Goal: Task Accomplishment & Management: Use online tool/utility

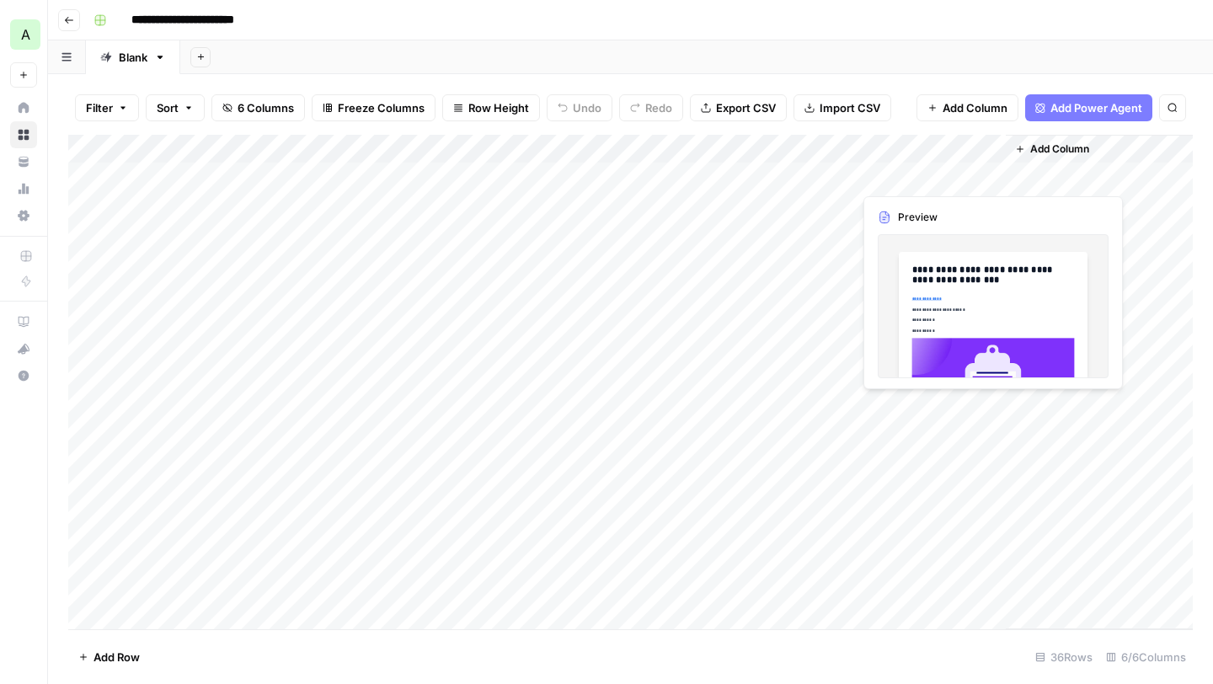
click at [931, 177] on div "Add Column" at bounding box center [630, 382] width 1124 height 494
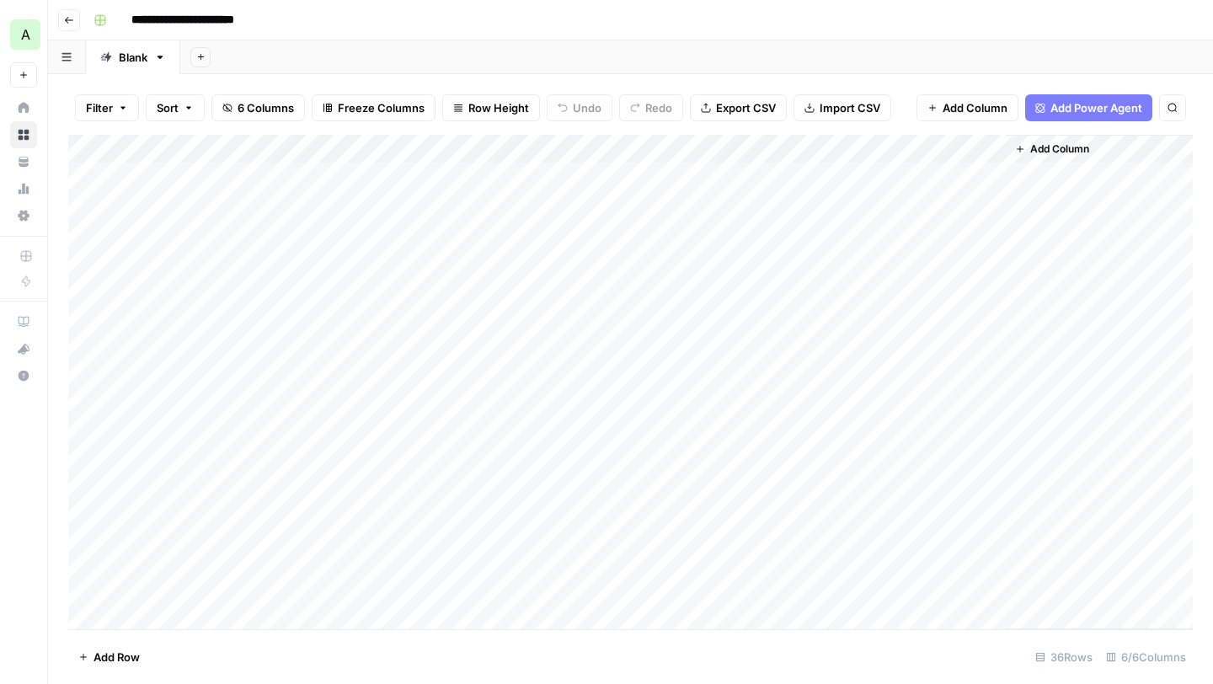
click at [965, 177] on div "Add Column" at bounding box center [630, 382] width 1124 height 494
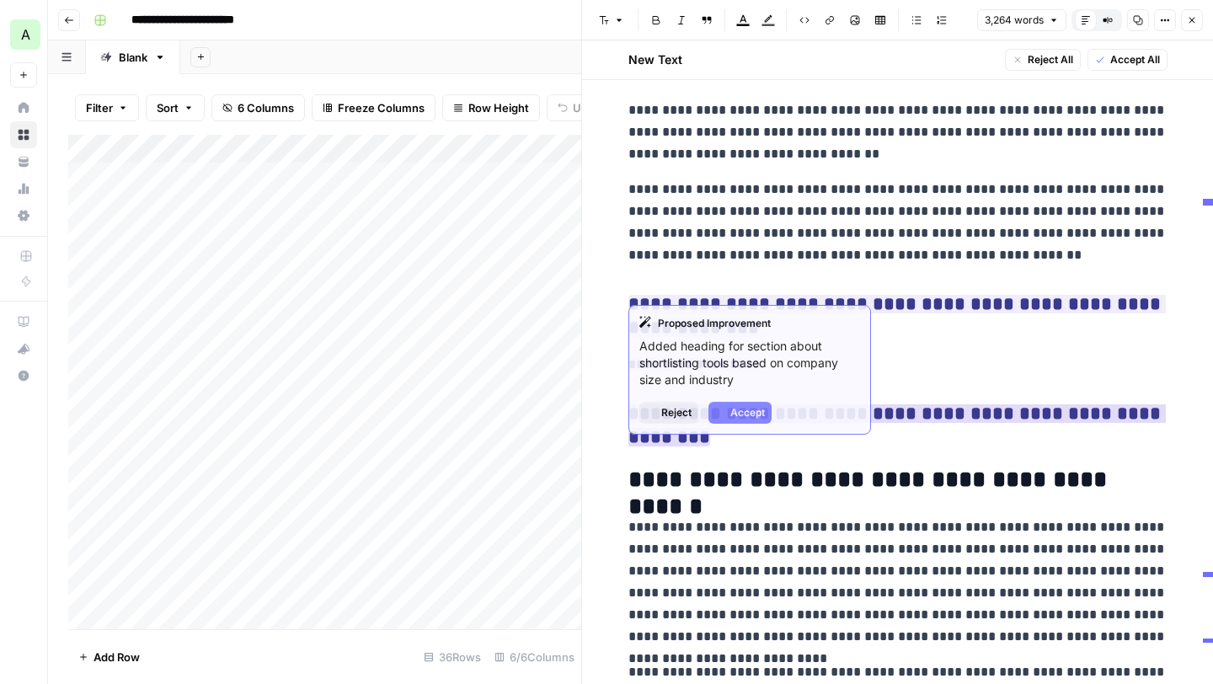
scroll to position [3457, 0]
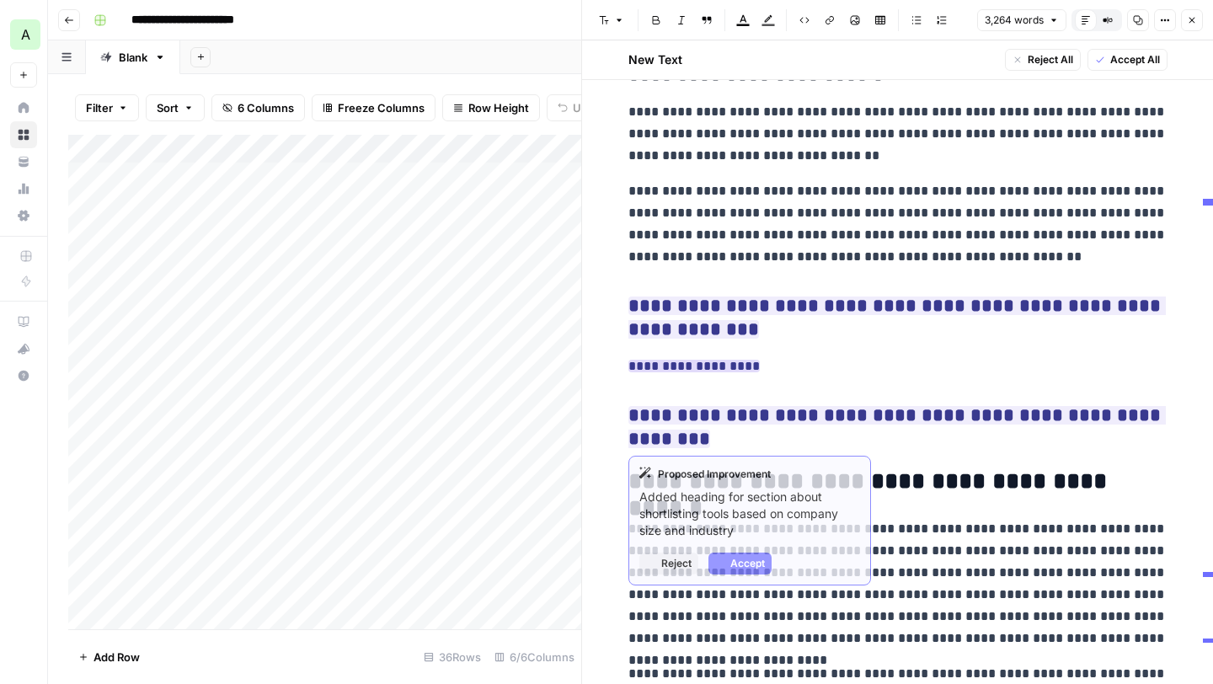
click at [734, 370] on ins "**********" at bounding box center [693, 366] width 131 height 13
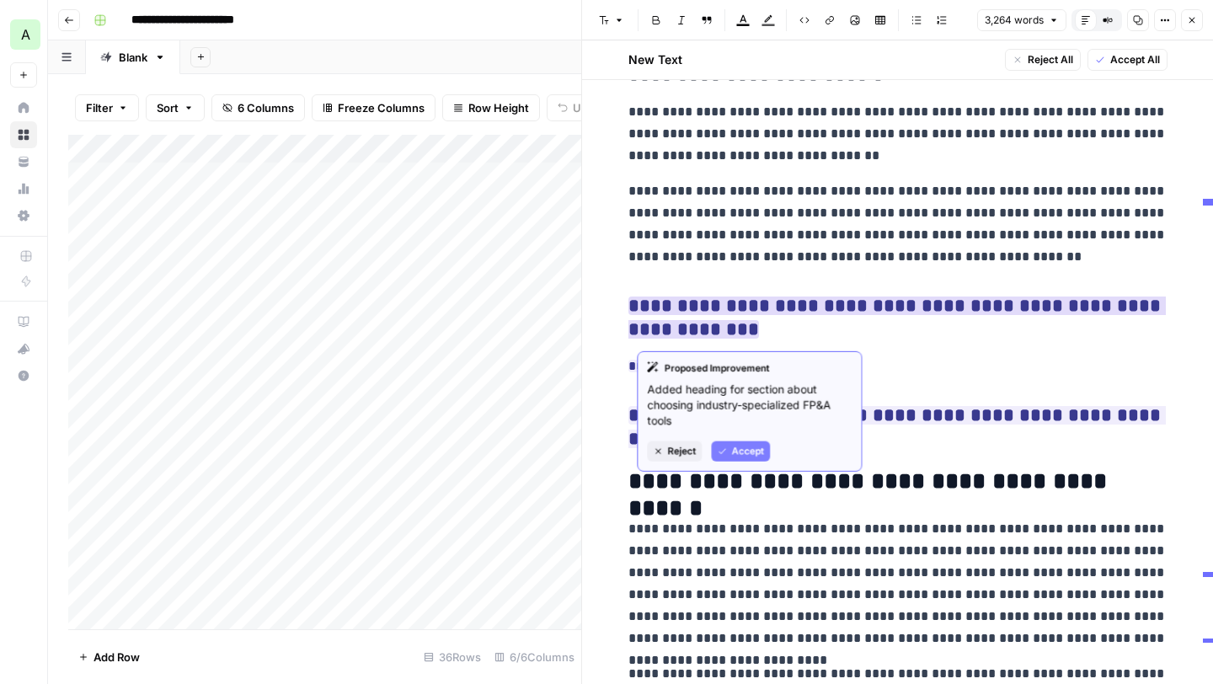
click at [740, 313] on ins "**********" at bounding box center [896, 317] width 537 height 42
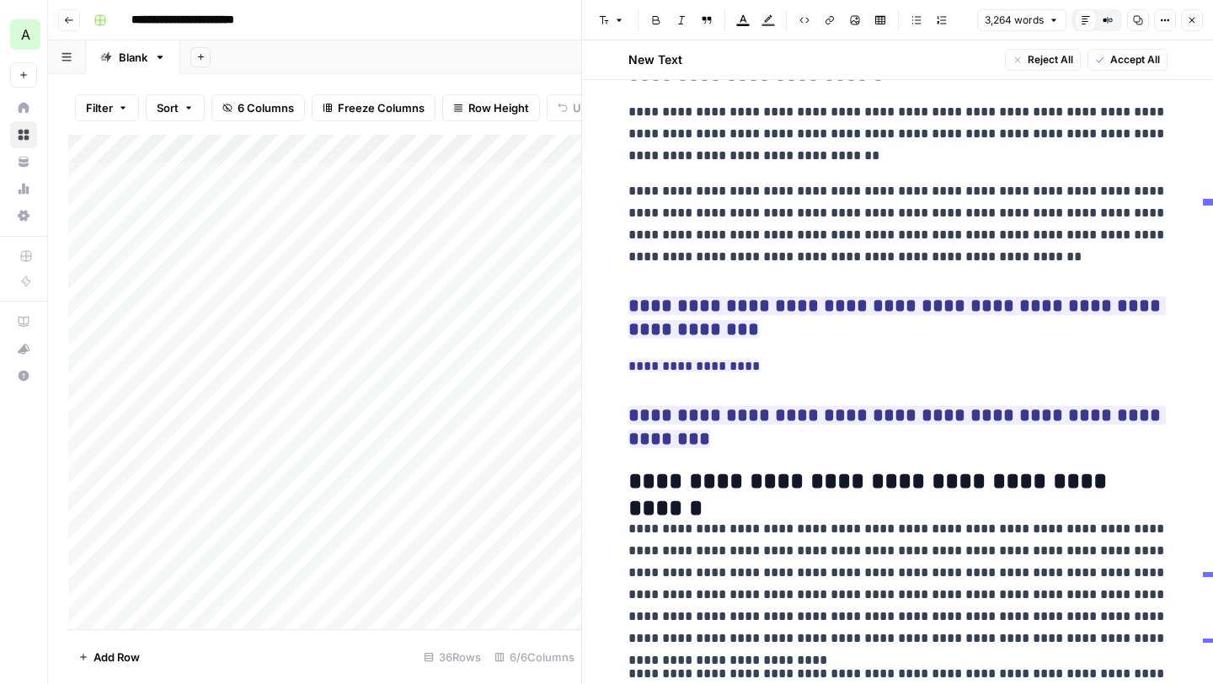
click at [871, 160] on p "**********" at bounding box center [897, 134] width 539 height 66
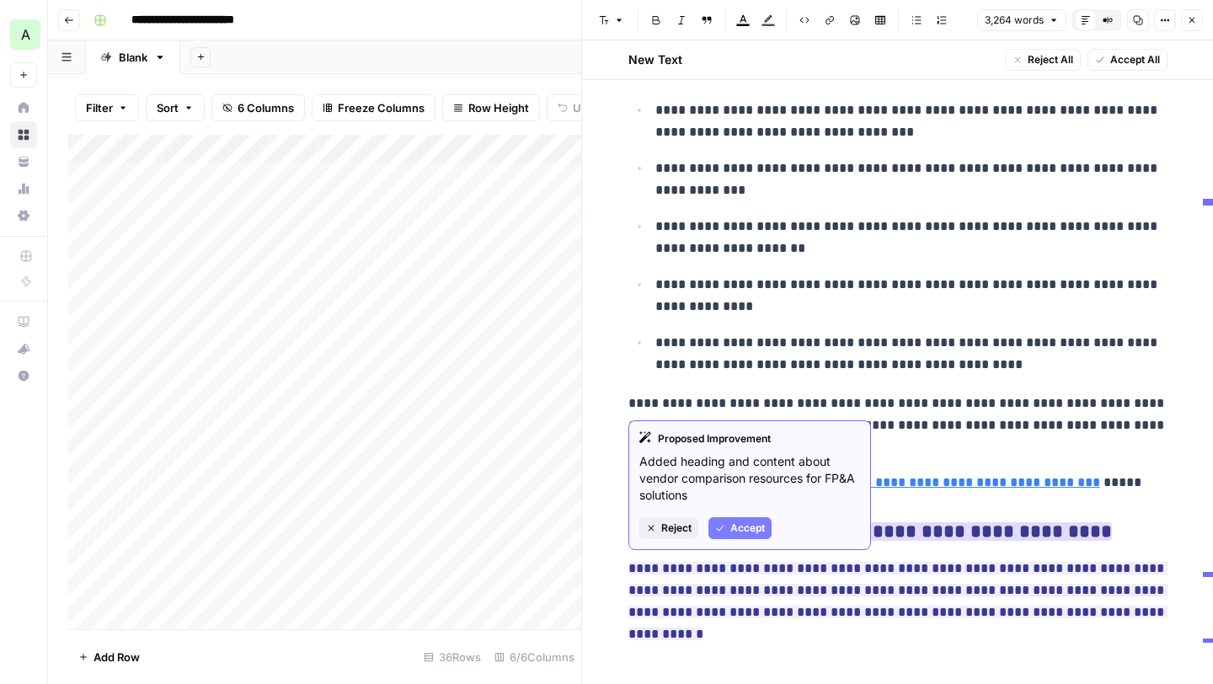
scroll to position [14376, 0]
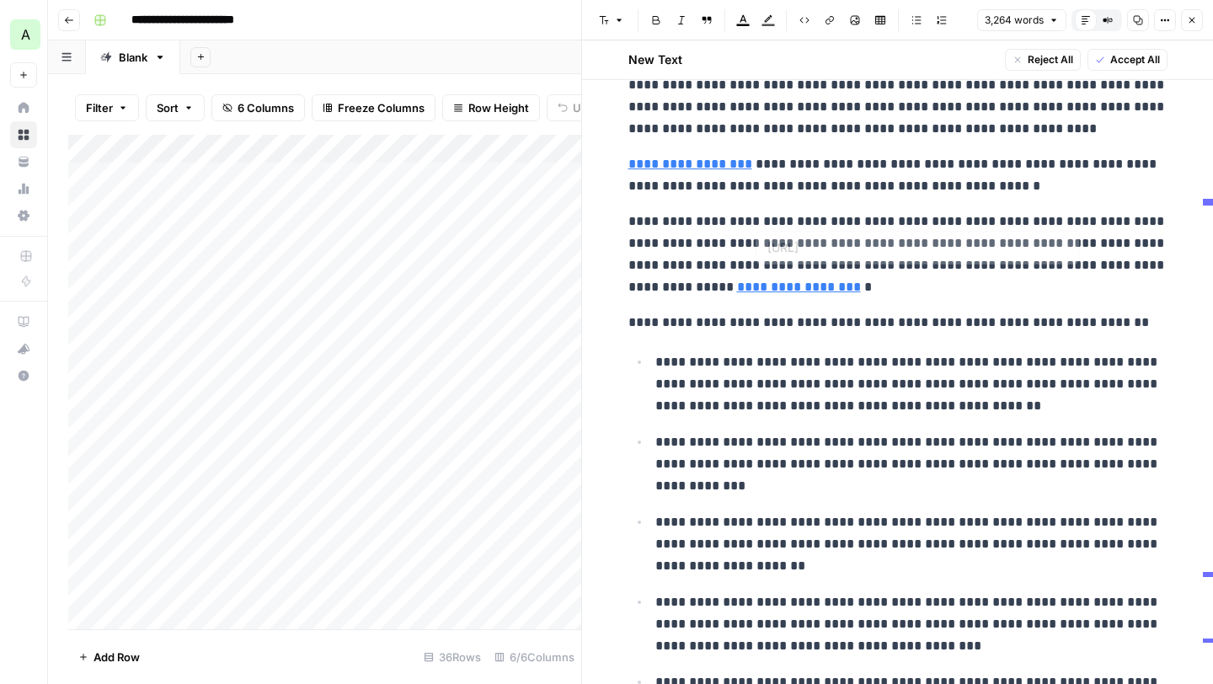
type input "../demo"
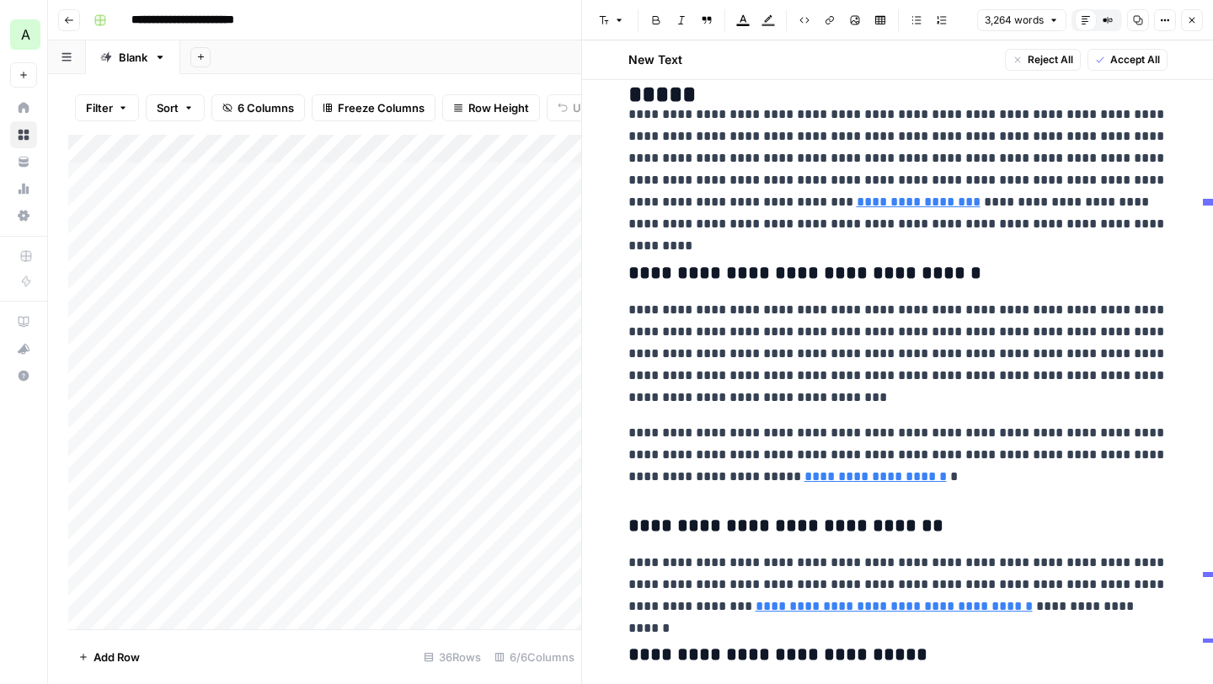
scroll to position [2654, 0]
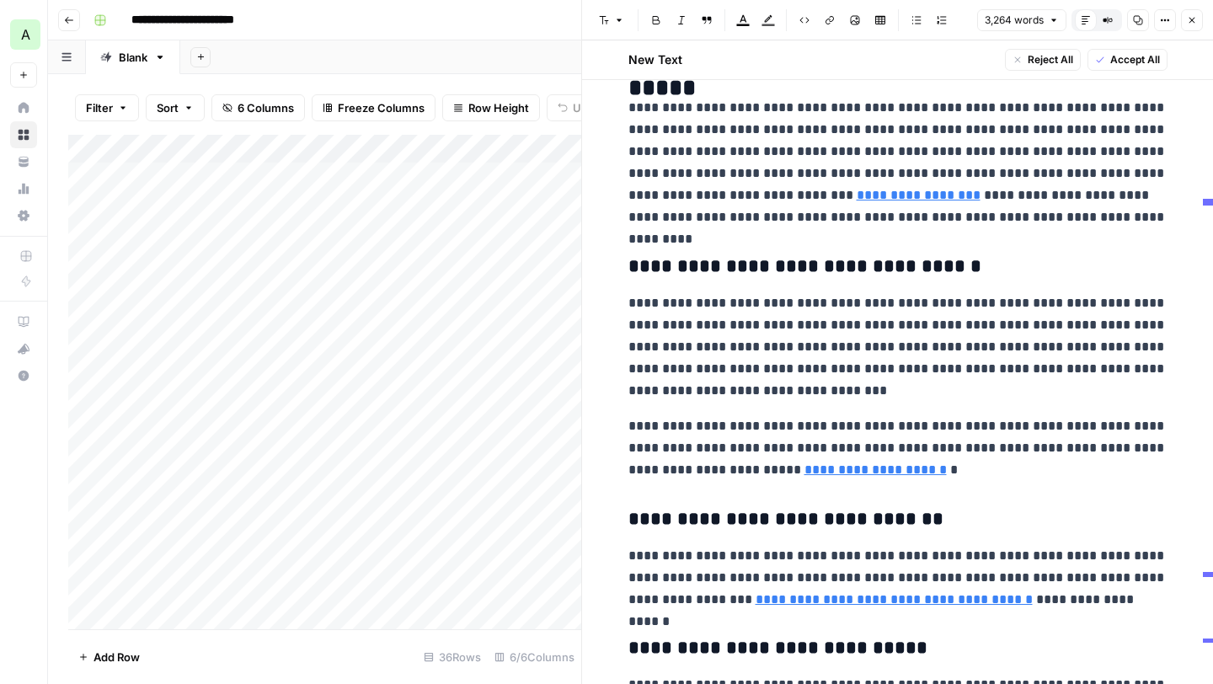
click at [1196, 19] on button "Close" at bounding box center [1192, 20] width 22 height 22
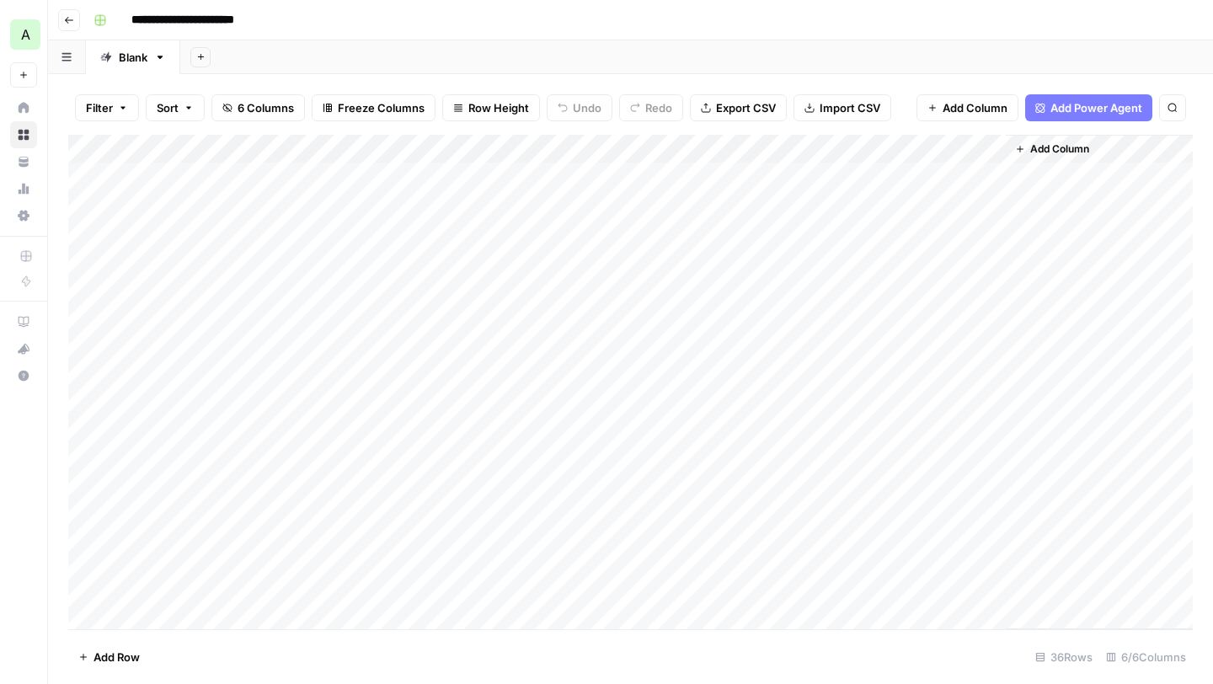
click at [757, 185] on div "Add Column" at bounding box center [630, 382] width 1124 height 494
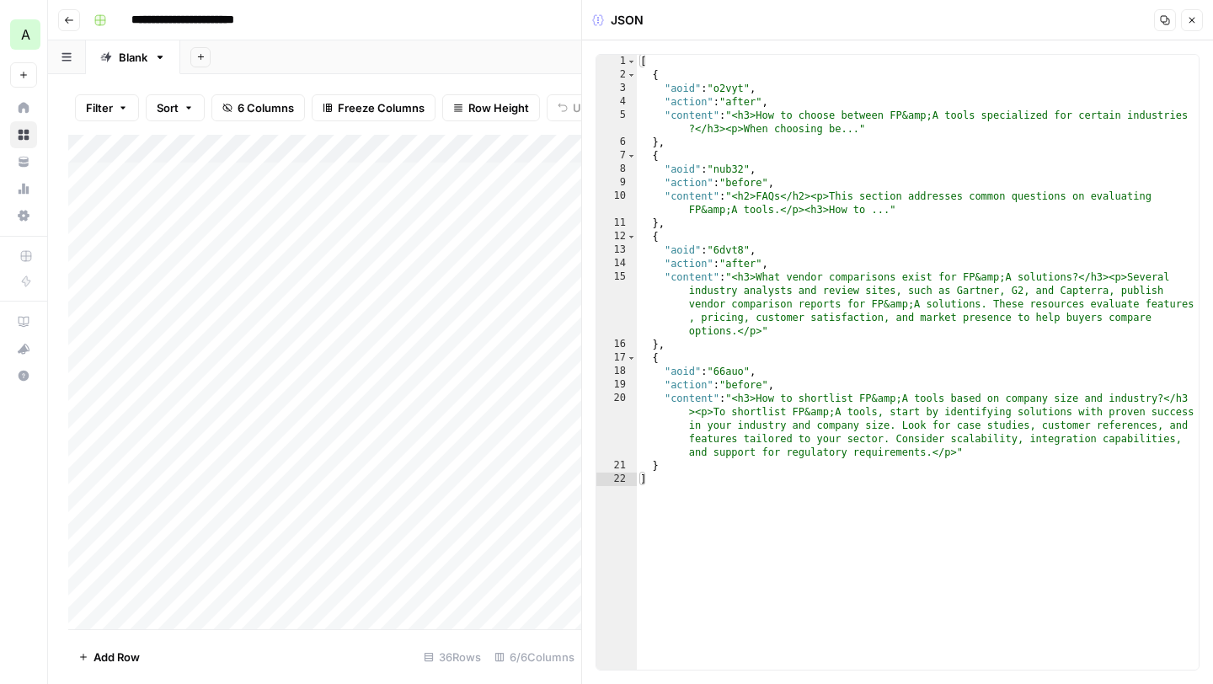
click at [1193, 13] on button "Close" at bounding box center [1192, 20] width 22 height 22
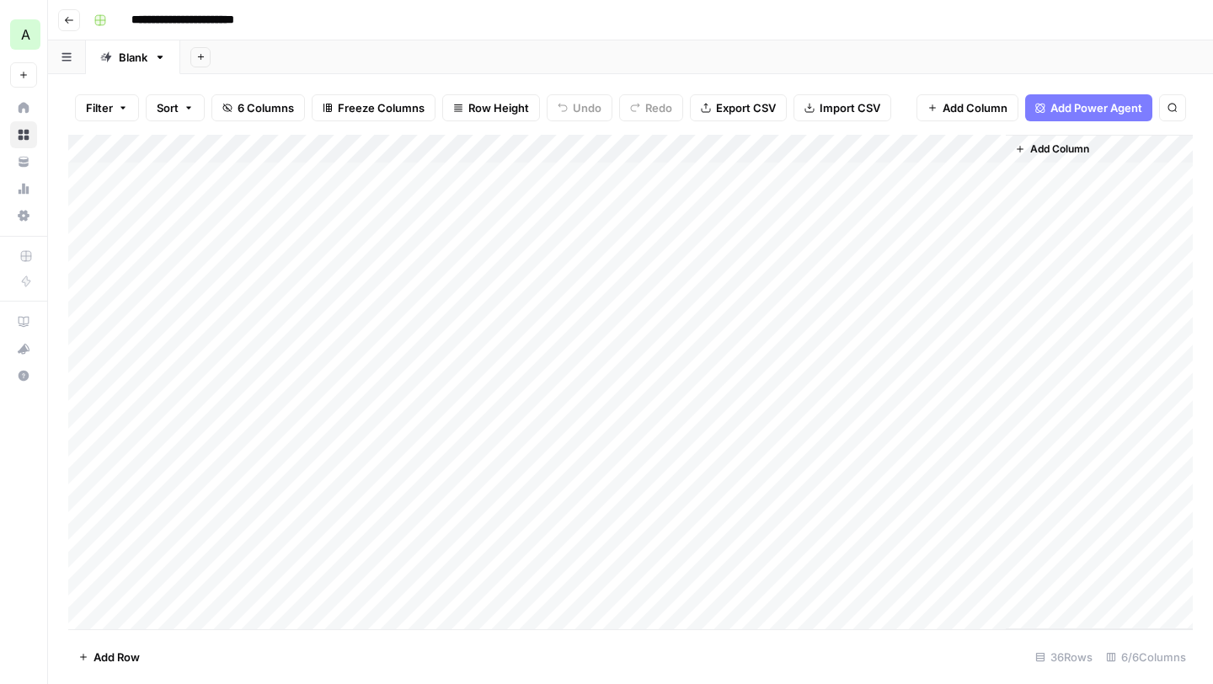
click at [71, 13] on button "Go back" at bounding box center [69, 20] width 22 height 22
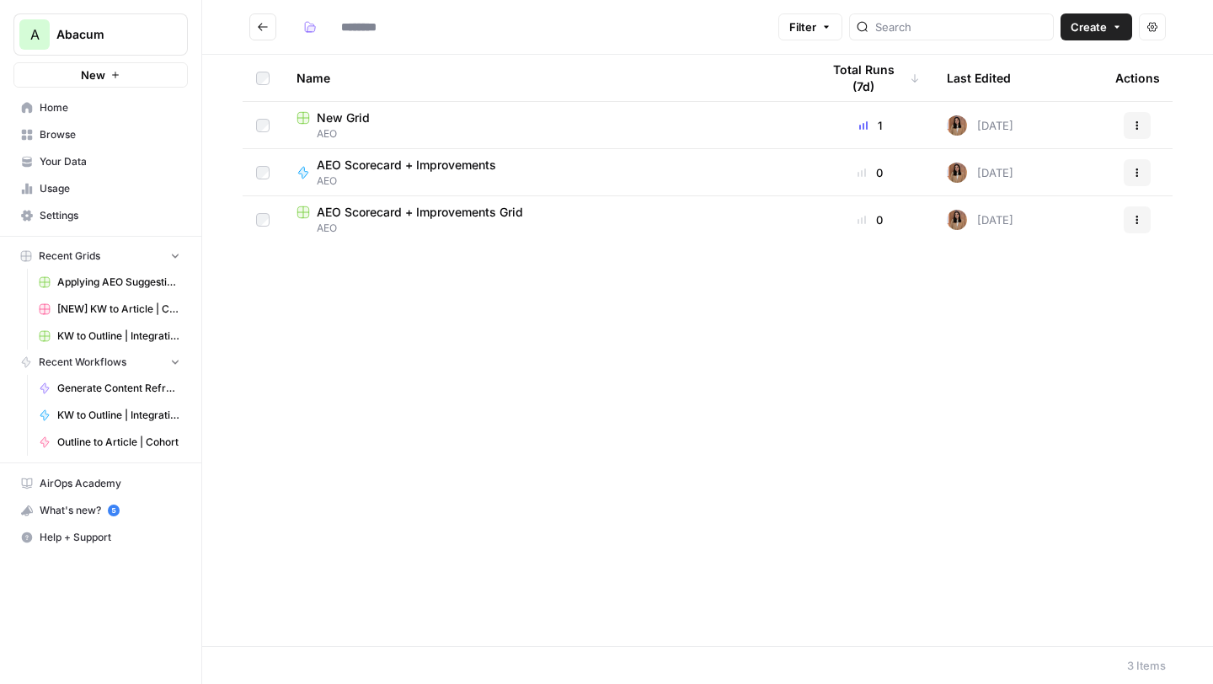
type input "***"
click at [372, 114] on span "Applying AEO Suggestions" at bounding box center [393, 117] width 153 height 17
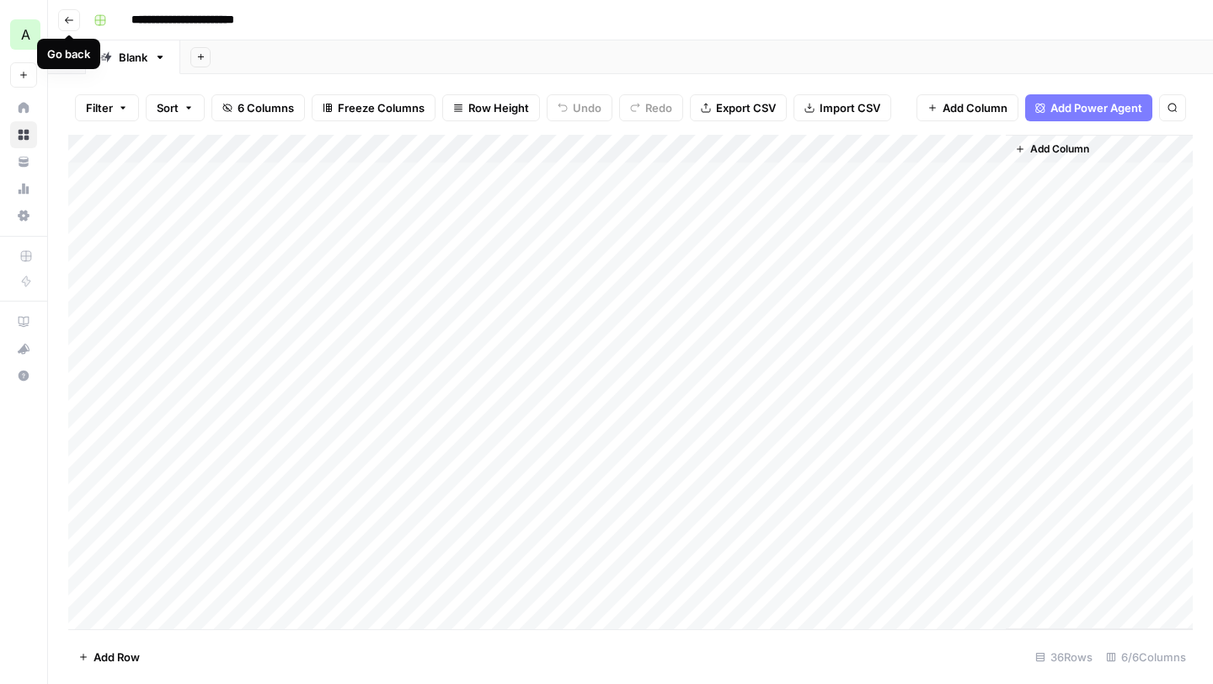
click at [69, 20] on icon "button" at bounding box center [69, 20] width 10 height 10
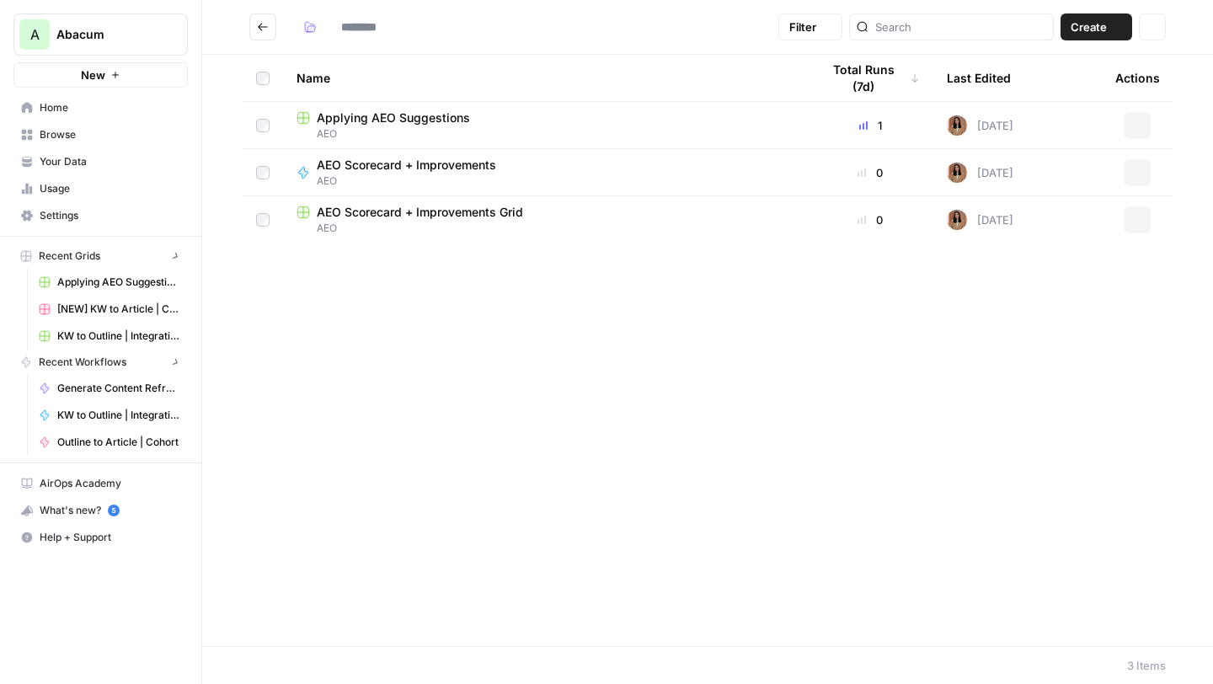
type input "***"
click at [1120, 25] on icon "button" at bounding box center [1117, 27] width 10 height 10
click at [1050, 90] on span "Workflow" at bounding box center [1064, 90] width 94 height 17
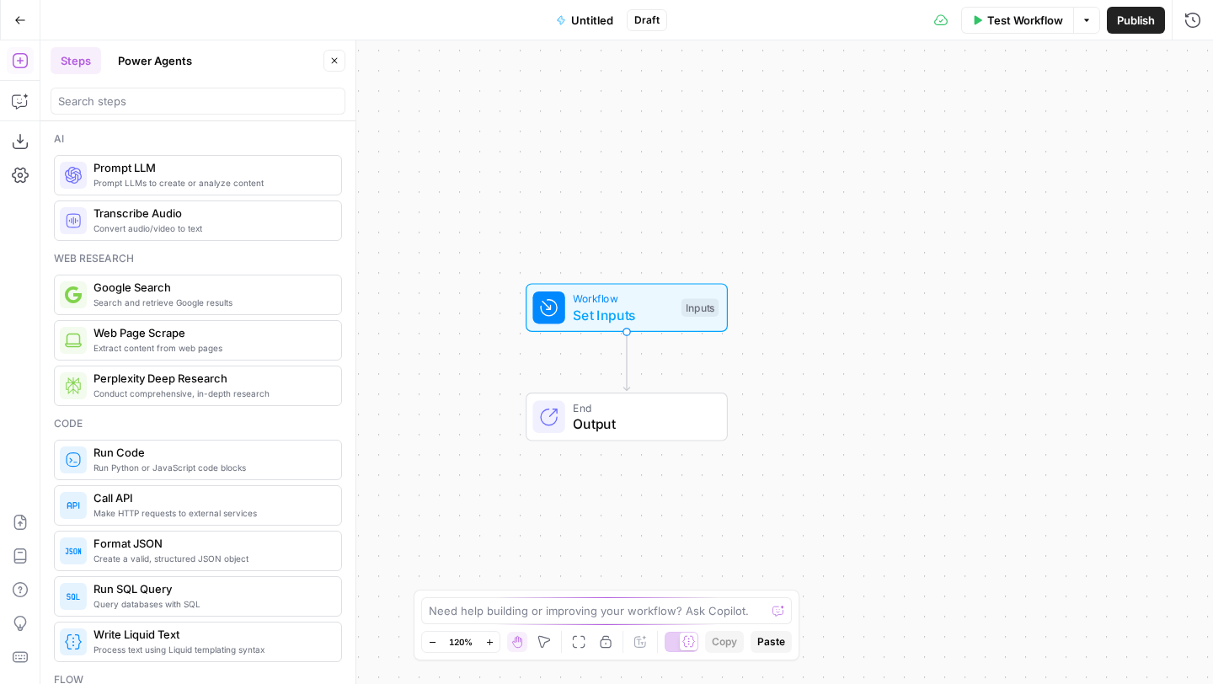
click at [633, 311] on span "Set Inputs" at bounding box center [623, 315] width 100 height 20
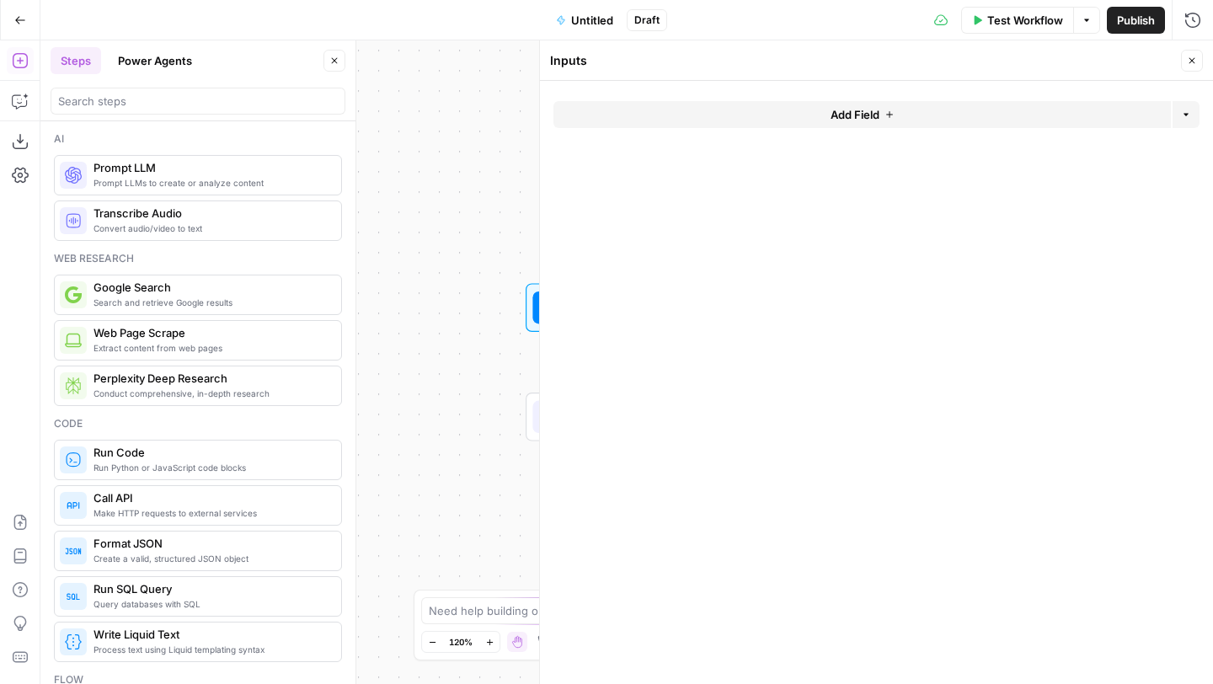
click at [858, 109] on span "Add Field" at bounding box center [854, 114] width 49 height 17
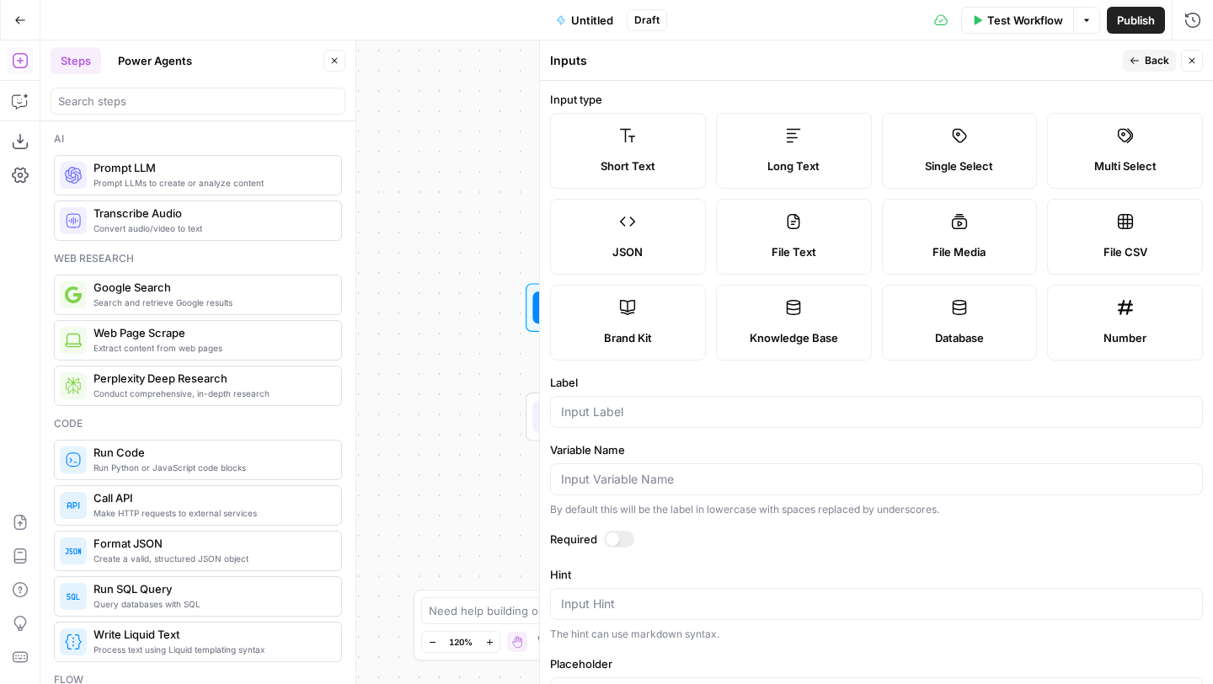
click at [622, 401] on div at bounding box center [876, 412] width 653 height 32
type input "U"
type input "C"
type input "Article"
click at [610, 534] on div at bounding box center [612, 538] width 13 height 13
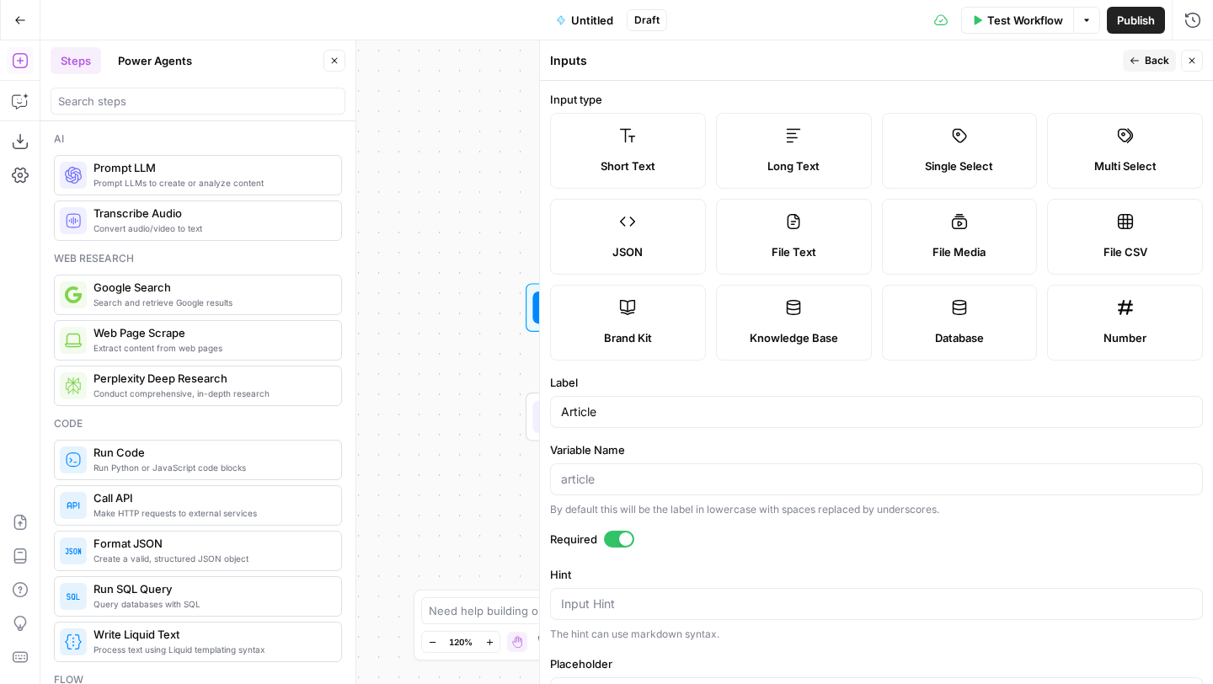
click at [1138, 58] on icon "button" at bounding box center [1134, 61] width 10 height 10
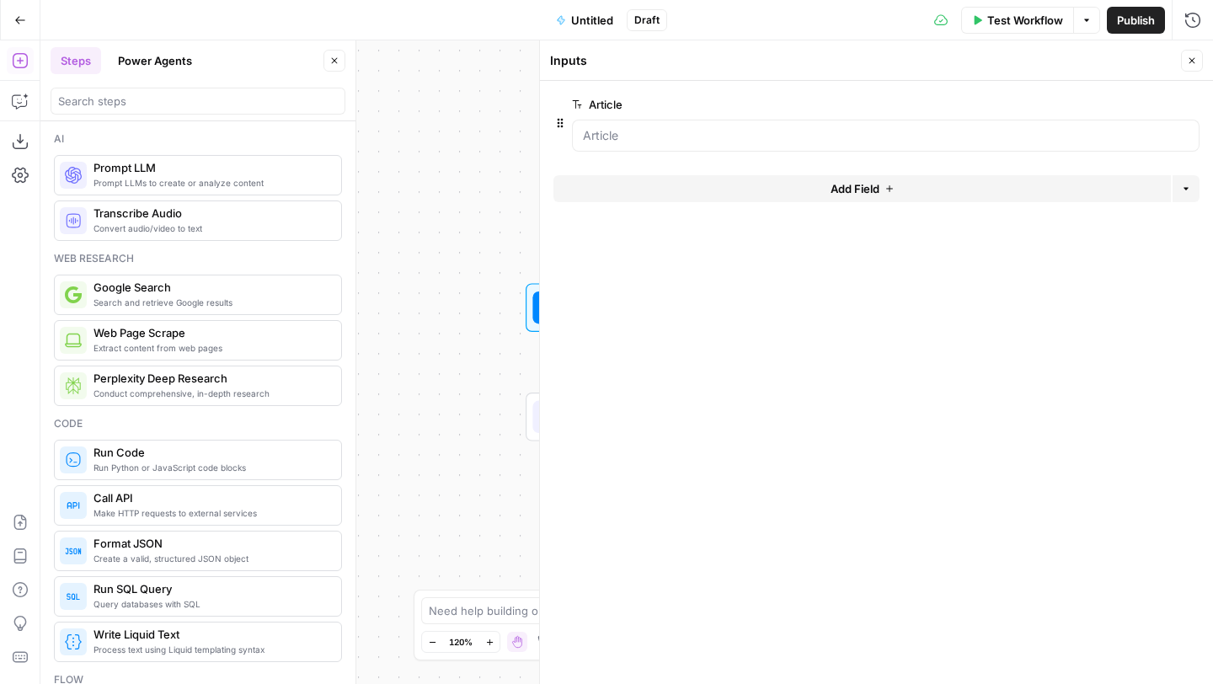
click at [673, 185] on button "Add Field" at bounding box center [861, 188] width 617 height 27
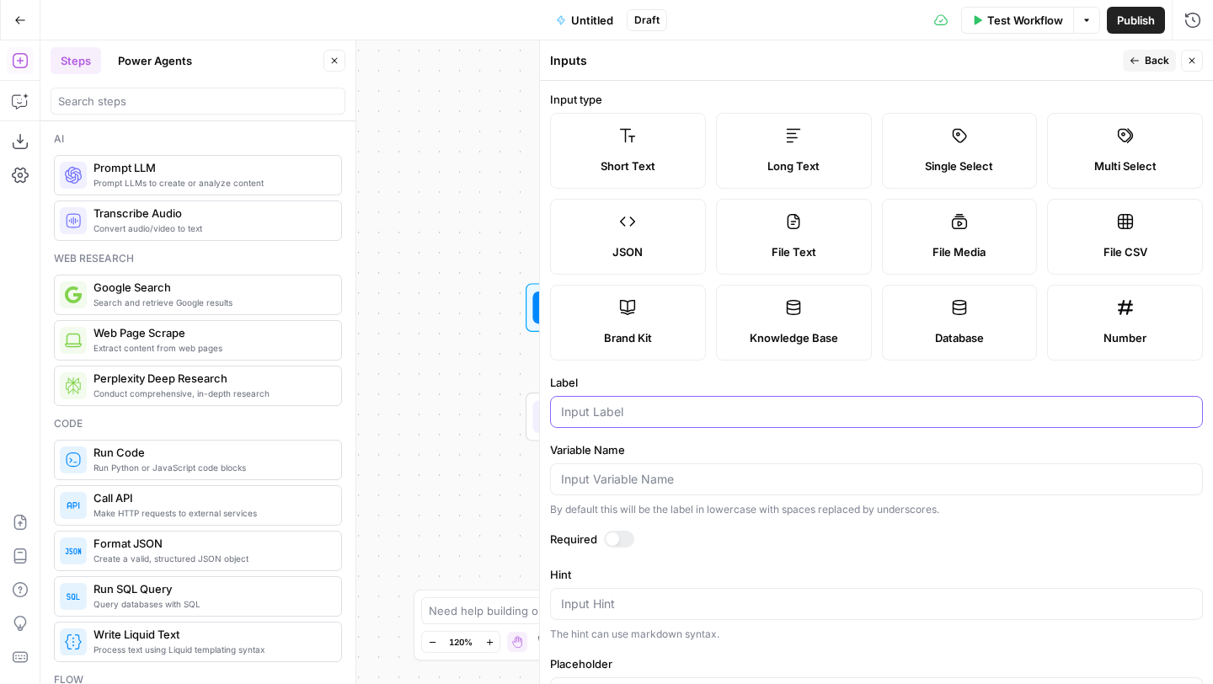
click at [648, 415] on input "Label" at bounding box center [876, 411] width 631 height 17
type input "Queries to Add"
click at [607, 536] on div at bounding box center [612, 538] width 13 height 13
click at [1143, 64] on button "Back" at bounding box center [1149, 61] width 53 height 22
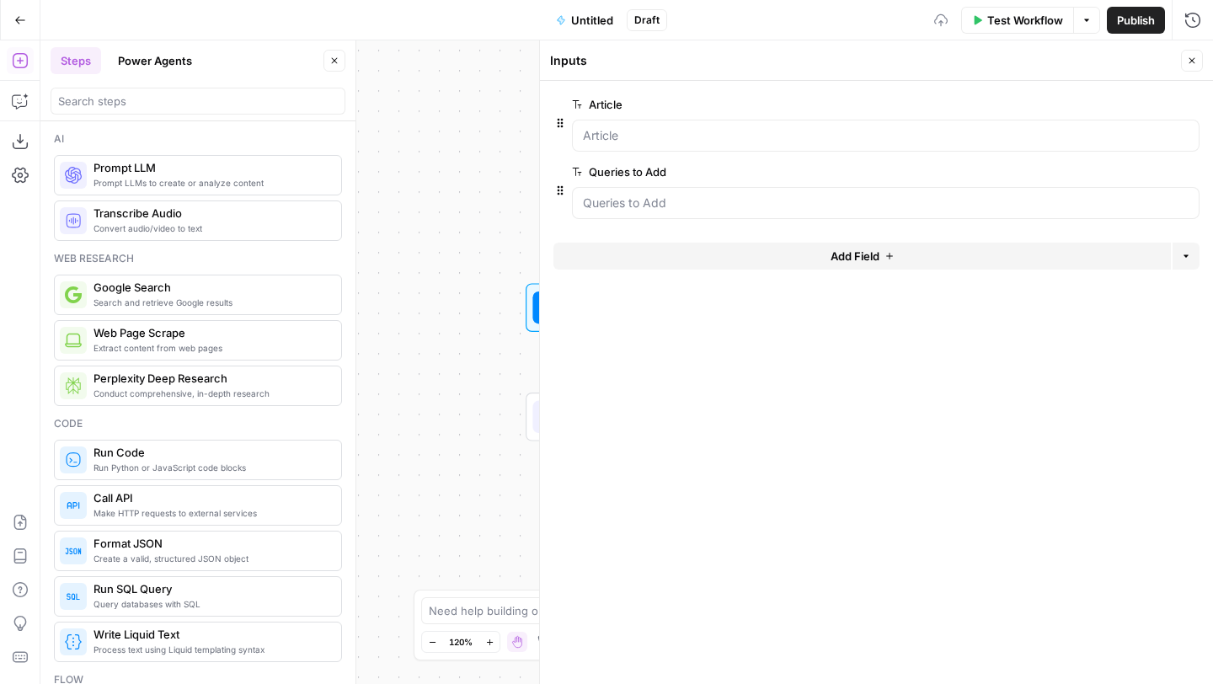
click at [776, 255] on button "Add Field" at bounding box center [861, 256] width 617 height 27
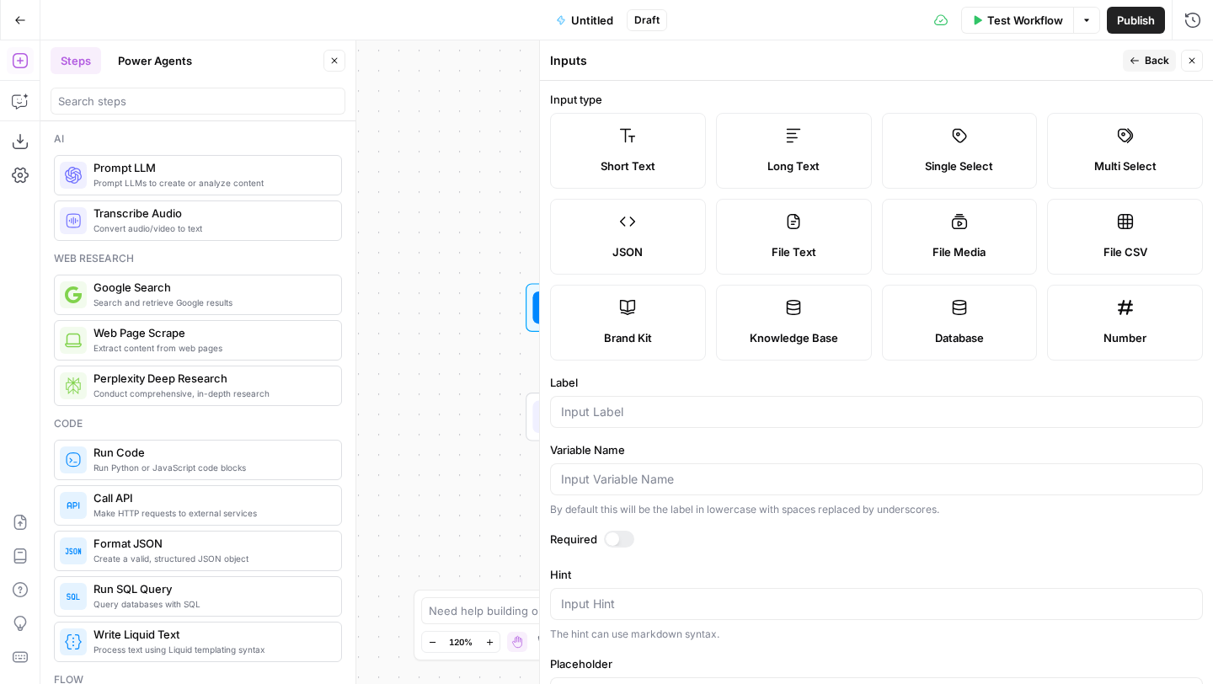
click at [614, 332] on span "Brand Kit" at bounding box center [628, 337] width 48 height 17
click at [622, 534] on div at bounding box center [619, 539] width 30 height 17
click at [628, 403] on input "Label" at bounding box center [876, 411] width 631 height 17
type input "Brand Kit"
click at [1156, 57] on span "Back" at bounding box center [1157, 60] width 24 height 15
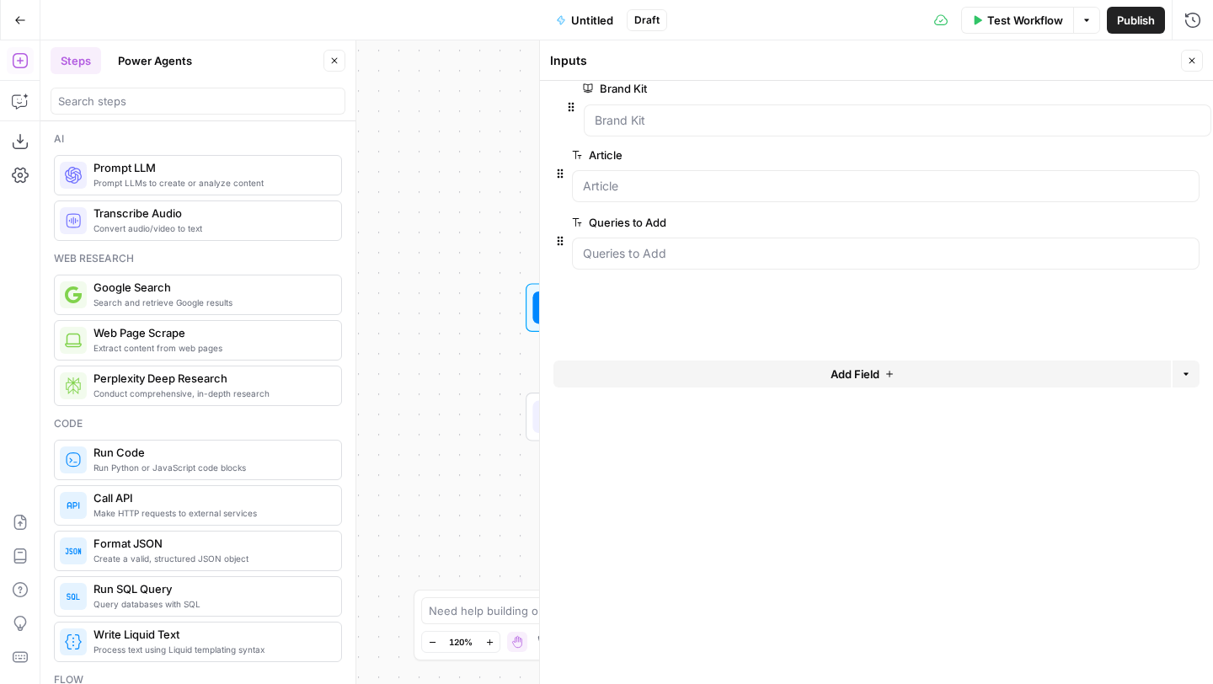
drag, startPoint x: 558, startPoint y: 255, endPoint x: 568, endPoint y: 98, distance: 157.9
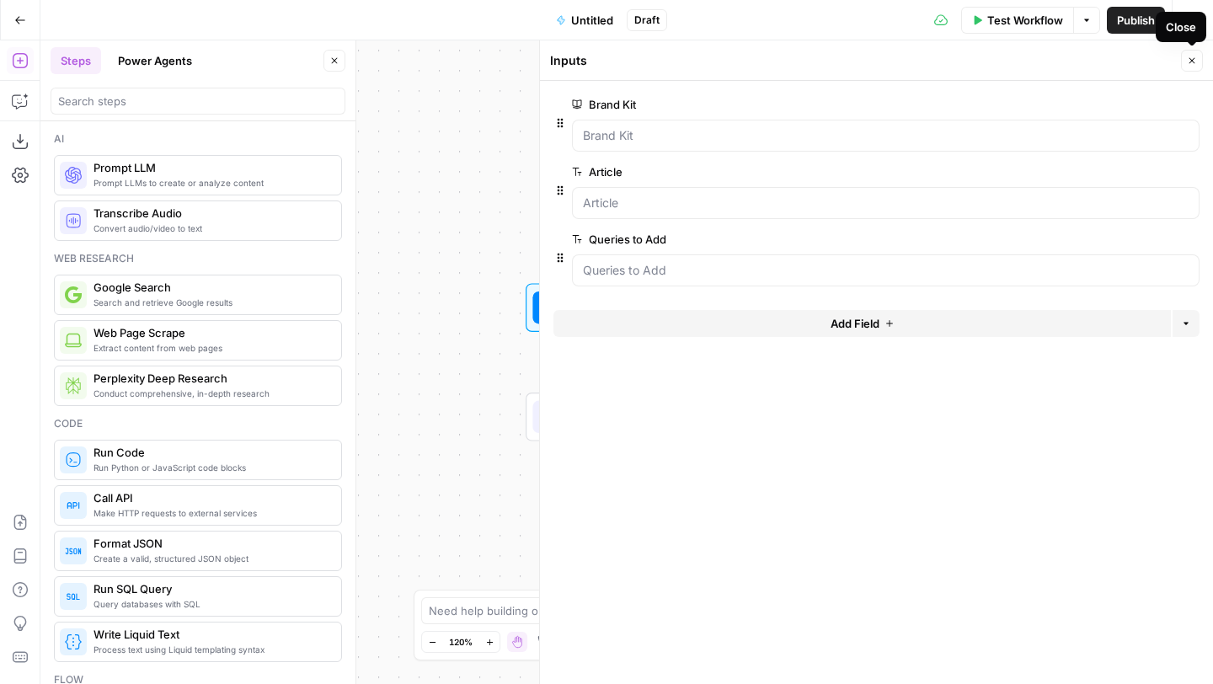
click at [1196, 53] on button "Close" at bounding box center [1192, 61] width 22 height 22
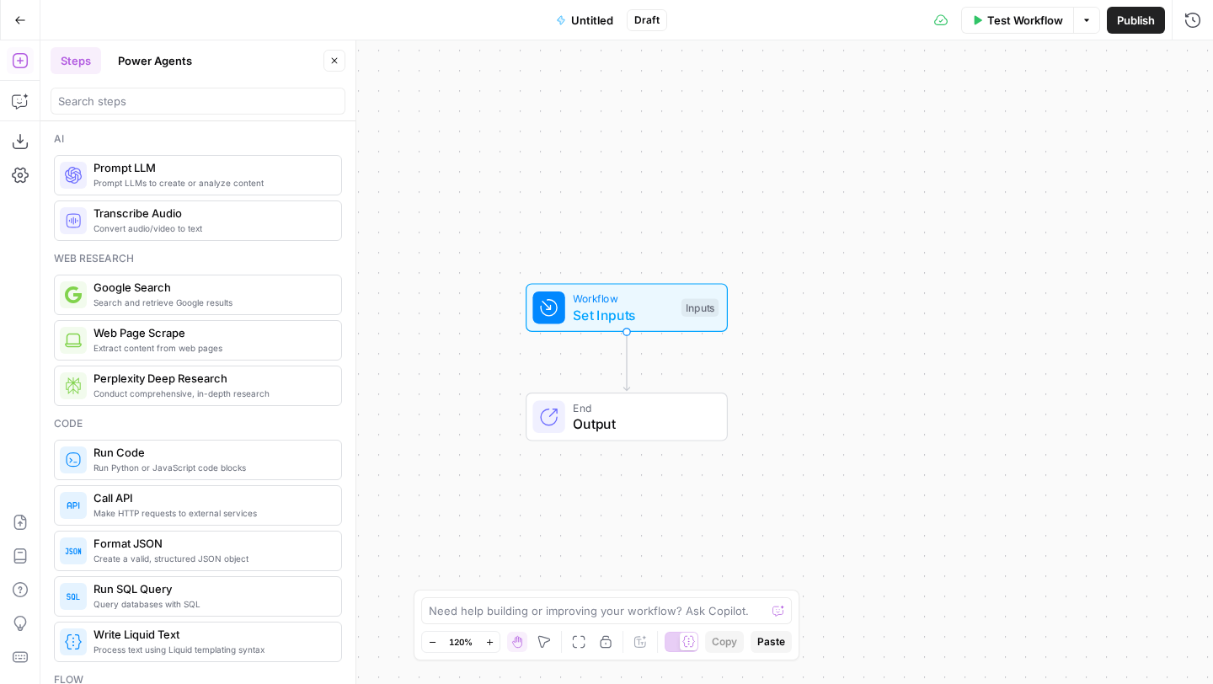
click at [619, 296] on span "Workflow" at bounding box center [623, 299] width 100 height 16
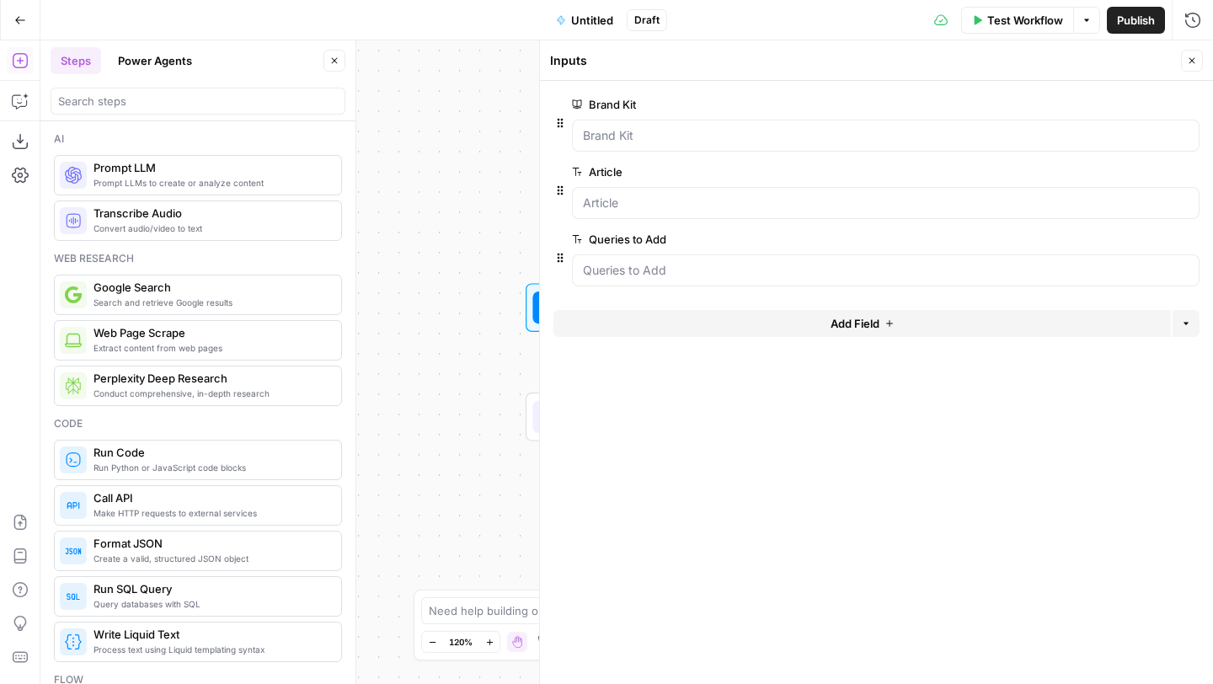
click at [1195, 53] on button "Close" at bounding box center [1192, 61] width 22 height 22
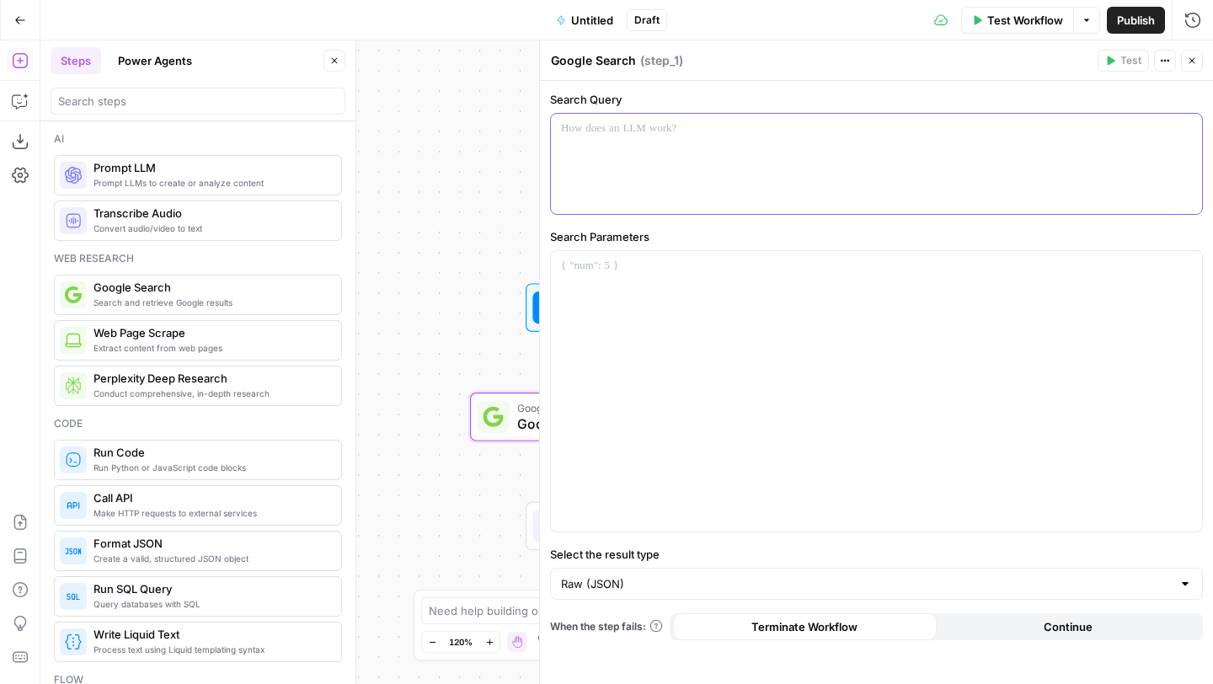
click at [600, 135] on p at bounding box center [876, 128] width 631 height 17
click at [1187, 131] on icon "button" at bounding box center [1186, 129] width 8 height 8
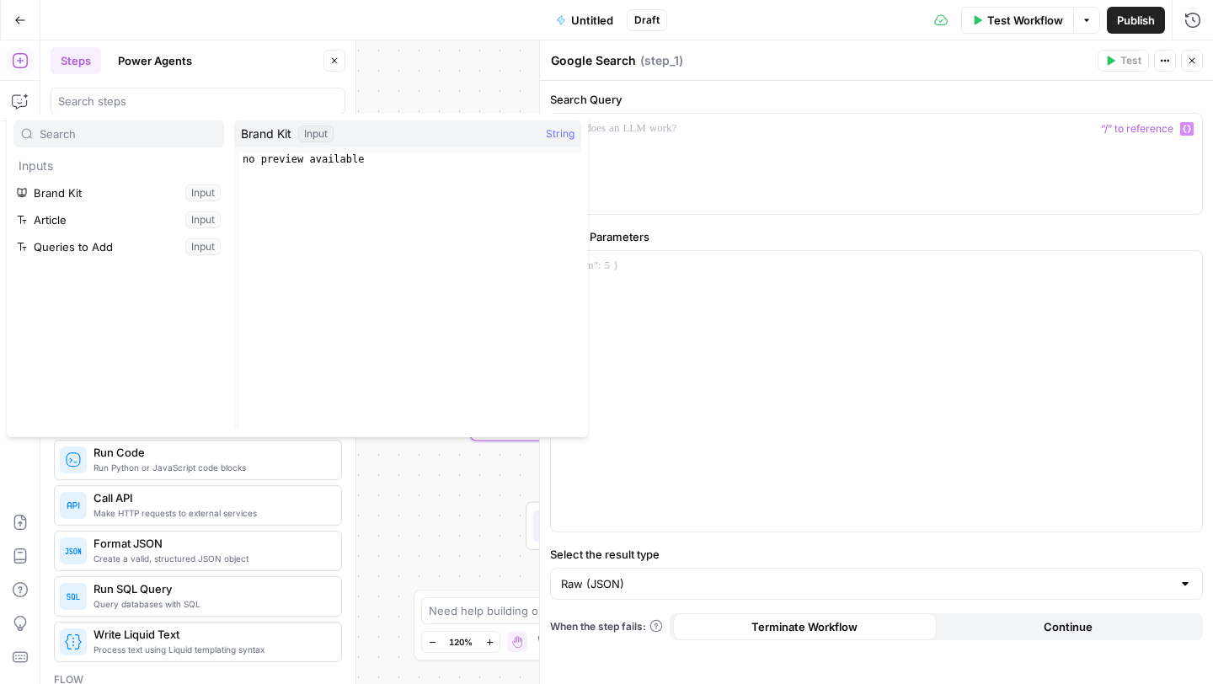
click at [484, 88] on div "Workflow Set Inputs Inputs Google Search Google Search Step 1 End Output" at bounding box center [626, 361] width 1172 height 643
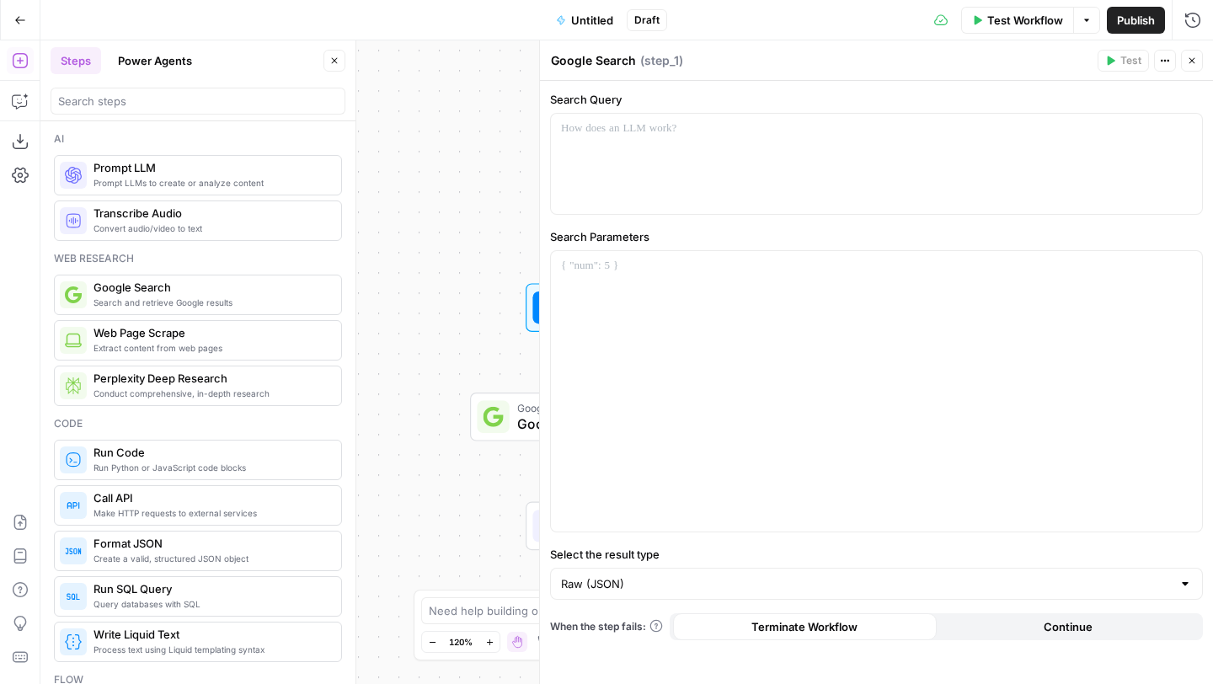
click at [161, 386] on span "Perplexity Deep Research" at bounding box center [210, 378] width 234 height 17
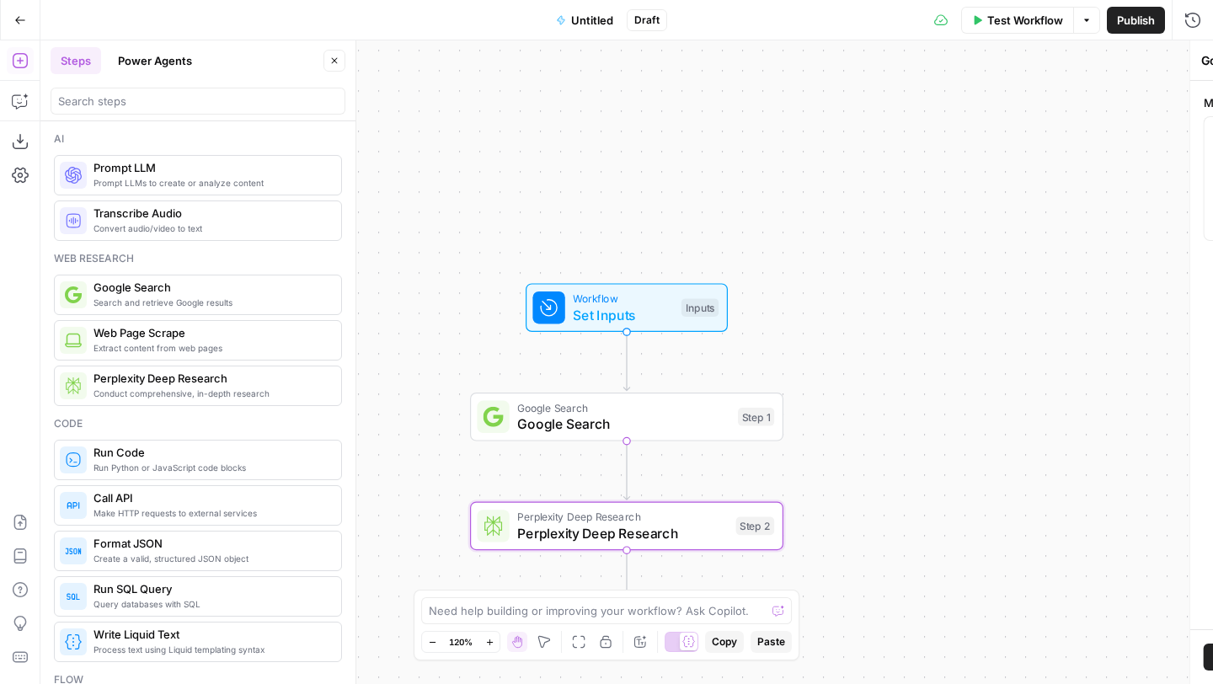
type textarea "Perplexity Deep Research"
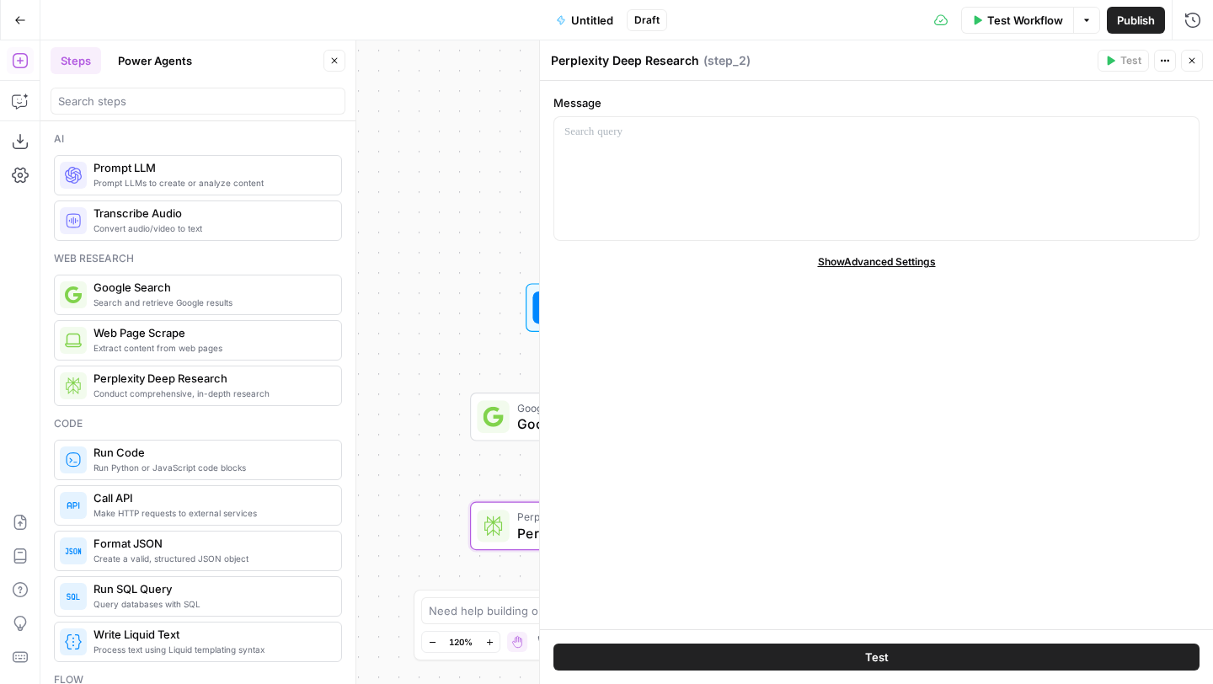
click at [1194, 57] on icon "button" at bounding box center [1192, 61] width 10 height 10
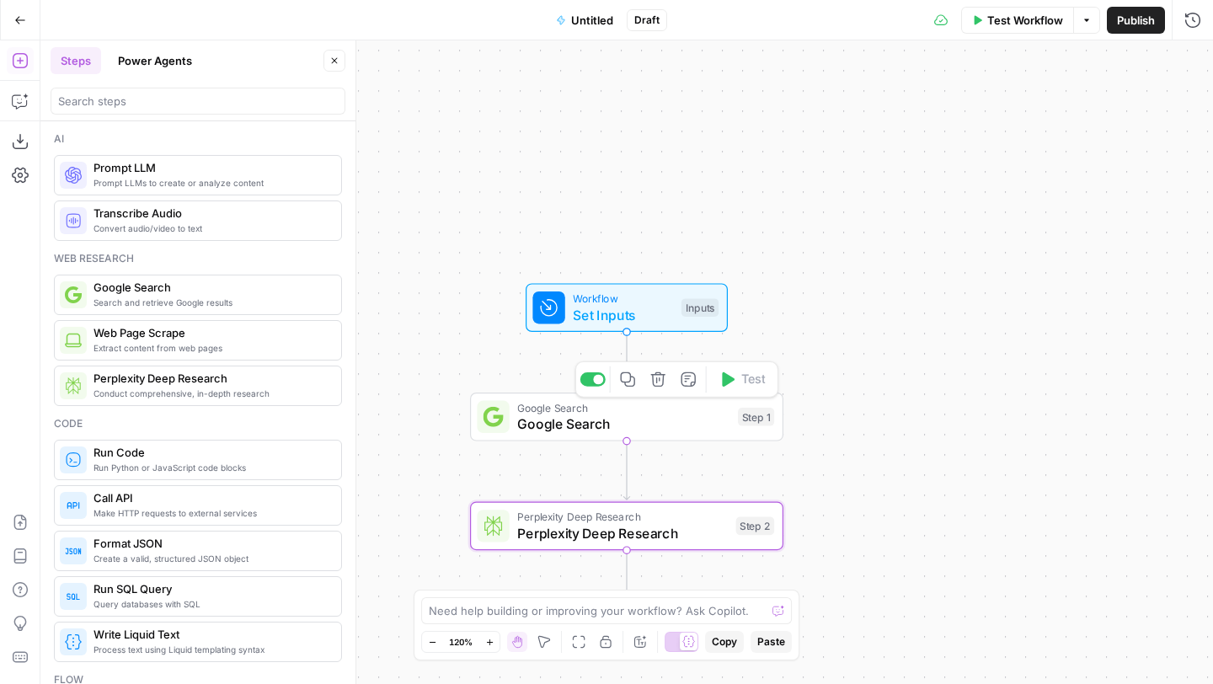
click at [659, 382] on icon "button" at bounding box center [658, 379] width 16 height 16
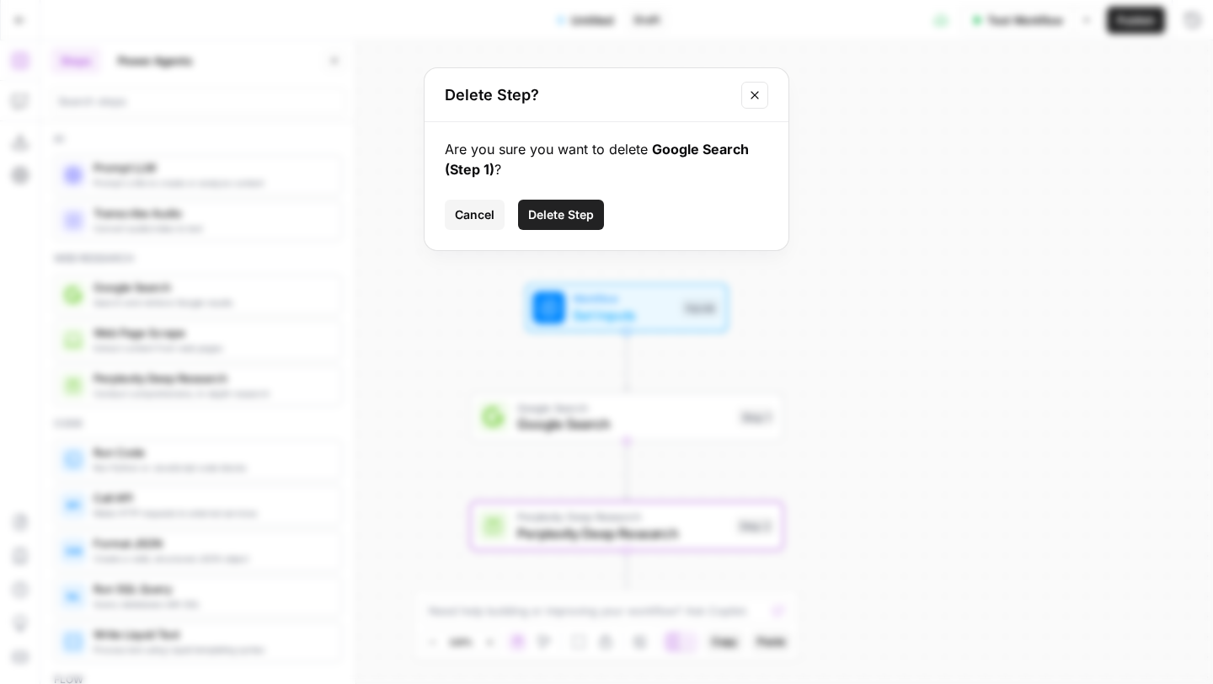
click at [748, 98] on icon "Close modal" at bounding box center [754, 94] width 13 height 13
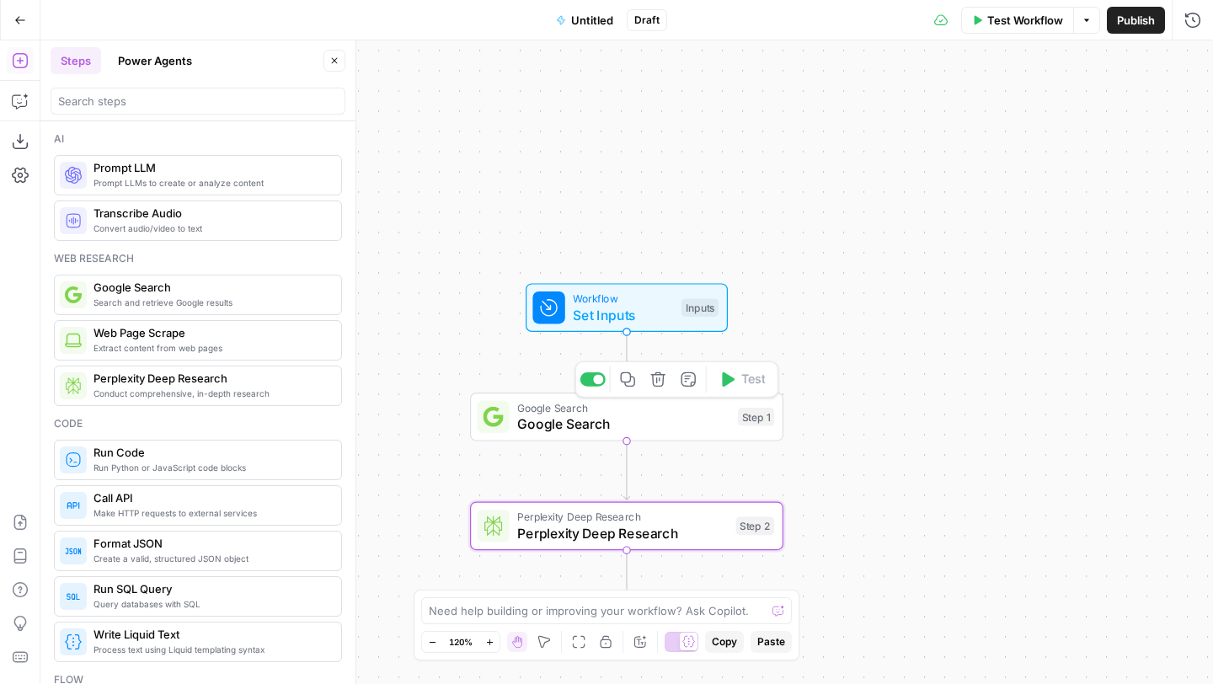
click at [588, 422] on span "Google Search" at bounding box center [623, 424] width 212 height 20
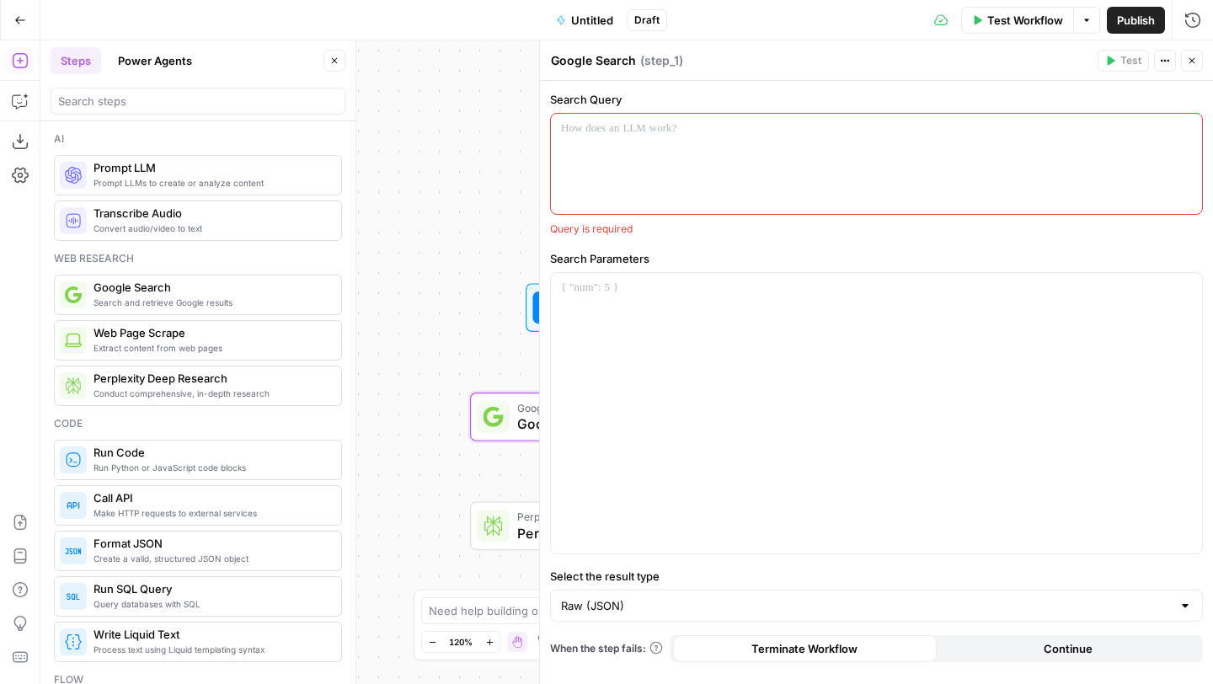
click at [682, 147] on div at bounding box center [876, 164] width 651 height 100
click at [630, 281] on p at bounding box center [876, 288] width 631 height 17
click at [633, 160] on div at bounding box center [876, 164] width 651 height 100
click at [603, 141] on div at bounding box center [876, 164] width 651 height 100
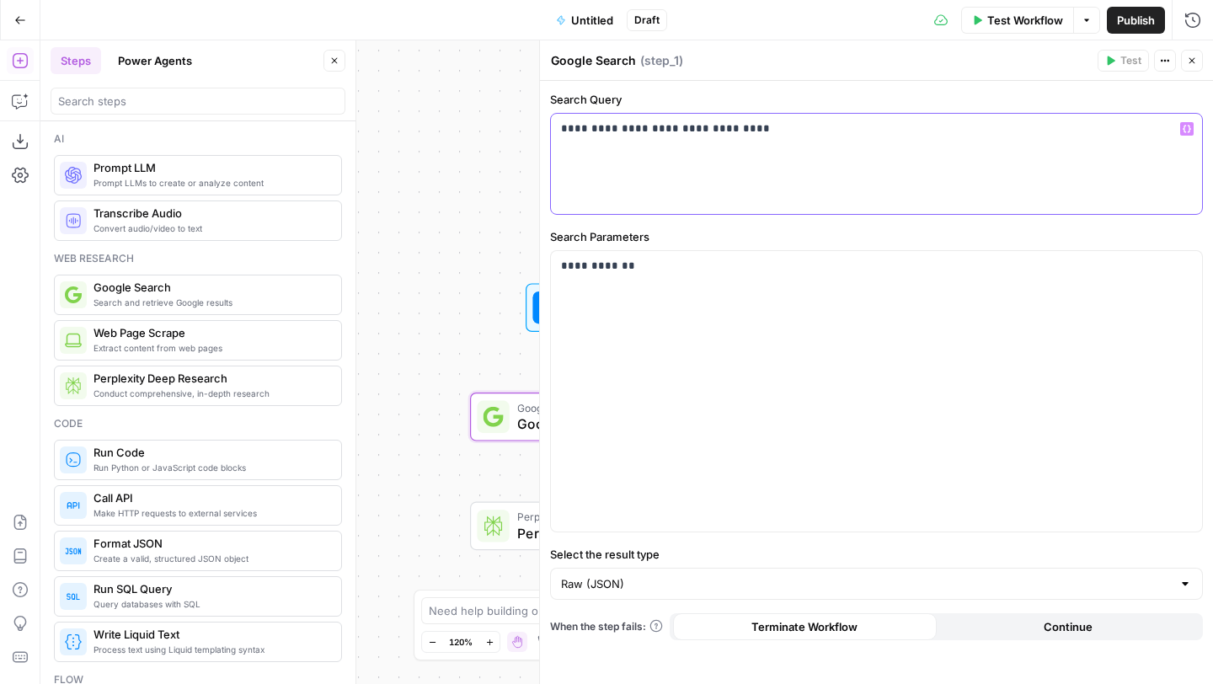
click at [1186, 130] on icon "button" at bounding box center [1186, 129] width 8 height 8
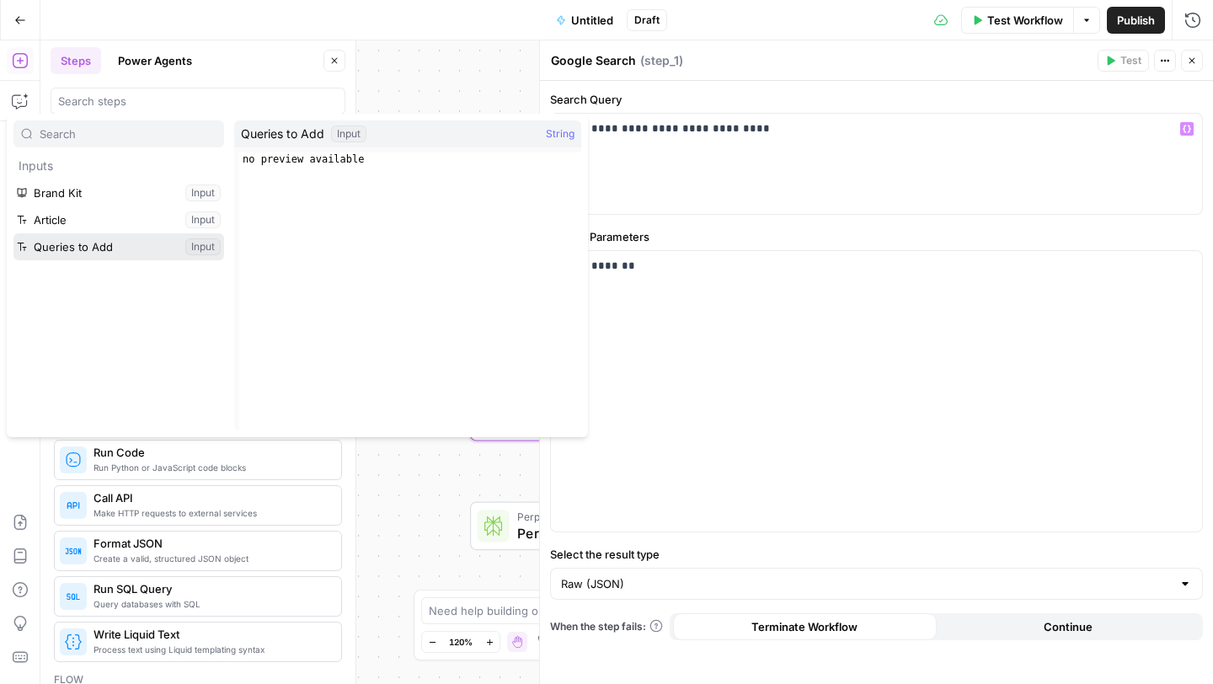
click at [106, 247] on button "Select variable Queries to Add" at bounding box center [118, 246] width 211 height 27
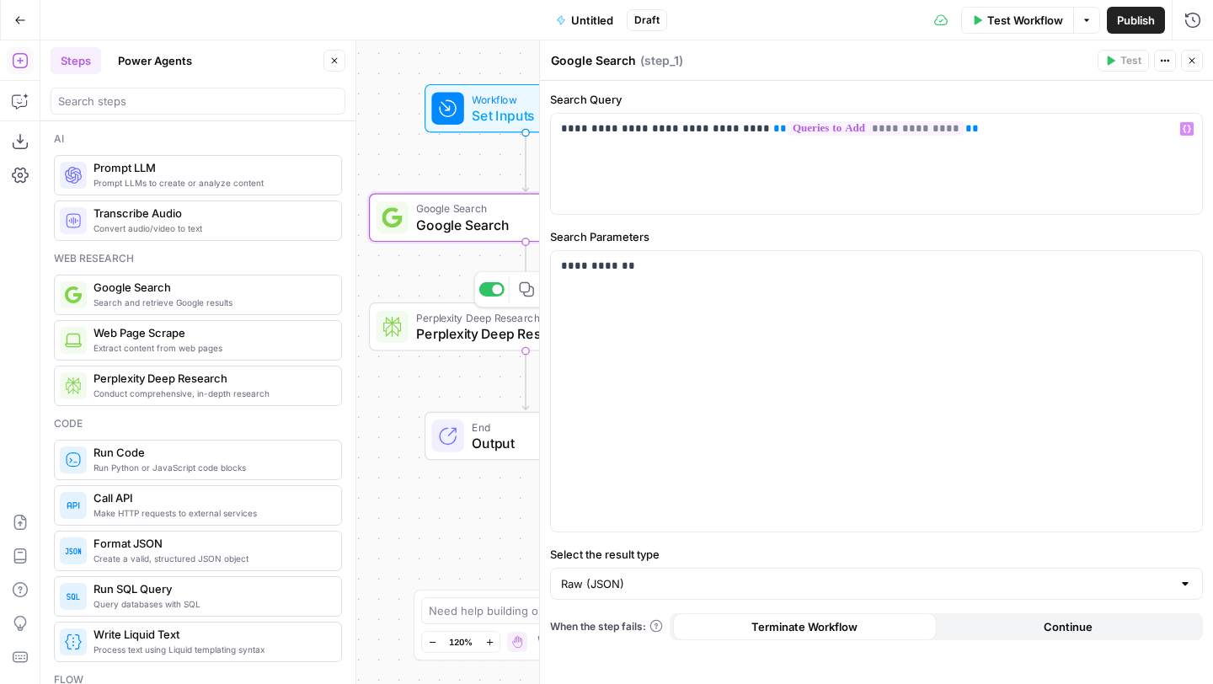
click at [462, 324] on span "Perplexity Deep Research" at bounding box center [521, 333] width 211 height 20
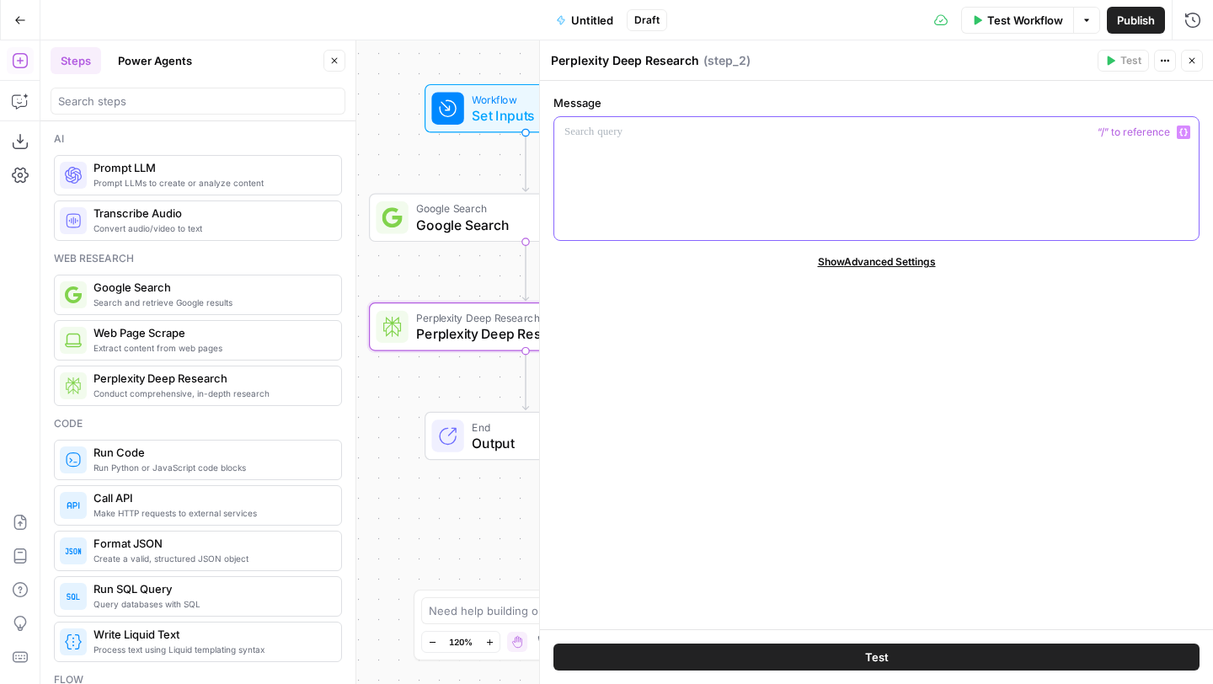
click at [670, 150] on div at bounding box center [876, 178] width 644 height 123
click at [1177, 136] on button "Variables Menu" at bounding box center [1183, 131] width 13 height 13
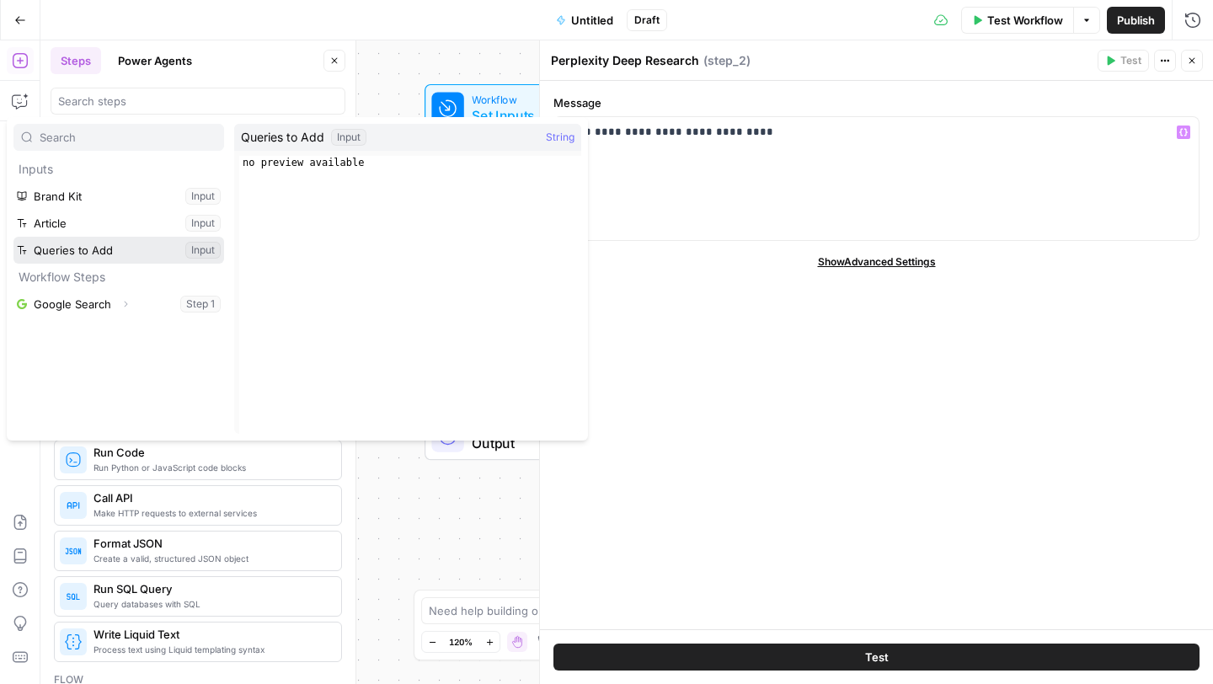
click at [85, 258] on button "Select variable Queries to Add" at bounding box center [118, 250] width 211 height 27
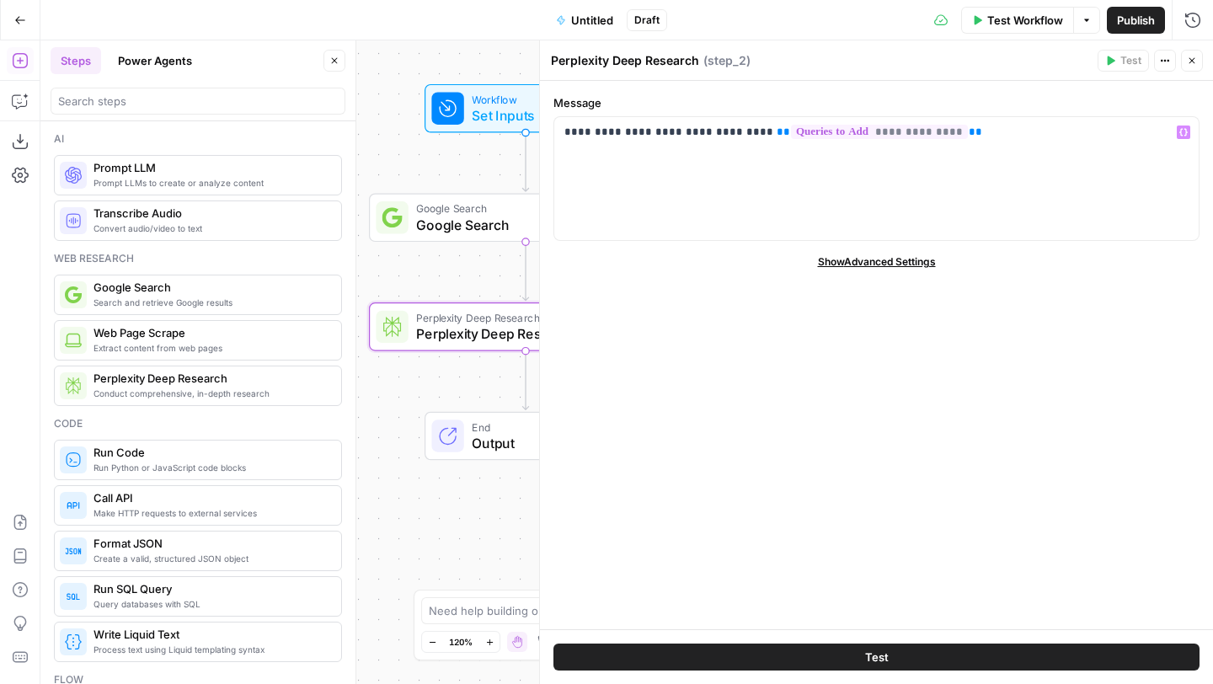
click at [1199, 59] on button "Close" at bounding box center [1192, 61] width 22 height 22
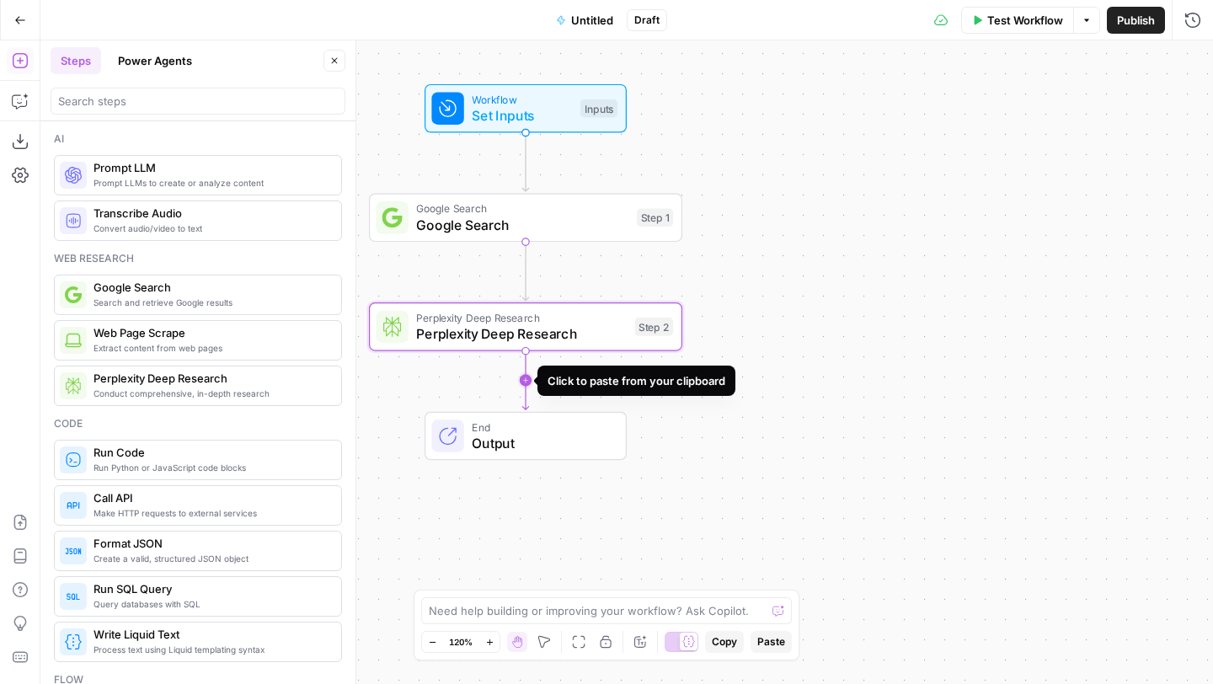
click at [526, 382] on icon "Edge from step_2 to end" at bounding box center [525, 380] width 6 height 59
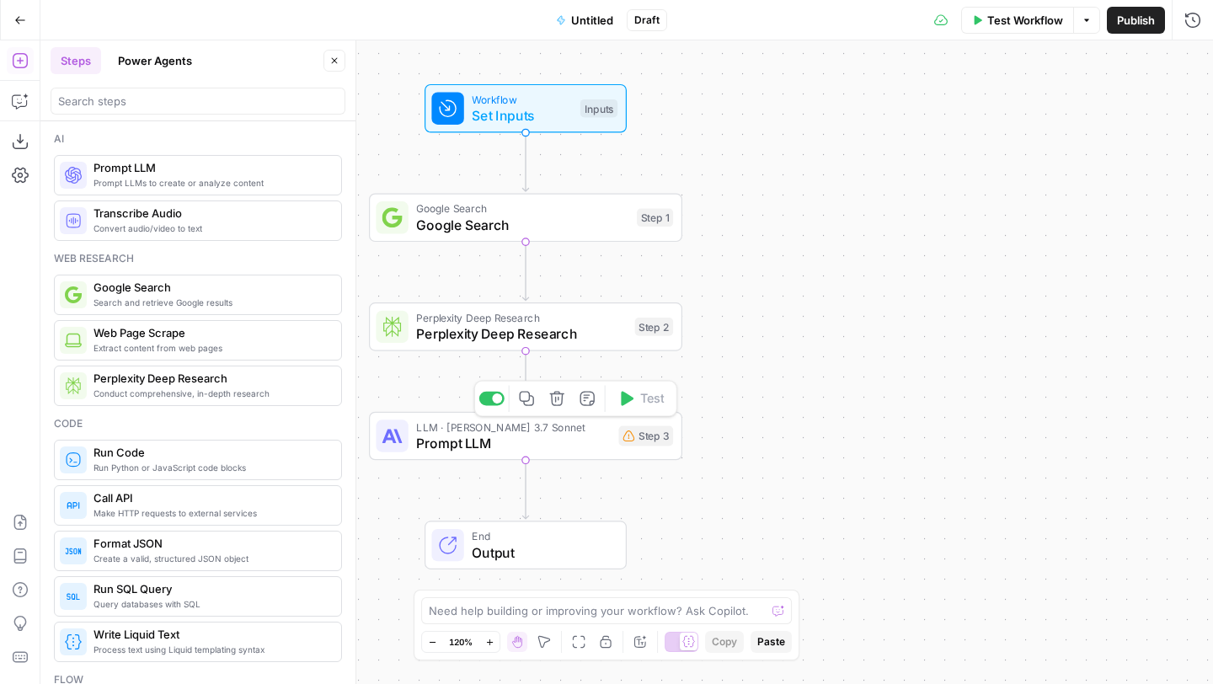
click at [514, 439] on span "Prompt LLM" at bounding box center [513, 443] width 194 height 20
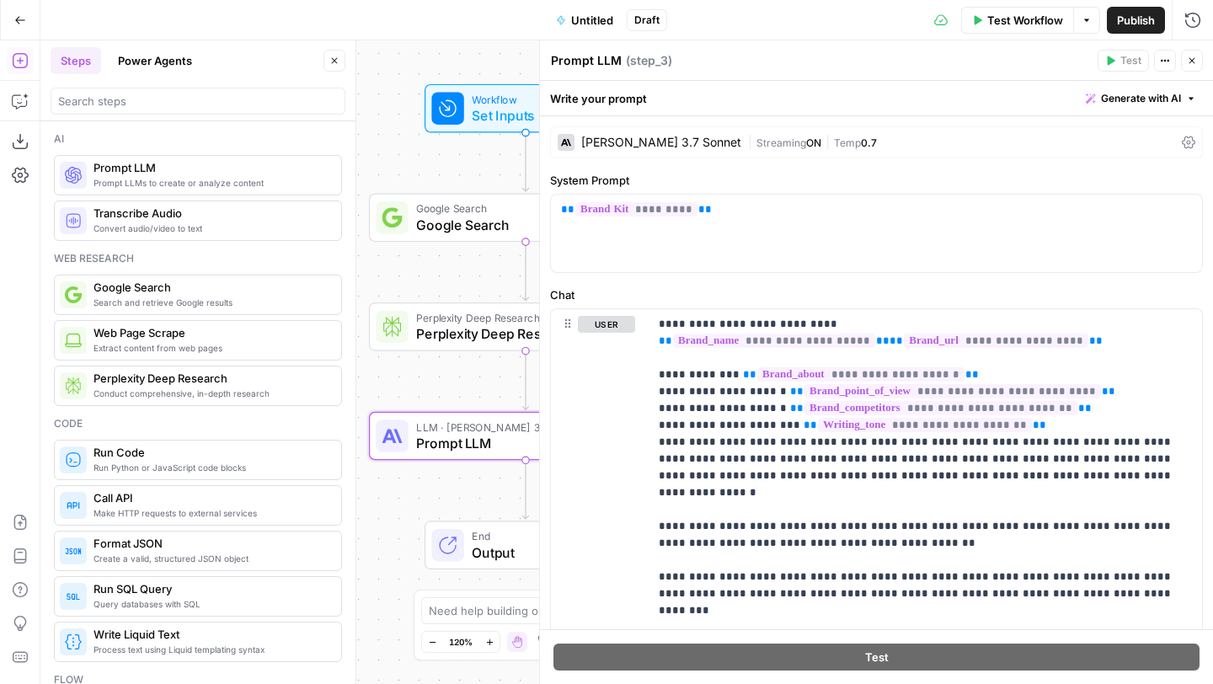
click at [1198, 52] on button "Close" at bounding box center [1192, 61] width 22 height 22
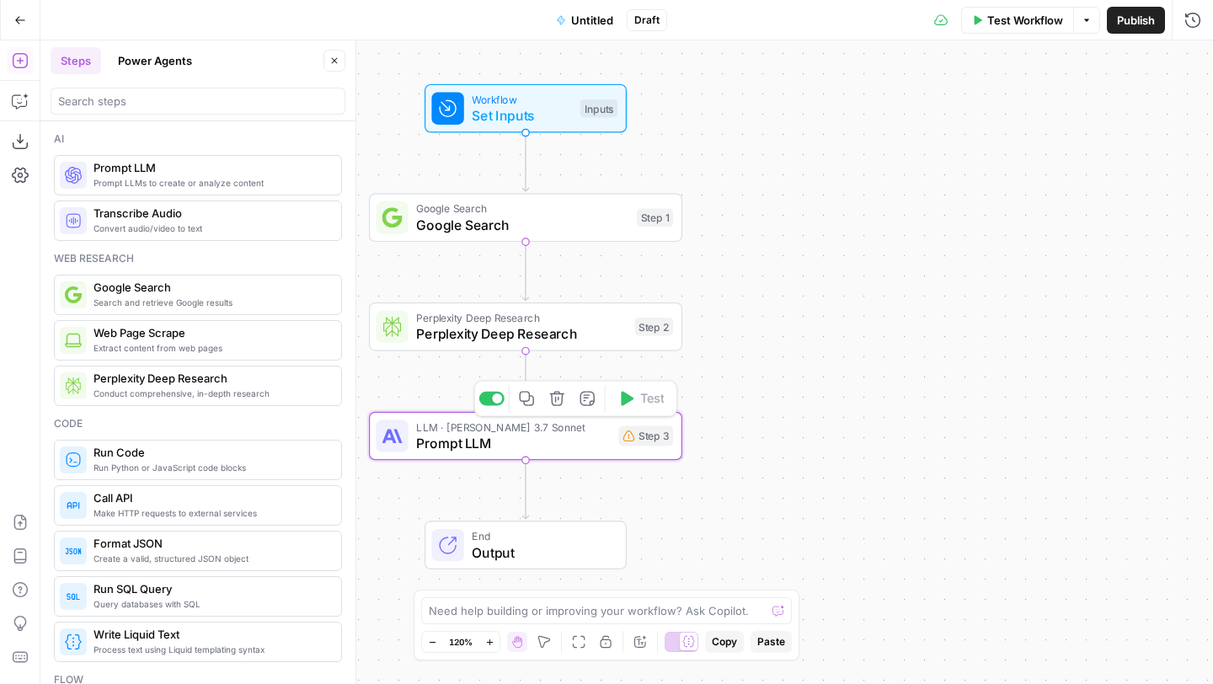
click at [553, 396] on icon "button" at bounding box center [557, 399] width 16 height 16
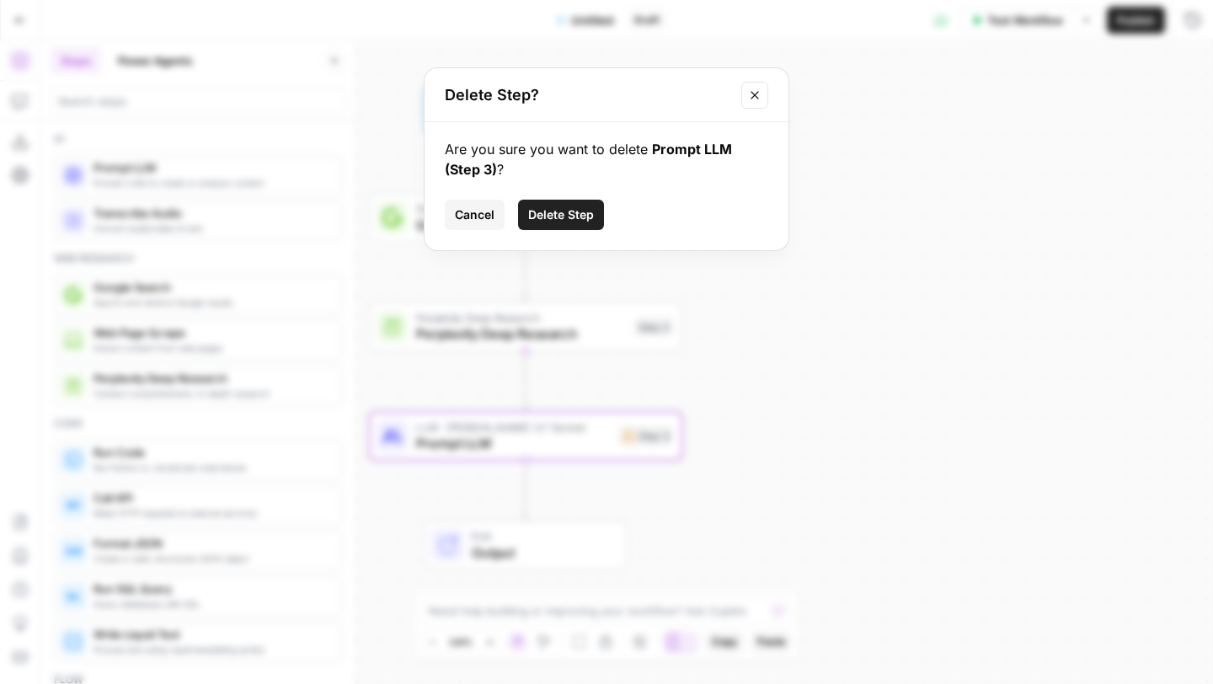
click at [568, 208] on span "Delete Step" at bounding box center [561, 214] width 66 height 17
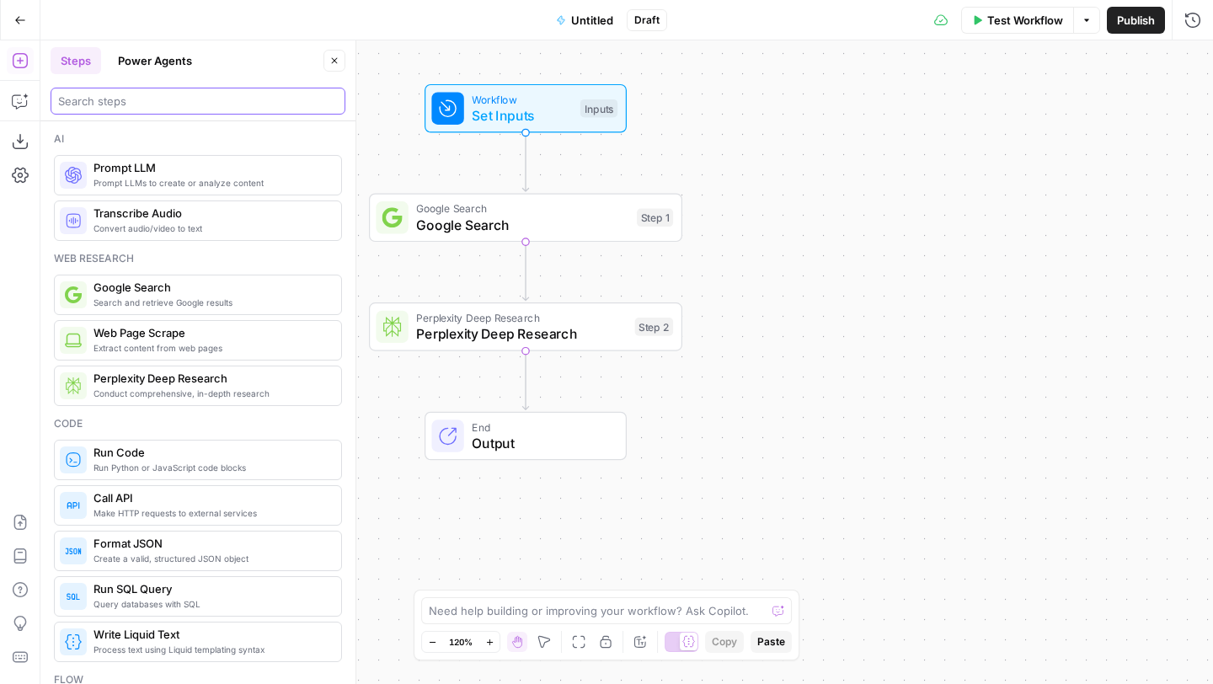
click at [147, 95] on input "search" at bounding box center [198, 101] width 280 height 17
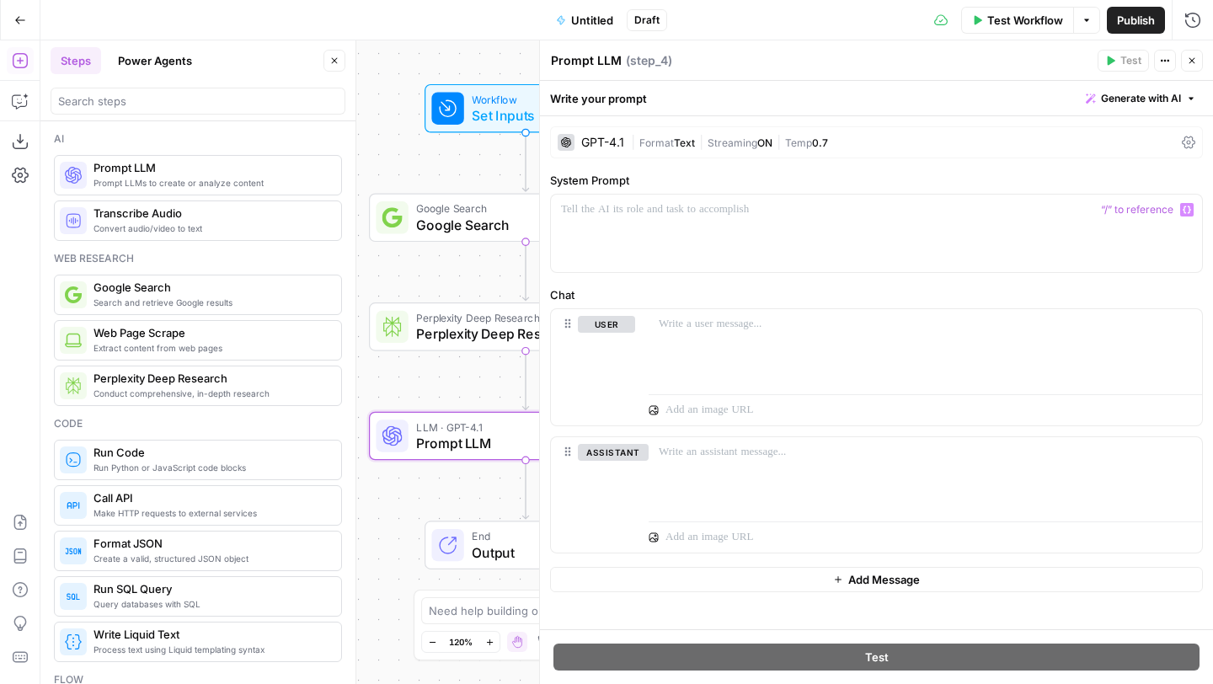
click at [606, 139] on div "GPT-4.1" at bounding box center [602, 142] width 43 height 12
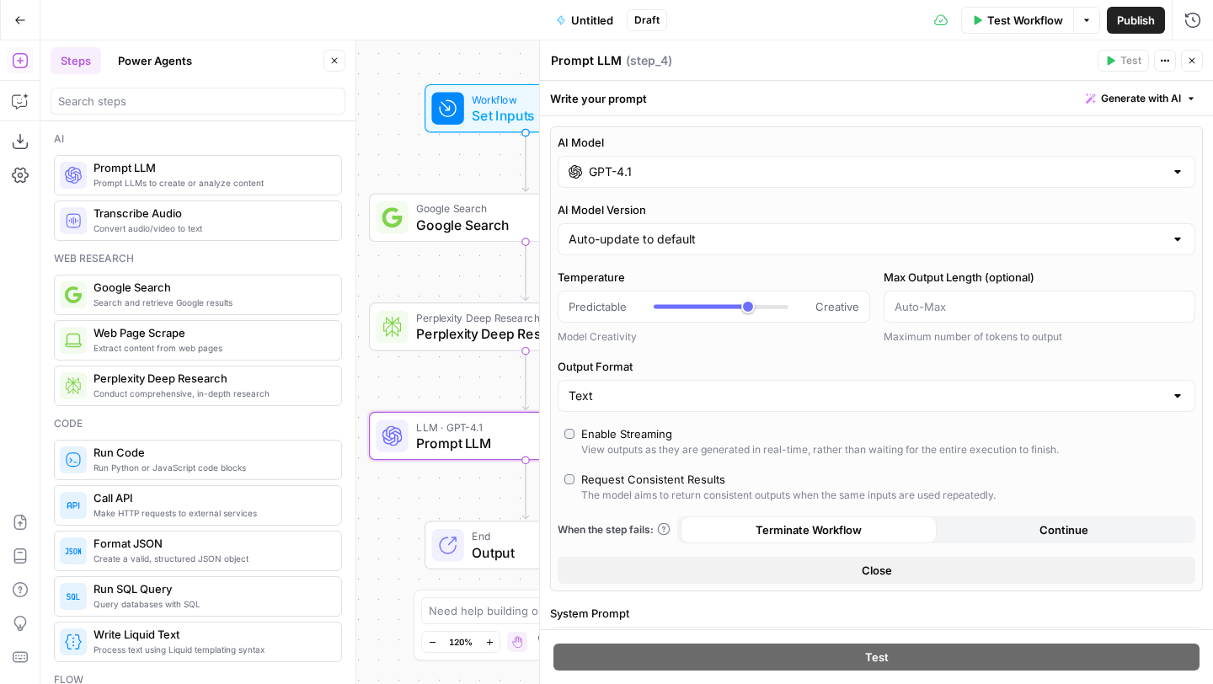
click at [670, 169] on input "GPT-4.1" at bounding box center [876, 171] width 575 height 17
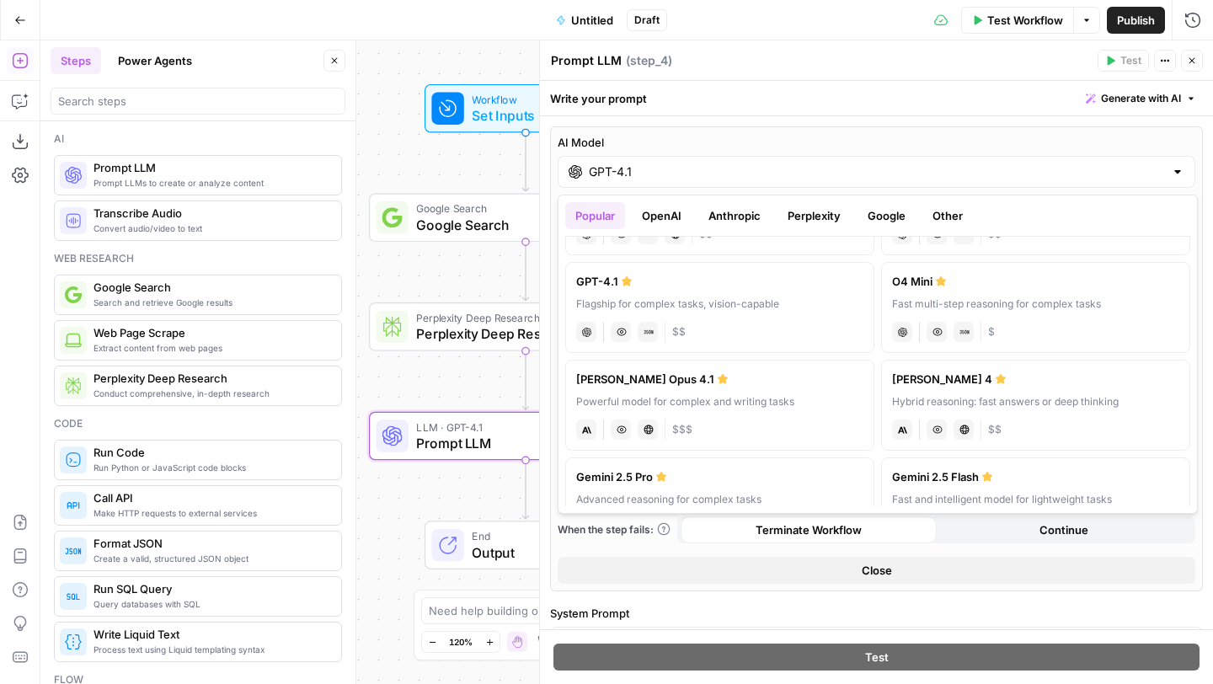
scroll to position [80, 0]
click at [707, 387] on div "[PERSON_NAME] Opus 4.1" at bounding box center [719, 378] width 287 height 17
type input "[PERSON_NAME] Opus 4.1"
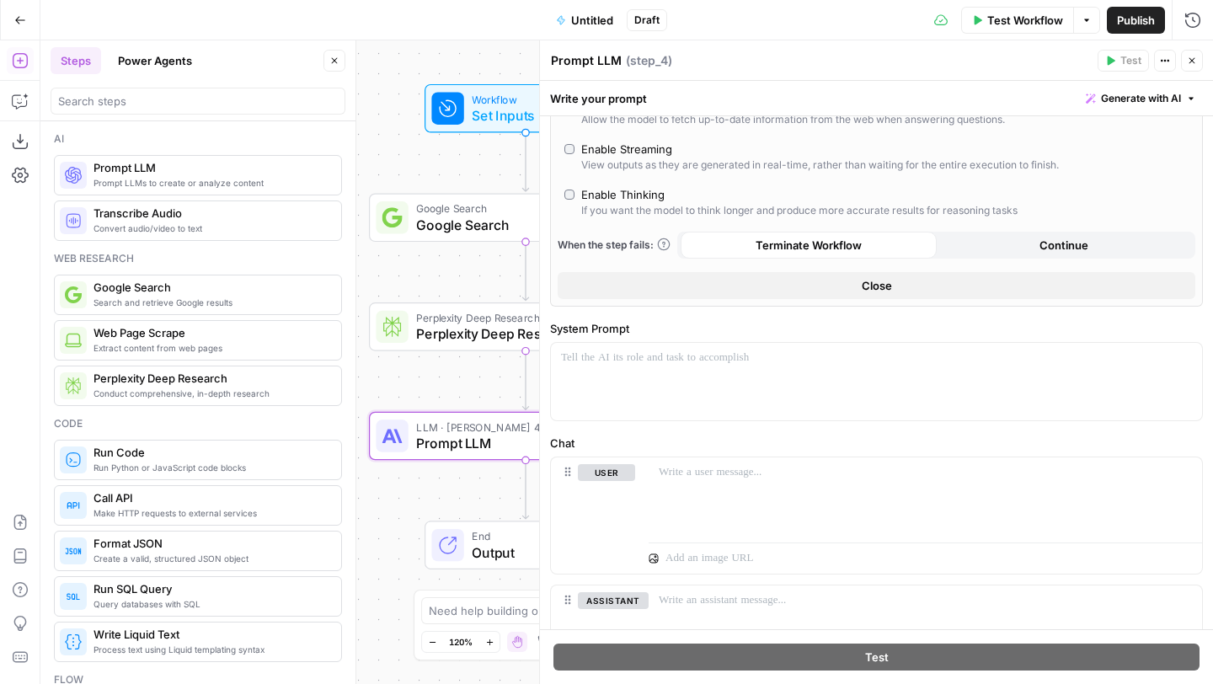
scroll to position [216, 0]
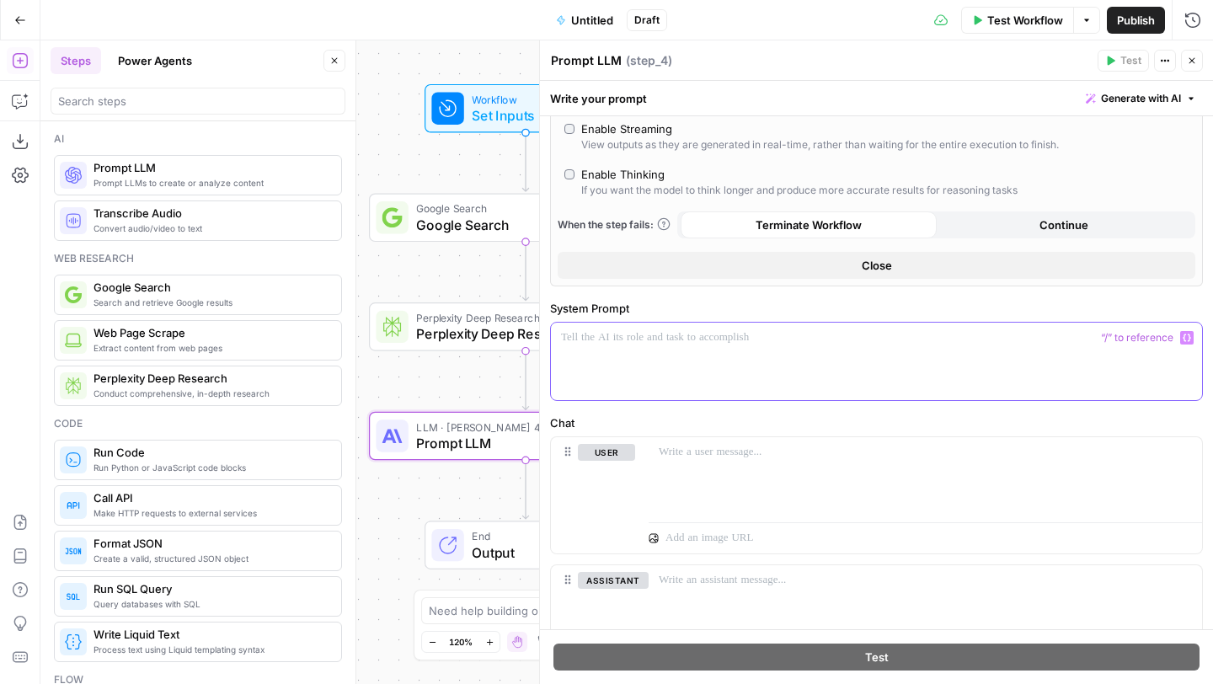
click at [697, 378] on div at bounding box center [876, 361] width 651 height 77
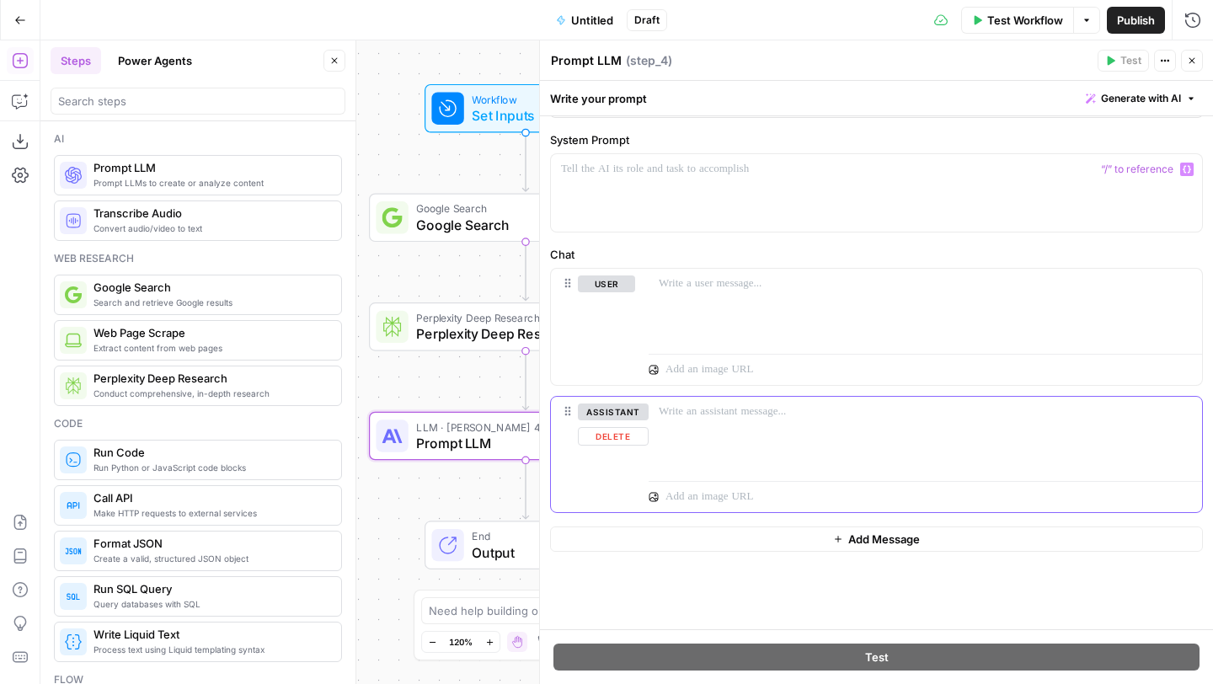
click at [611, 434] on button "Delete" at bounding box center [613, 436] width 71 height 19
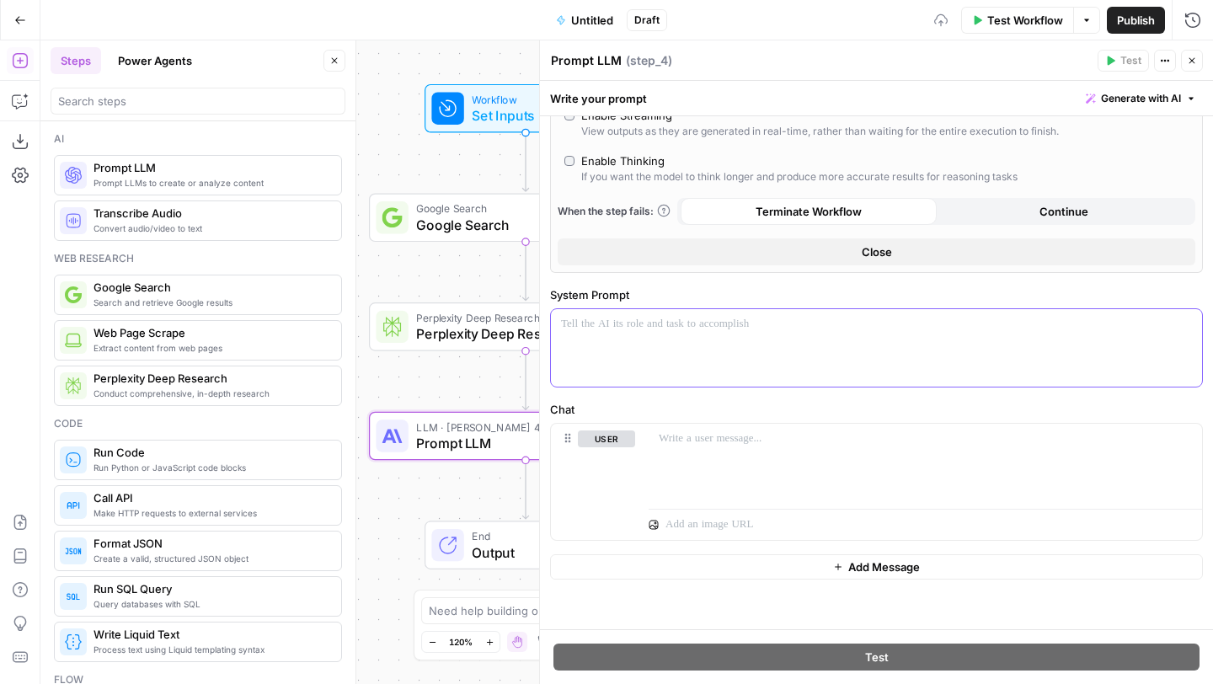
click at [643, 336] on div at bounding box center [876, 347] width 651 height 77
click at [634, 330] on p at bounding box center [876, 324] width 631 height 17
paste div
click at [659, 321] on p "**********" at bounding box center [876, 324] width 631 height 17
click at [1185, 325] on icon "button" at bounding box center [1186, 324] width 8 height 8
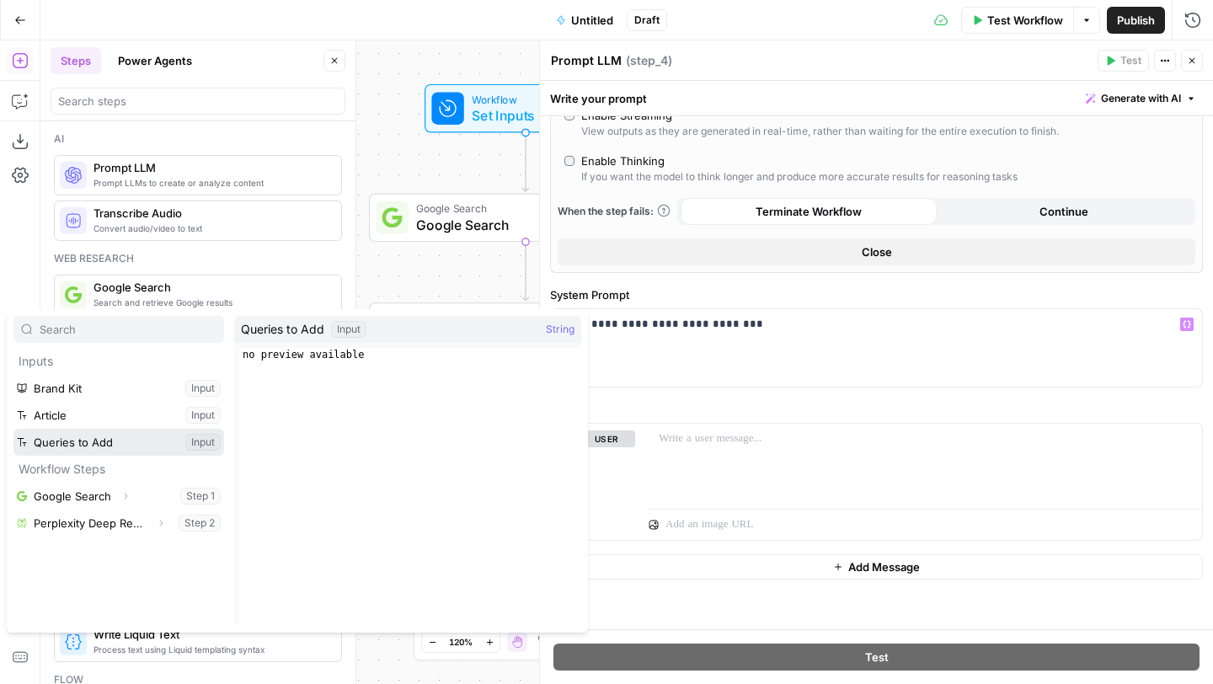
click at [96, 440] on button "Select variable Queries to Add" at bounding box center [118, 442] width 211 height 27
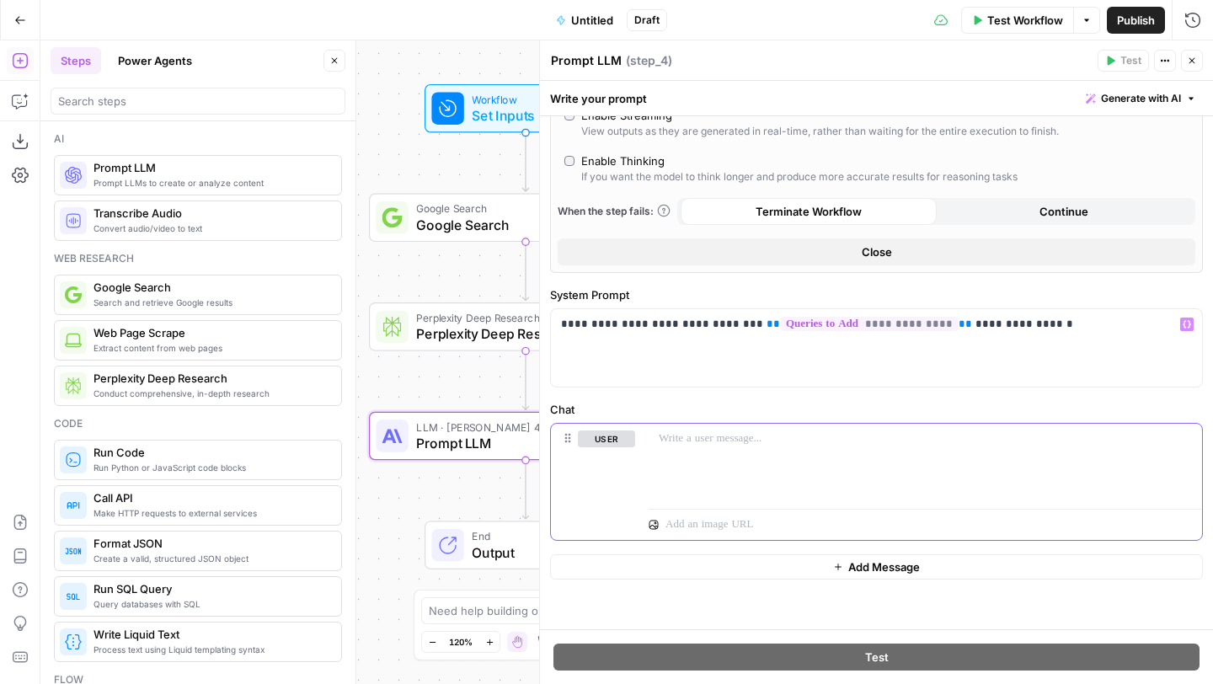
click at [686, 445] on p at bounding box center [925, 438] width 533 height 17
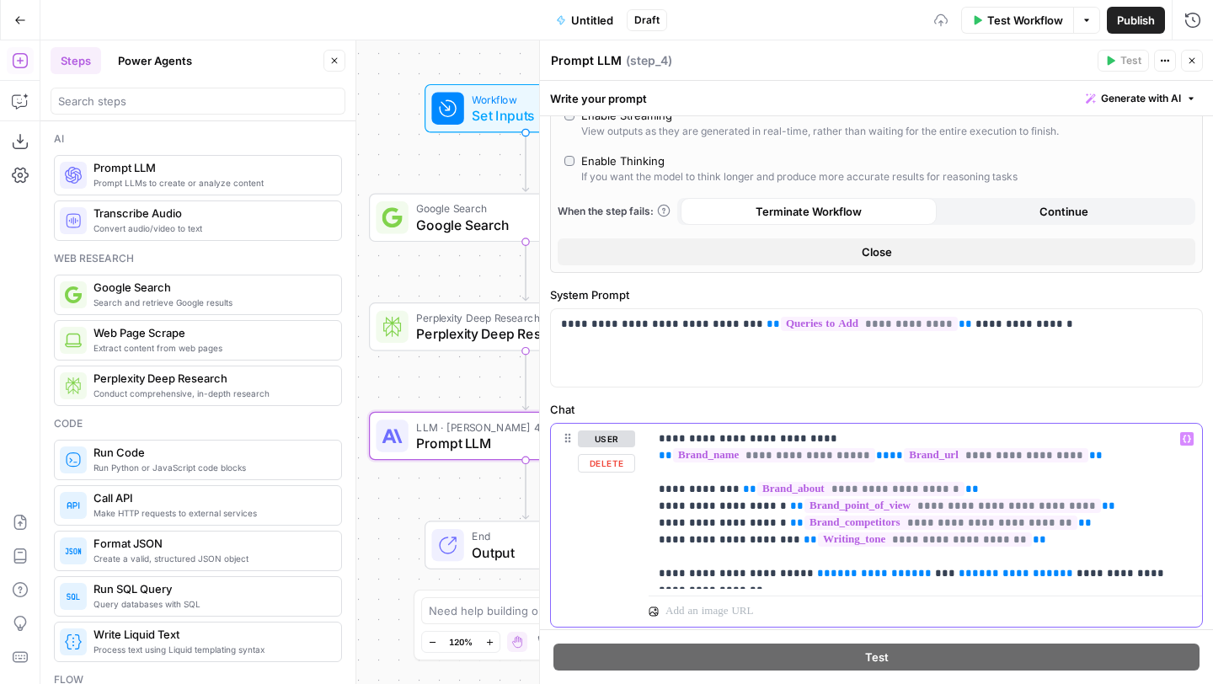
scroll to position [317, 0]
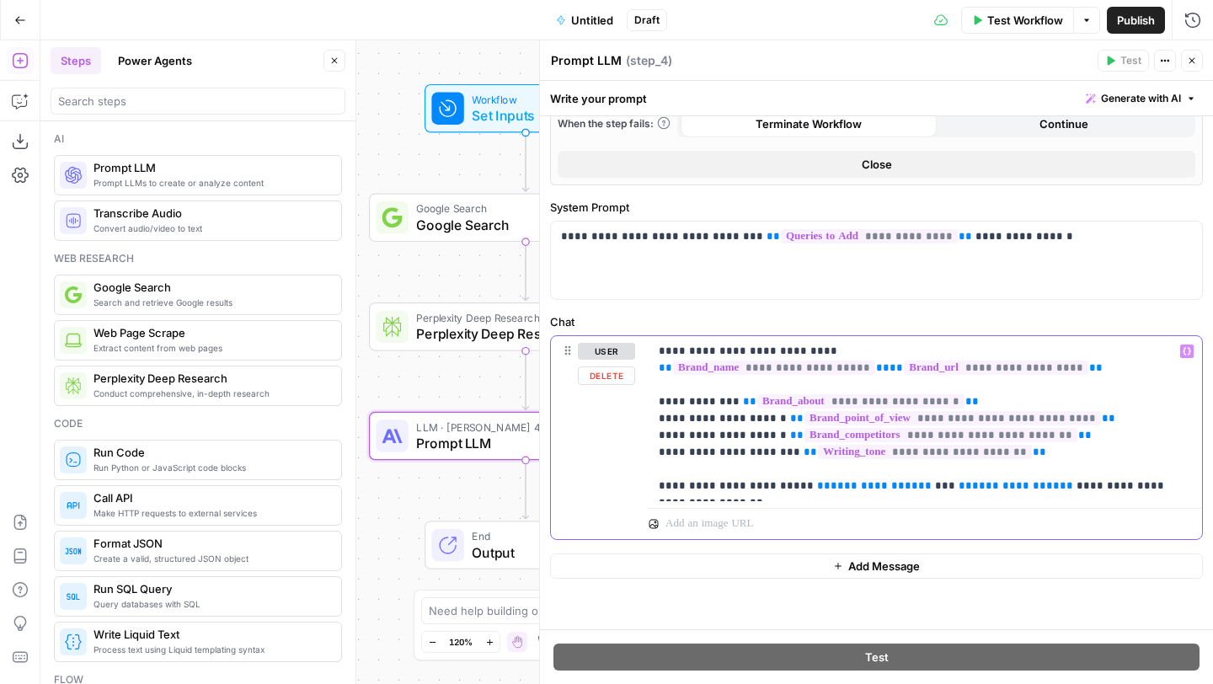
drag, startPoint x: 1009, startPoint y: 483, endPoint x: 796, endPoint y: 482, distance: 213.1
click at [796, 482] on p "**********" at bounding box center [925, 419] width 533 height 152
click at [694, 488] on p "**********" at bounding box center [925, 419] width 533 height 152
click at [774, 483] on p "**********" at bounding box center [925, 419] width 533 height 152
click at [1185, 355] on icon "button" at bounding box center [1186, 351] width 8 height 8
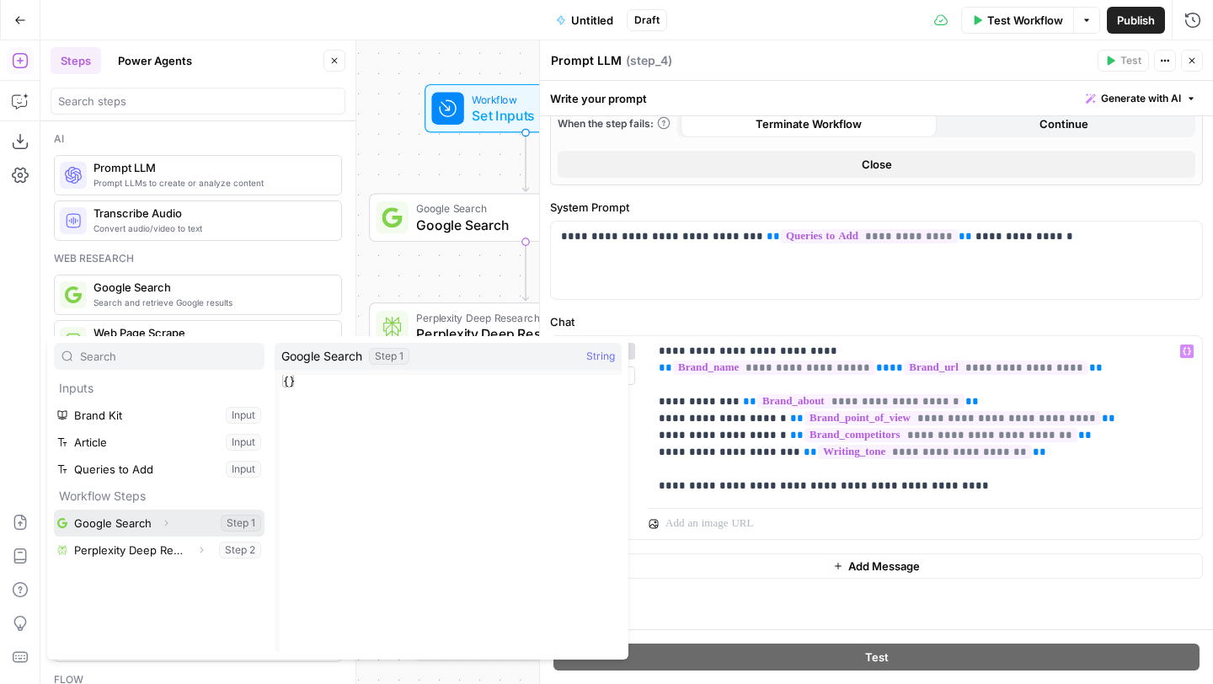
click at [168, 518] on icon "button" at bounding box center [166, 523] width 10 height 10
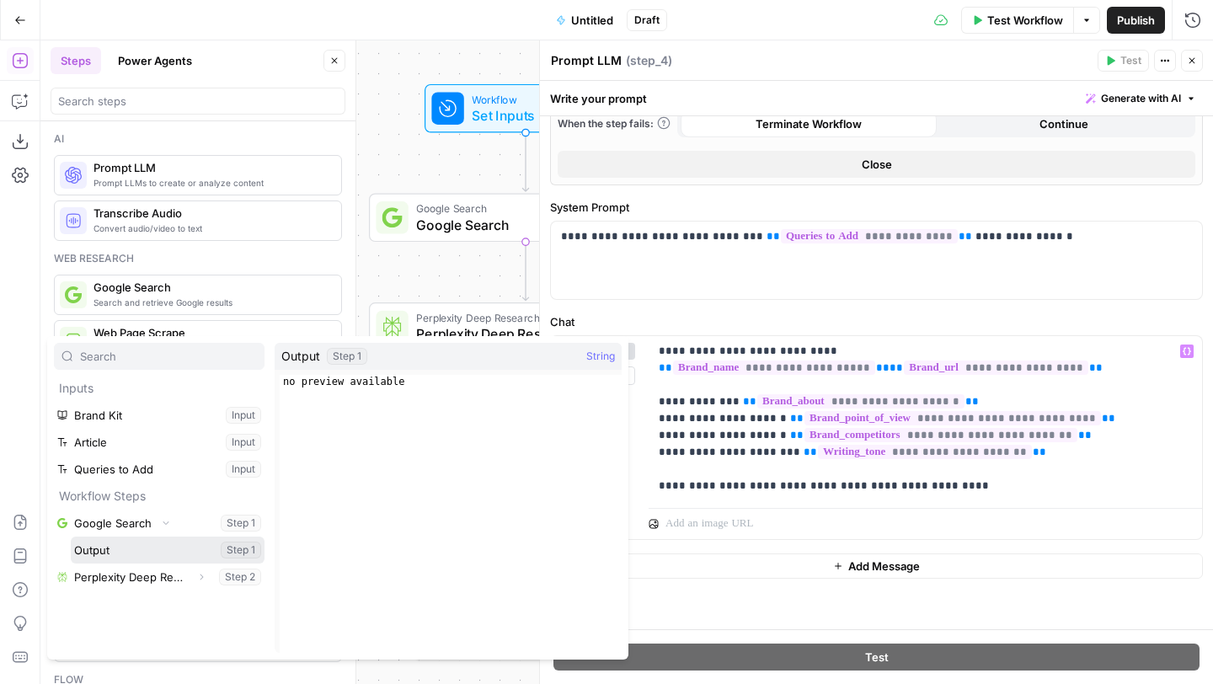
click at [136, 555] on button "Select variable Output" at bounding box center [168, 549] width 194 height 27
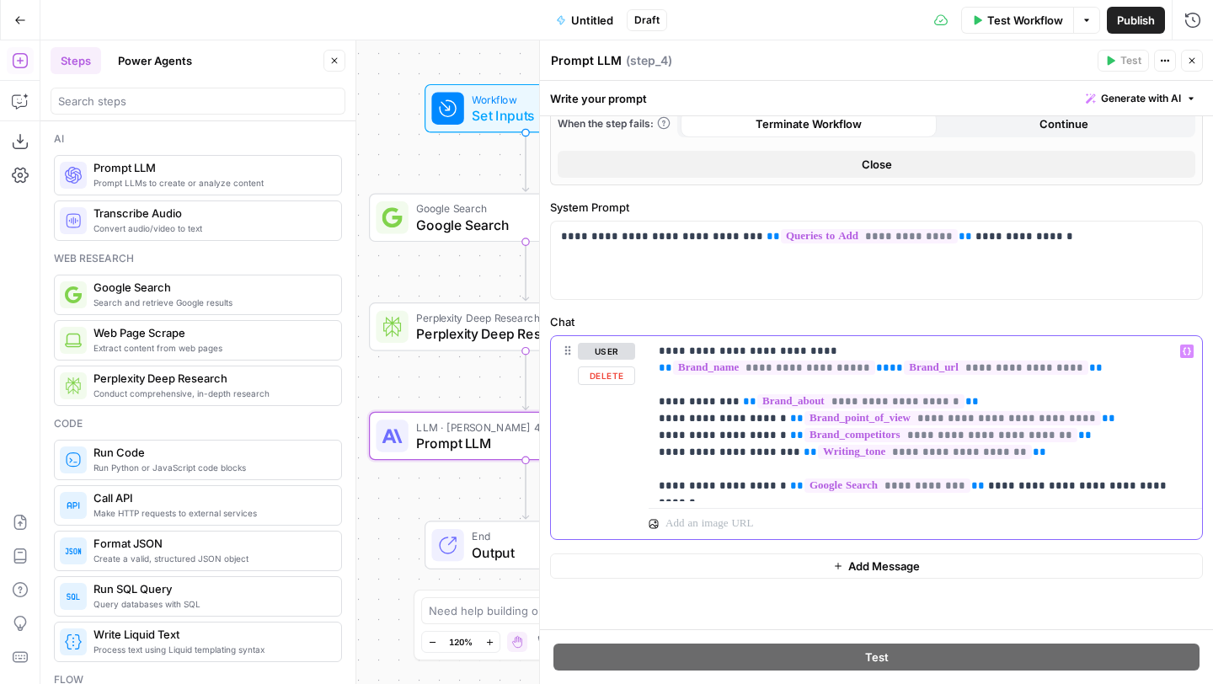
click at [1188, 350] on icon "button" at bounding box center [1186, 352] width 8 height 8
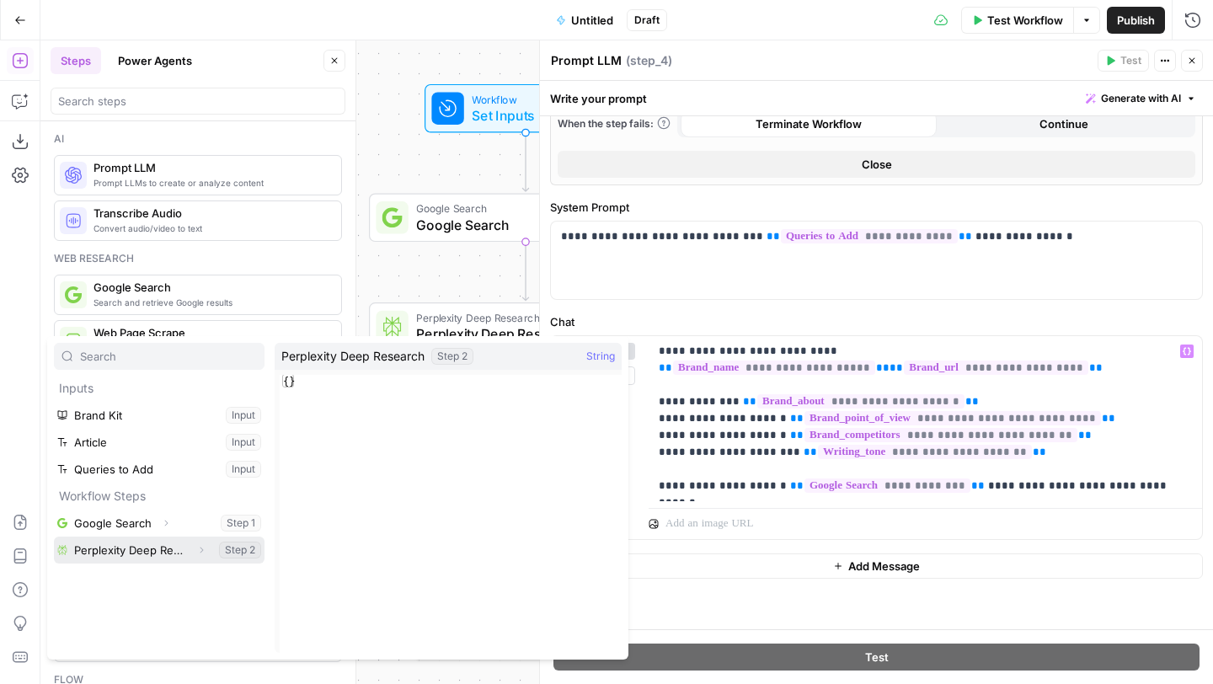
click at [201, 545] on icon "button" at bounding box center [201, 550] width 10 height 10
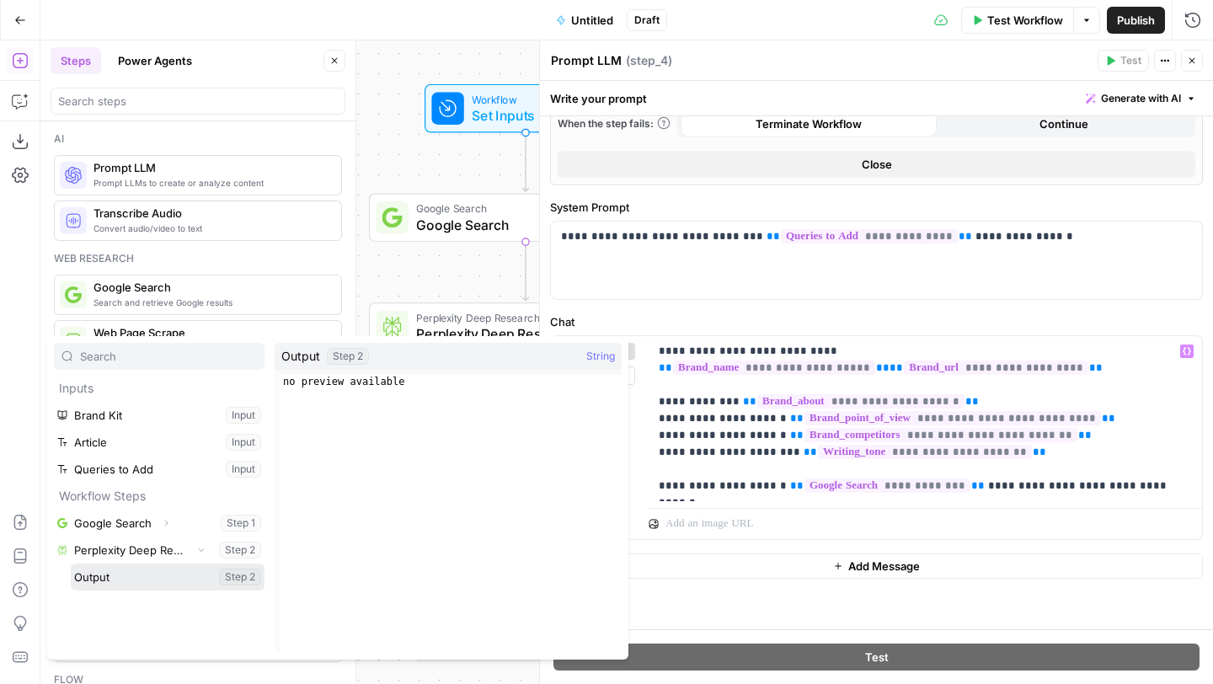
click at [144, 584] on button "Select variable Output" at bounding box center [168, 576] width 194 height 27
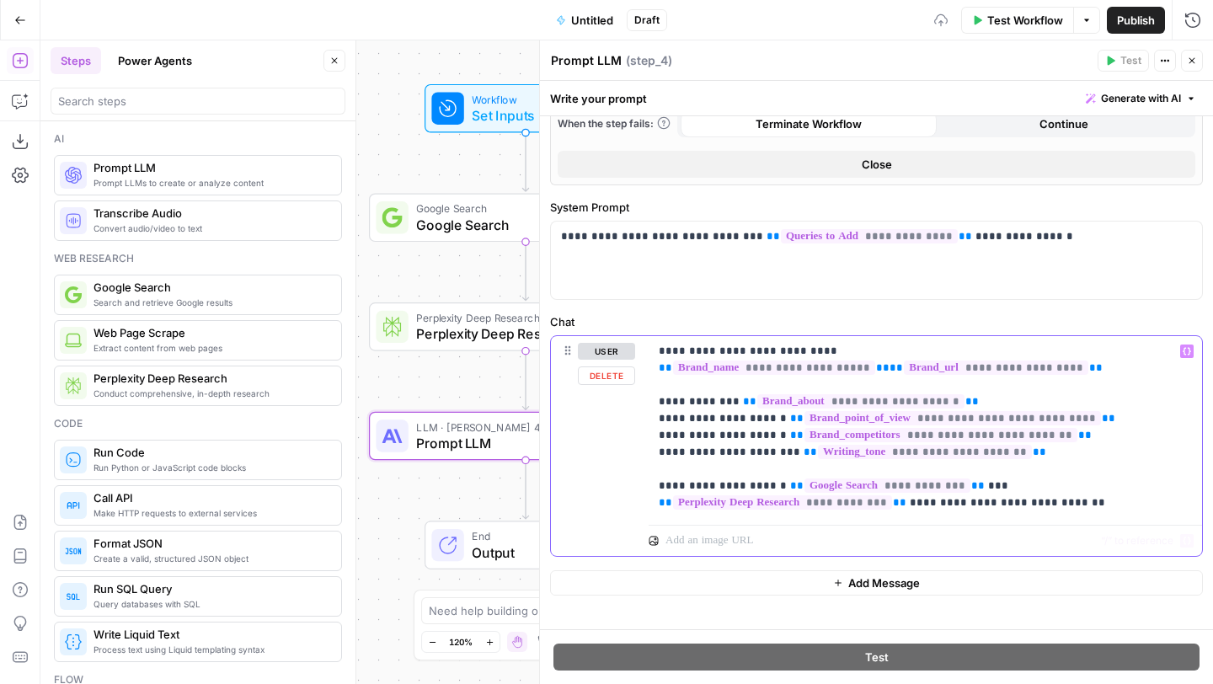
scroll to position [334, 0]
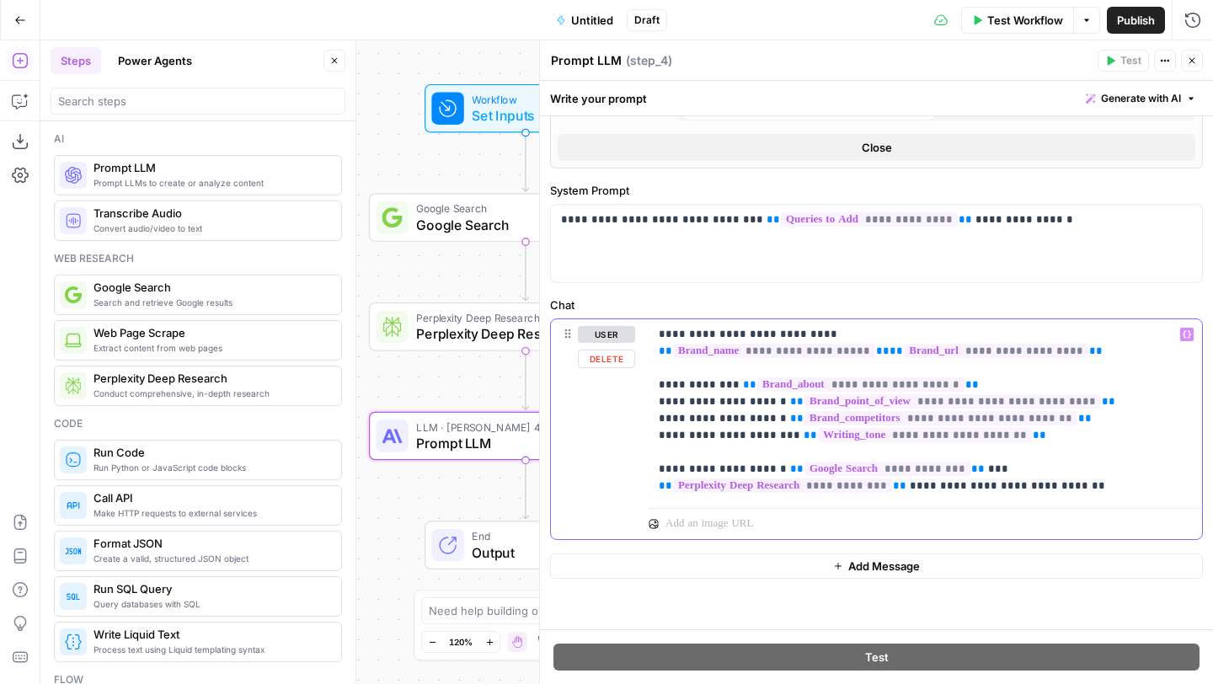
click at [1086, 485] on p "**********" at bounding box center [925, 410] width 533 height 168
drag, startPoint x: 739, startPoint y: 515, endPoint x: 652, endPoint y: 515, distance: 87.6
click at [652, 515] on div "**********" at bounding box center [924, 427] width 553 height 216
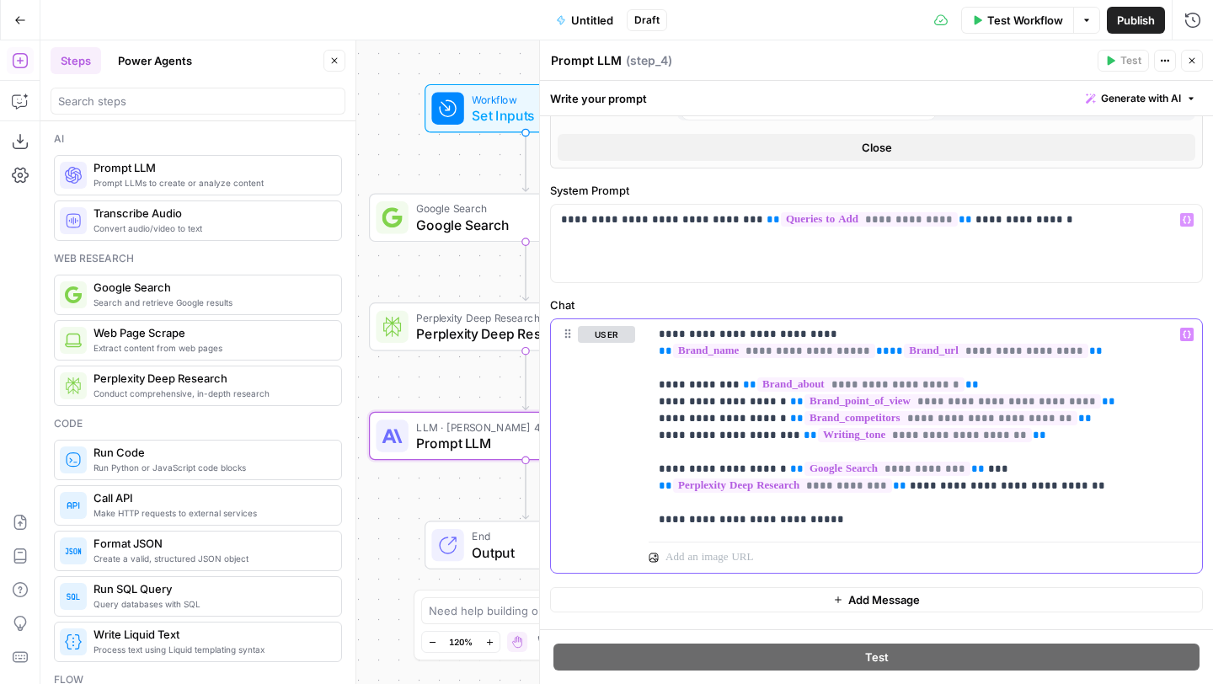
click at [1183, 333] on icon "button" at bounding box center [1186, 335] width 8 height 8
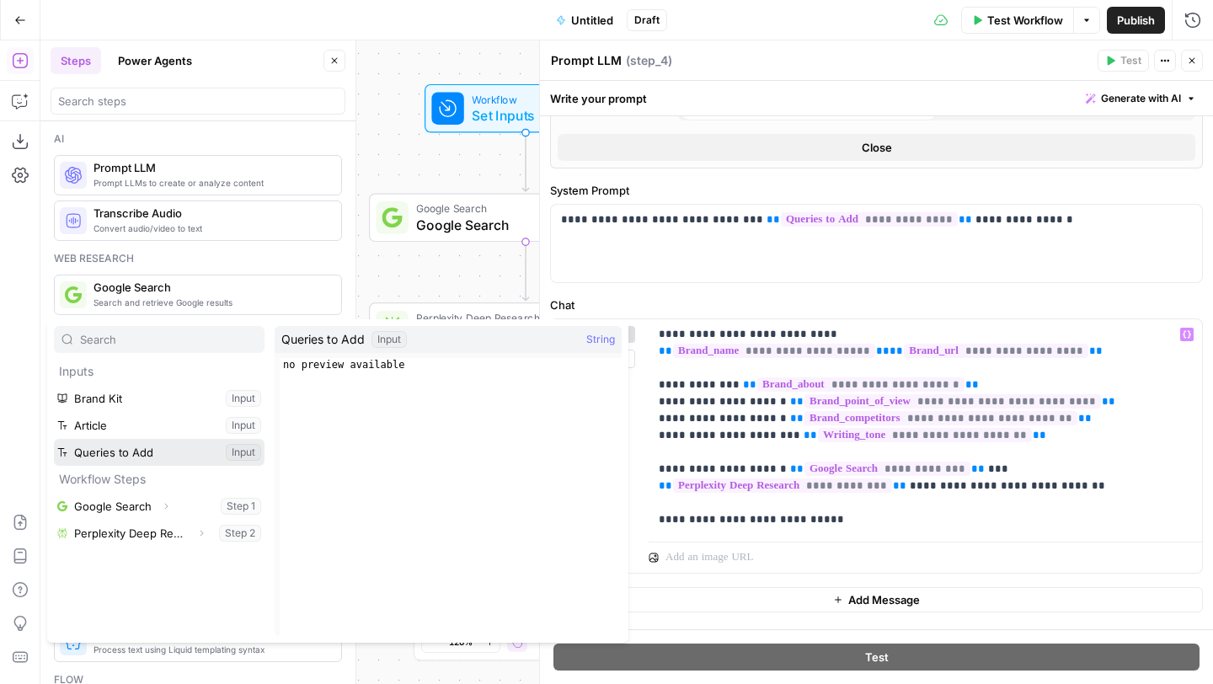
click at [166, 448] on button "Select variable Queries to Add" at bounding box center [159, 452] width 211 height 27
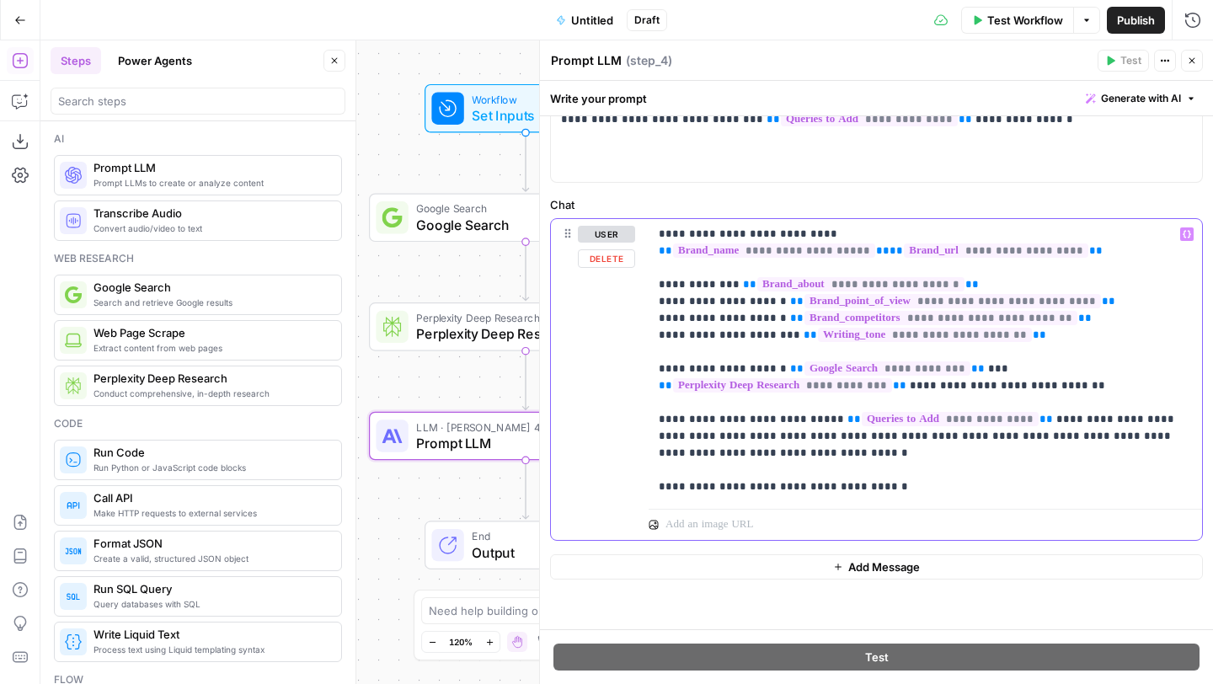
scroll to position [0, 0]
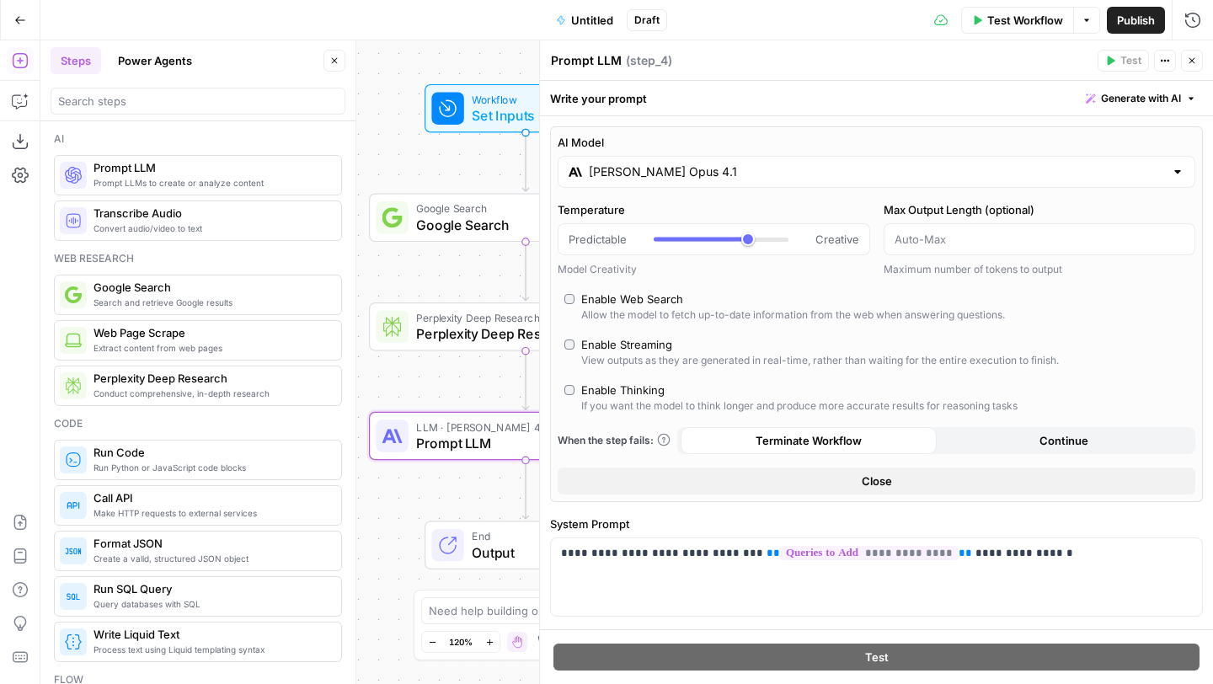
click at [1197, 57] on button "Close" at bounding box center [1192, 61] width 22 height 22
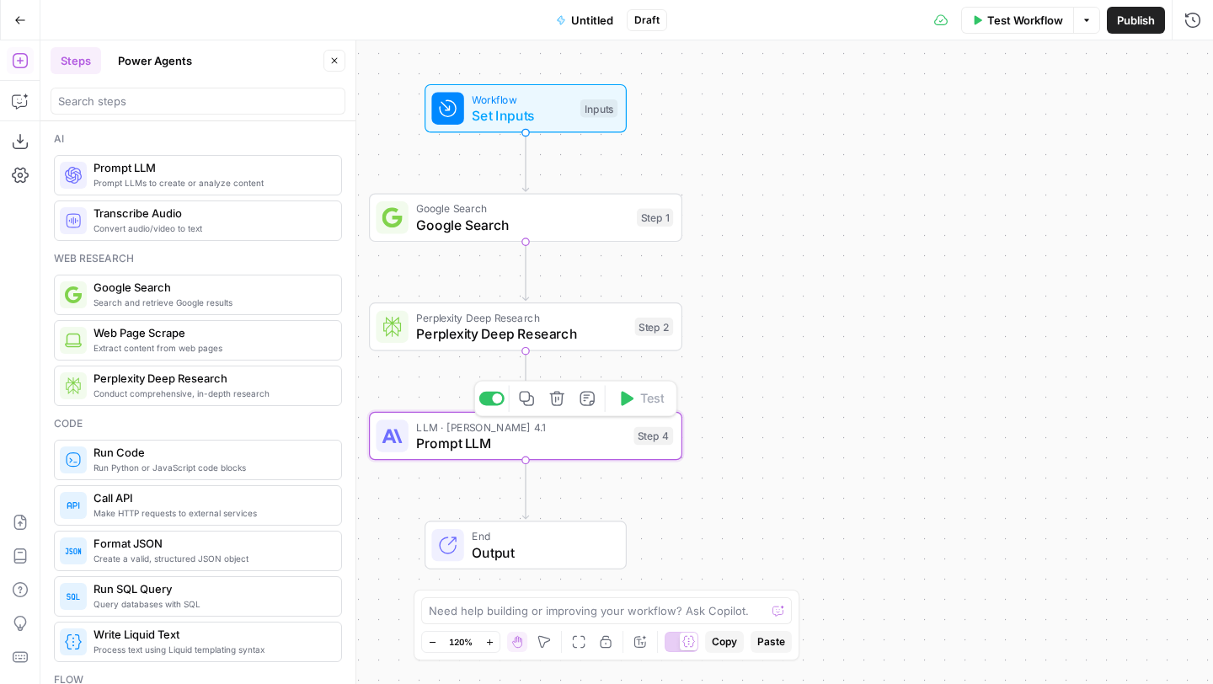
click at [504, 438] on span "Prompt LLM" at bounding box center [520, 443] width 209 height 20
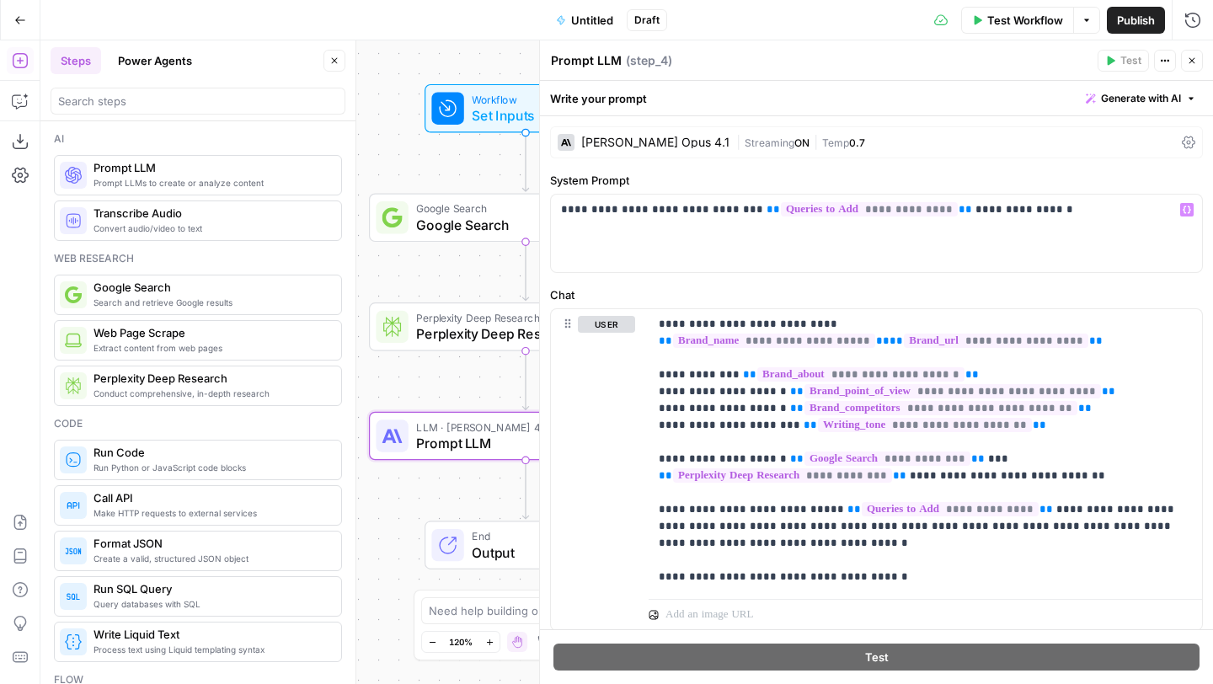
click at [462, 222] on span "Google Search" at bounding box center [522, 225] width 212 height 20
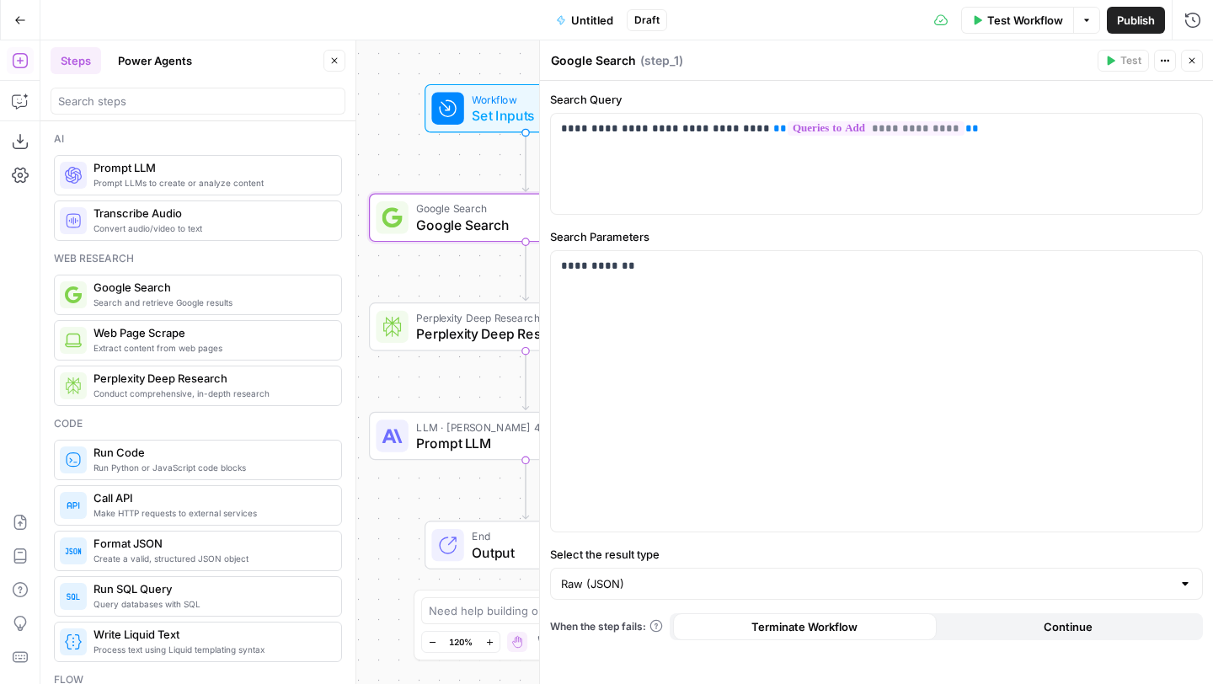
click at [458, 442] on span "Prompt LLM" at bounding box center [520, 443] width 209 height 20
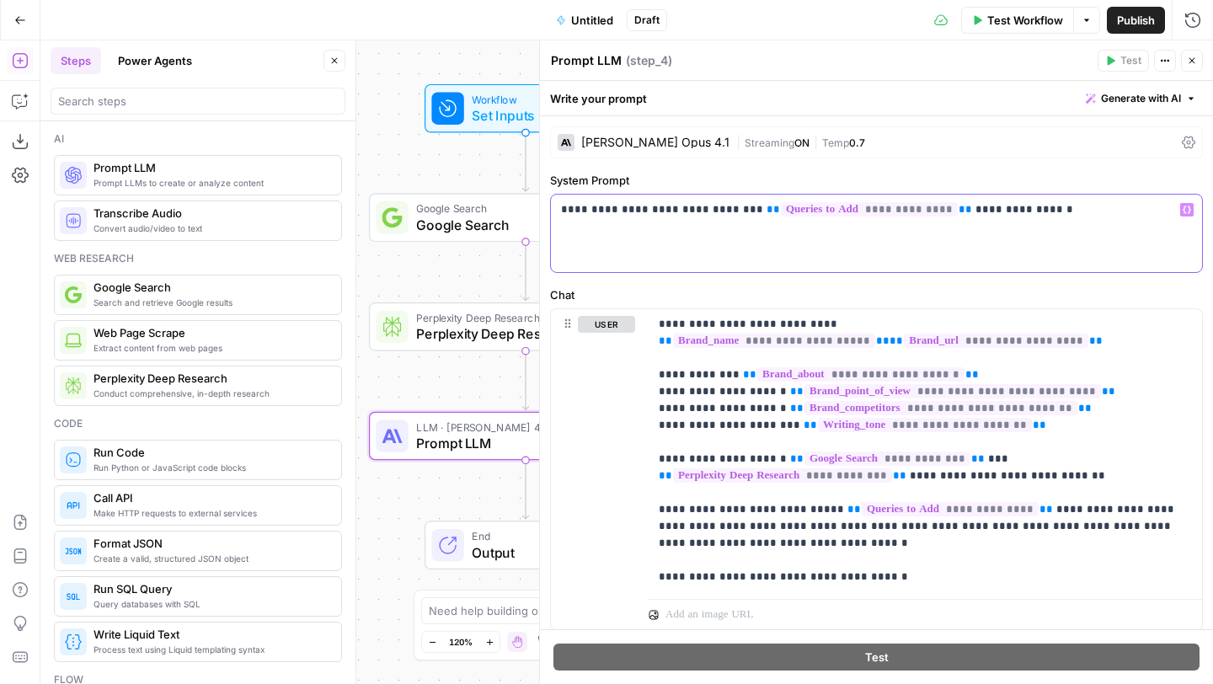
click at [931, 205] on p "**********" at bounding box center [876, 209] width 631 height 17
click at [657, 207] on p "**********" at bounding box center [876, 209] width 631 height 17
click at [932, 206] on p "**********" at bounding box center [876, 209] width 631 height 17
click at [1186, 210] on icon "button" at bounding box center [1186, 209] width 8 height 8
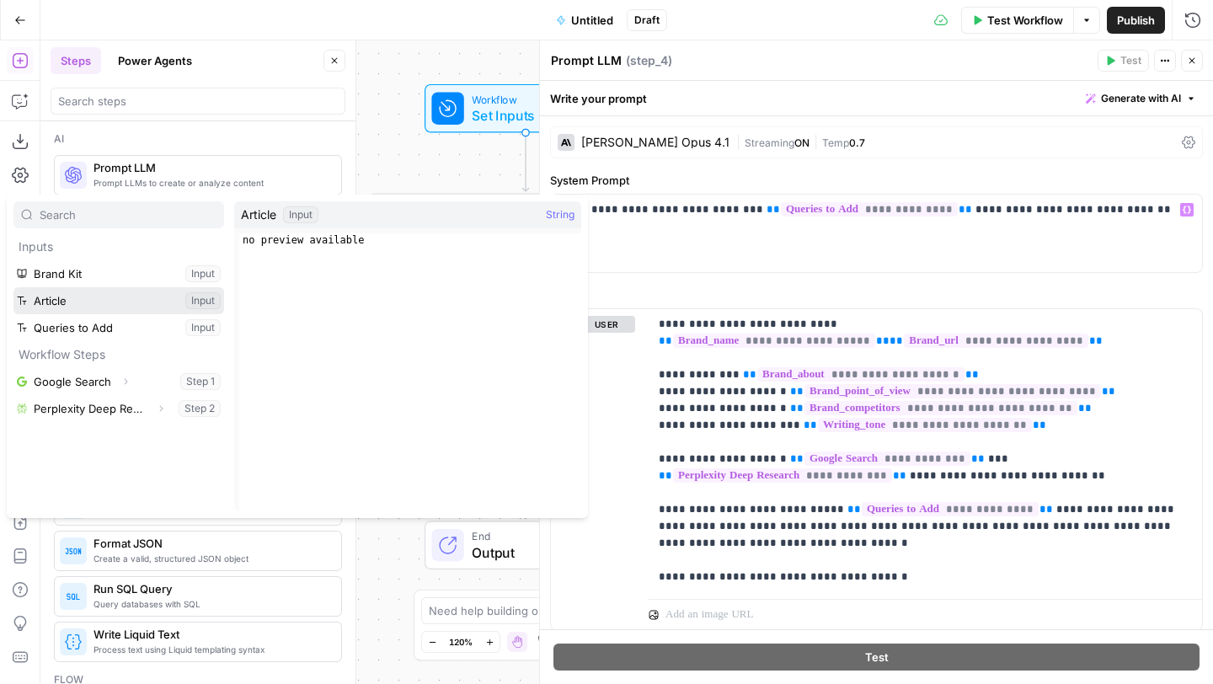
click at [66, 298] on button "Select variable Article" at bounding box center [118, 300] width 211 height 27
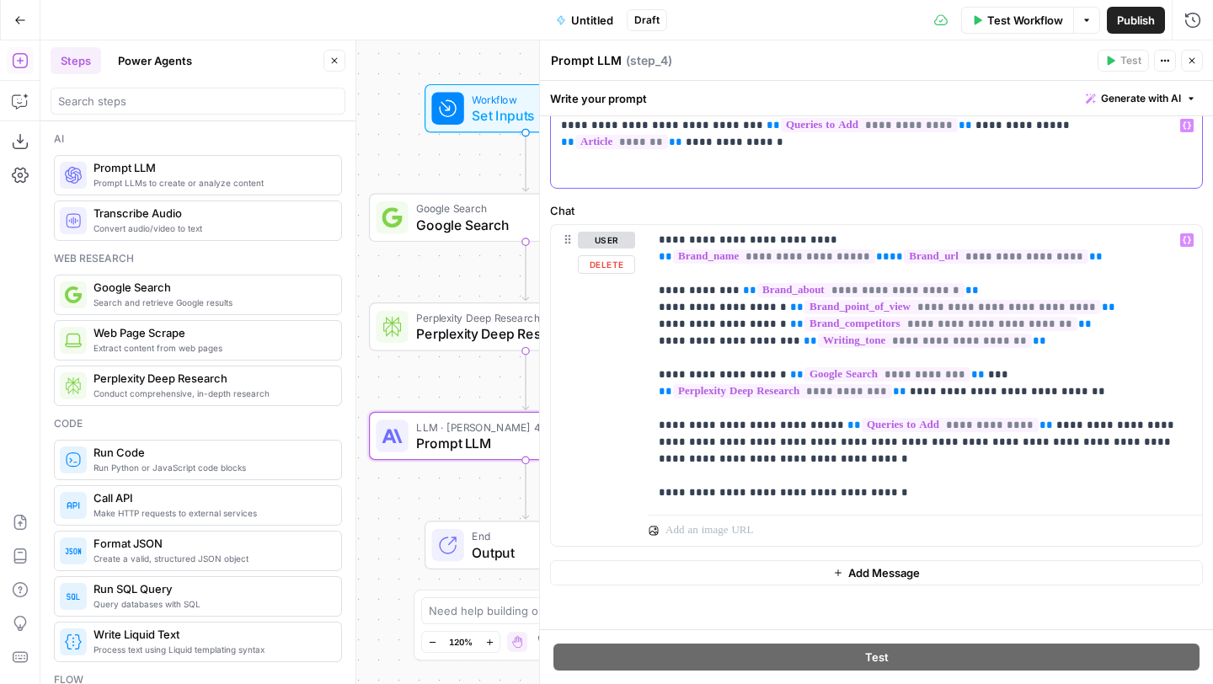
scroll to position [91, 0]
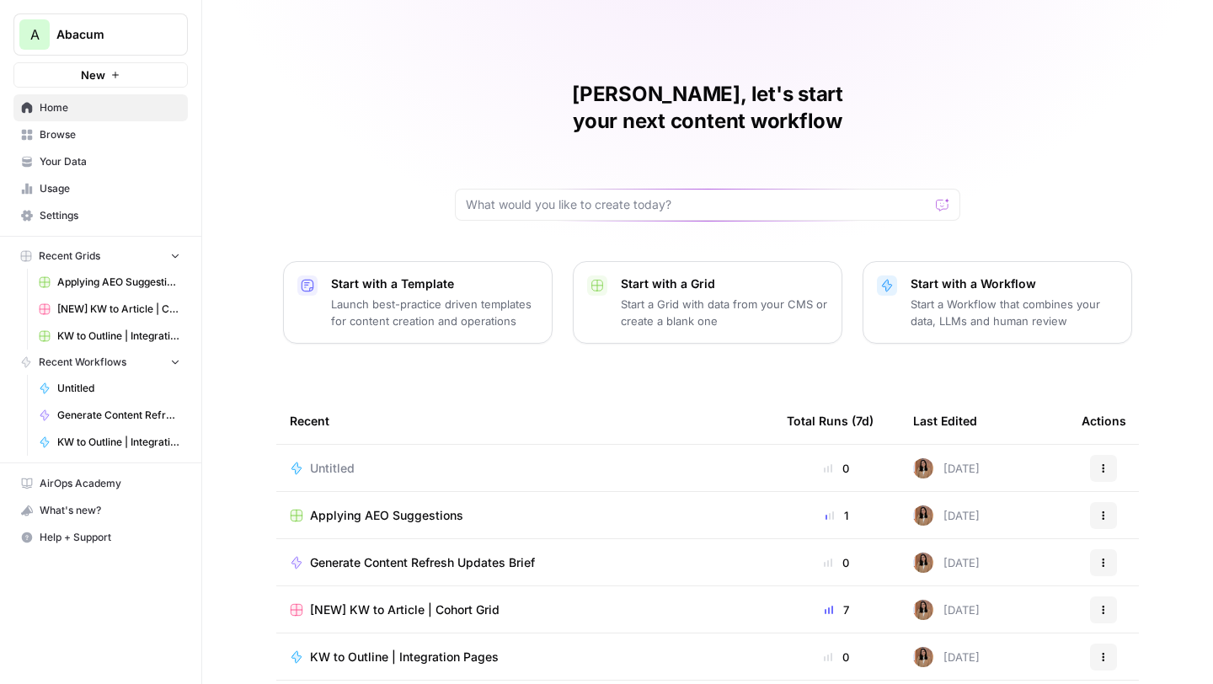
scroll to position [38, 0]
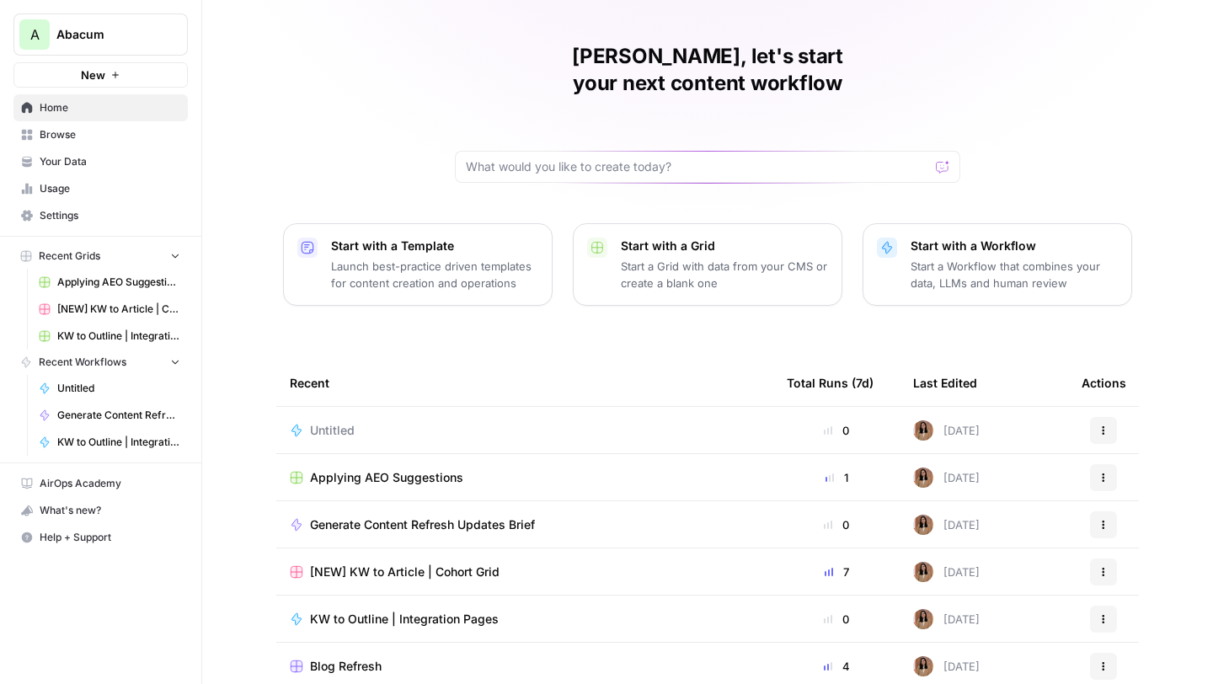
click at [364, 563] on span "[NEW] KW to Article | Cohort Grid" at bounding box center [404, 571] width 189 height 17
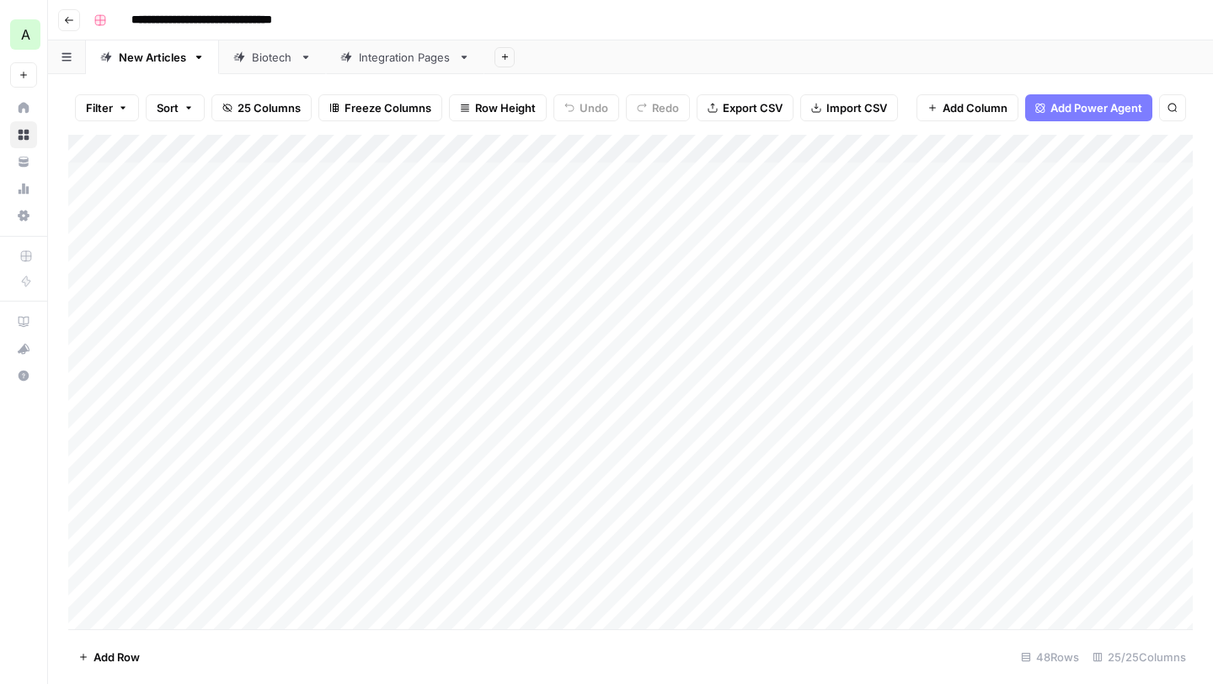
click at [69, 21] on icon "button" at bounding box center [69, 20] width 10 height 10
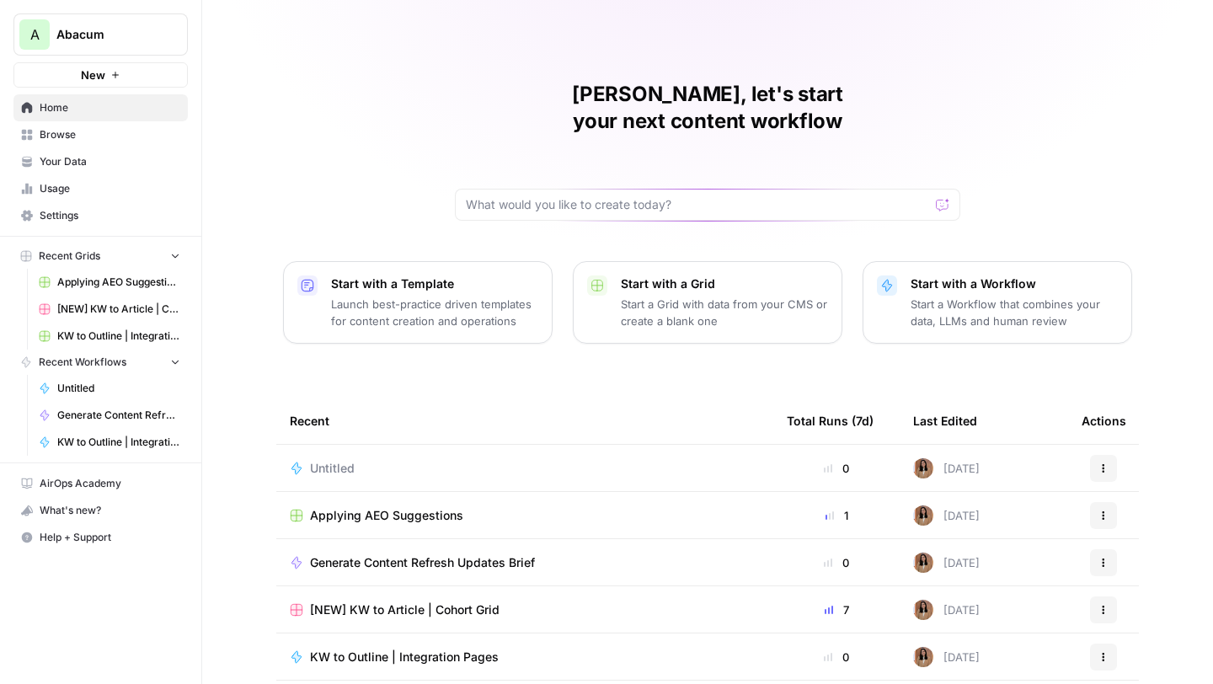
scroll to position [91, 0]
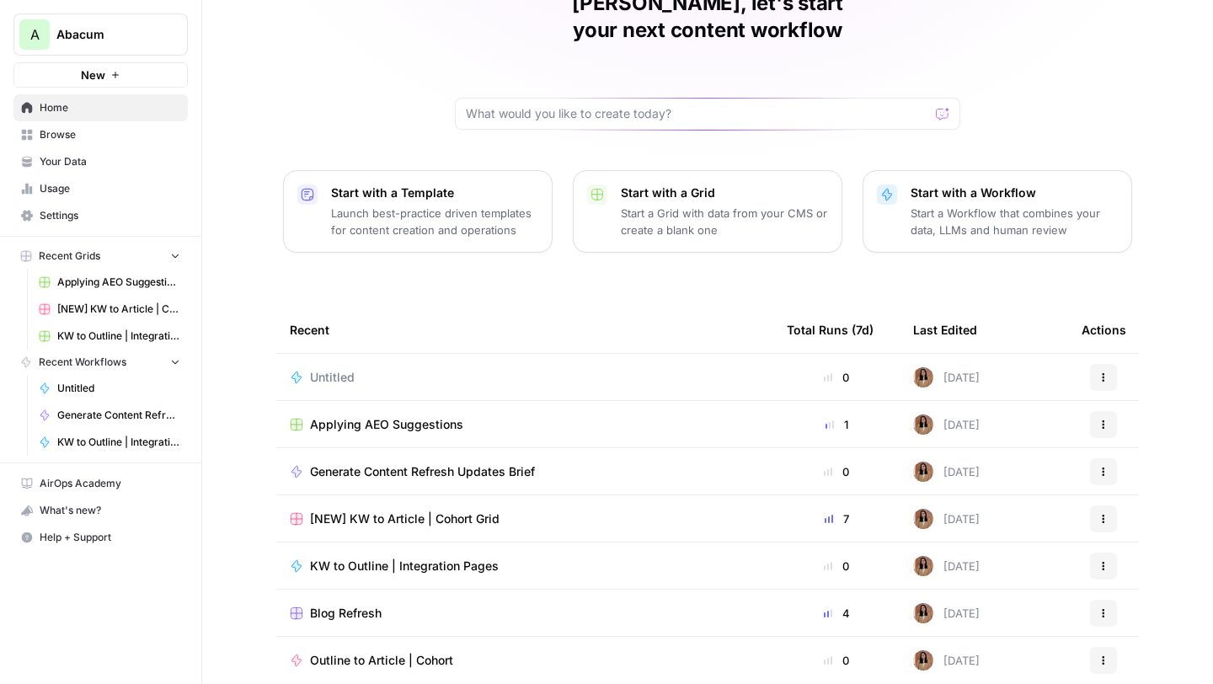
click at [73, 137] on span "Browse" at bounding box center [110, 134] width 141 height 15
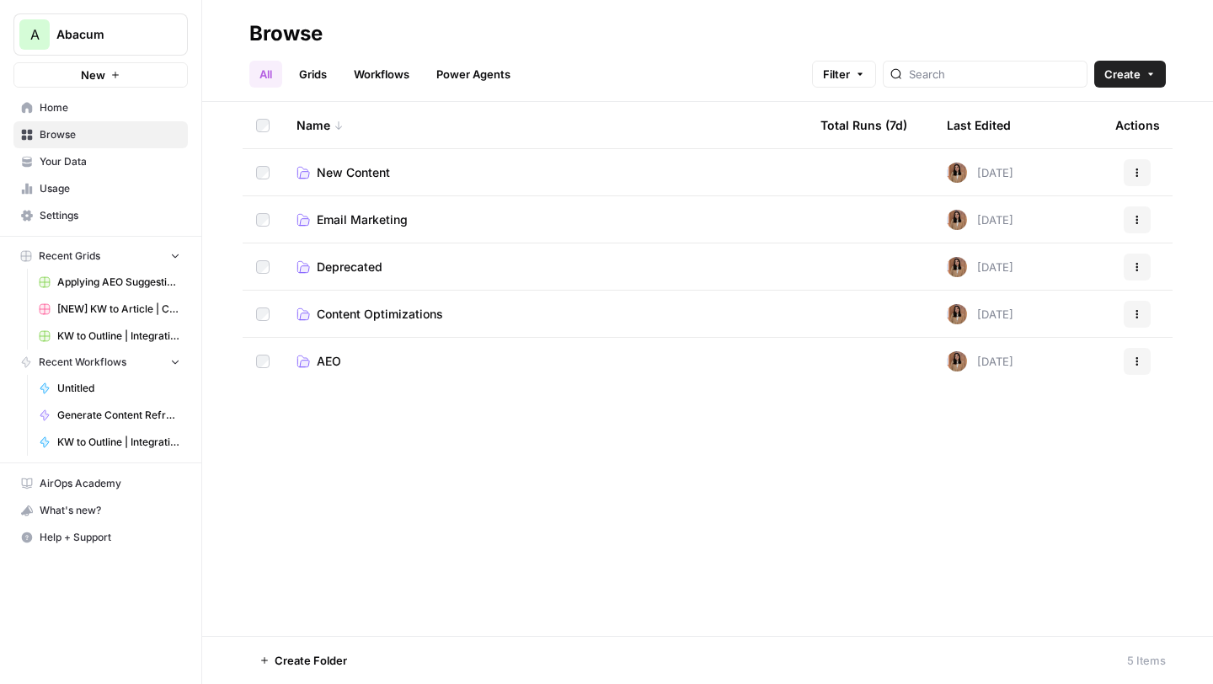
click at [319, 159] on td "New Content" at bounding box center [545, 172] width 524 height 46
click at [337, 170] on span "New Content" at bounding box center [353, 172] width 73 height 17
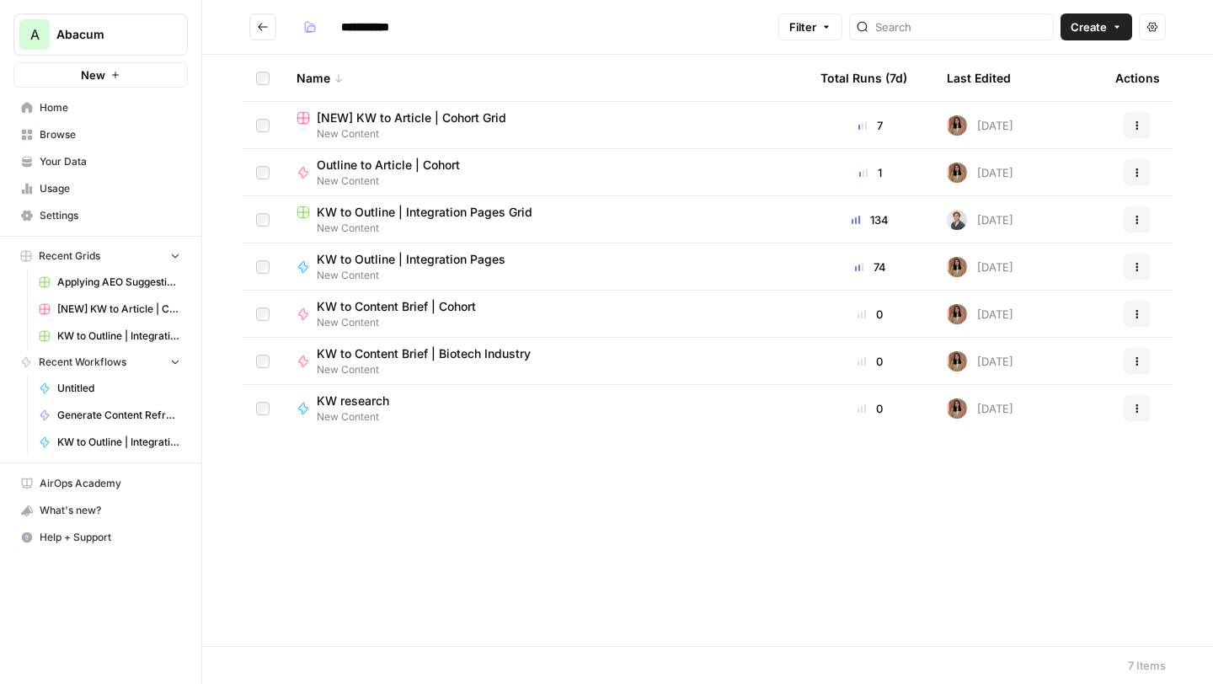
click at [433, 257] on span "KW to Outline | Integration Pages" at bounding box center [411, 259] width 189 height 17
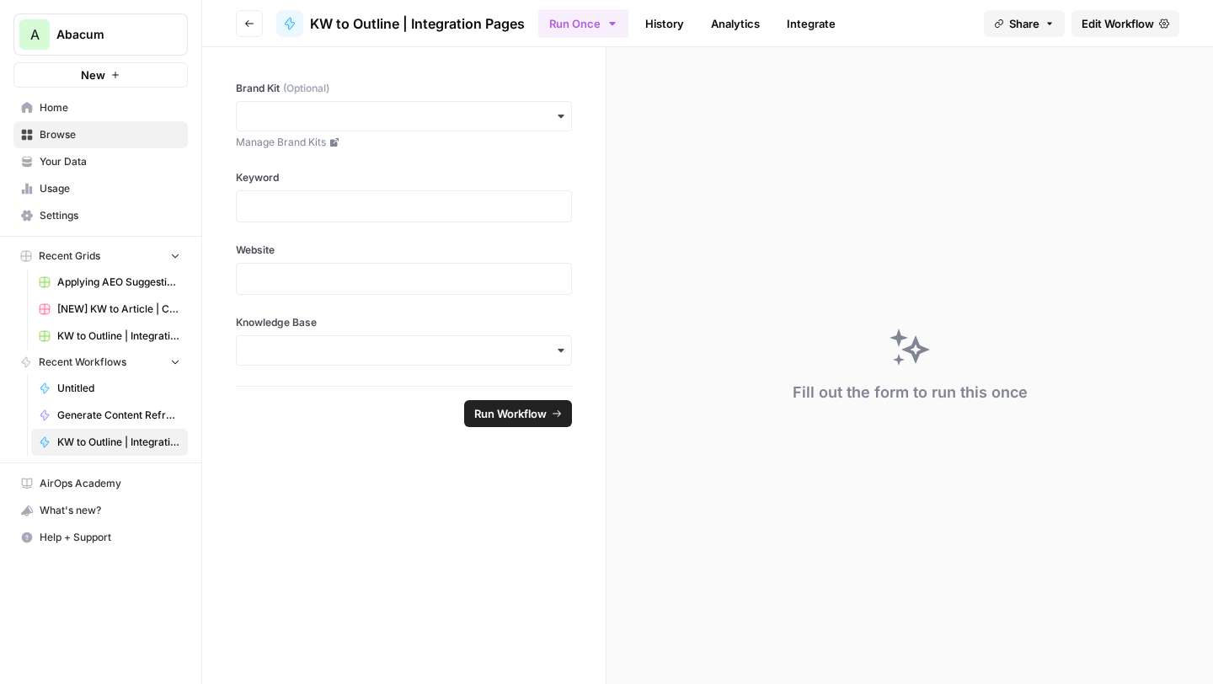
click at [1121, 25] on span "Edit Workflow" at bounding box center [1117, 23] width 72 height 17
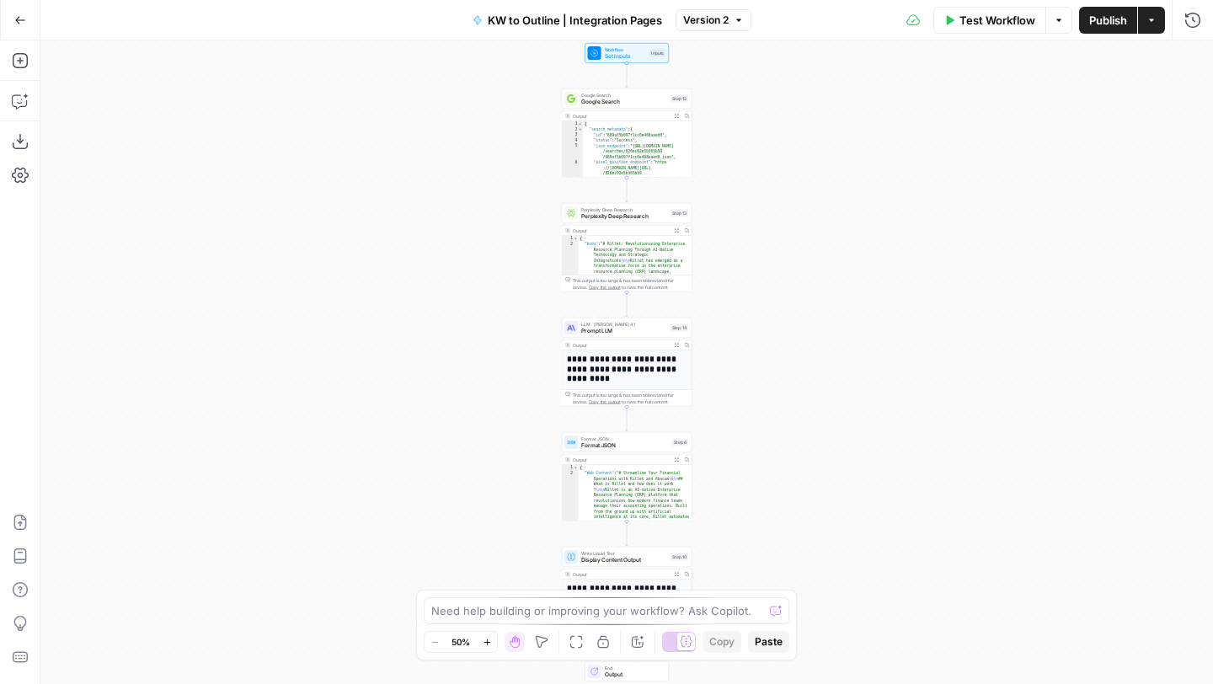
click at [593, 98] on span "Google Search" at bounding box center [624, 102] width 86 height 8
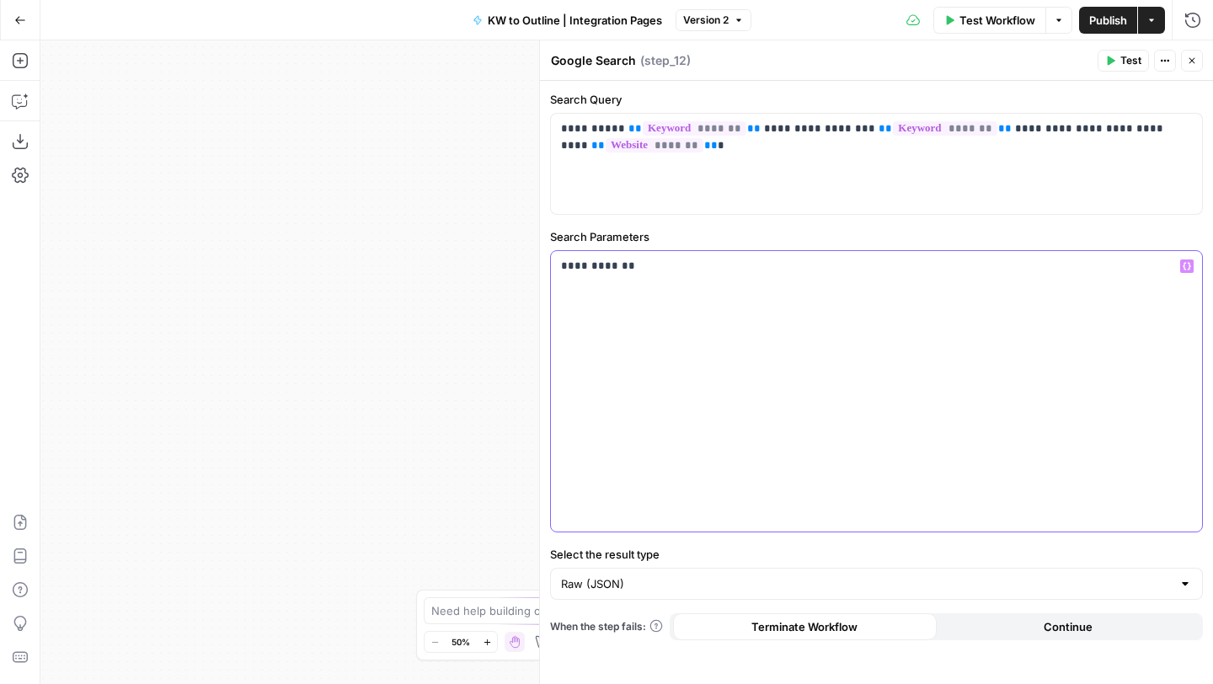
drag, startPoint x: 652, startPoint y: 273, endPoint x: 521, endPoint y: 270, distance: 130.6
click at [521, 270] on body "A Abacum New Home Browse Your Data Usage Settings Recent Grids Applying AEO Sug…" at bounding box center [606, 342] width 1213 height 684
drag, startPoint x: 648, startPoint y: 273, endPoint x: 547, endPoint y: 273, distance: 101.9
click at [547, 273] on div "**********" at bounding box center [876, 361] width 674 height 643
copy p "**********"
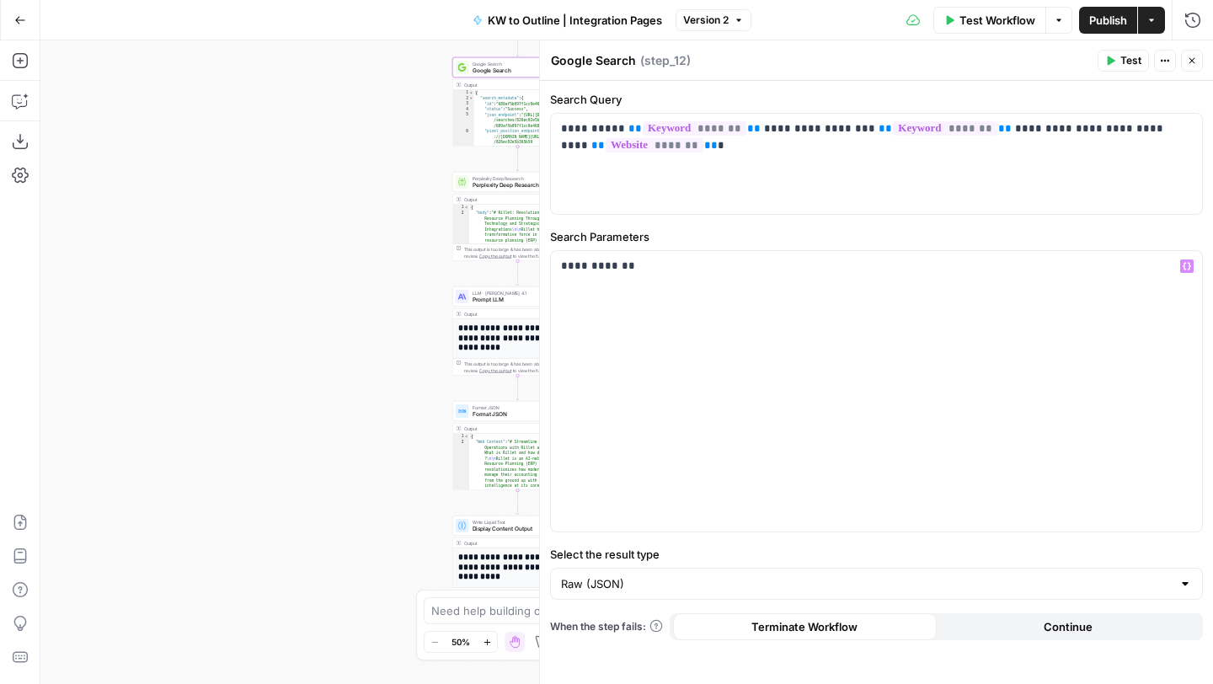
click at [493, 179] on span "Perplexity Deep Research" at bounding box center [515, 178] width 86 height 7
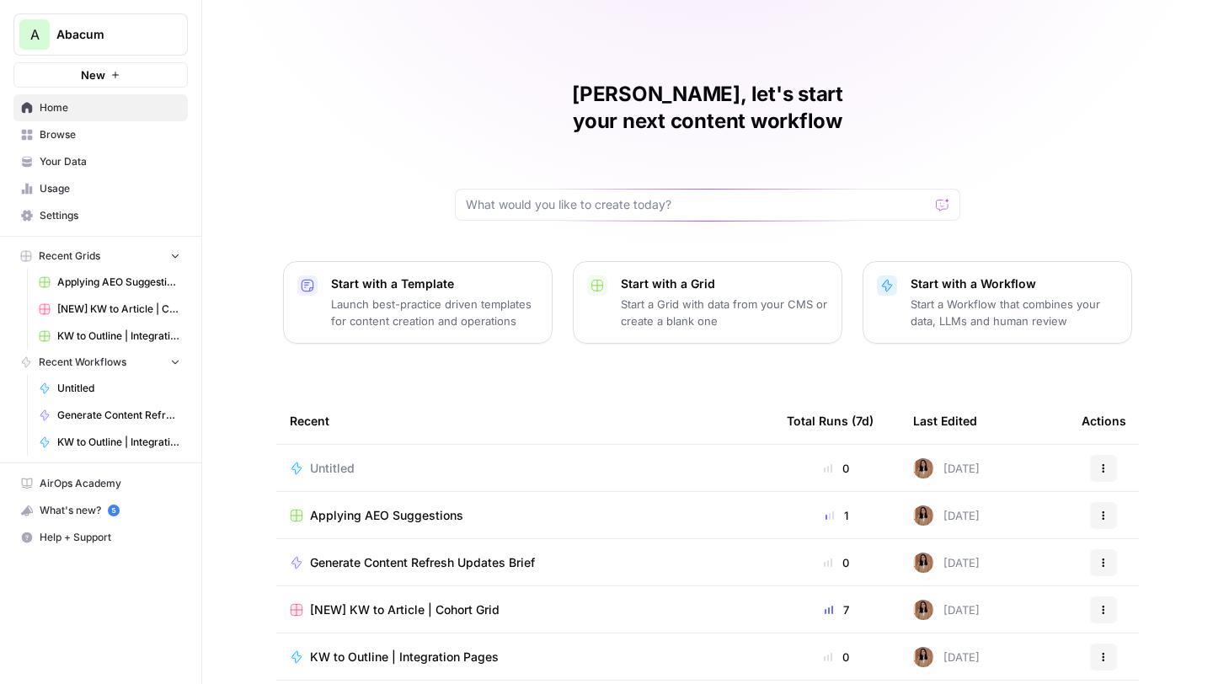
click at [360, 648] on span "KW to Outline | Integration Pages" at bounding box center [404, 656] width 189 height 17
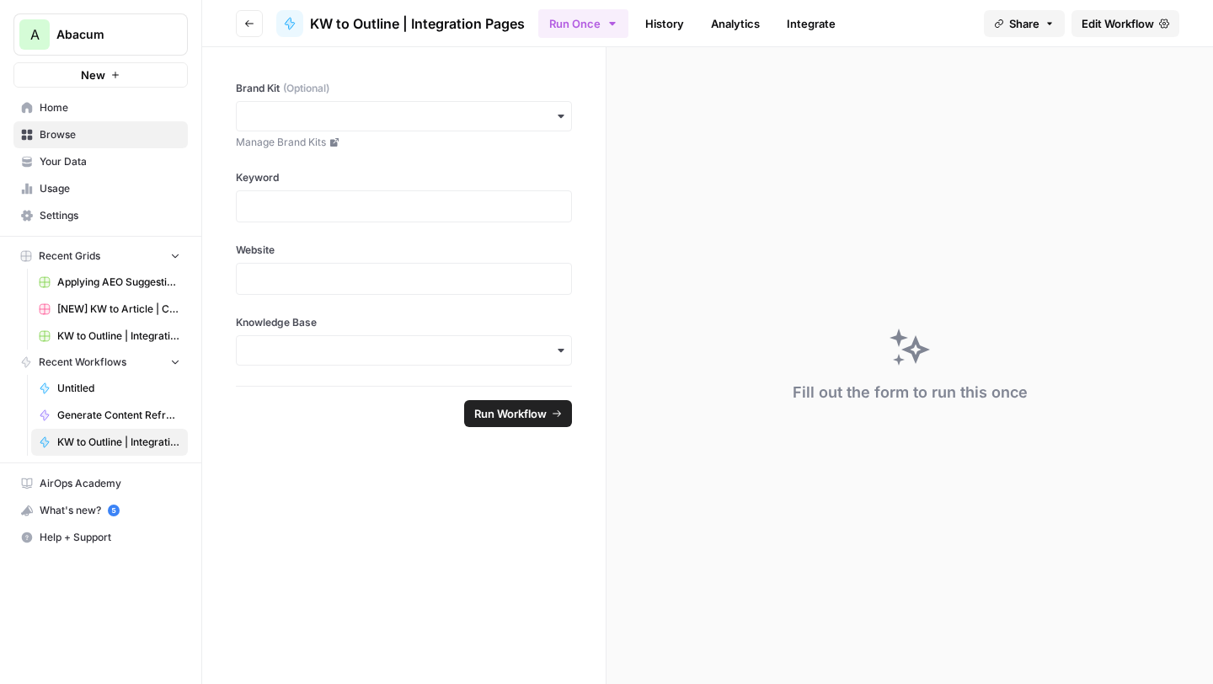
click at [1102, 26] on span "Edit Workflow" at bounding box center [1117, 23] width 72 height 17
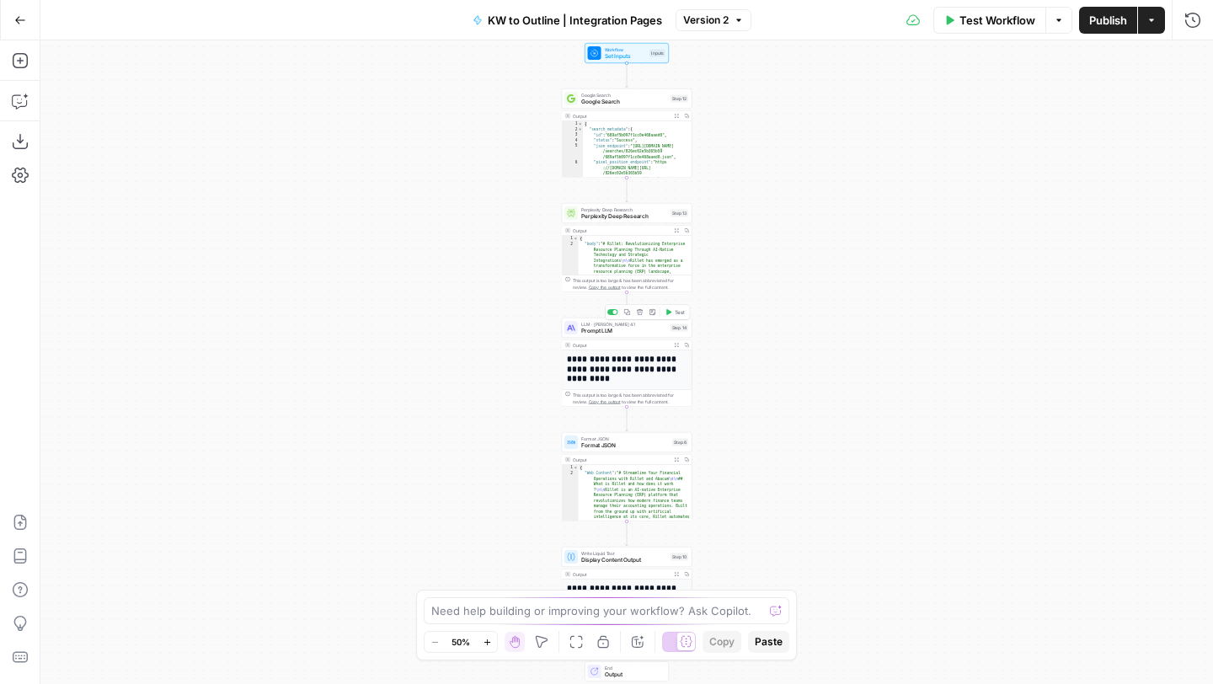
click at [585, 328] on span "Prompt LLM" at bounding box center [624, 331] width 86 height 8
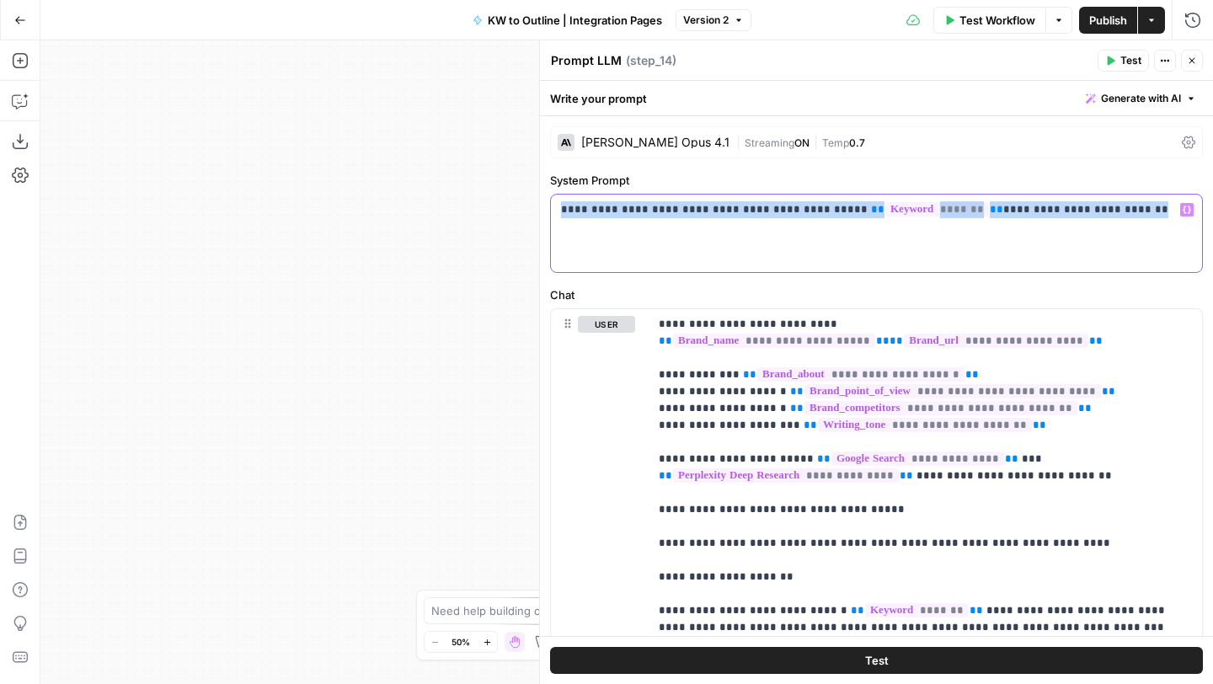
drag, startPoint x: 563, startPoint y: 208, endPoint x: 1097, endPoint y: 208, distance: 534.0
click at [1097, 208] on p "**********" at bounding box center [876, 209] width 631 height 17
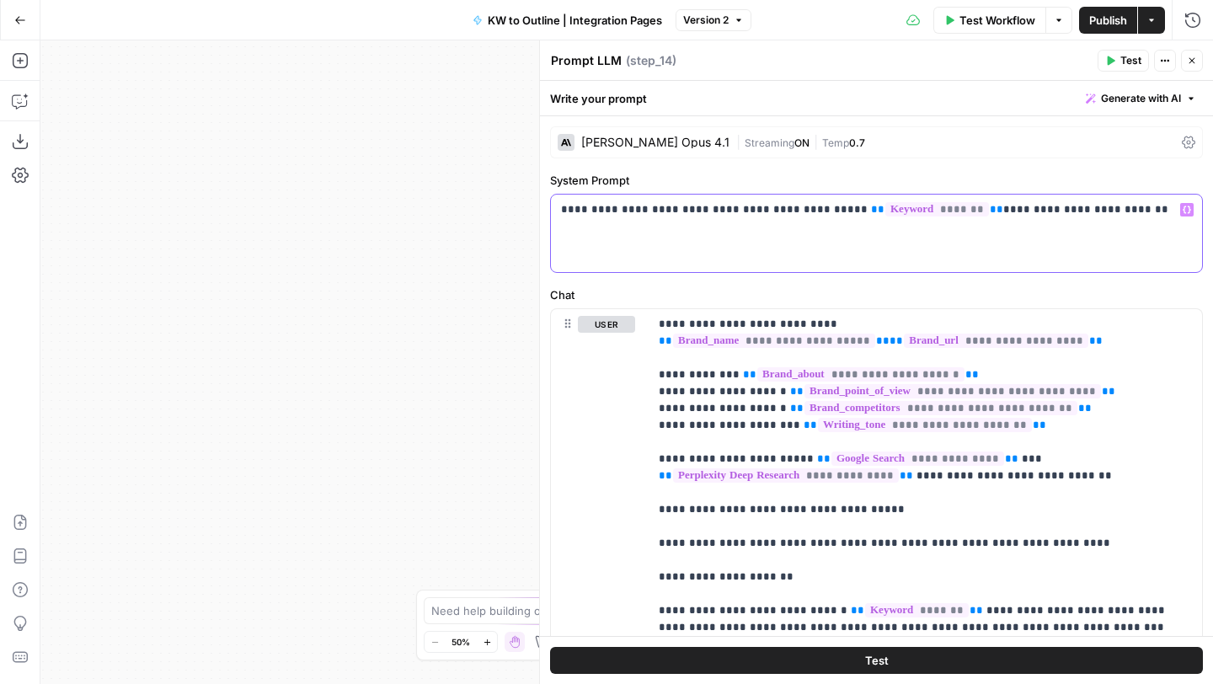
click at [763, 211] on p "**********" at bounding box center [876, 209] width 631 height 17
drag, startPoint x: 563, startPoint y: 208, endPoint x: 635, endPoint y: 211, distance: 72.5
click at [635, 211] on p "**********" at bounding box center [876, 209] width 631 height 17
copy p "**********"
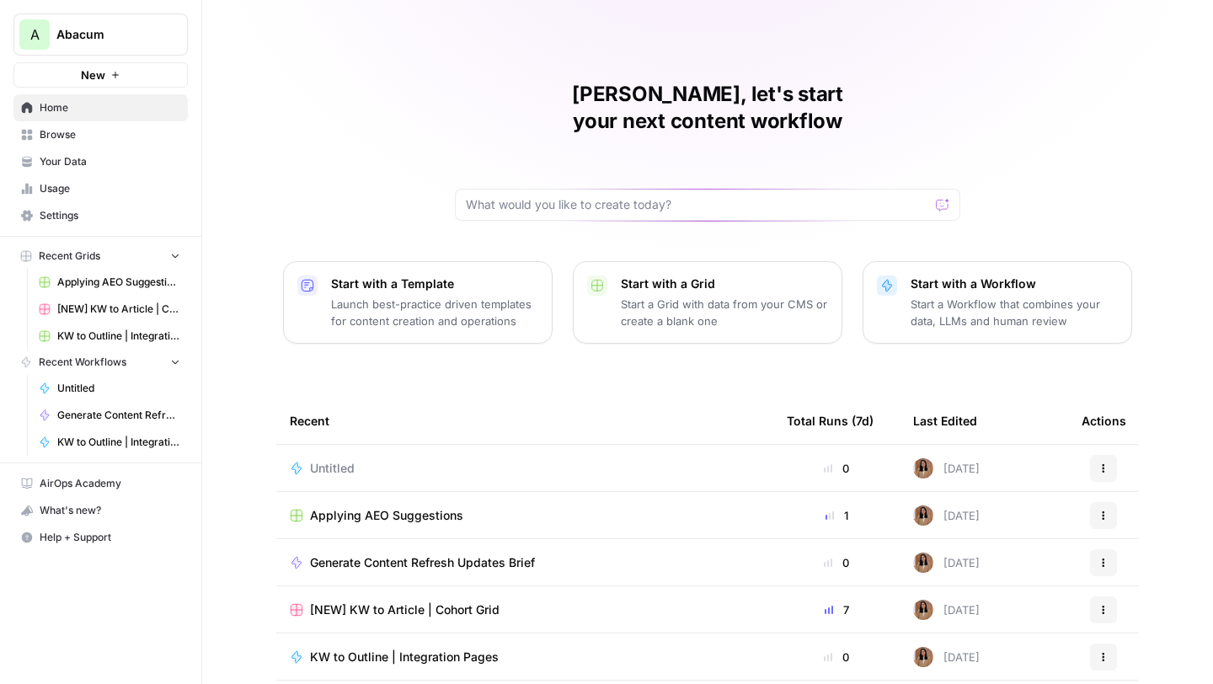
click at [56, 132] on span "Browse" at bounding box center [110, 134] width 141 height 15
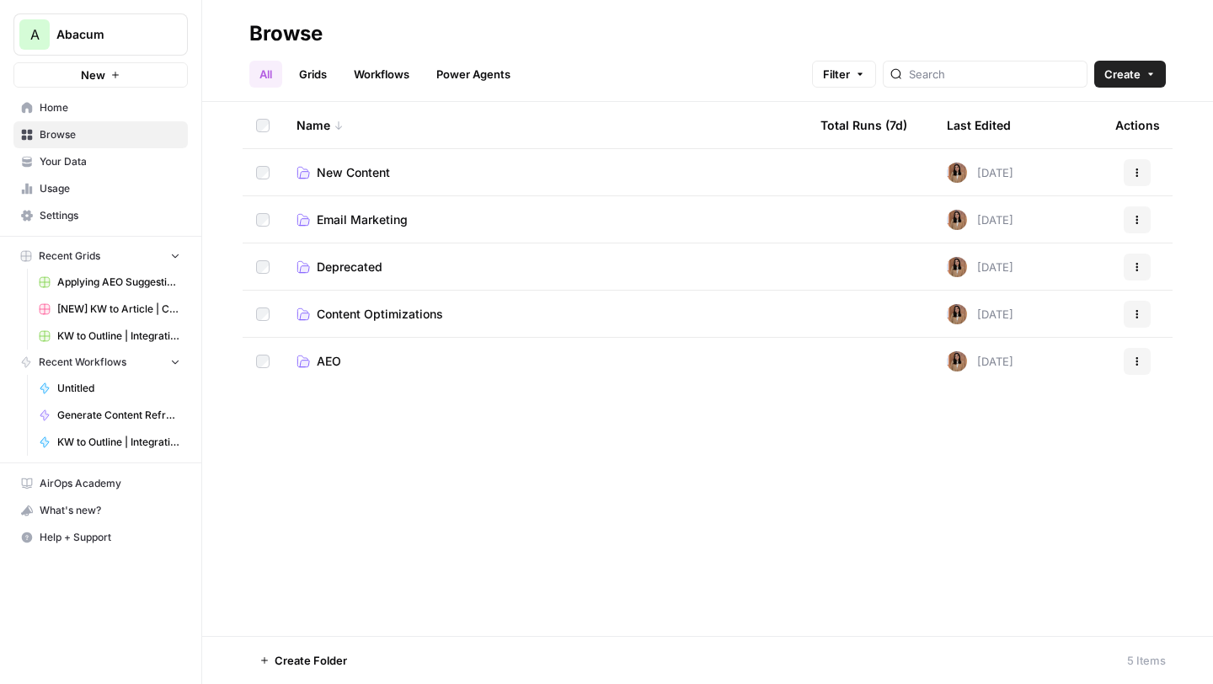
click at [355, 173] on span "New Content" at bounding box center [353, 172] width 73 height 17
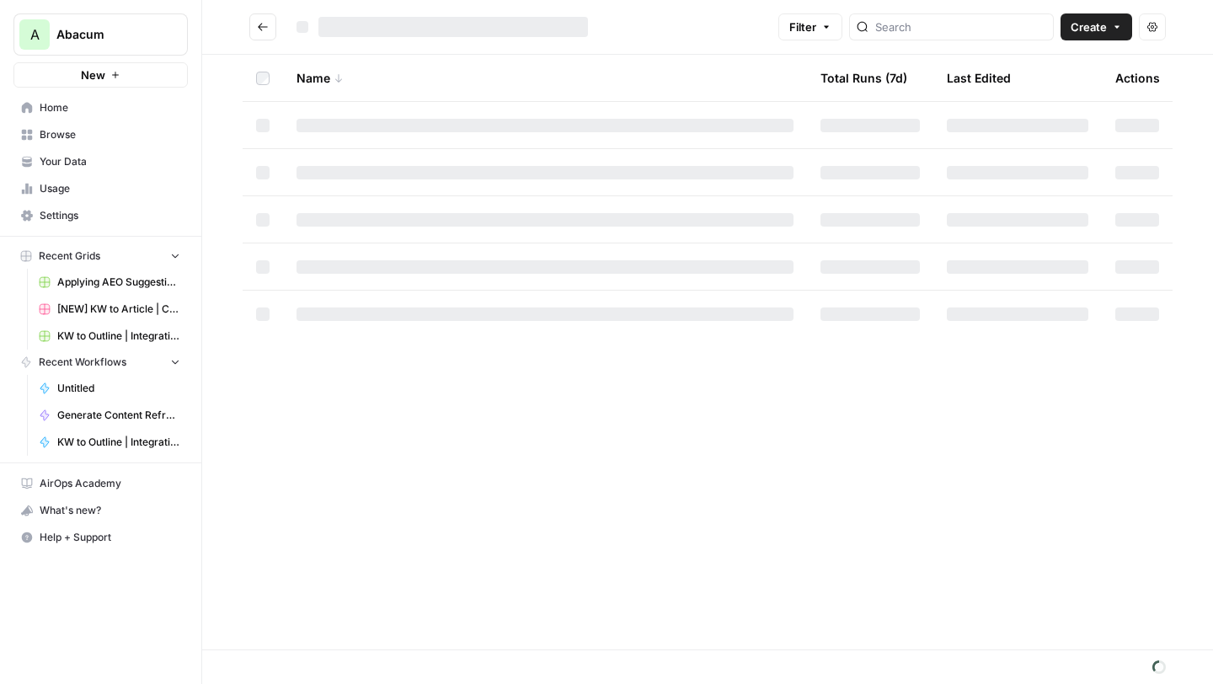
click at [352, 172] on div at bounding box center [544, 172] width 497 height 13
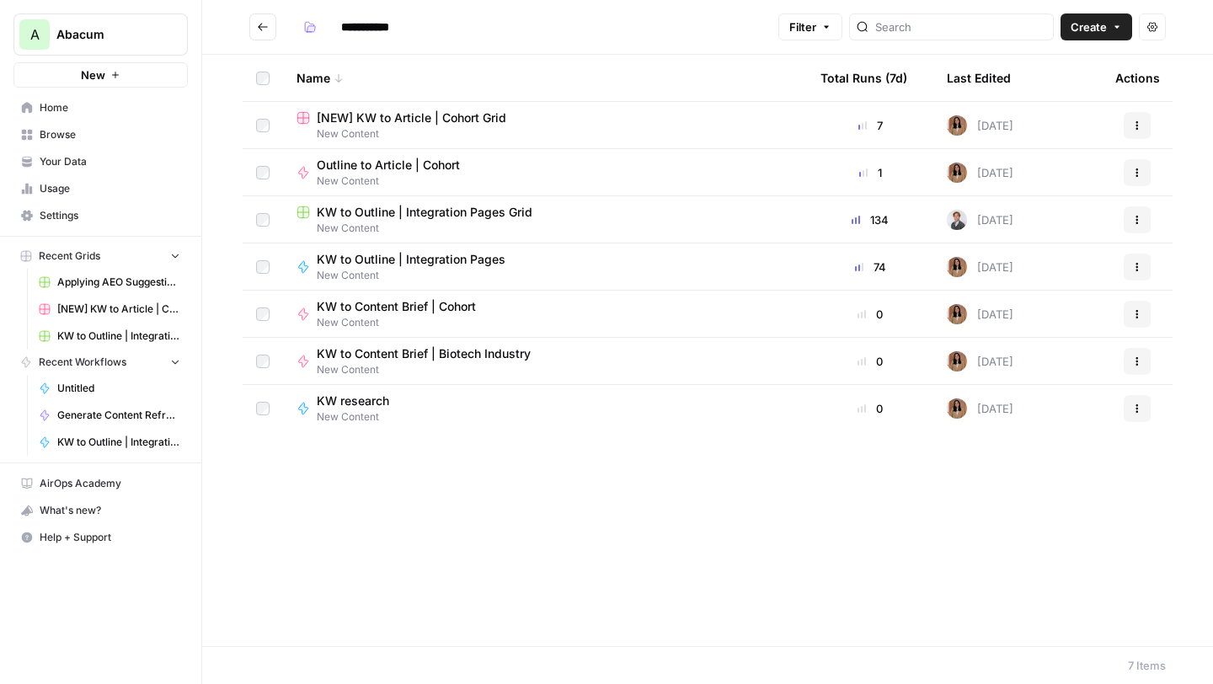
click at [415, 263] on span "KW to Outline | Integration Pages" at bounding box center [411, 259] width 189 height 17
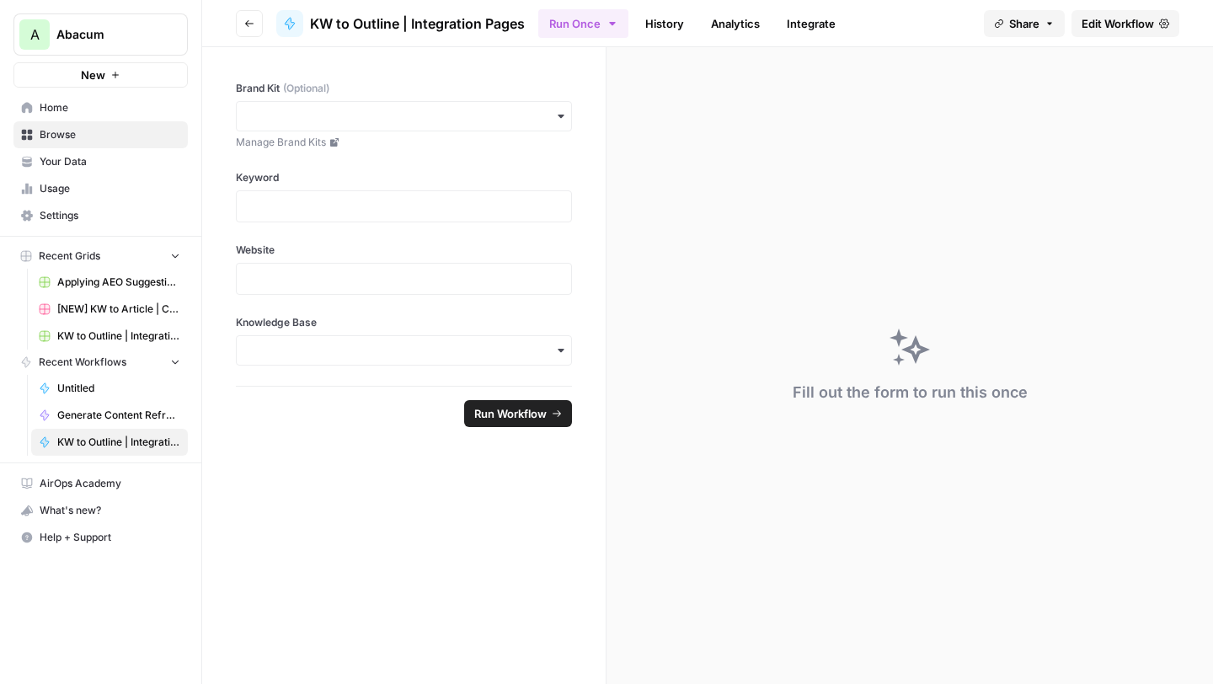
click at [1134, 22] on span "Edit Workflow" at bounding box center [1117, 23] width 72 height 17
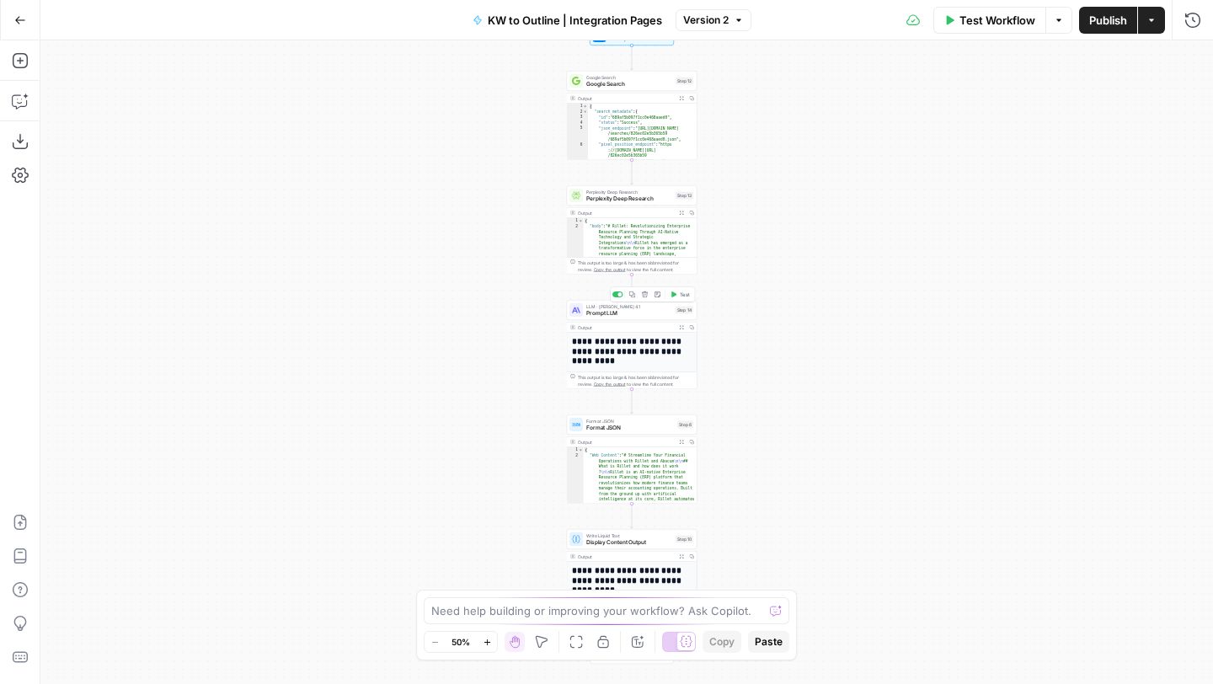
click at [585, 313] on div "LLM · Claude Opus 4.1 Prompt LLM Step 14 Copy step Delete step Add Note Test" at bounding box center [631, 310] width 124 height 14
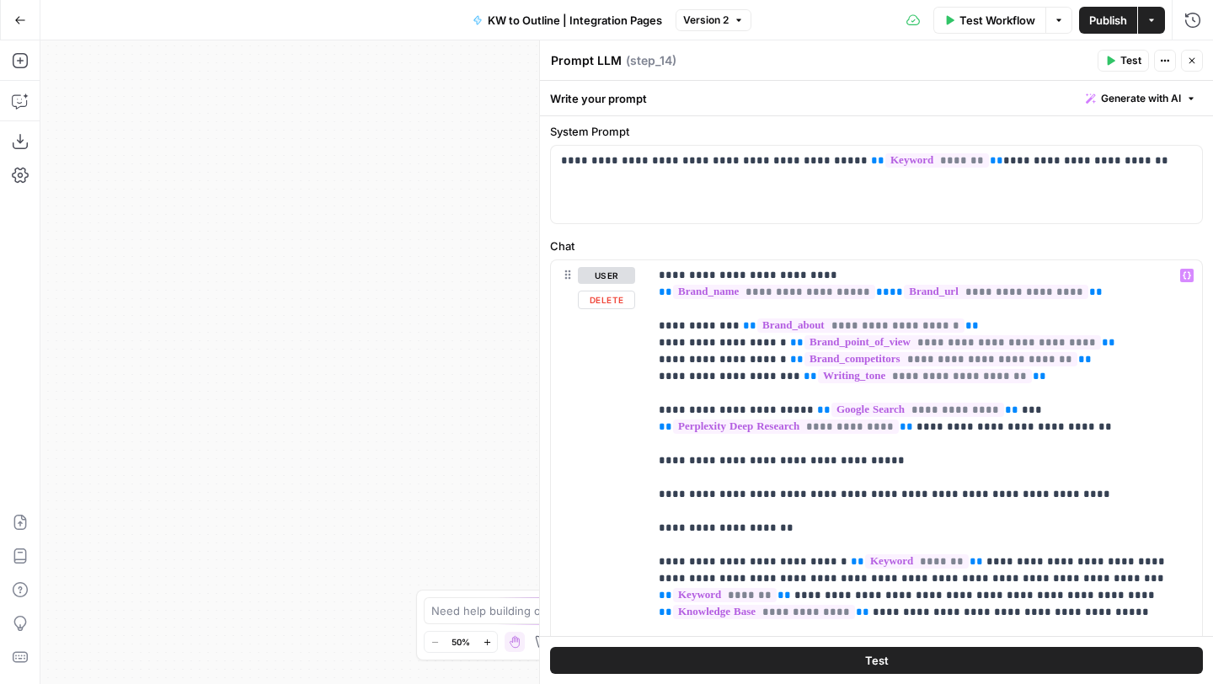
scroll to position [56, 0]
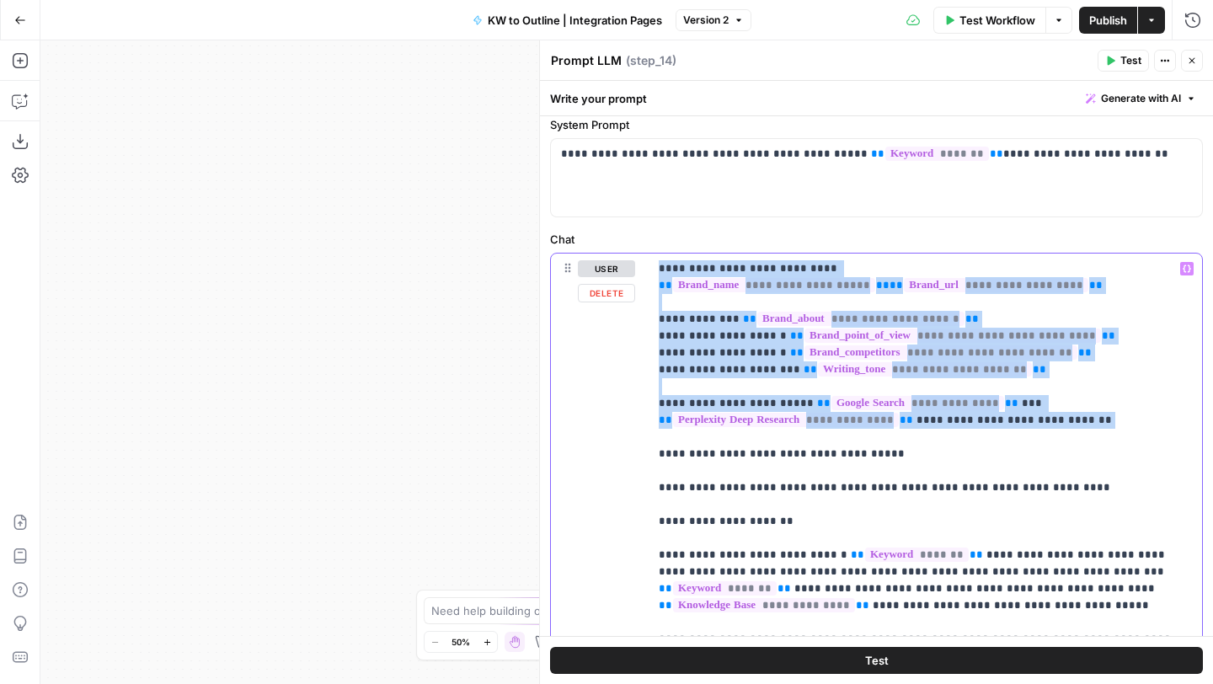
drag, startPoint x: 659, startPoint y: 267, endPoint x: 1090, endPoint y: 417, distance: 455.7
click at [1090, 417] on p "**********" at bounding box center [925, 453] width 533 height 387
copy p "**********"
click at [726, 398] on p "**********" at bounding box center [925, 453] width 533 height 387
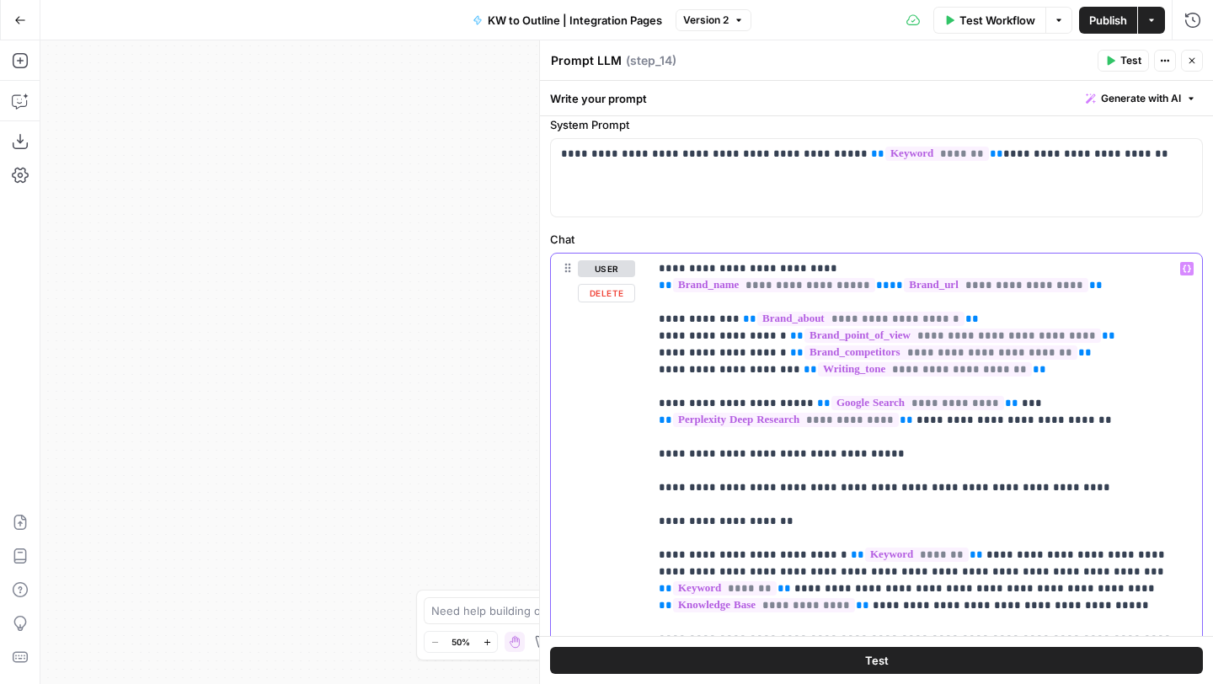
click at [715, 398] on p "**********" at bounding box center [925, 453] width 533 height 387
click at [1197, 61] on button "Close" at bounding box center [1192, 61] width 22 height 22
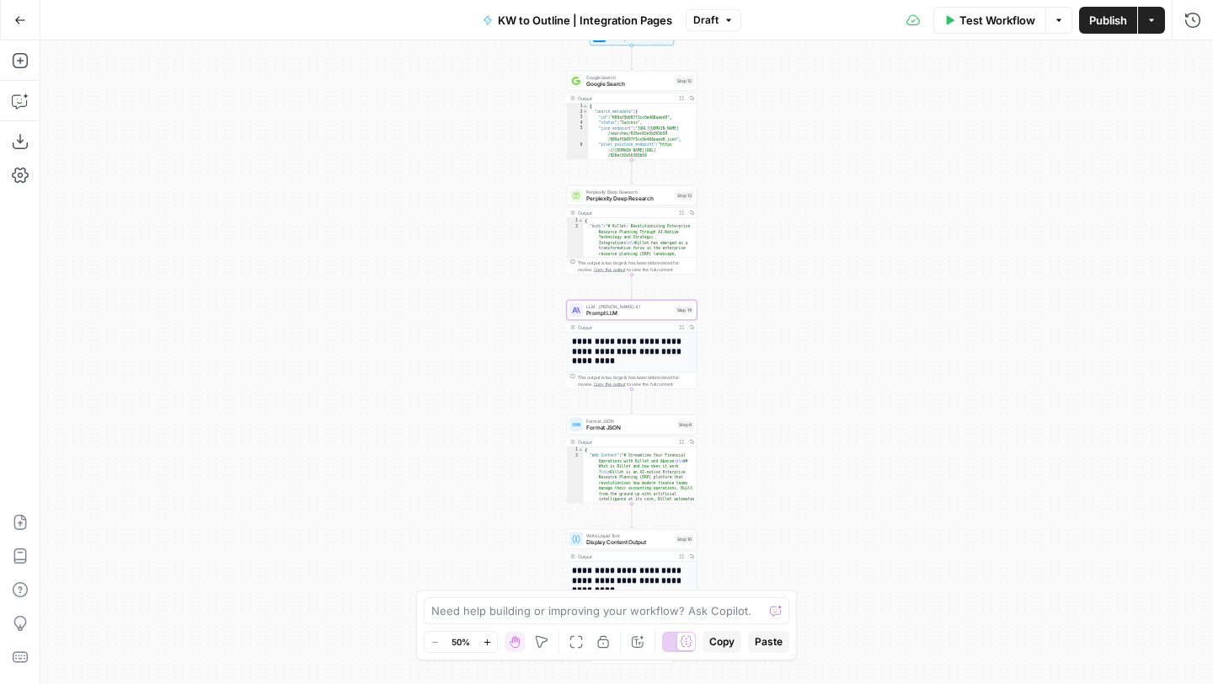
click at [1097, 29] on button "Publish" at bounding box center [1108, 20] width 58 height 27
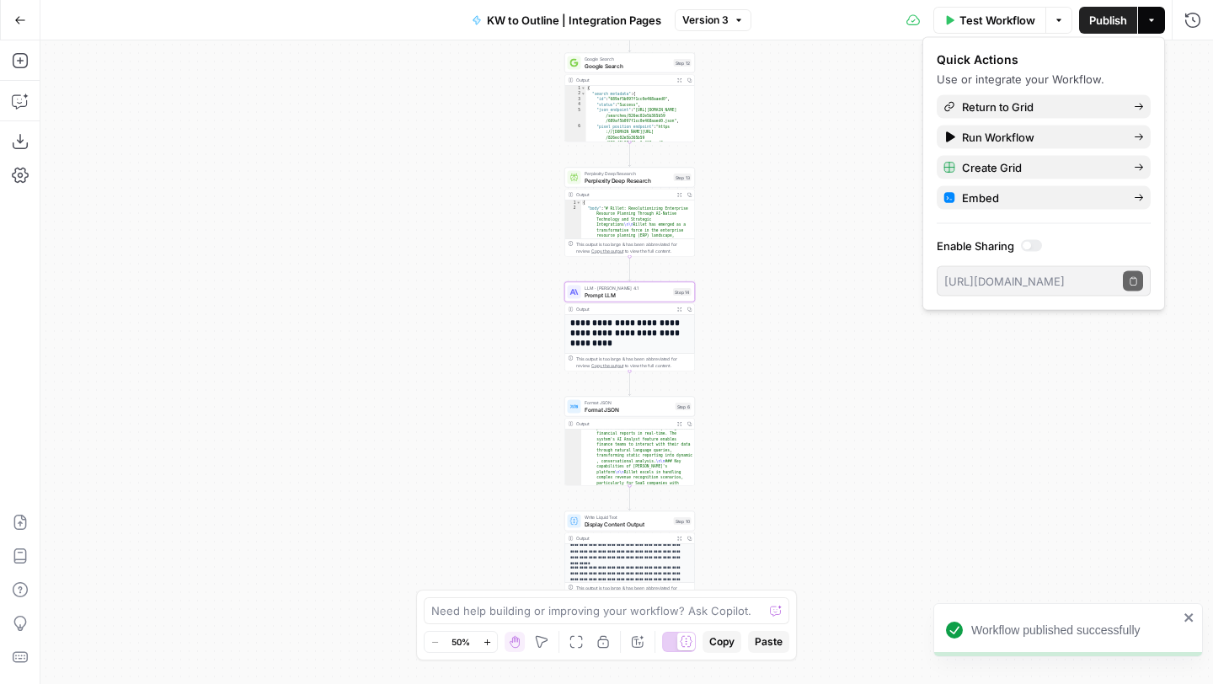
scroll to position [250, 0]
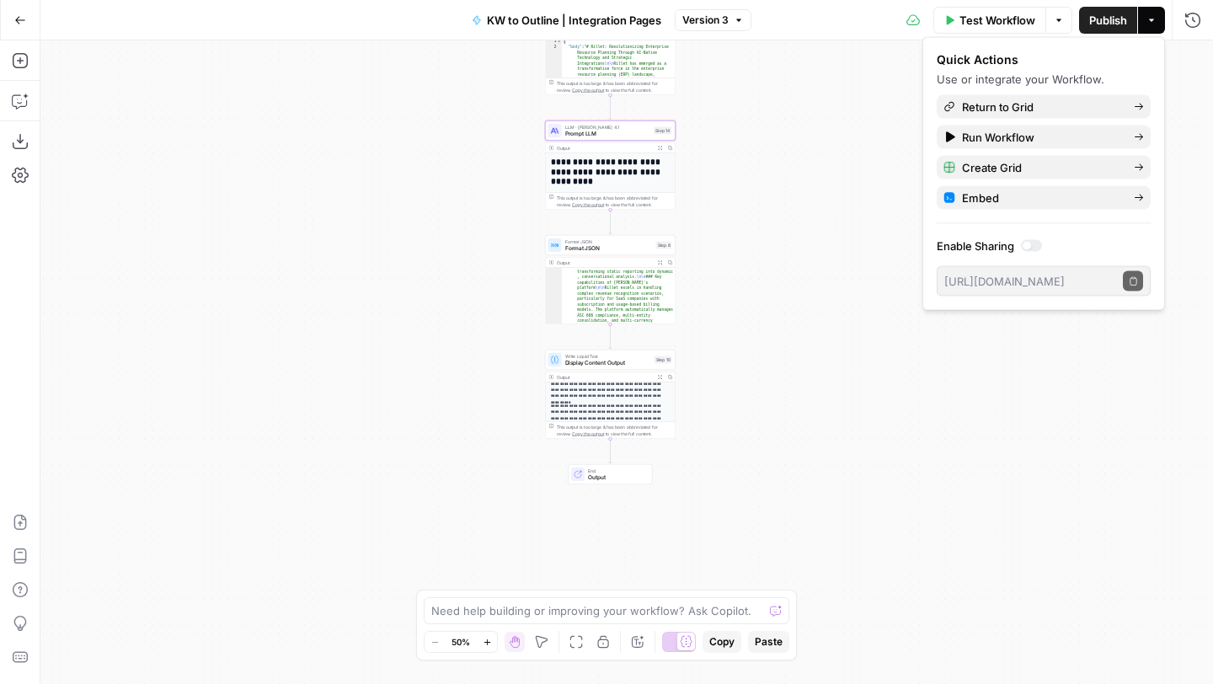
click at [581, 245] on span "Format JSON" at bounding box center [609, 248] width 88 height 8
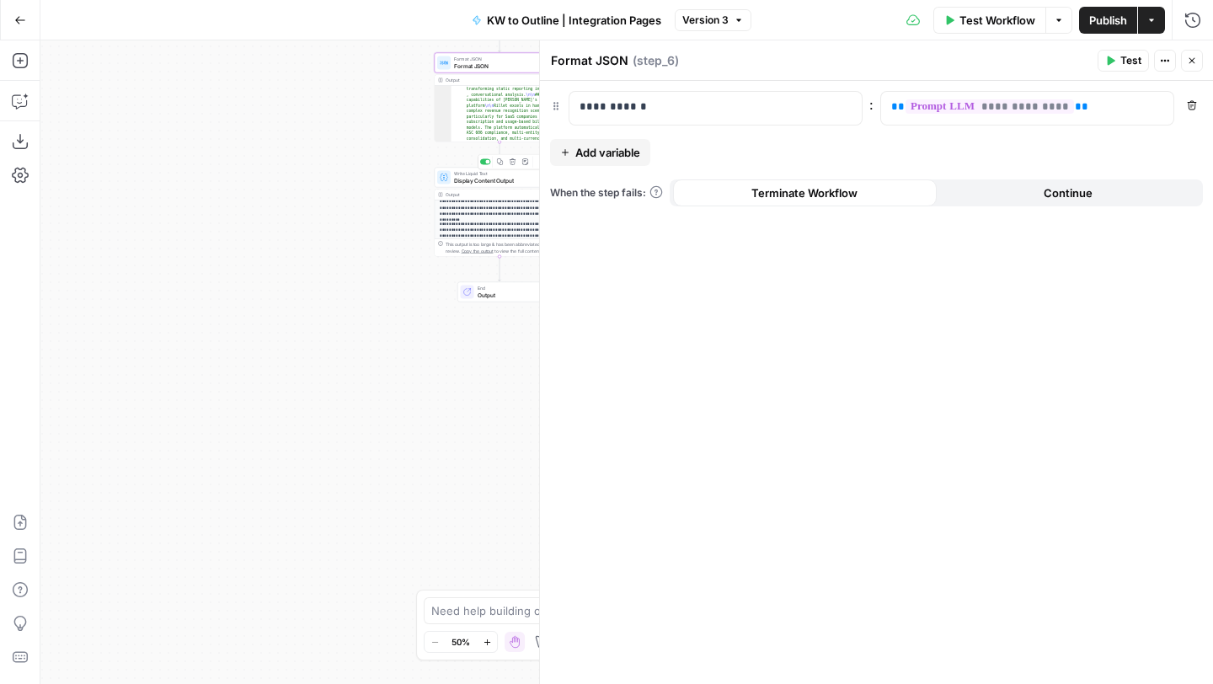
click at [471, 179] on span "Display Content Output" at bounding box center [497, 180] width 86 height 8
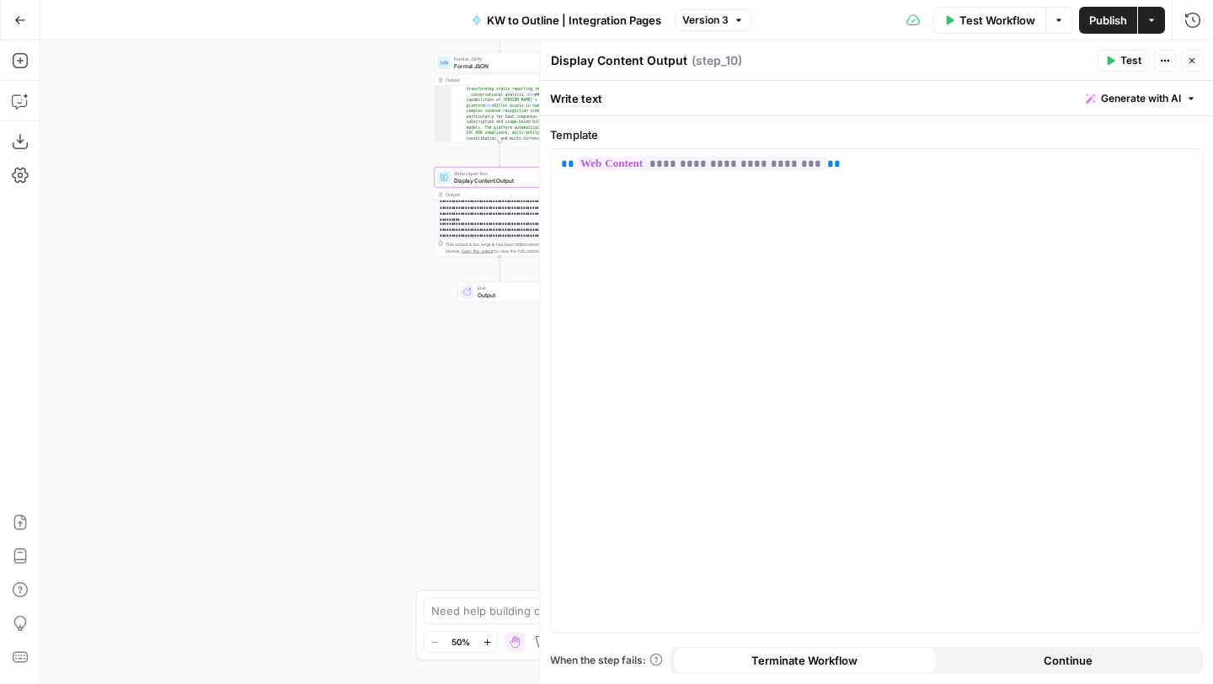
click at [31, 15] on button "Go Back" at bounding box center [20, 20] width 30 height 30
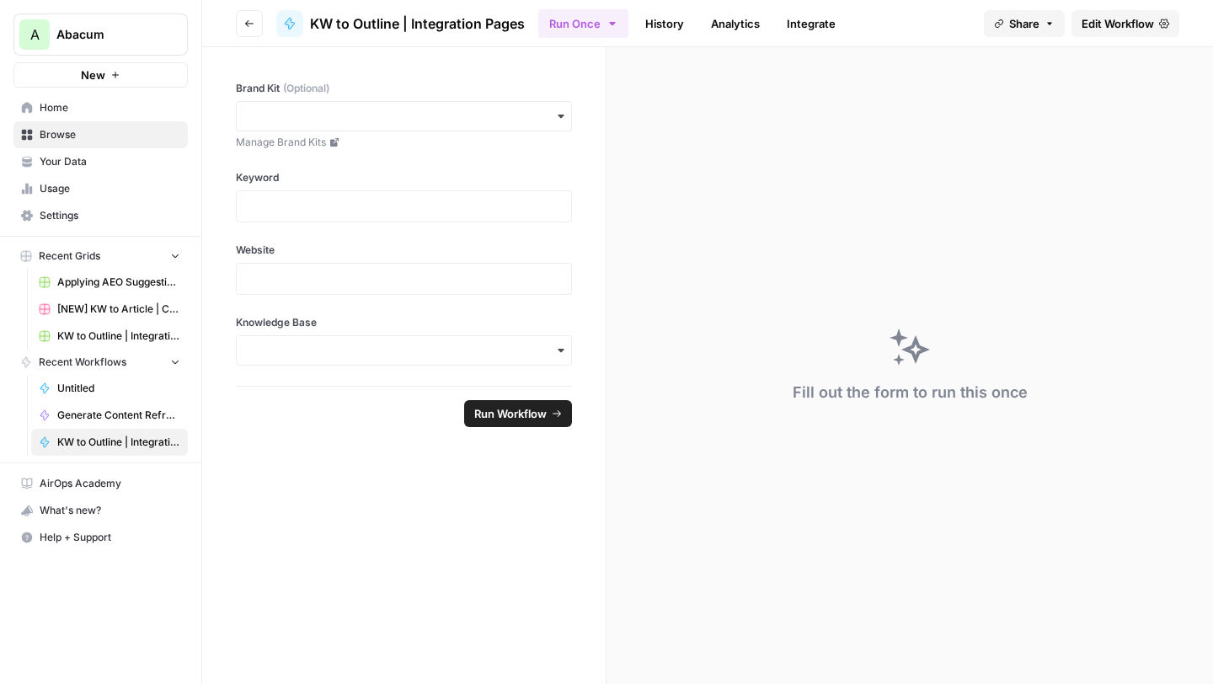
click at [243, 20] on button "Go back" at bounding box center [249, 23] width 27 height 27
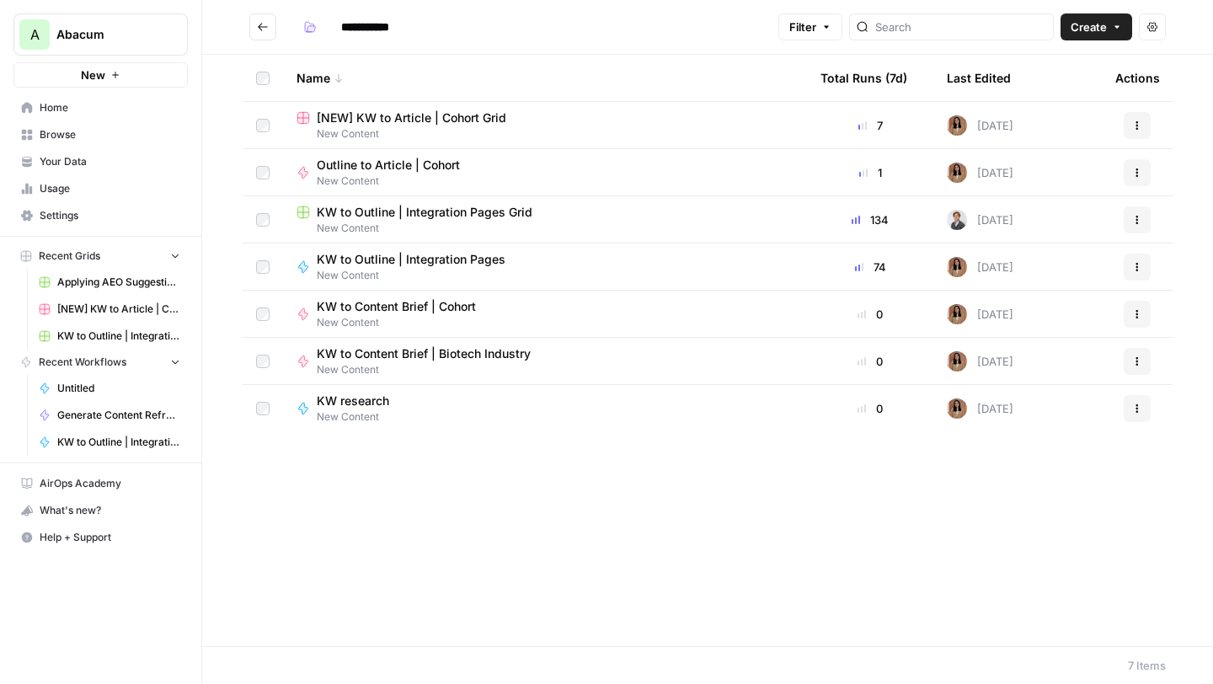
click at [264, 23] on icon "Go back" at bounding box center [263, 27] width 12 height 12
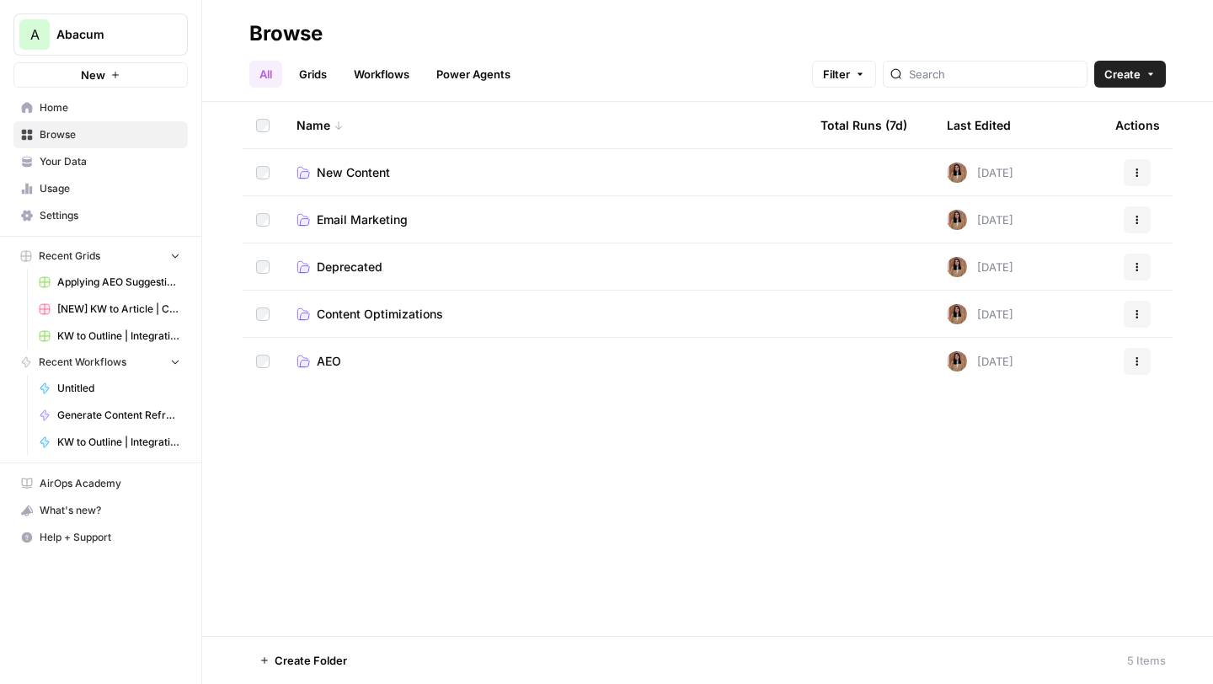
click at [327, 363] on span "AEO" at bounding box center [329, 361] width 24 height 17
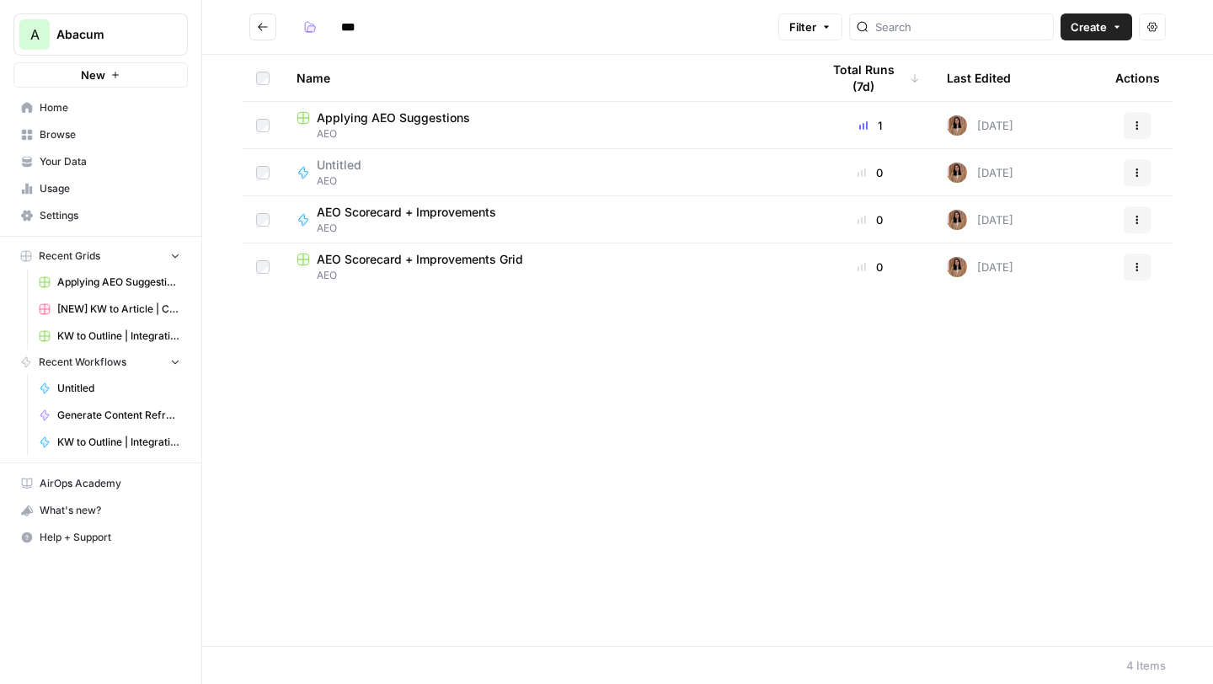
click at [360, 118] on span "Applying AEO Suggestions" at bounding box center [393, 117] width 153 height 17
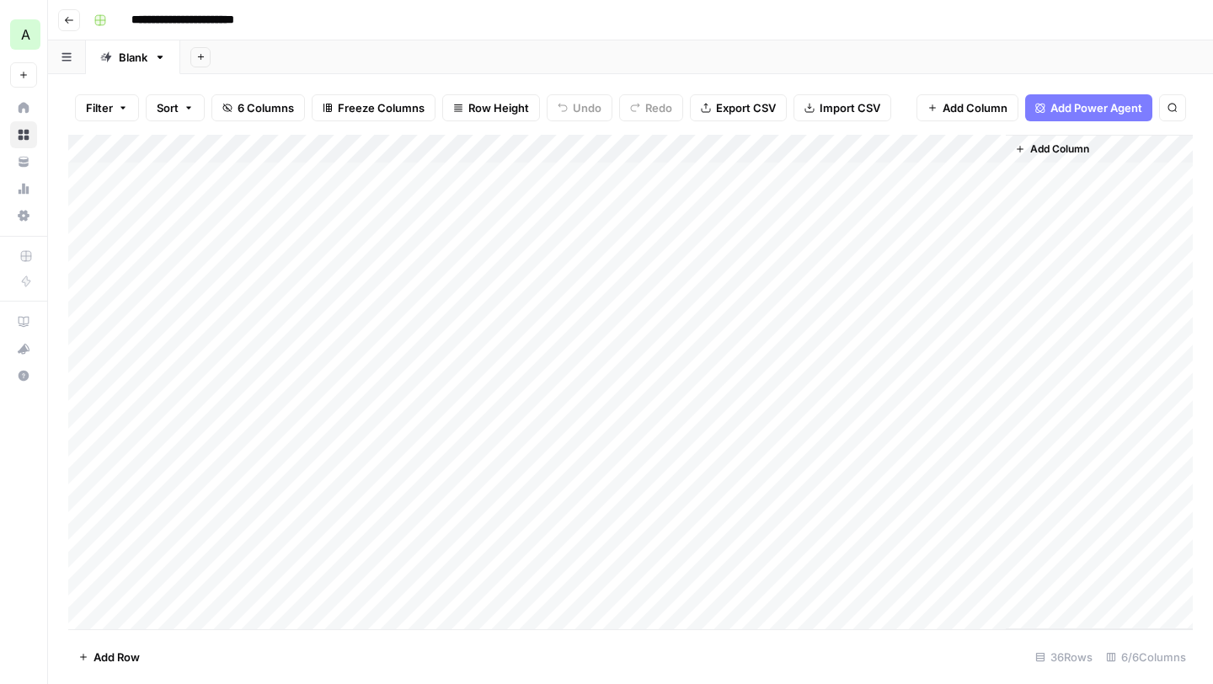
click at [312, 177] on div "Add Column" at bounding box center [630, 382] width 1124 height 494
click at [346, 184] on div "Add Column" at bounding box center [630, 382] width 1124 height 494
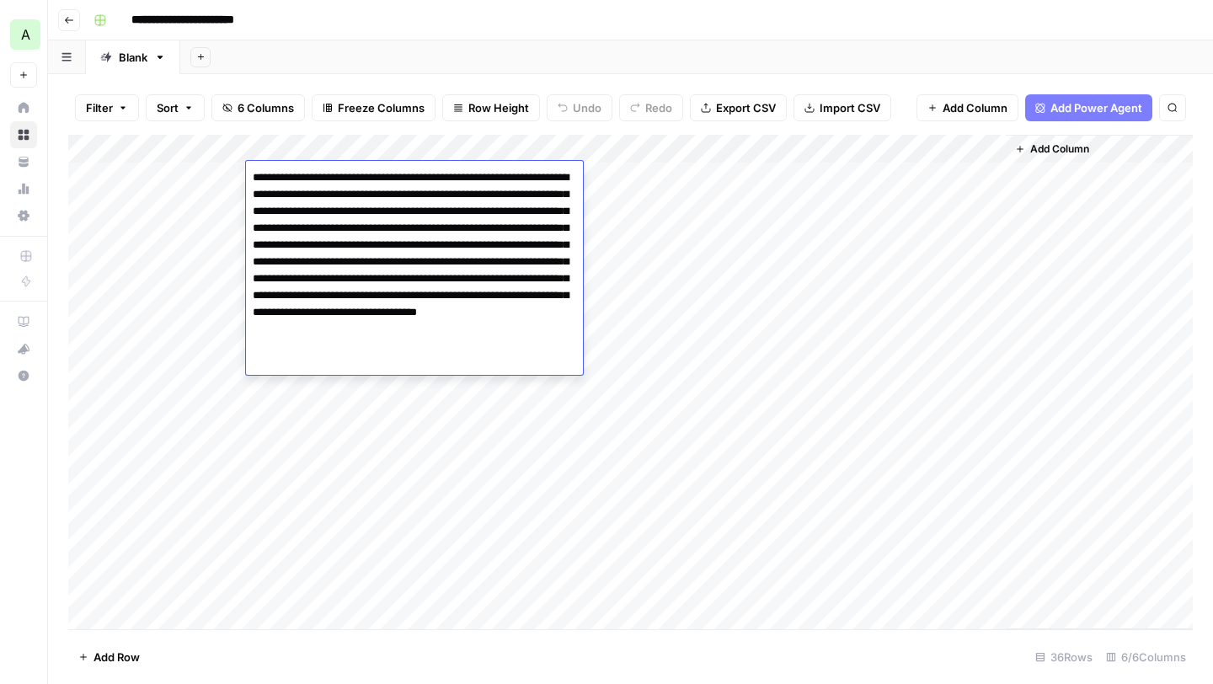
click at [336, 178] on textarea "**********" at bounding box center [414, 262] width 337 height 192
click at [167, 179] on div "Add Column" at bounding box center [630, 382] width 1124 height 494
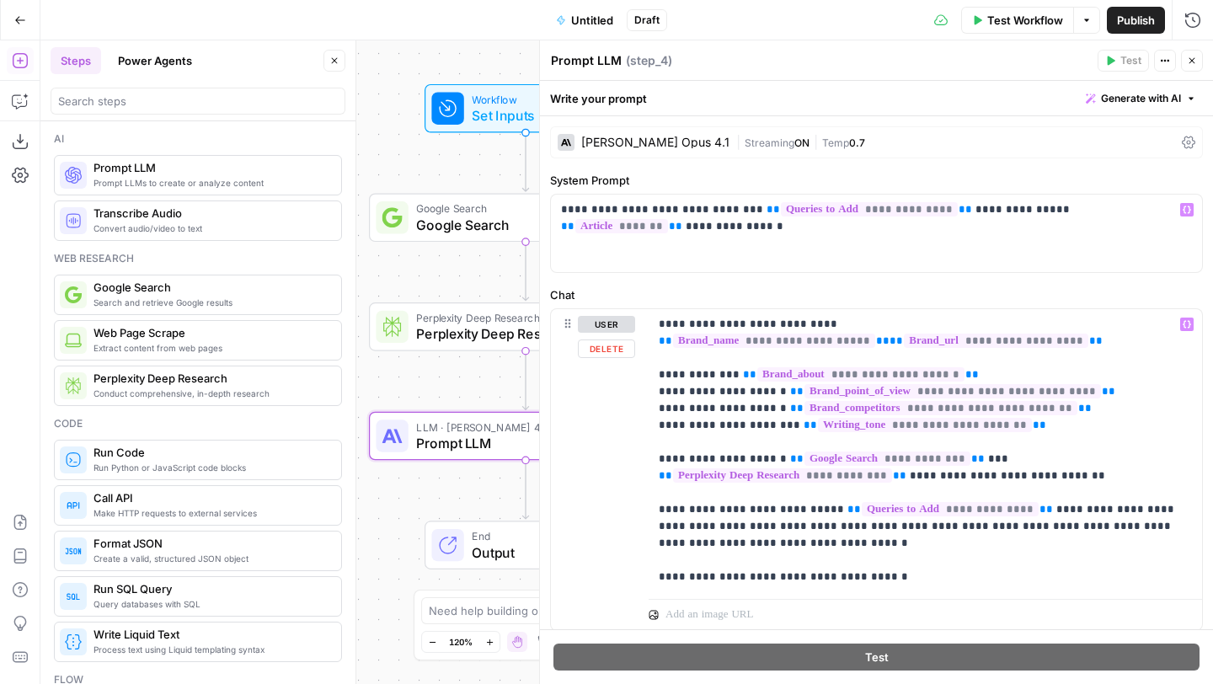
scroll to position [91, 0]
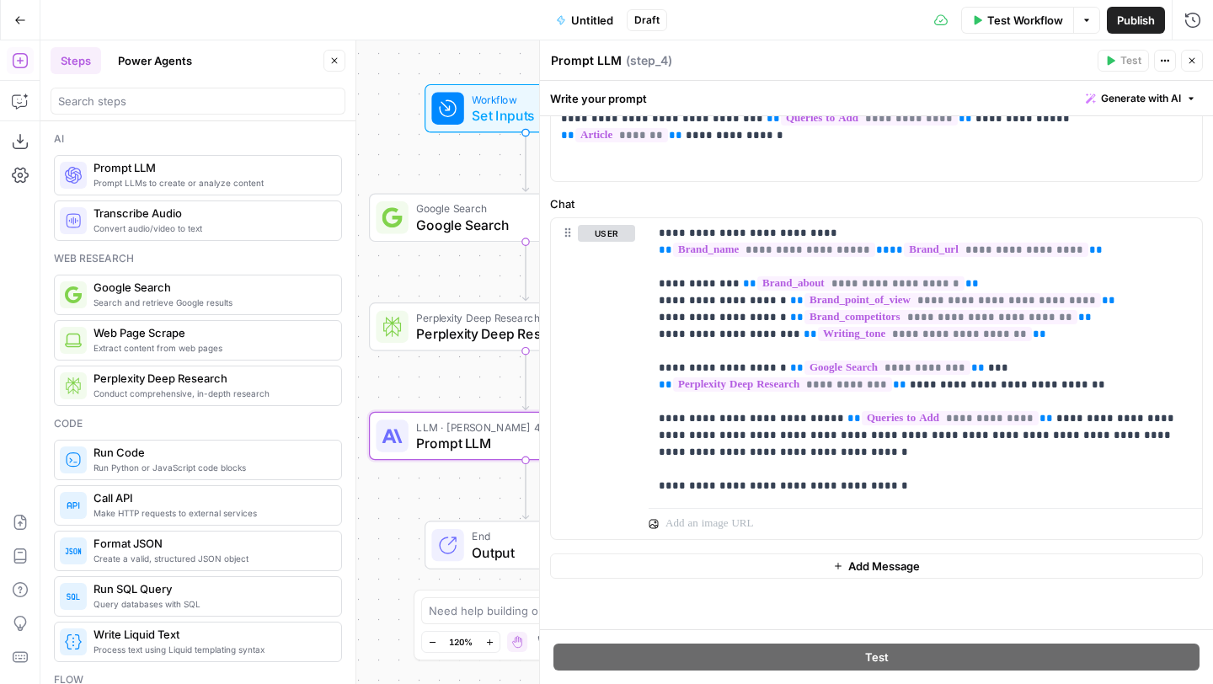
click at [1193, 61] on icon "button" at bounding box center [1192, 61] width 6 height 6
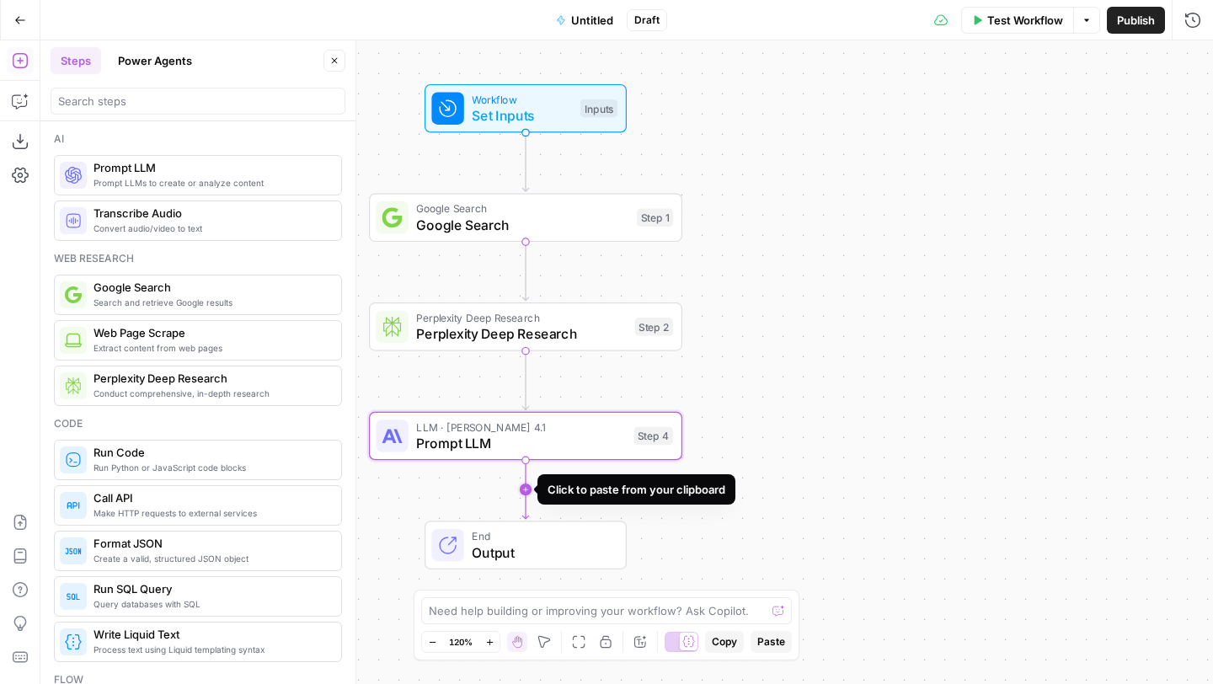
click at [527, 488] on icon "Edge from step_4 to end" at bounding box center [525, 489] width 6 height 59
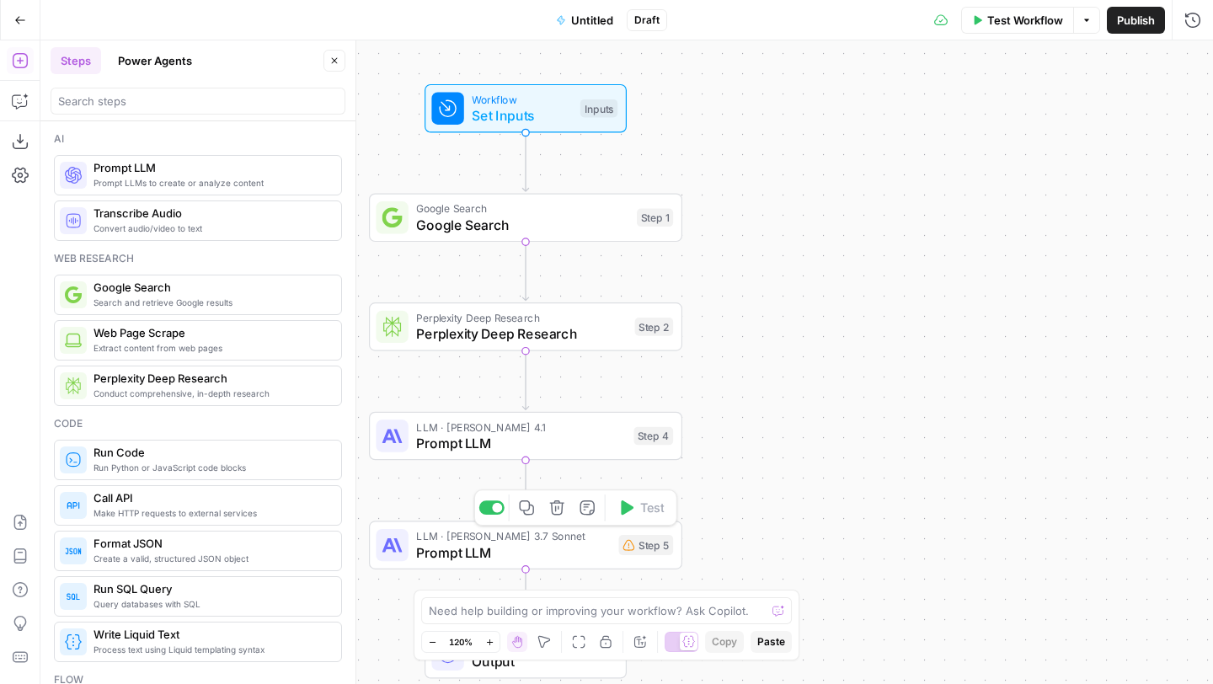
click at [559, 505] on icon "button" at bounding box center [557, 507] width 16 height 16
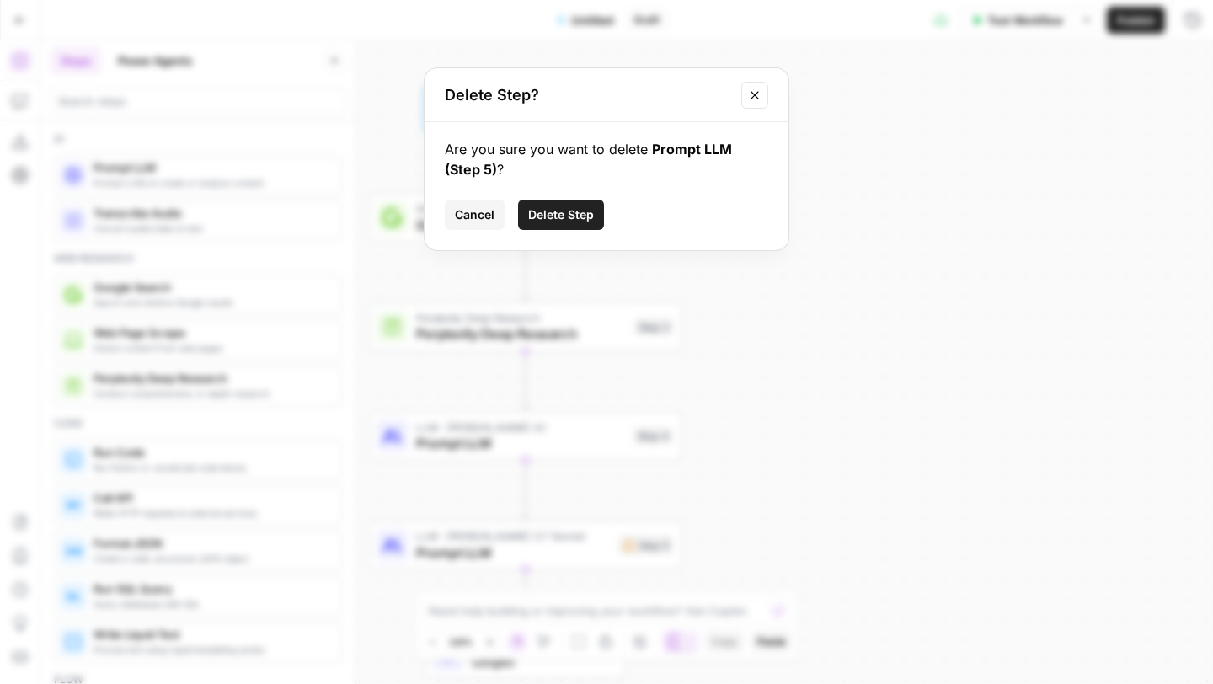
click at [556, 214] on span "Delete Step" at bounding box center [561, 214] width 66 height 17
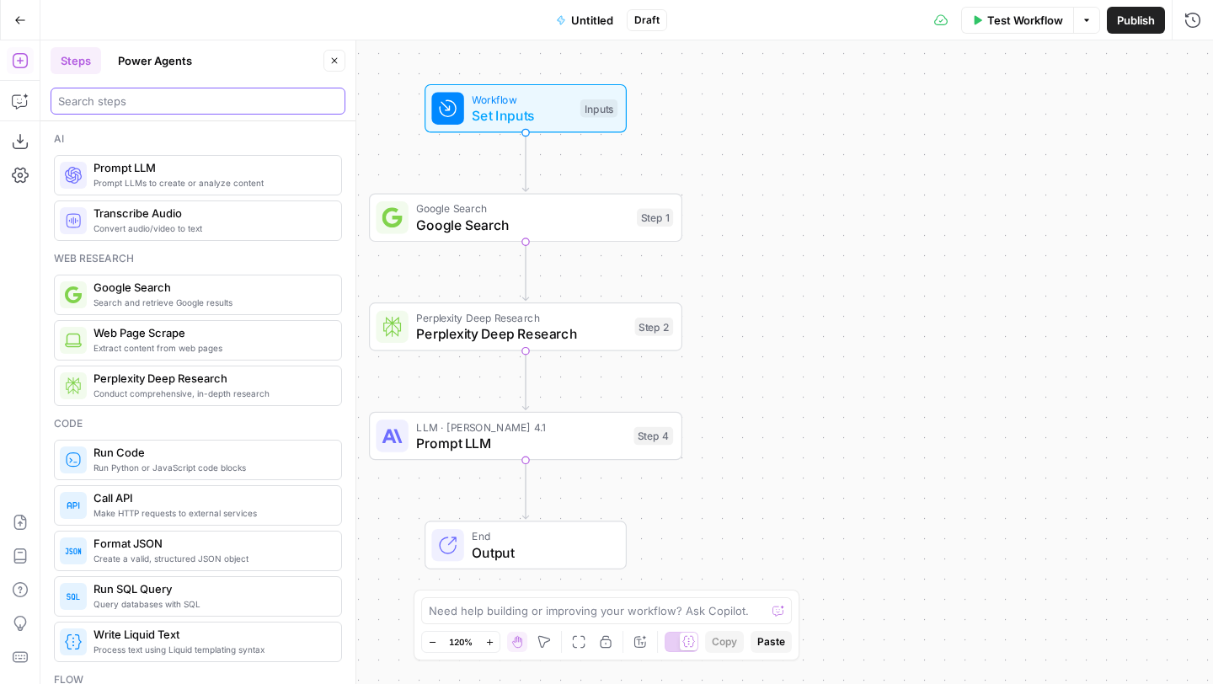
click at [182, 98] on input "search" at bounding box center [198, 101] width 280 height 17
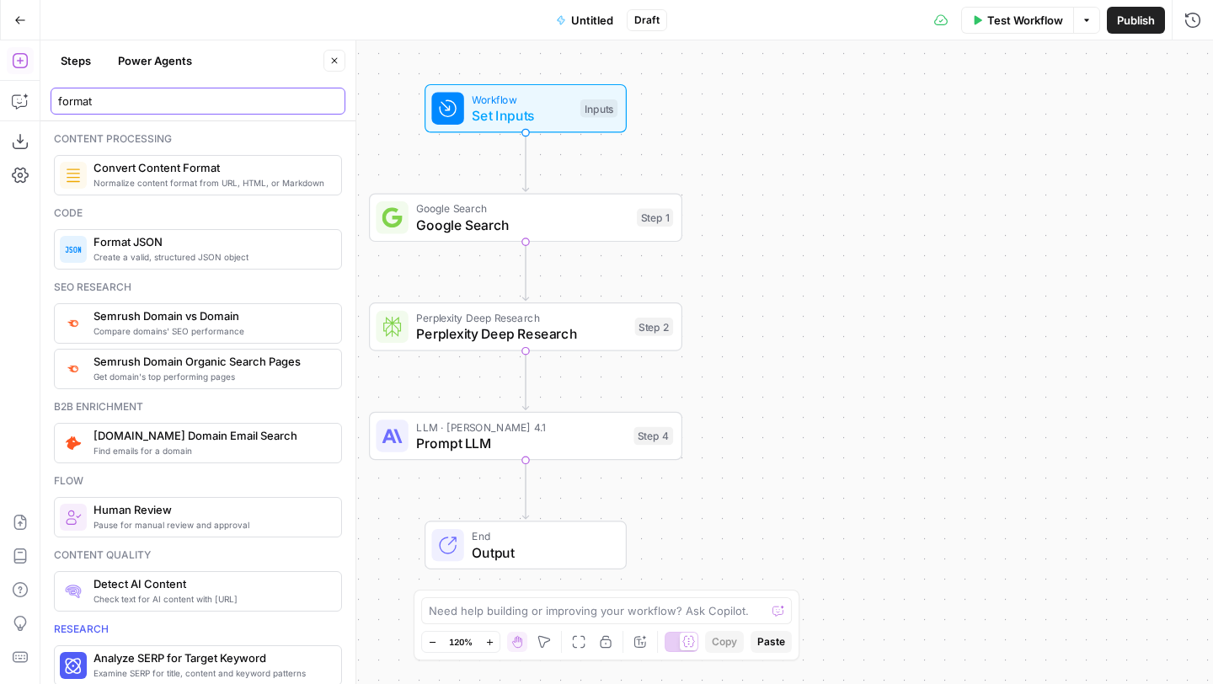
type input "format"
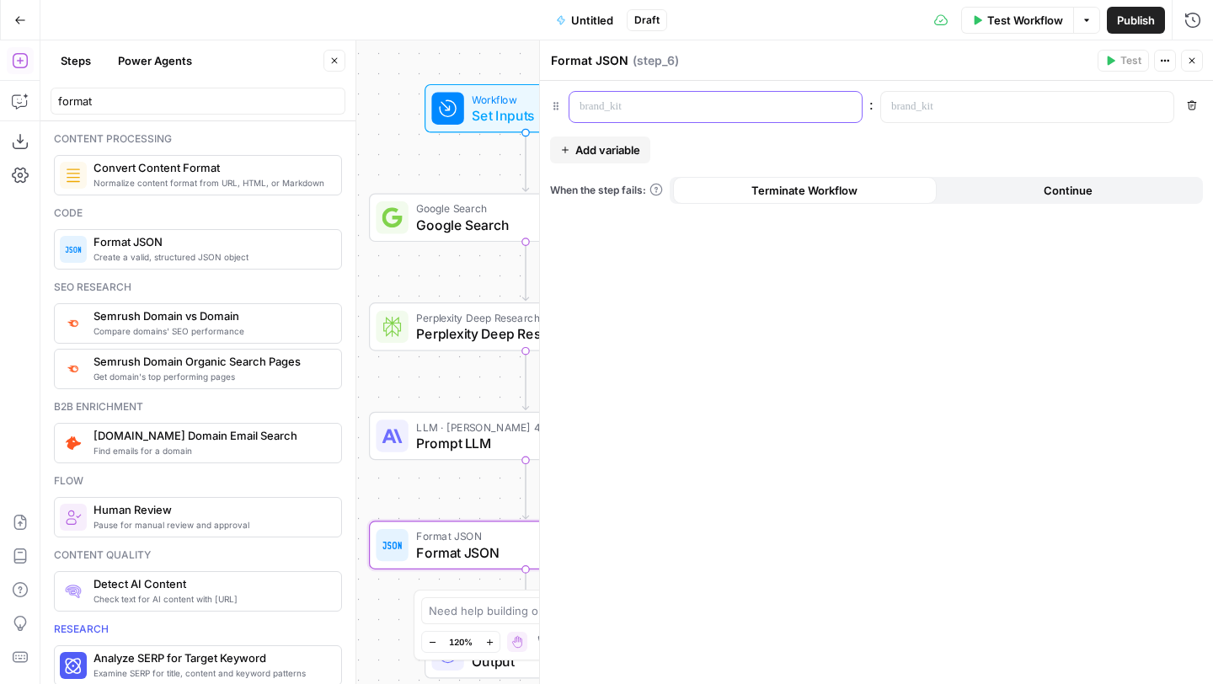
click at [668, 93] on div at bounding box center [701, 107] width 265 height 30
click at [848, 104] on icon "button" at bounding box center [846, 108] width 8 height 8
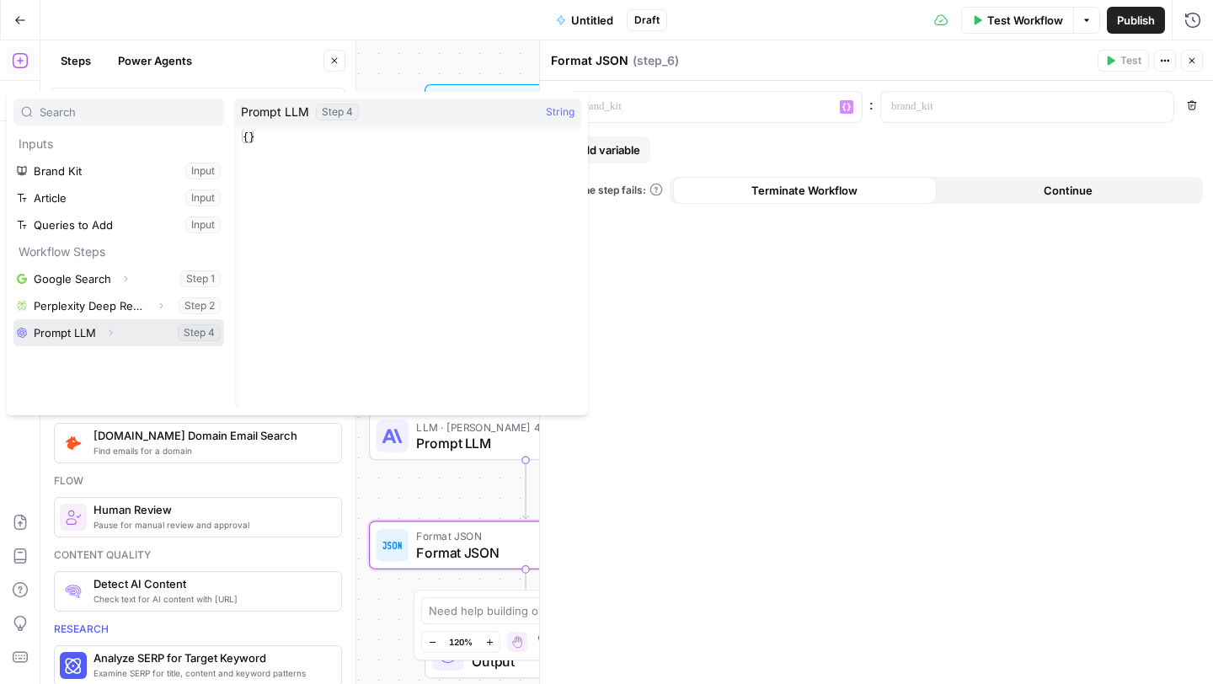
click at [114, 335] on icon "button" at bounding box center [110, 333] width 10 height 10
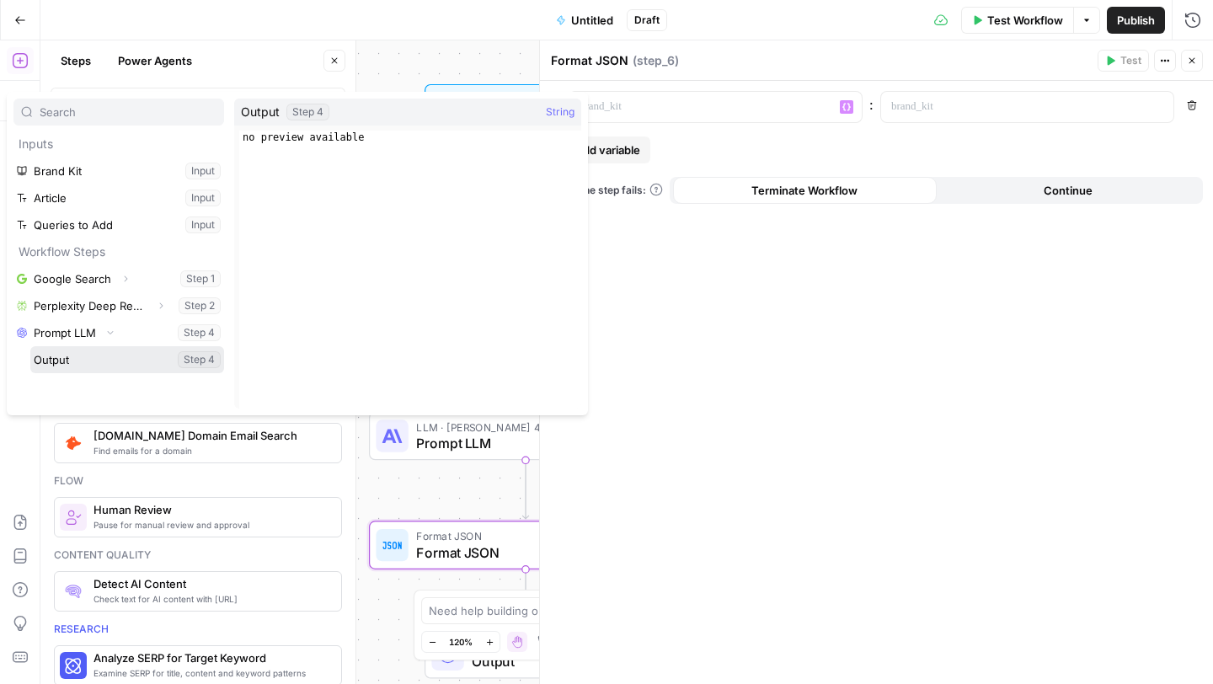
click at [106, 360] on button "Select variable Output" at bounding box center [127, 359] width 194 height 27
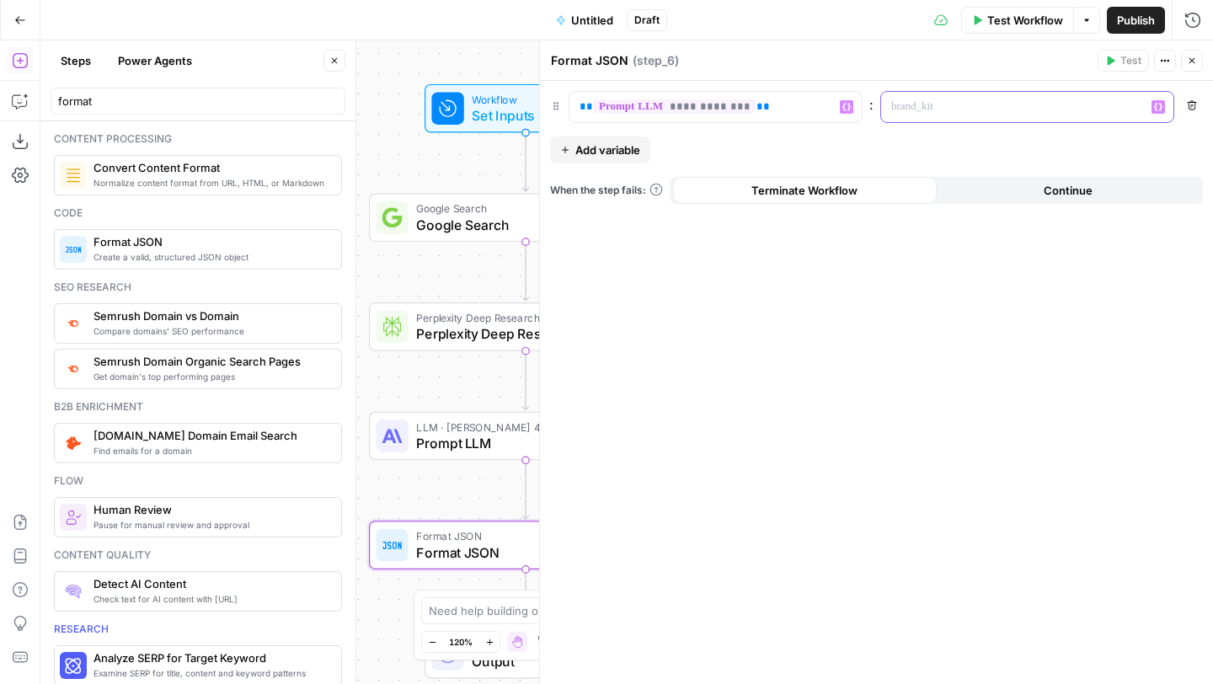
click at [950, 112] on p at bounding box center [1013, 107] width 245 height 17
drag, startPoint x: 786, startPoint y: 109, endPoint x: 553, endPoint y: 108, distance: 232.5
click at [553, 108] on div "**********" at bounding box center [876, 107] width 653 height 32
click at [1154, 106] on icon "button" at bounding box center [1158, 108] width 8 height 8
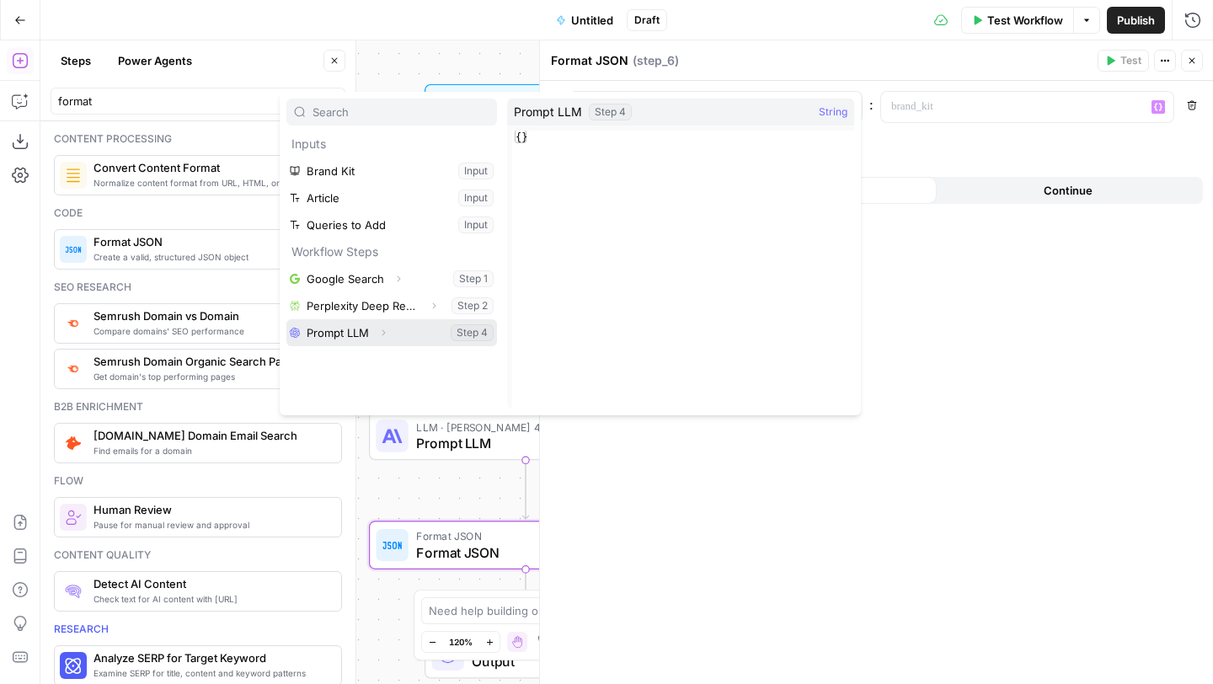
click at [384, 328] on icon "button" at bounding box center [383, 333] width 10 height 10
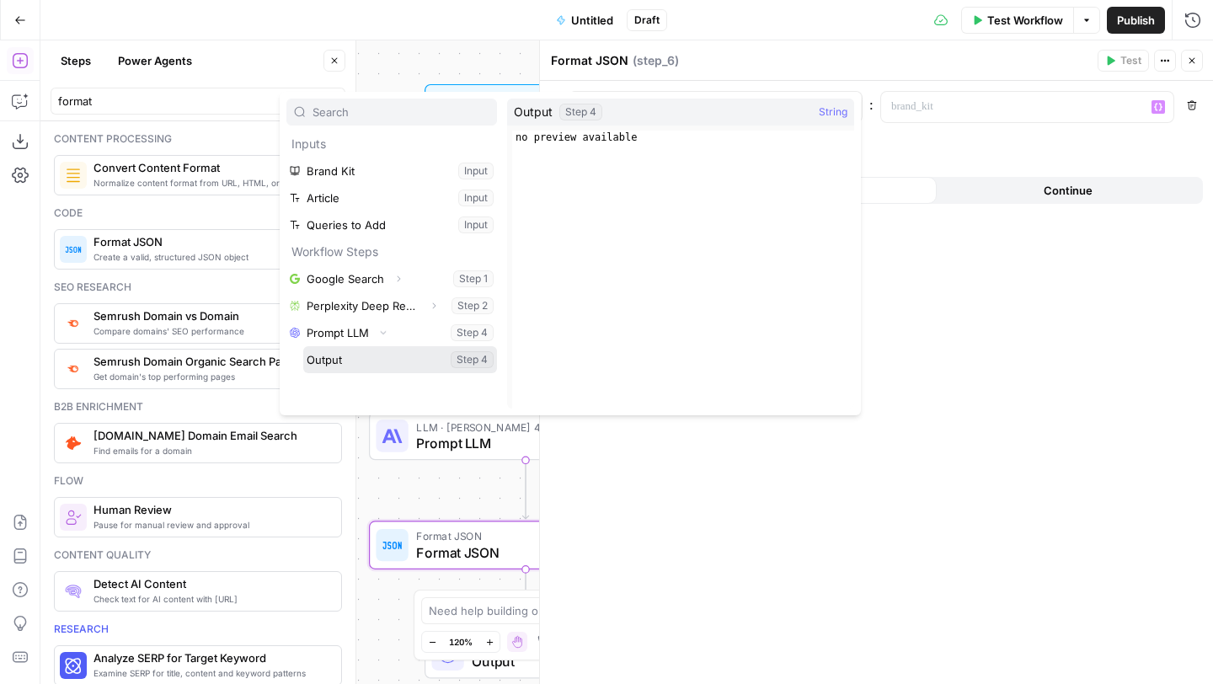
click at [373, 363] on button "Select variable Output" at bounding box center [400, 359] width 194 height 27
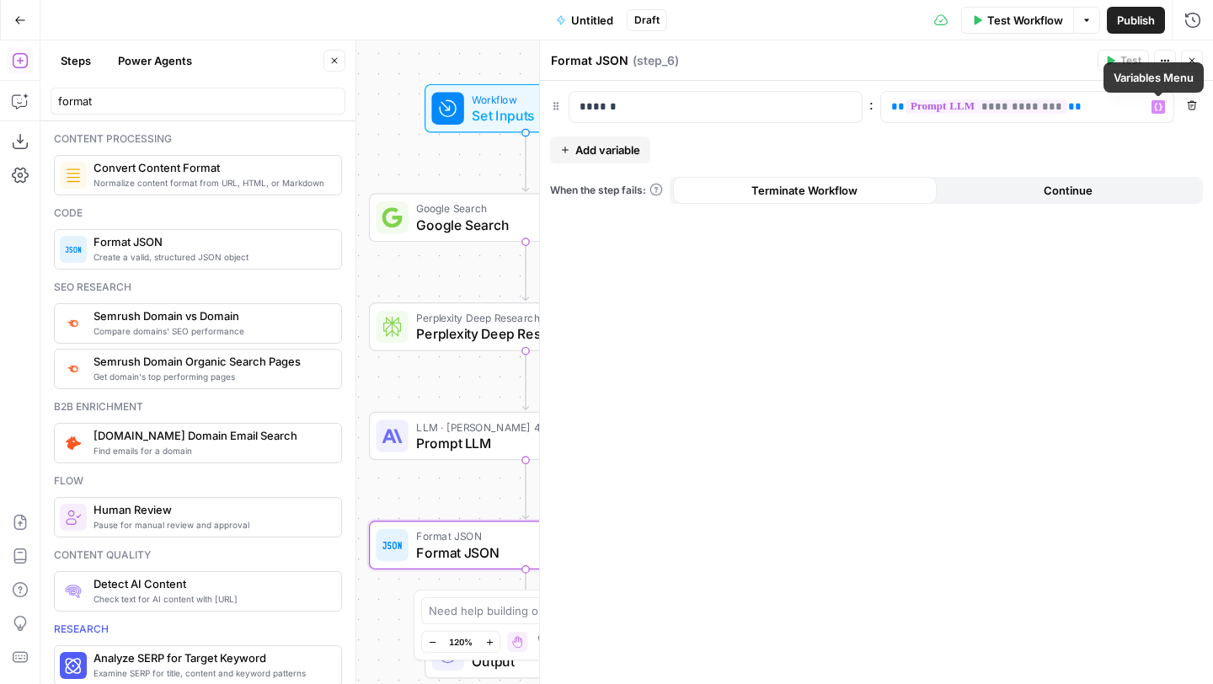
click at [1198, 55] on button "Close" at bounding box center [1192, 61] width 22 height 22
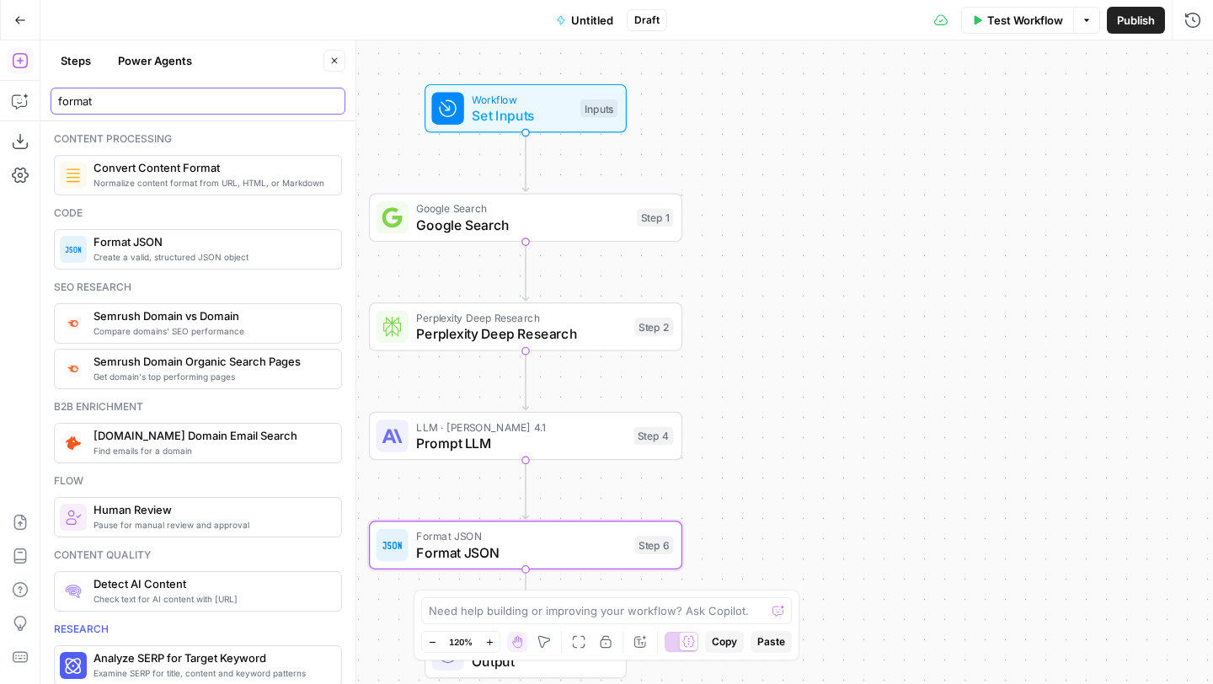
drag, startPoint x: 145, startPoint y: 101, endPoint x: 30, endPoint y: 100, distance: 114.5
click at [30, 100] on body "A Abacum New Home Browse Your Data Usage Settings Recent Grids Applying AEO Sug…" at bounding box center [606, 342] width 1213 height 684
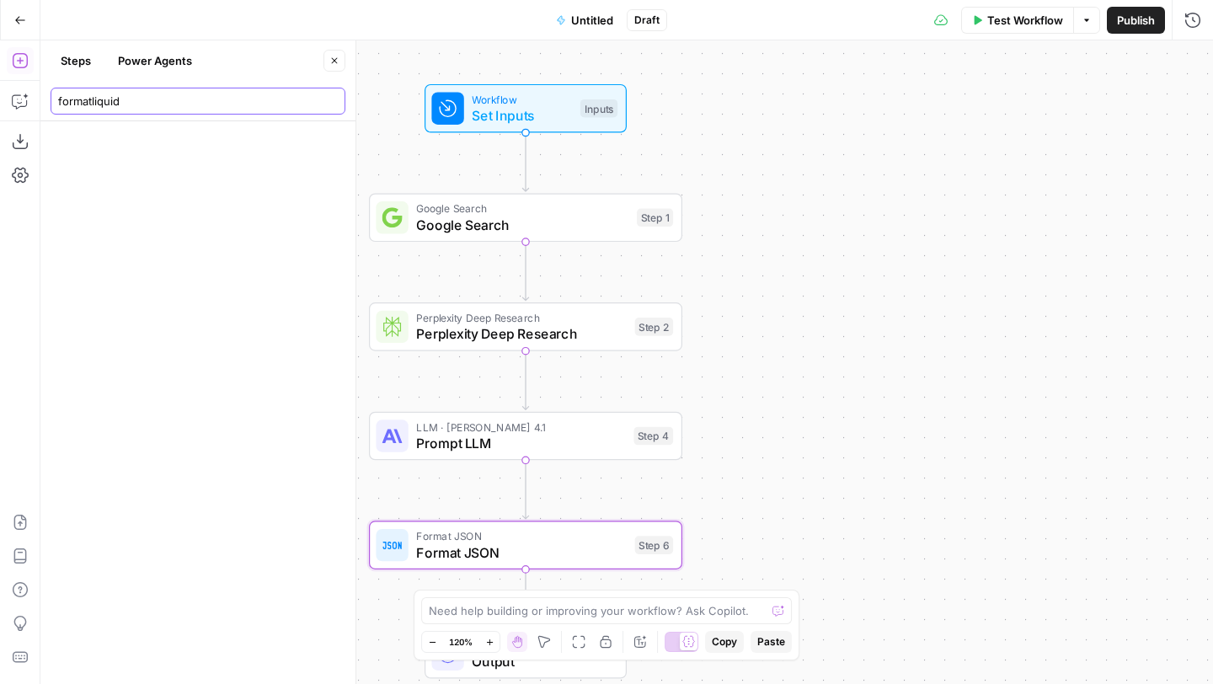
drag, startPoint x: 90, startPoint y: 102, endPoint x: 45, endPoint y: 100, distance: 45.5
click at [45, 101] on header "Steps Power Agents Close formatliquid" at bounding box center [197, 80] width 315 height 81
type input "liquid"
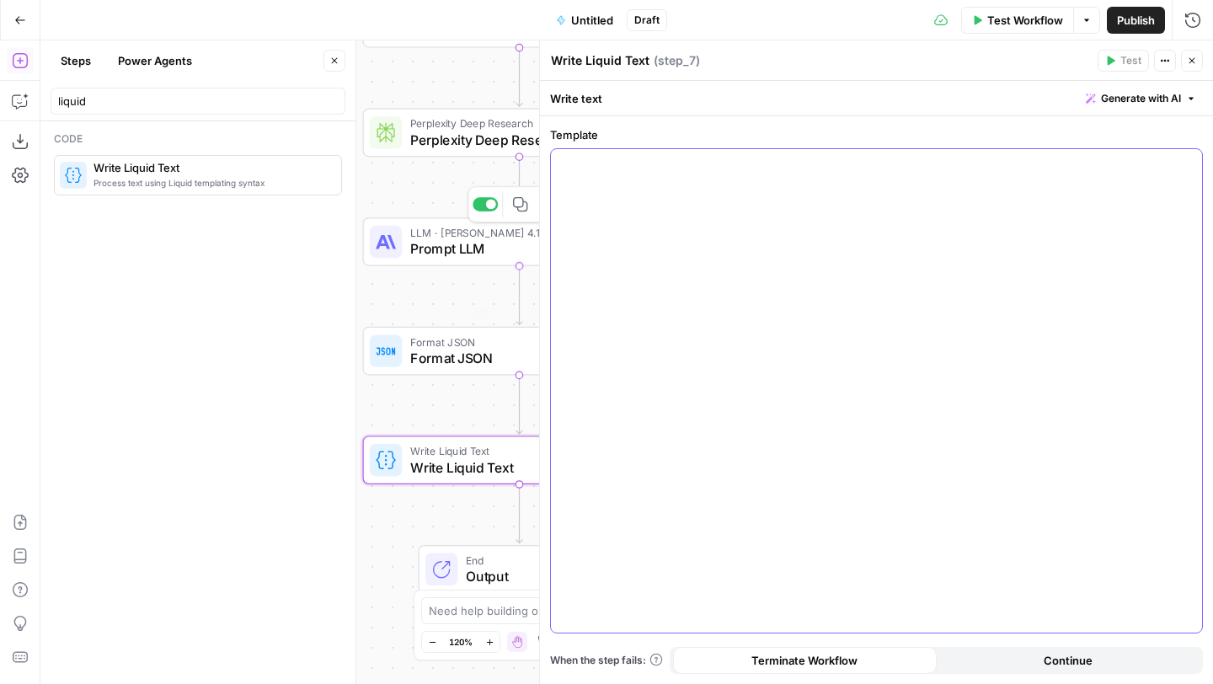
click at [650, 211] on div at bounding box center [876, 390] width 651 height 483
click at [1181, 165] on button "Variables Menu" at bounding box center [1186, 163] width 13 height 13
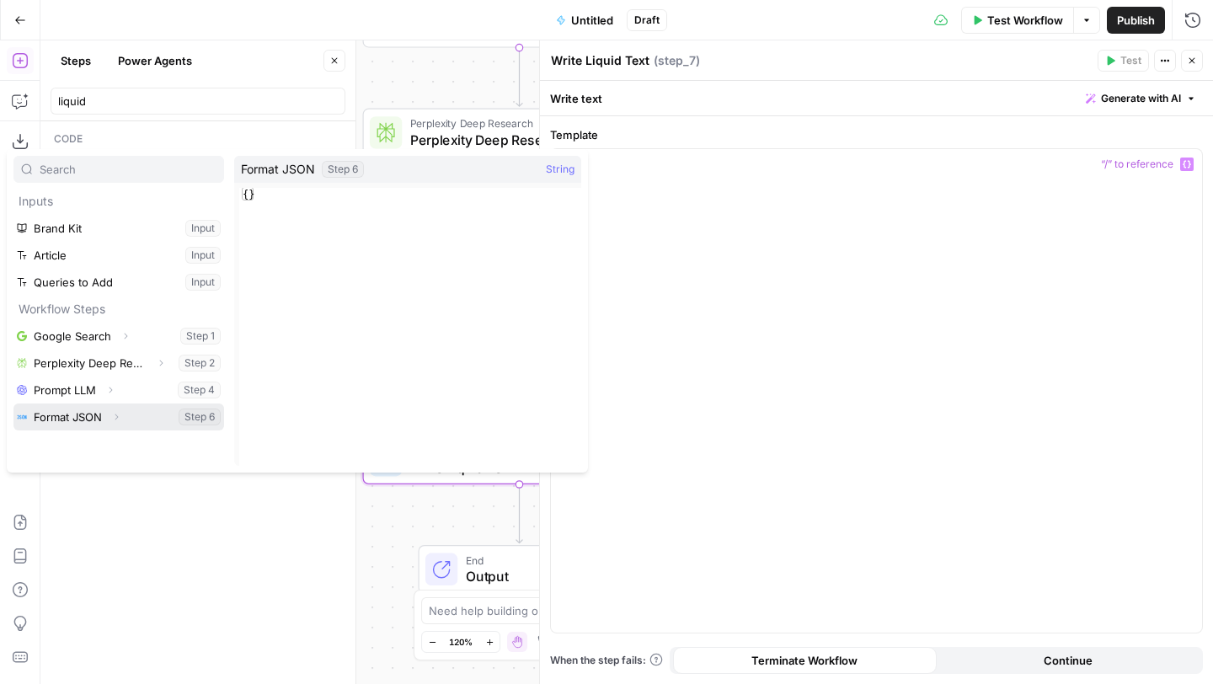
click at [112, 415] on icon "button" at bounding box center [116, 417] width 10 height 10
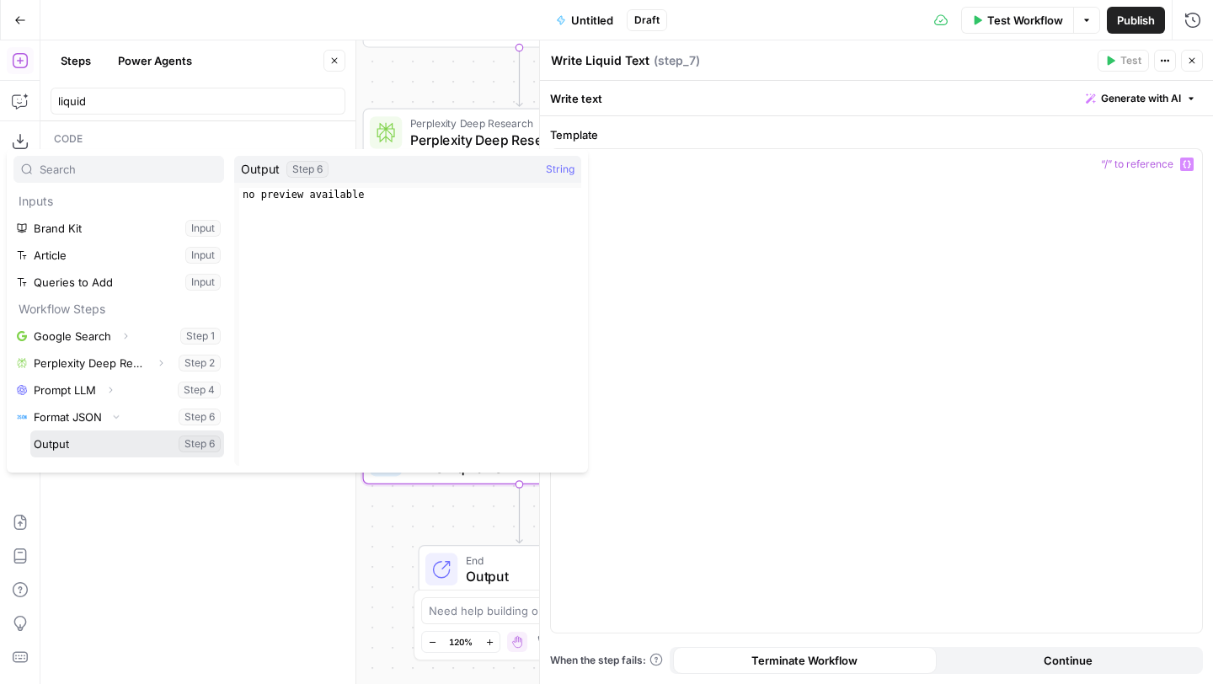
click at [96, 445] on button "Select variable Output" at bounding box center [127, 443] width 194 height 27
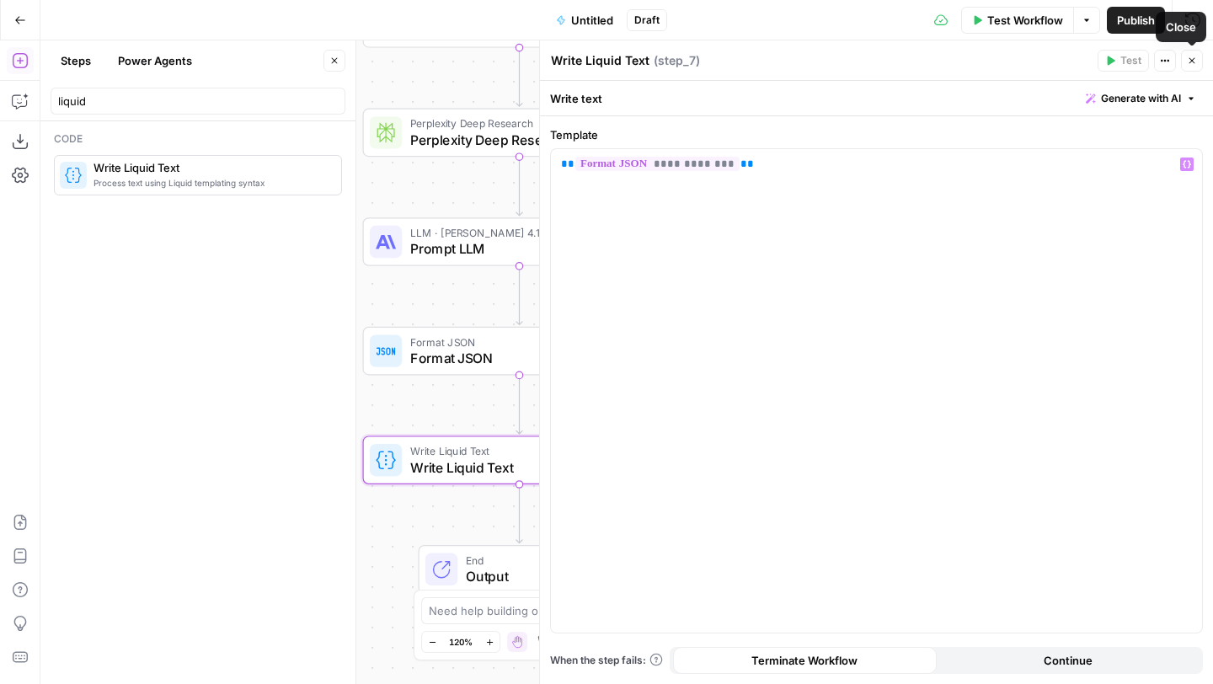
click at [1198, 66] on button "Close" at bounding box center [1192, 61] width 22 height 22
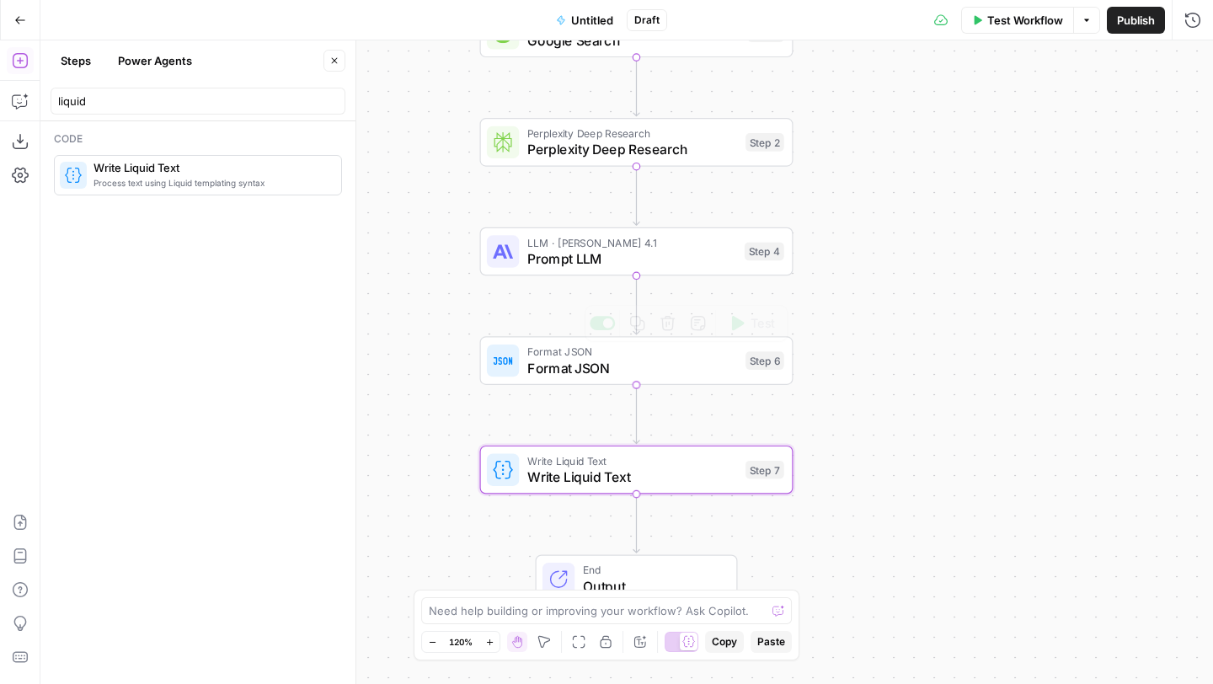
click at [330, 59] on icon "button" at bounding box center [334, 61] width 10 height 10
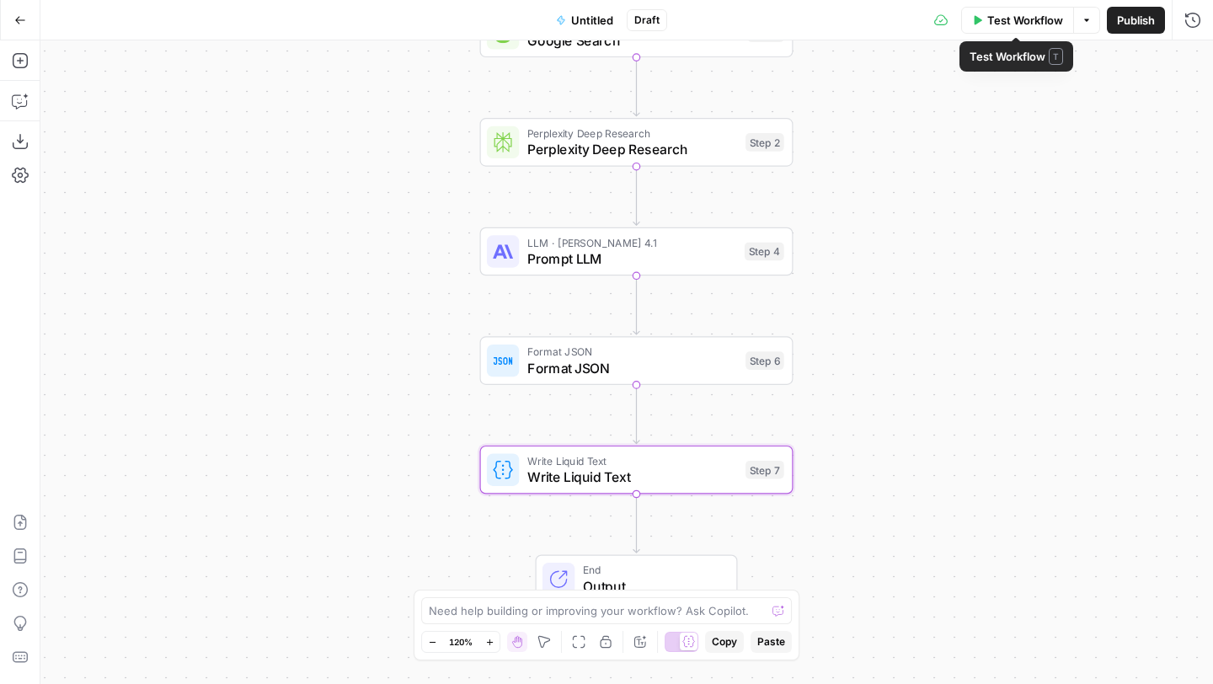
click at [995, 21] on span "Test Workflow" at bounding box center [1025, 20] width 76 height 17
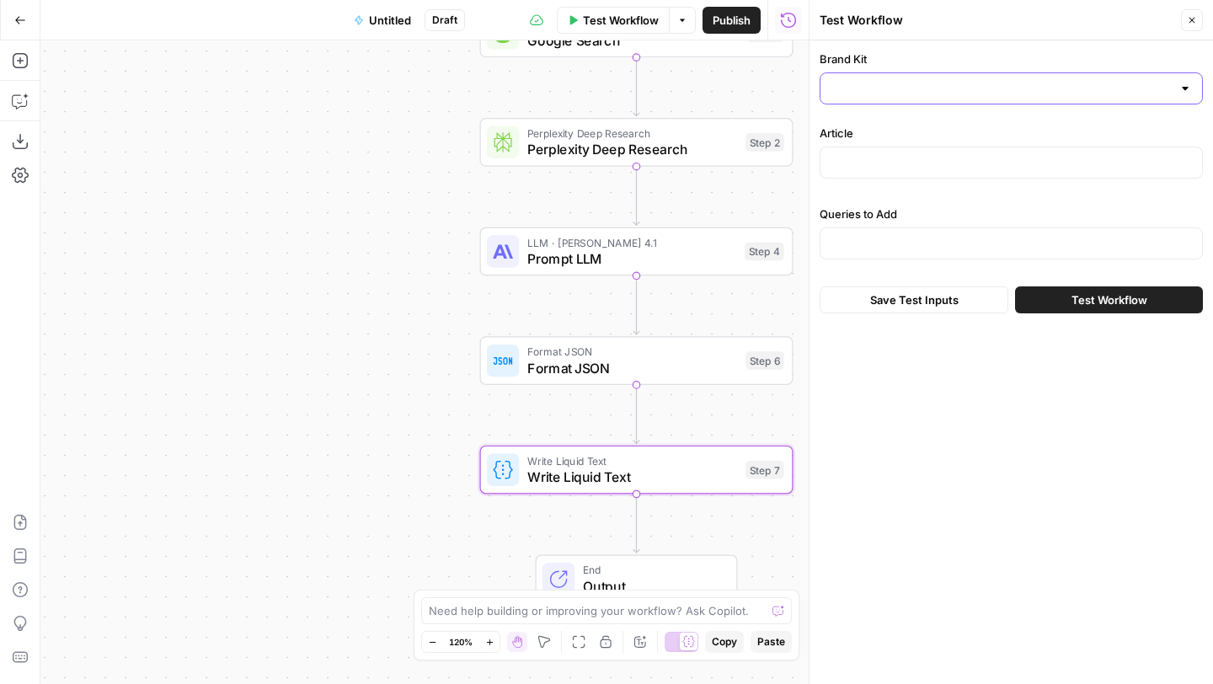
click at [850, 82] on input "Brand Kit" at bounding box center [1000, 88] width 341 height 17
click at [855, 130] on span "Abacum" at bounding box center [1008, 130] width 348 height 17
type input "Abacum"
click at [857, 152] on div at bounding box center [1010, 163] width 383 height 32
click at [846, 228] on div at bounding box center [1010, 243] width 383 height 32
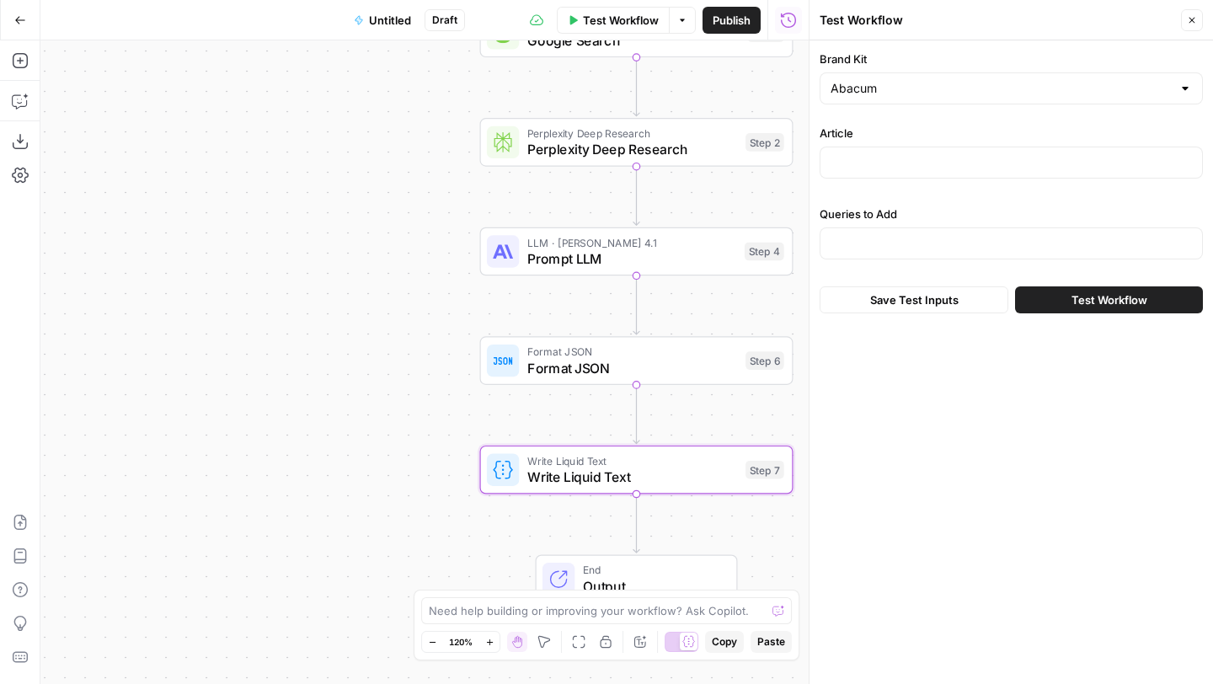
click at [851, 252] on div at bounding box center [1010, 243] width 383 height 32
paste input ""[""How important is vendor support and community for FP&A software?"",""How to…"
click at [860, 160] on input "Article" at bounding box center [1010, 162] width 361 height 17
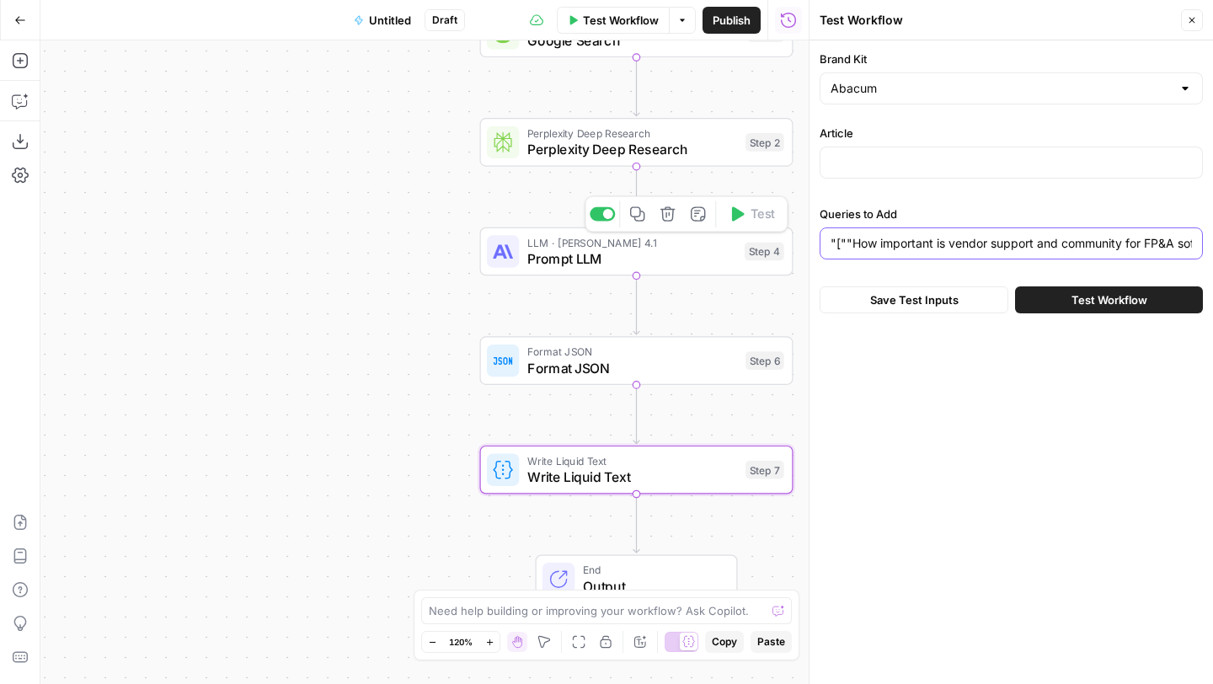
drag, startPoint x: 845, startPoint y: 248, endPoint x: 783, endPoint y: 237, distance: 62.4
click at [783, 237] on body "A Abacum New Home Browse Your Data Usage Settings Recent Grids Applying AEO Sug…" at bounding box center [606, 342] width 1213 height 684
click at [864, 254] on div ""[""How important is vendor support and community for FP&A software?"",""How to…" at bounding box center [1010, 243] width 383 height 32
click at [835, 249] on input ""[""How important is vendor support and community for FP&A software?"",""How to…" at bounding box center [1010, 243] width 361 height 17
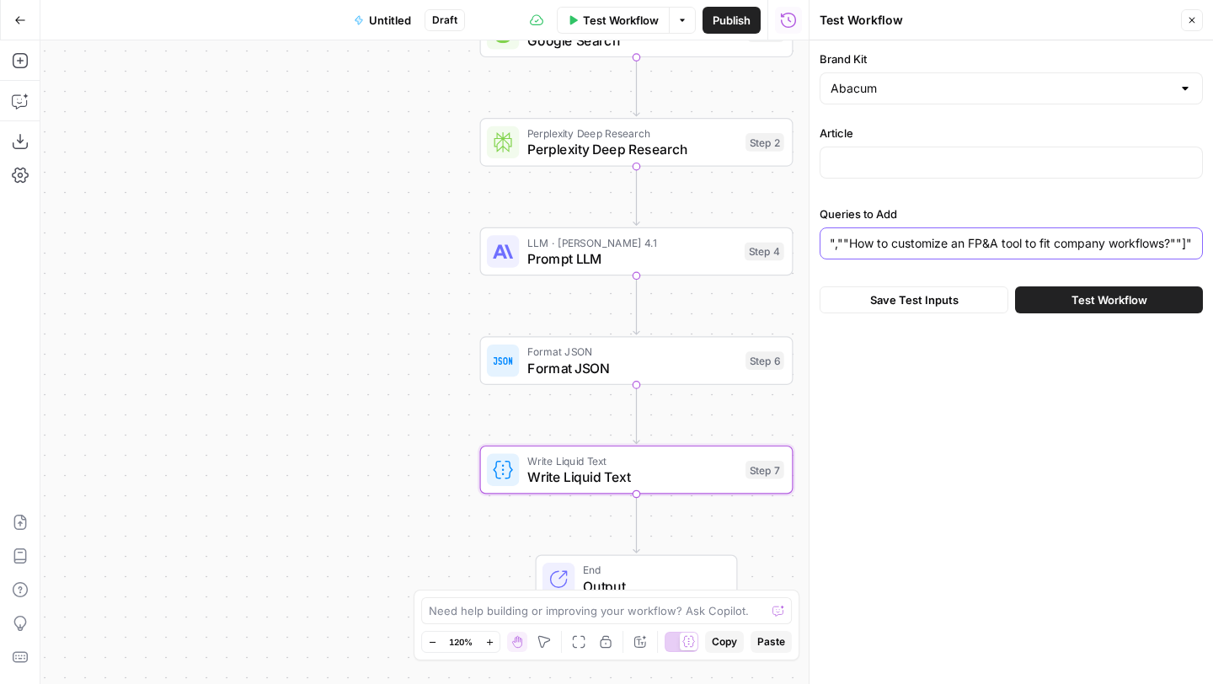
drag, startPoint x: 1043, startPoint y: 242, endPoint x: 1212, endPoint y: 238, distance: 169.3
click at [1212, 238] on div "Brand Kit Abacum Article Queries to Add [""How important is vendor support and …" at bounding box center [1010, 181] width 403 height 283
click at [1192, 243] on div "[""How important is vendor support and community for FP&A software?"",""How to …" at bounding box center [1010, 243] width 383 height 32
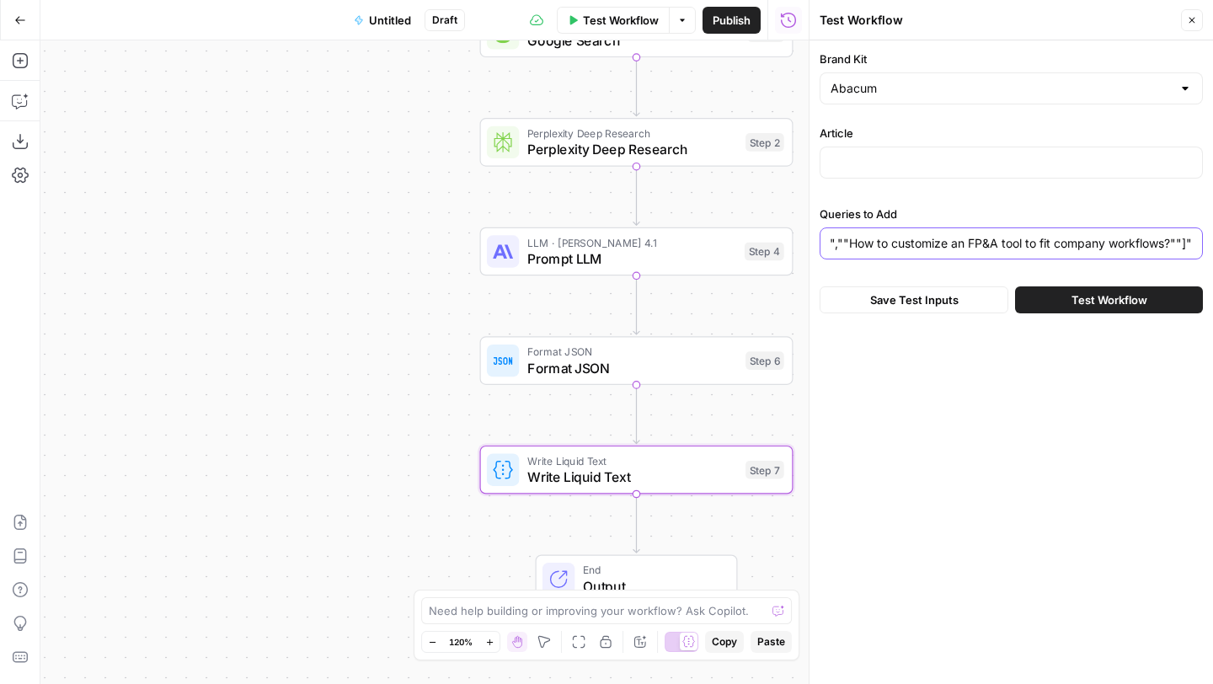
drag, startPoint x: 1161, startPoint y: 241, endPoint x: 1212, endPoint y: 239, distance: 51.4
click at [1212, 239] on div "Brand Kit Abacum Article Queries to Add [""How important is vendor support and …" at bounding box center [1010, 181] width 403 height 283
click at [1175, 241] on input "[""How important is vendor support and community for FP&A software?"",""How to …" at bounding box center [1010, 243] width 361 height 17
click at [1192, 244] on div "[""How important is vendor support and community for FP&A software?"",""How to …" at bounding box center [1010, 243] width 383 height 32
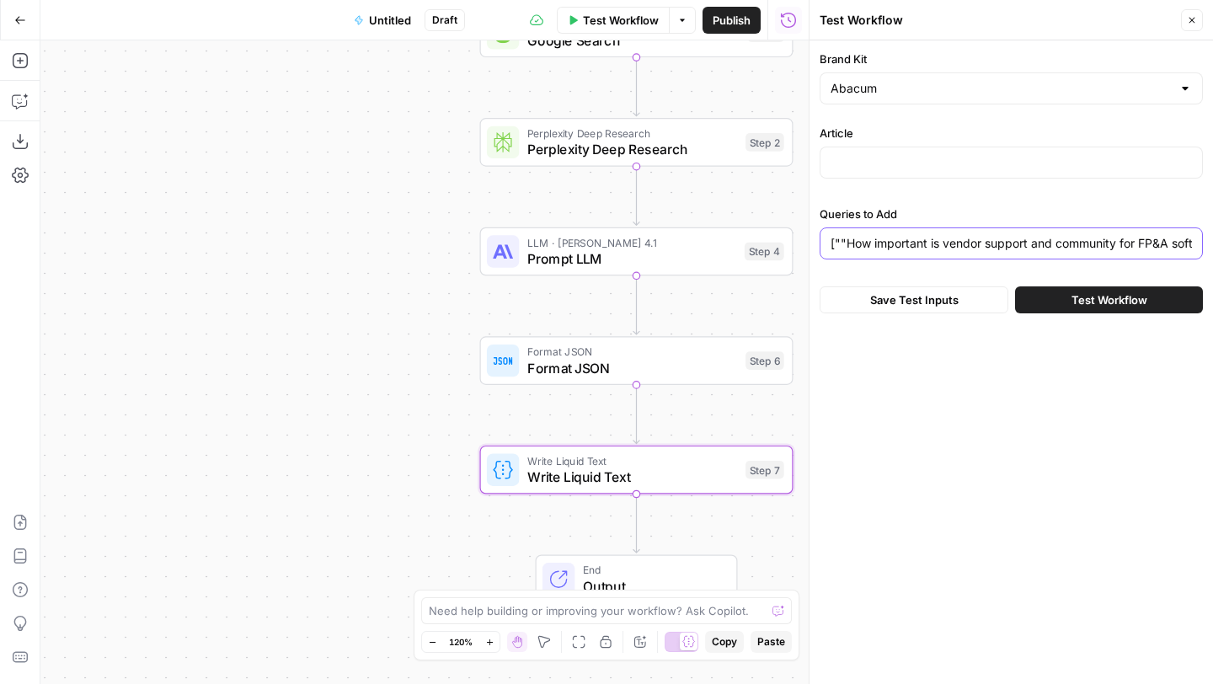
drag, startPoint x: 1099, startPoint y: 240, endPoint x: 729, endPoint y: 222, distance: 370.2
click at [729, 222] on body "A Abacum New Home Browse Your Data Usage Settings Recent Grids Applying AEO Sug…" at bounding box center [606, 342] width 1213 height 684
type input "[""How important is vendor support and community for FP&A software?"",""How to …"
click at [923, 239] on input "[""How important is vendor support and community for FP&A software?"",""How to …" at bounding box center [1010, 243] width 361 height 17
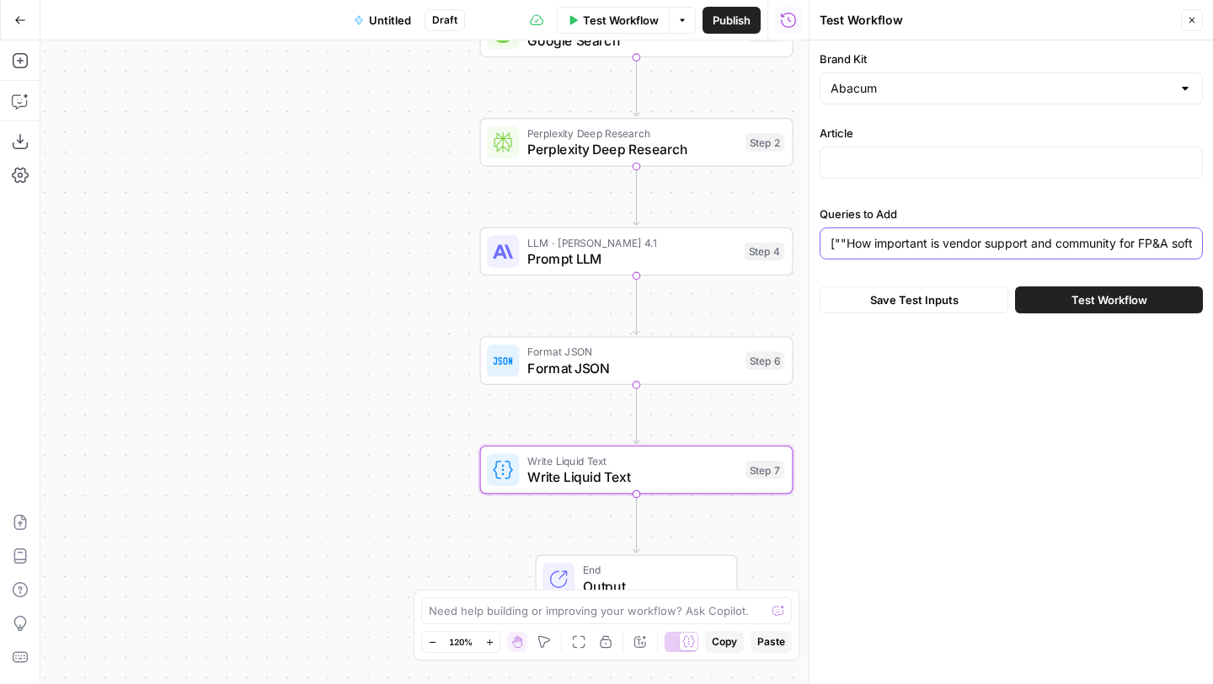
click at [923, 239] on input "[""How important is vendor support and community for FP&A software?"",""How to …" at bounding box center [1010, 243] width 361 height 17
paste input "["How important is vendor support and community for FP&A software?","How to com…"
type input "["How important is vendor support and community for FP&A software?","How to com…"
click at [1008, 204] on div "Brand Kit Abacum Article Queries to Add ["How important is vendor support and c…" at bounding box center [1010, 159] width 383 height 216
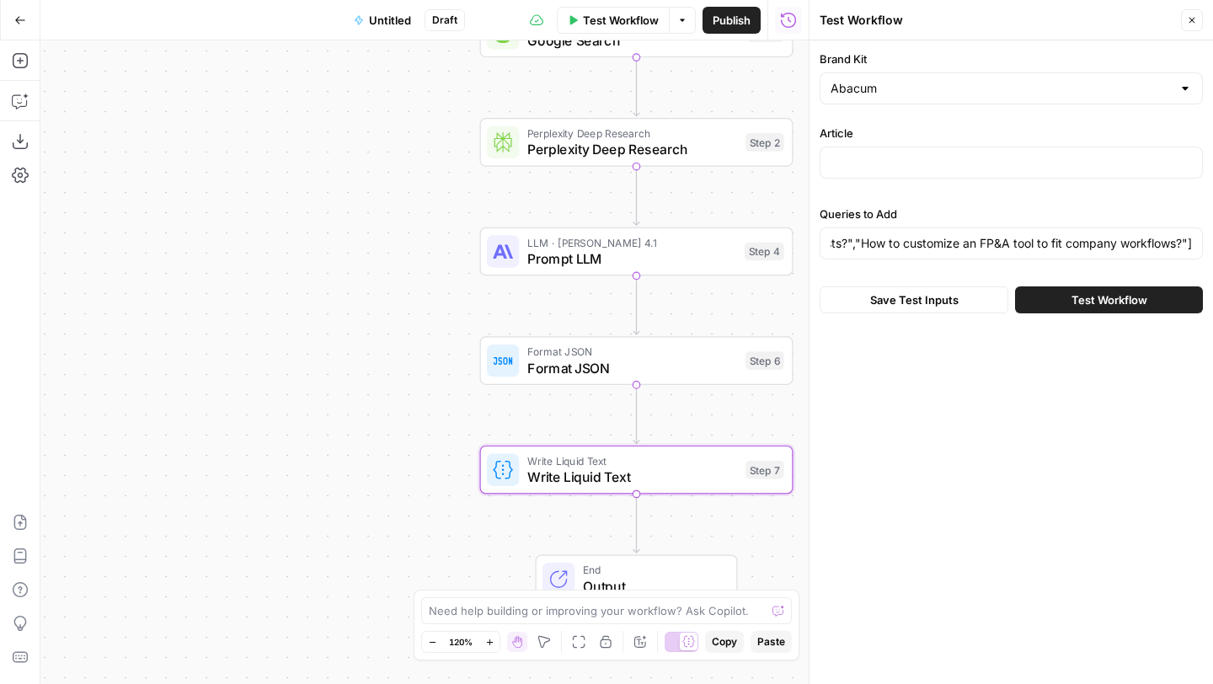
scroll to position [0, 0]
click at [891, 162] on input "Article" at bounding box center [1010, 162] width 361 height 17
paste input ""<p>As we enter 2025, efficient FP&amp;A software isn’t just about planning—it’…"
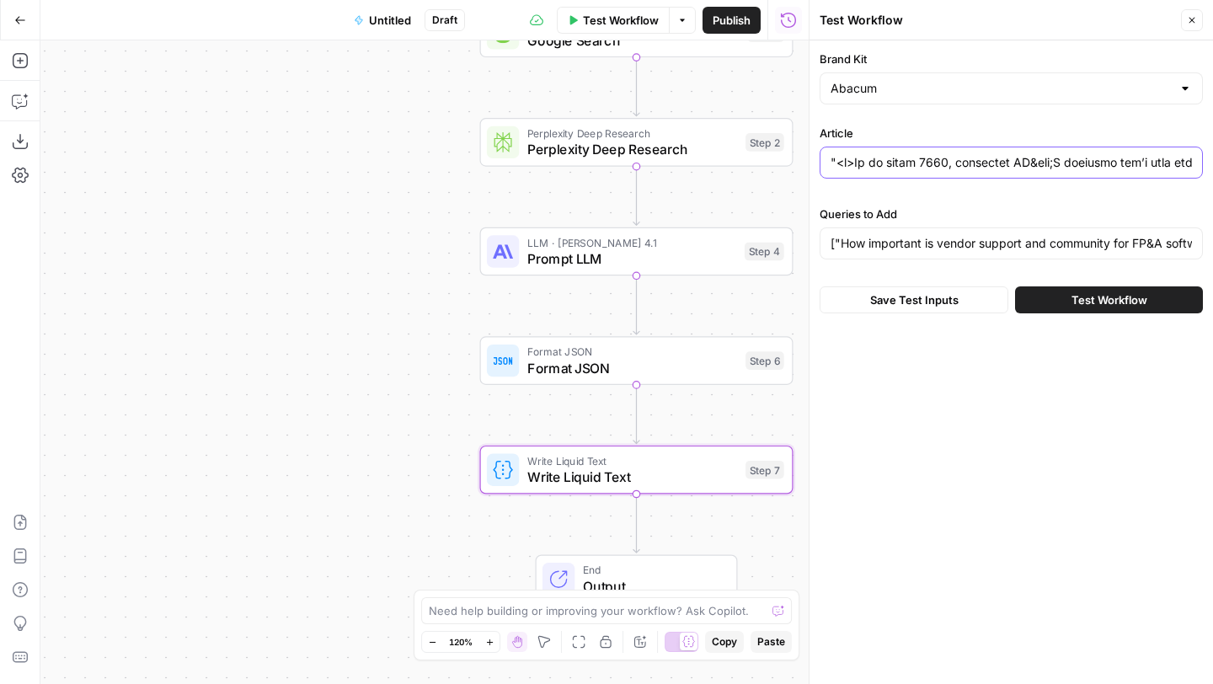
scroll to position [0, 169732]
type input ""<p>As we enter 2025, efficient FP&amp;A software isn’t just about planning—it’…"
click at [1072, 307] on span "Test Workflow" at bounding box center [1109, 299] width 76 height 17
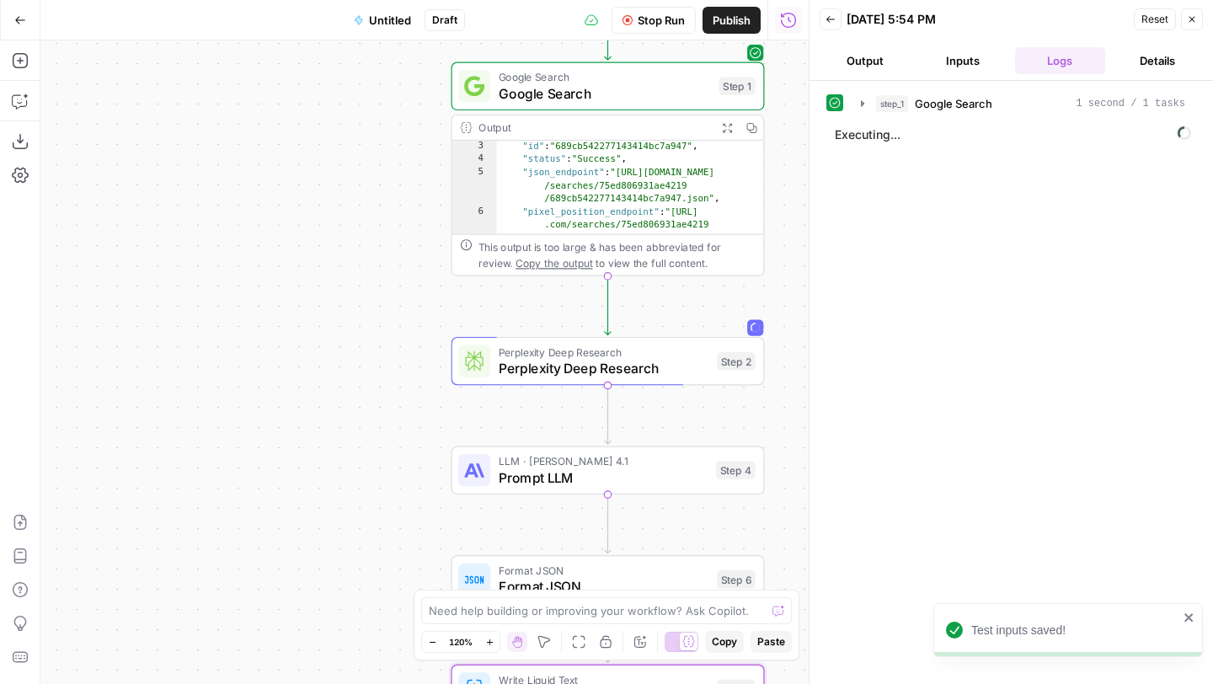
scroll to position [39, 0]
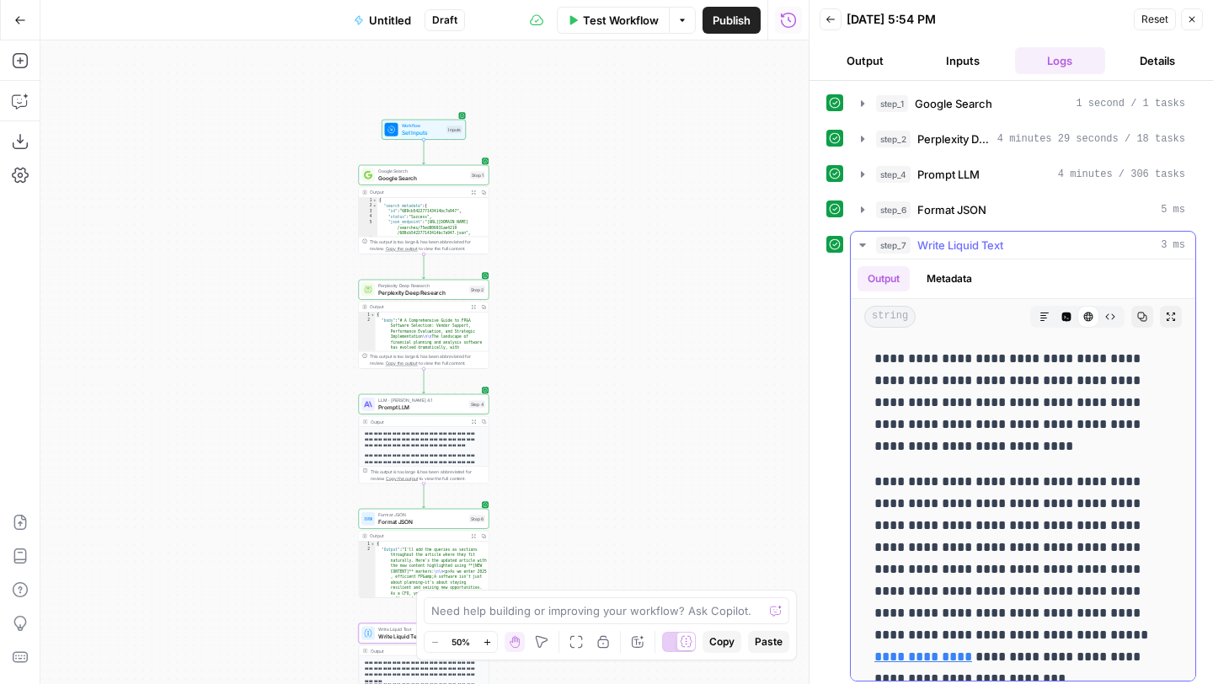
click at [1065, 321] on icon "button" at bounding box center [1066, 316] width 9 height 9
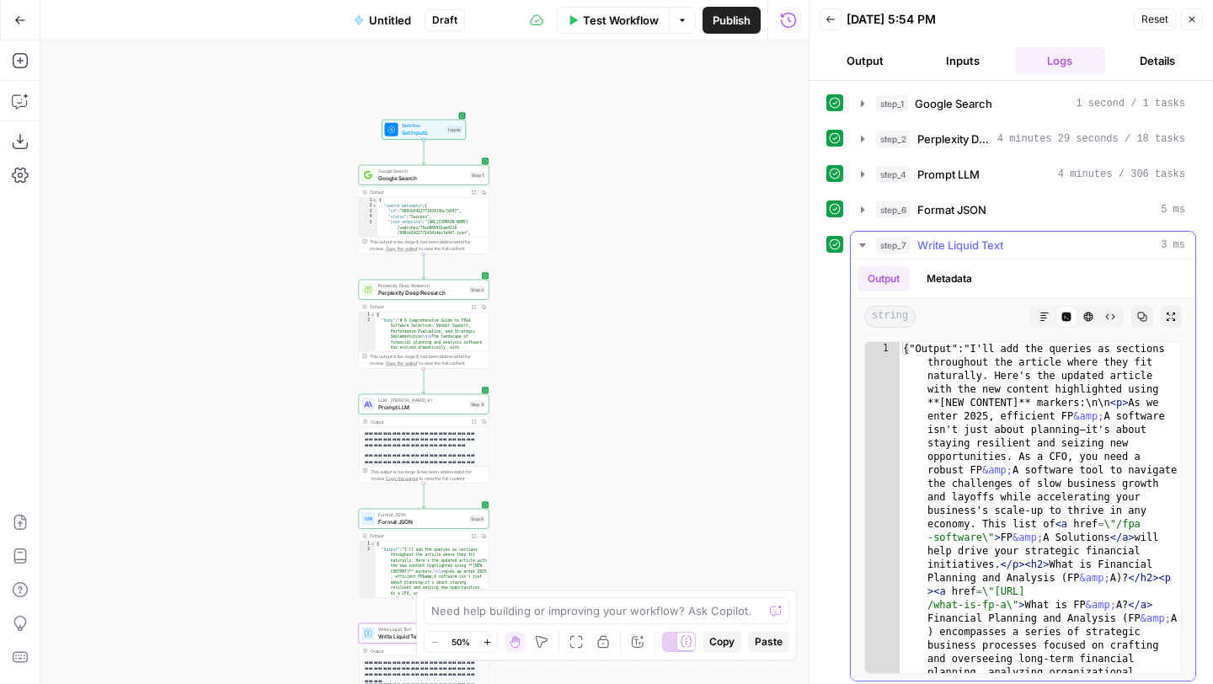
click at [1041, 315] on icon "button" at bounding box center [1044, 316] width 8 height 8
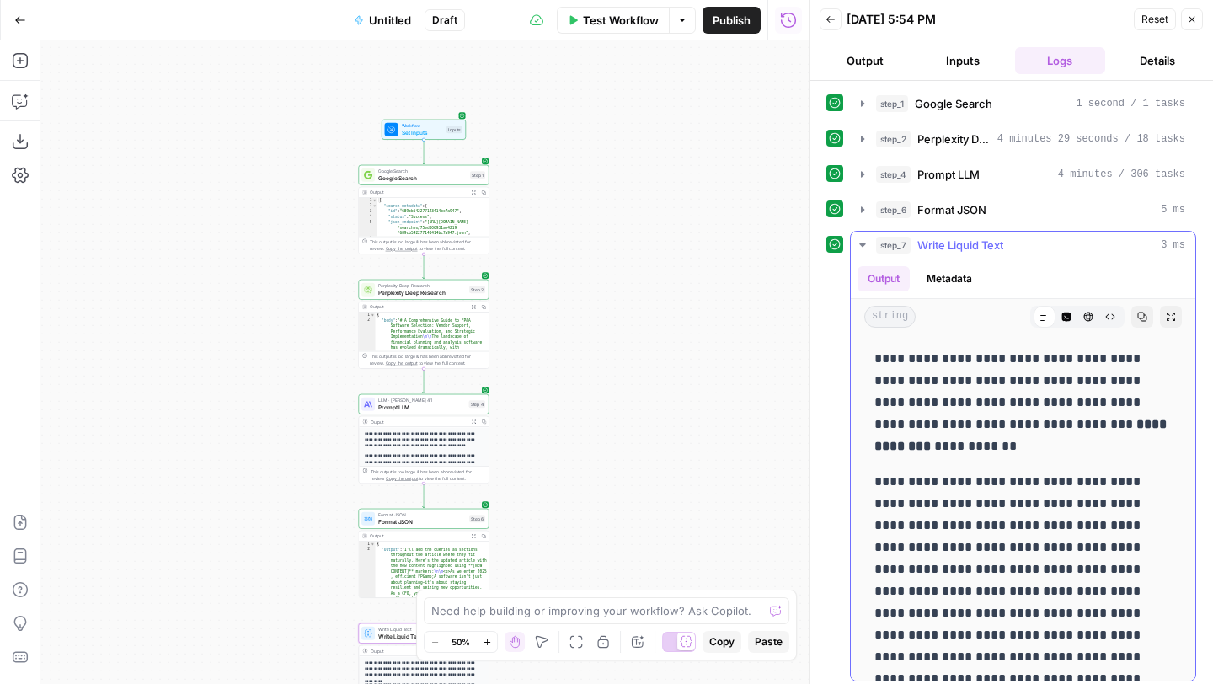
click at [1108, 315] on icon "button" at bounding box center [1110, 317] width 10 height 10
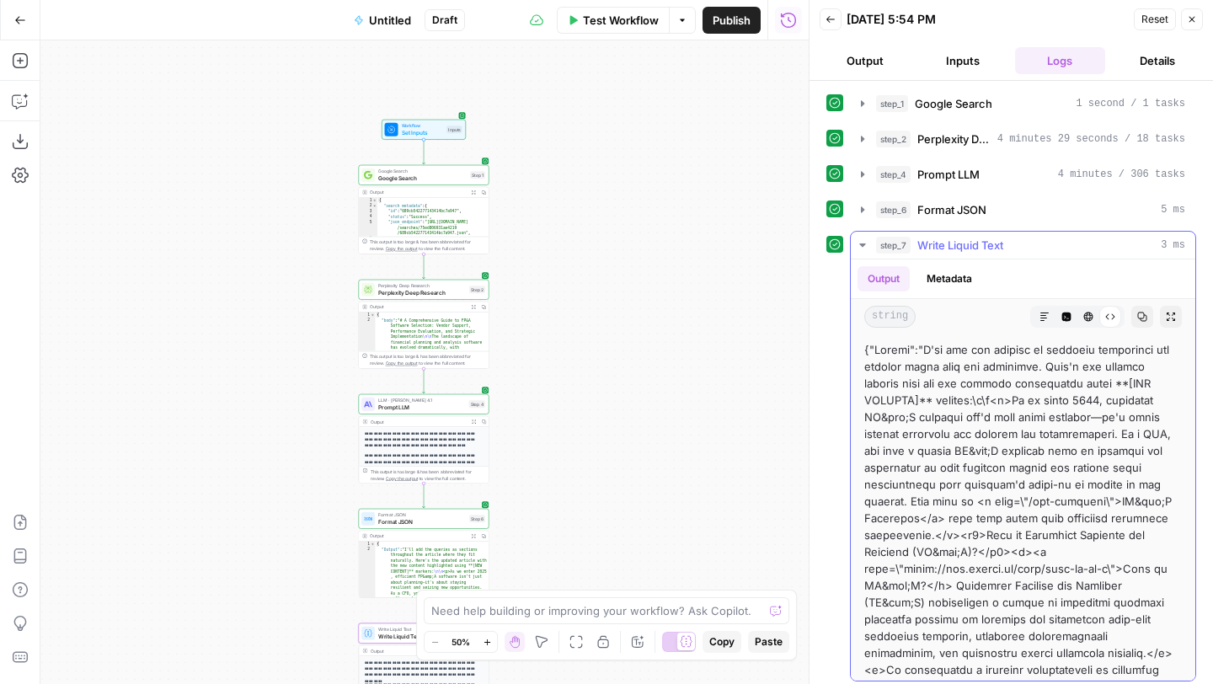
click at [1040, 317] on icon "button" at bounding box center [1044, 317] width 10 height 10
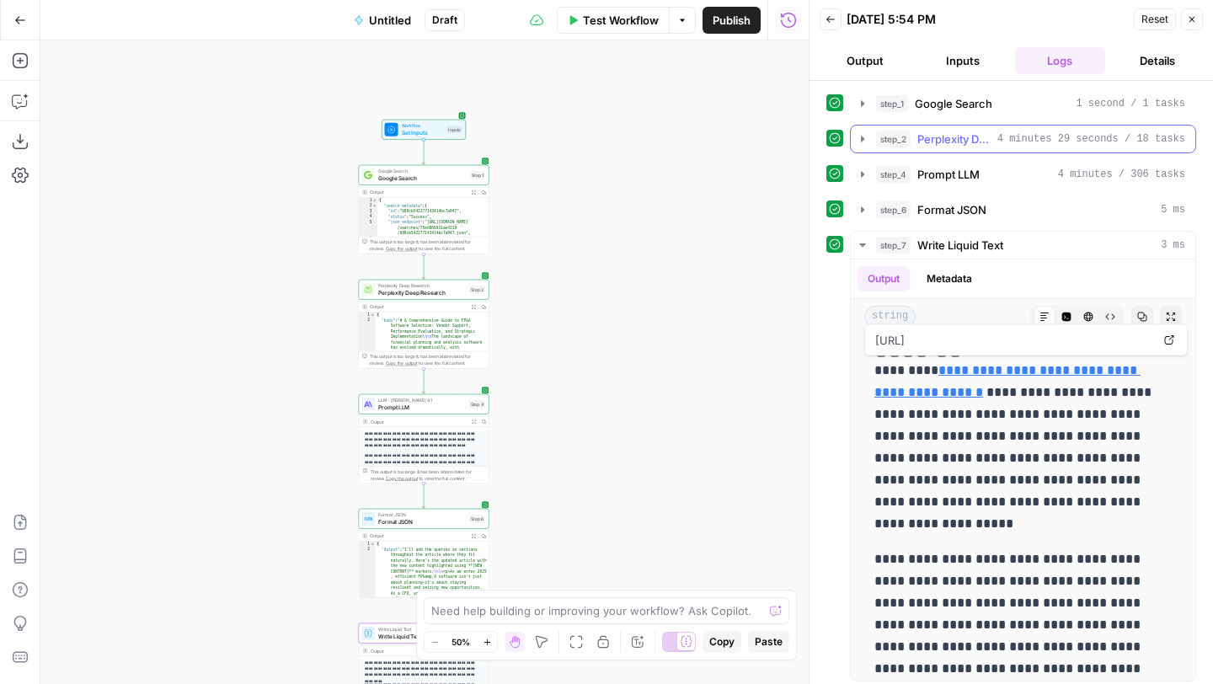
scroll to position [6, 0]
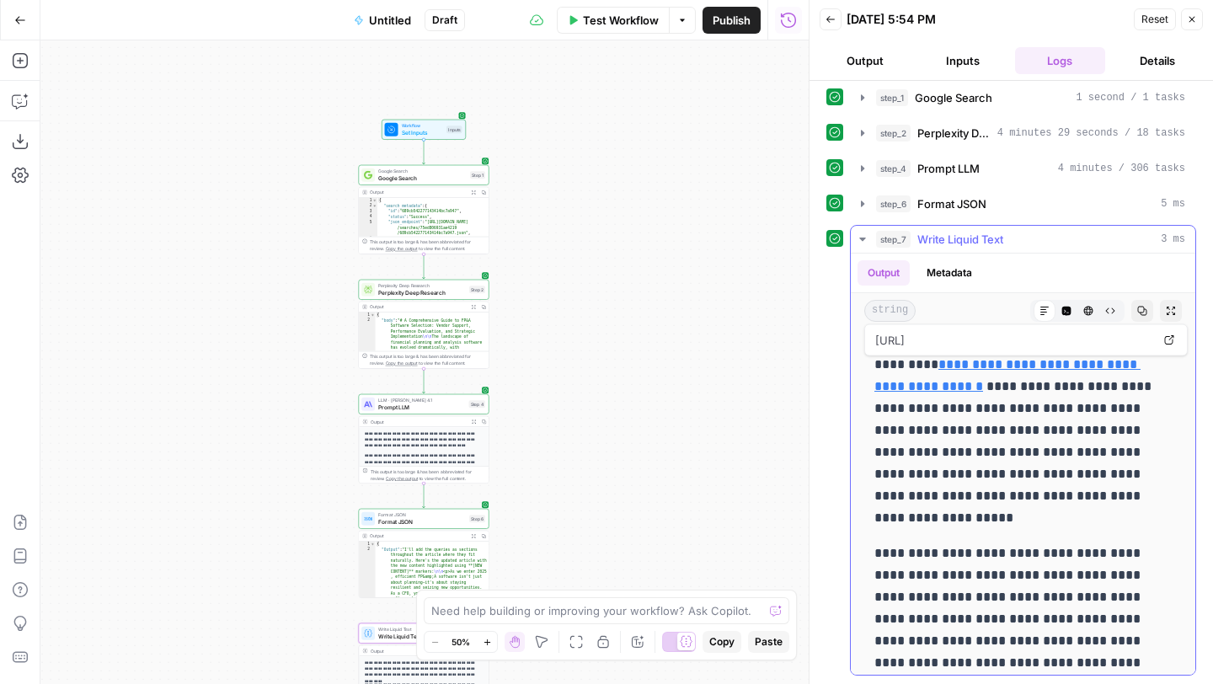
click at [1171, 303] on button "Expand Output" at bounding box center [1171, 311] width 22 height 22
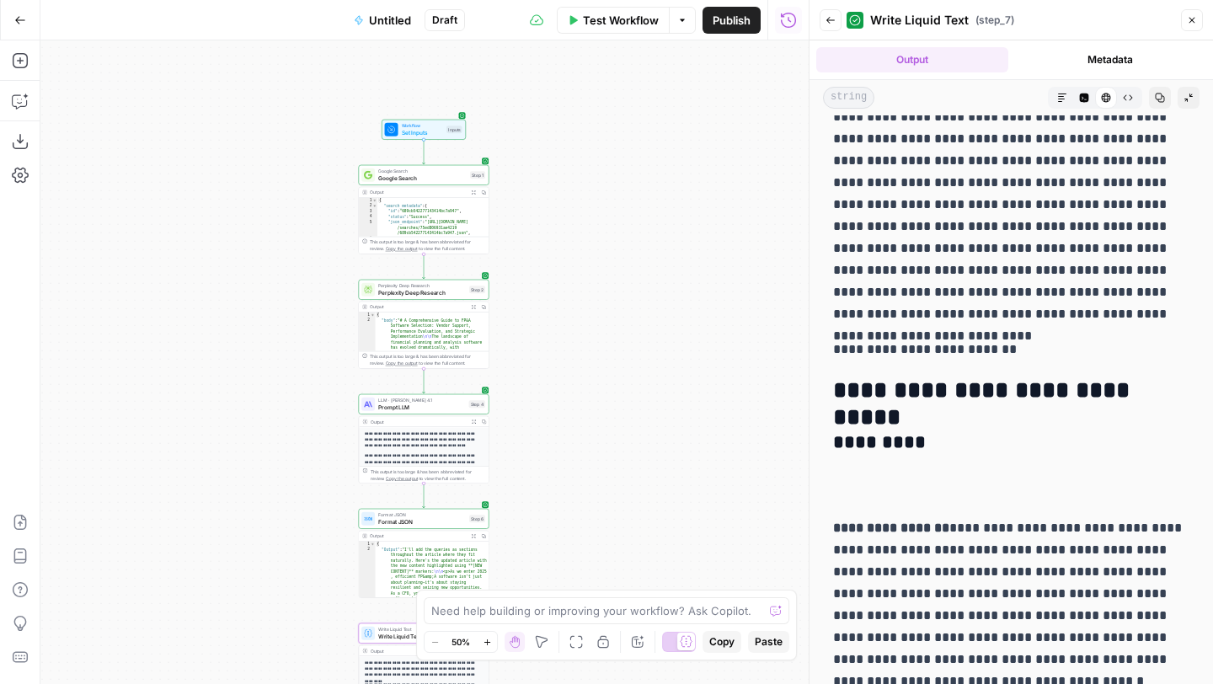
scroll to position [6436, 0]
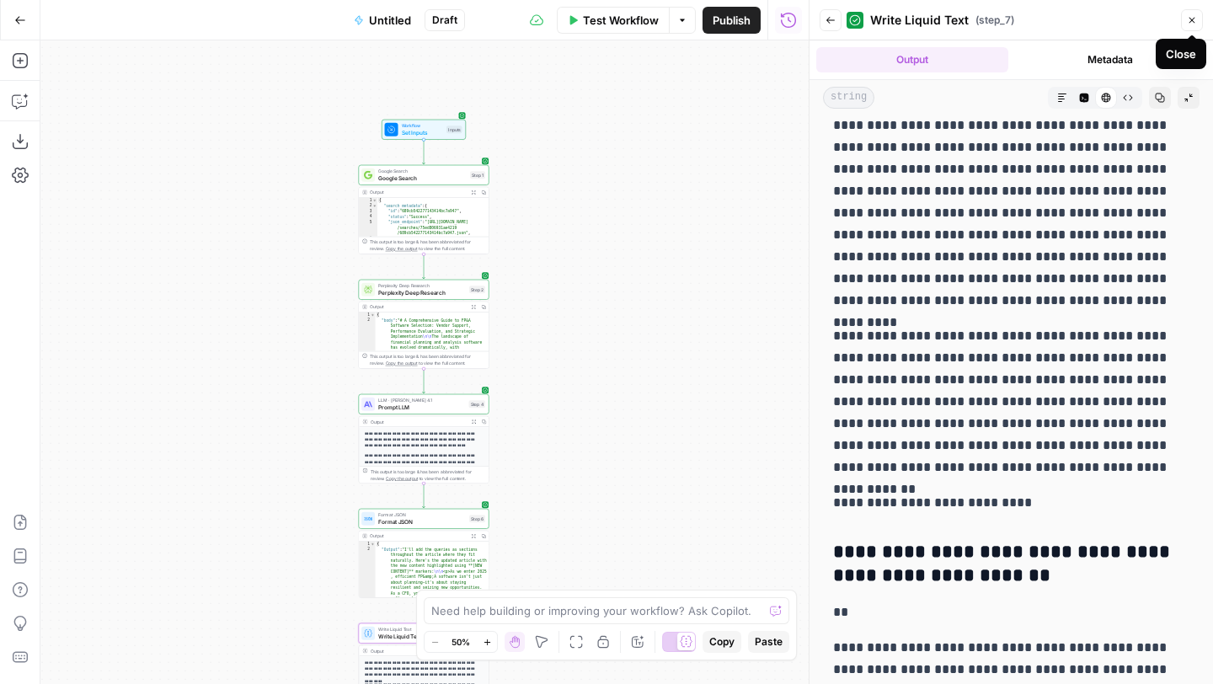
click at [1192, 19] on icon "button" at bounding box center [1192, 21] width 6 height 6
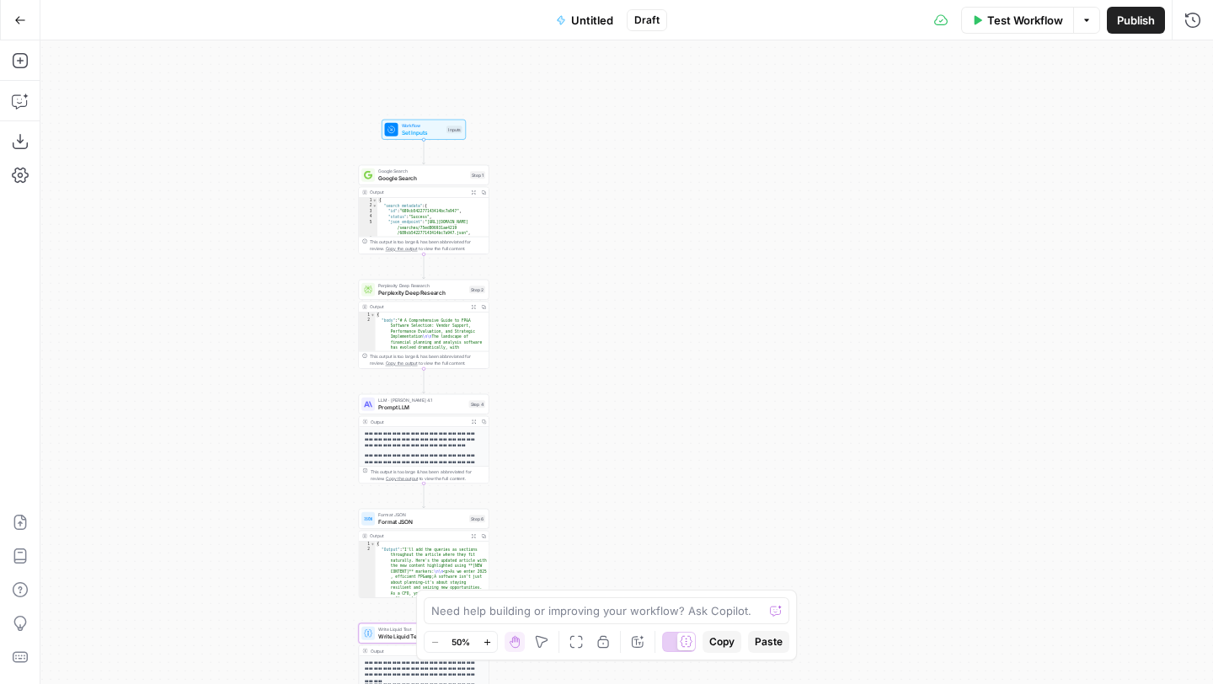
click at [1131, 31] on button "Publish" at bounding box center [1136, 20] width 58 height 27
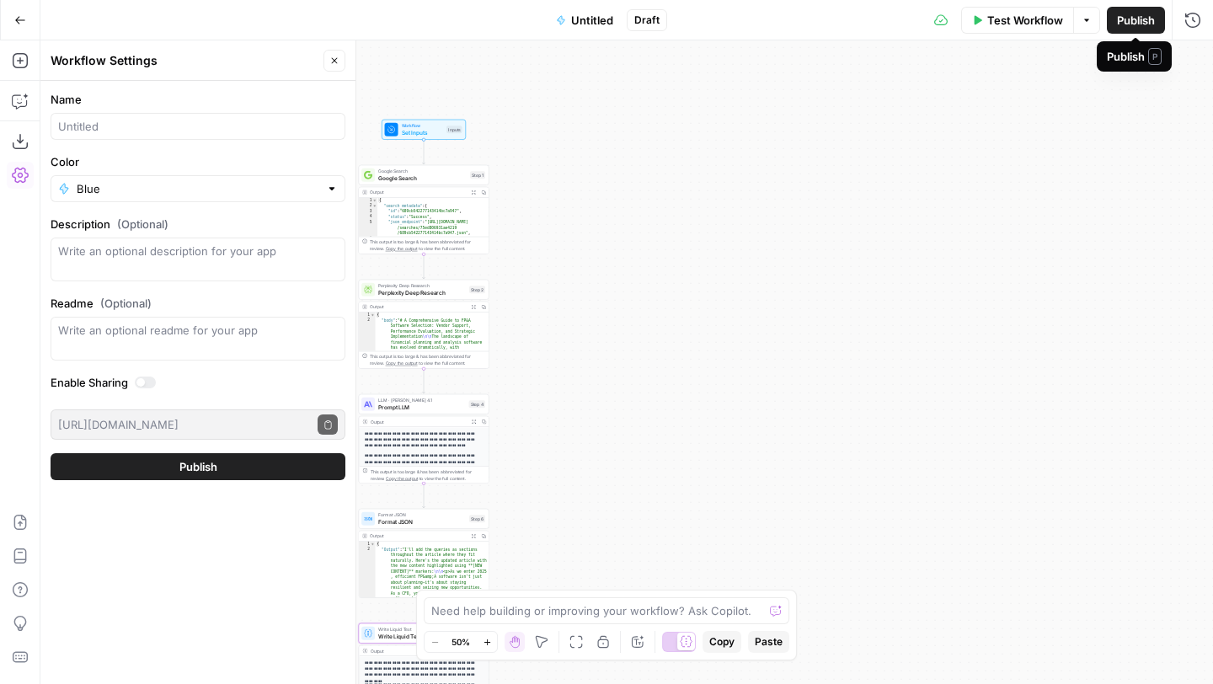
click at [1138, 18] on span "Publish" at bounding box center [1136, 20] width 38 height 17
click at [185, 124] on input "Name" at bounding box center [198, 126] width 280 height 17
type input "A"
click at [82, 120] on input "Add Queries to" at bounding box center [198, 126] width 280 height 17
click at [189, 121] on input "Add AEO Queries to" at bounding box center [198, 126] width 280 height 17
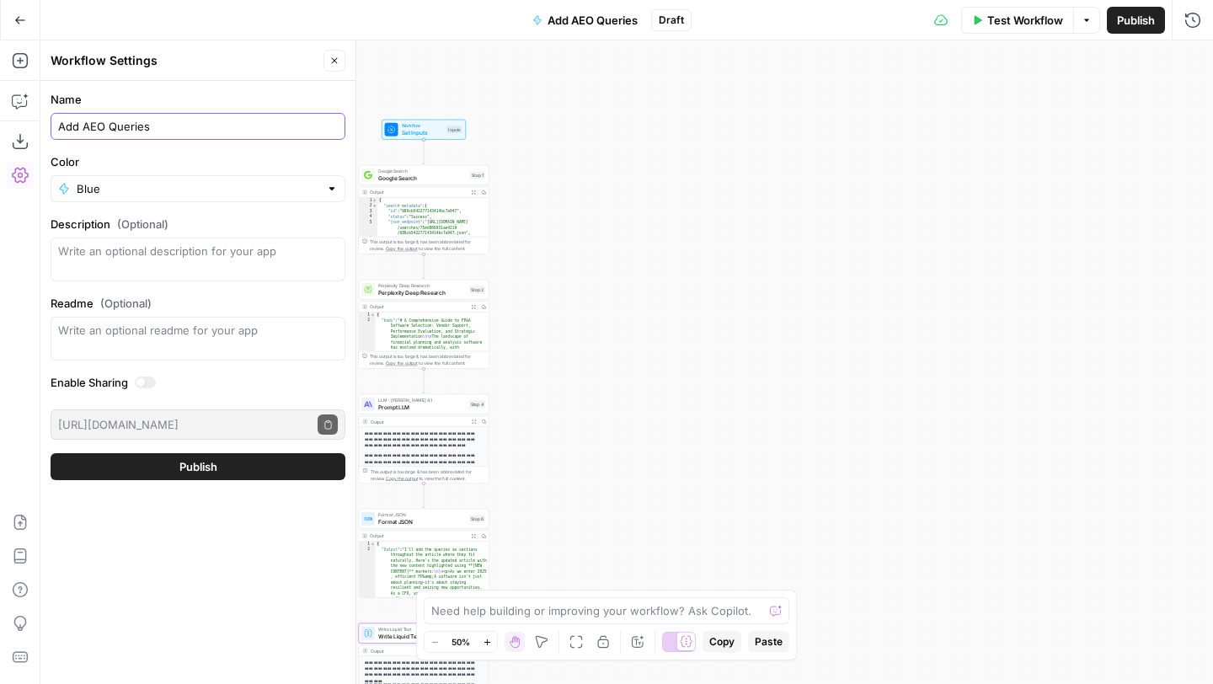
type input "Add AEO Queries"
click at [1135, 13] on span "Publish" at bounding box center [1136, 20] width 38 height 17
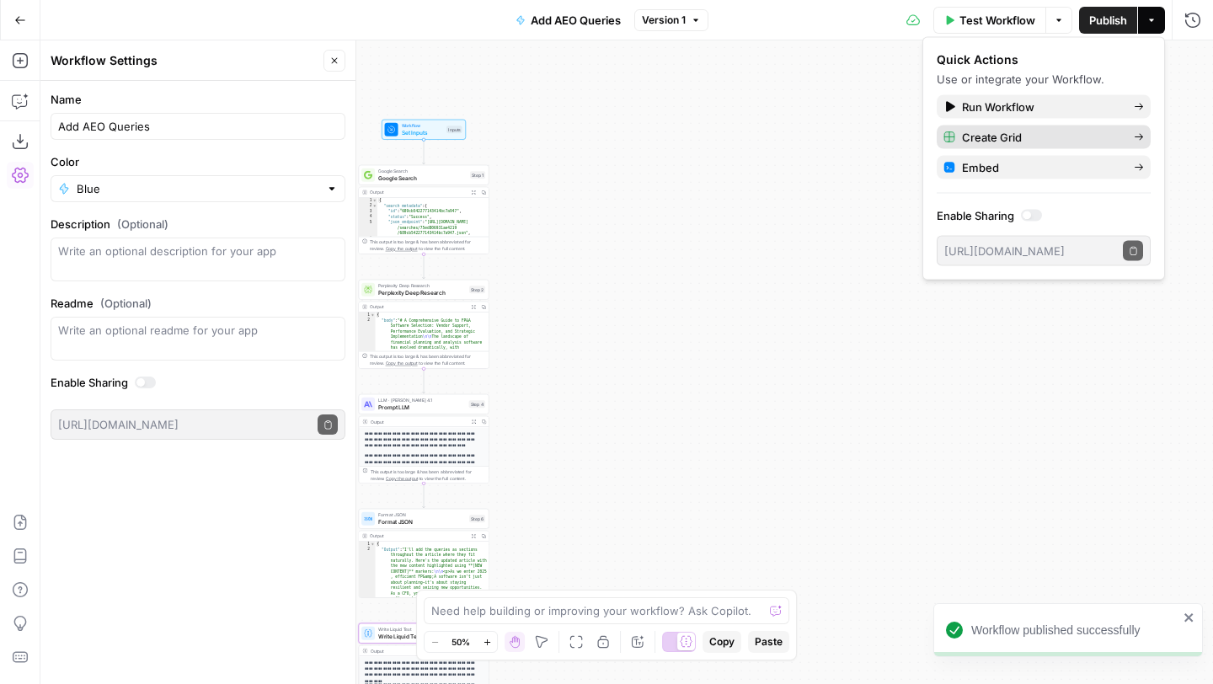
click at [990, 133] on span "Create Grid" at bounding box center [1041, 137] width 158 height 17
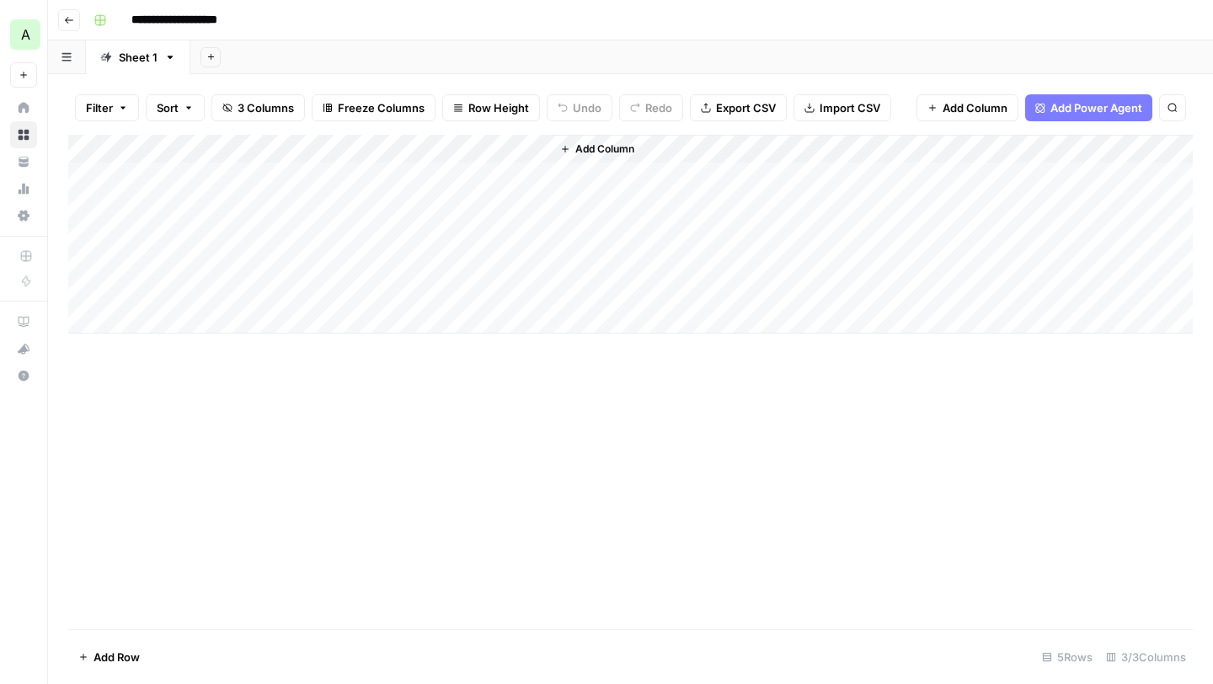
click at [69, 21] on icon "button" at bounding box center [69, 20] width 10 height 10
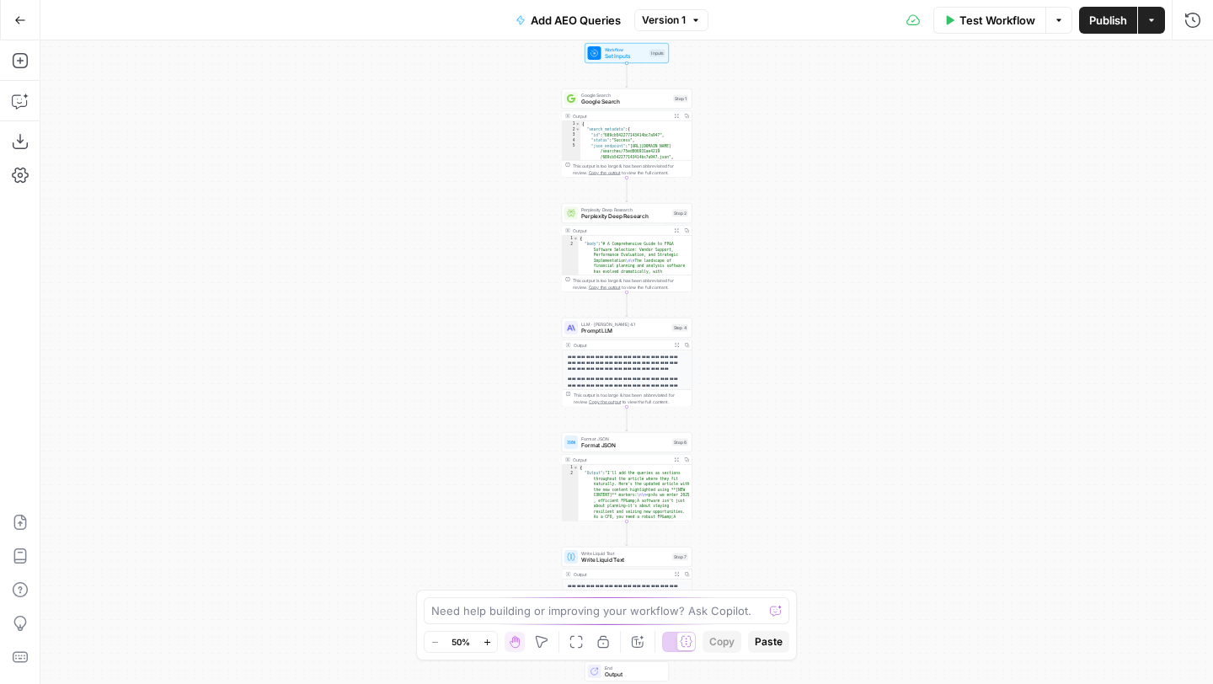
click at [14, 16] on icon "button" at bounding box center [20, 20] width 12 height 12
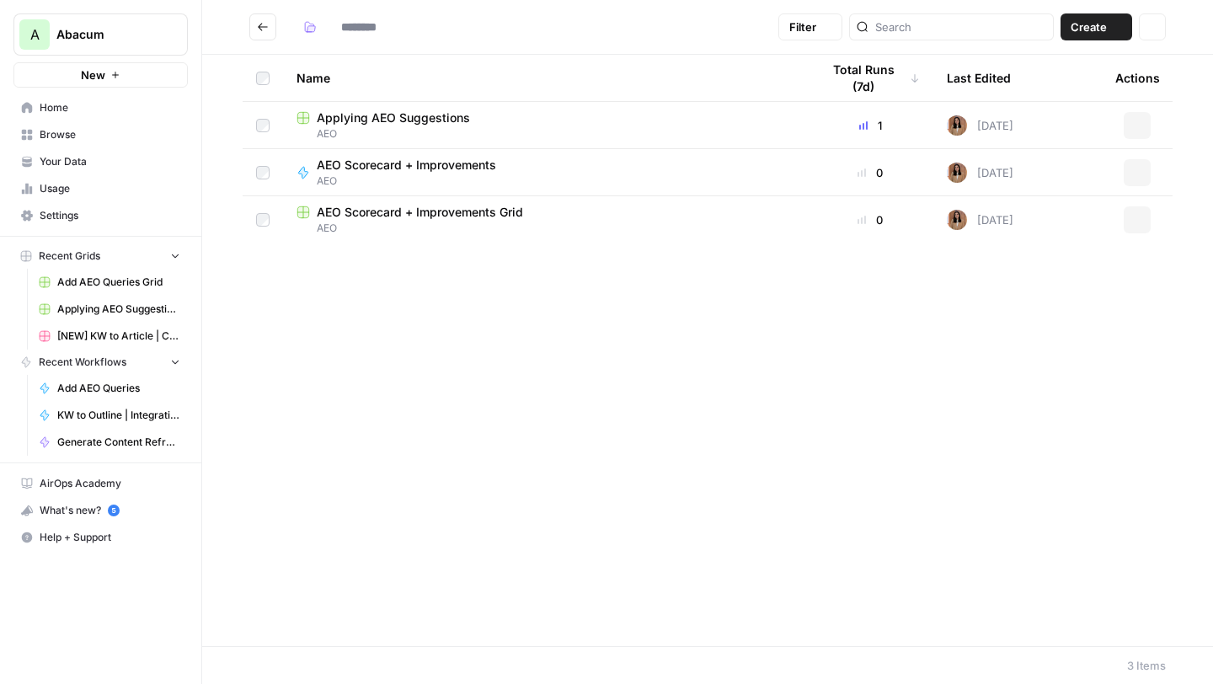
type input "***"
click at [249, 24] on button "Go back" at bounding box center [262, 26] width 27 height 27
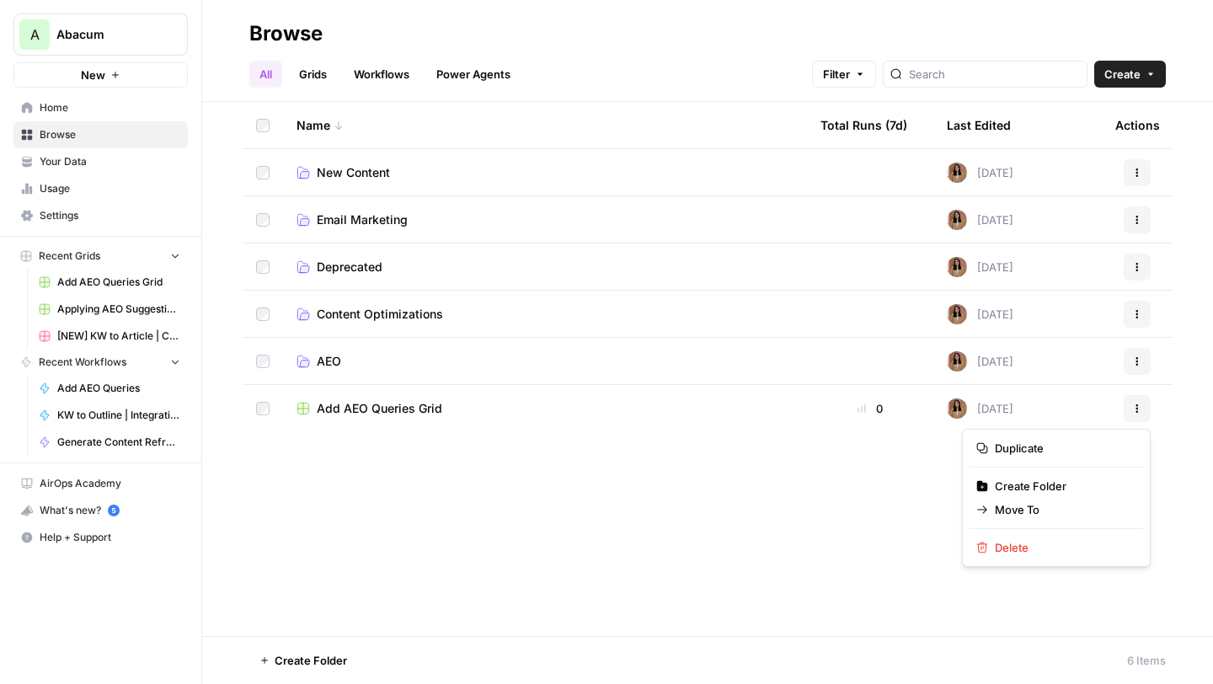
click at [1147, 399] on button "Actions" at bounding box center [1137, 408] width 27 height 27
click at [1026, 506] on span "Move To" at bounding box center [1062, 509] width 135 height 17
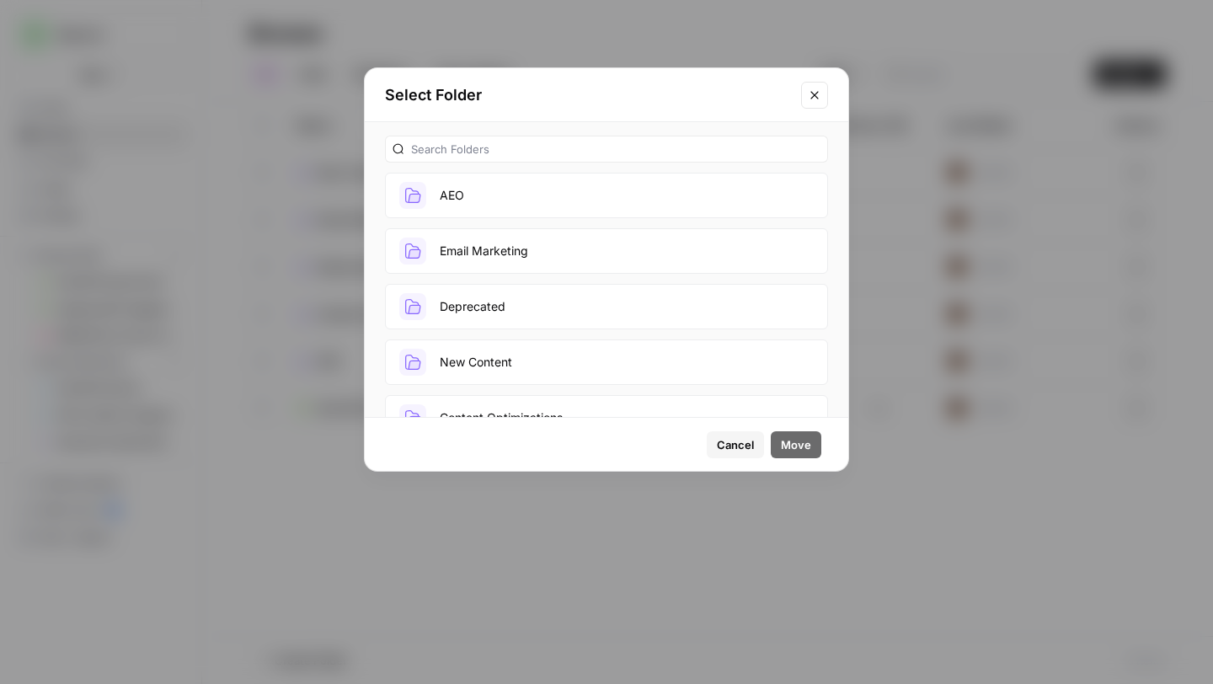
click at [545, 209] on button "AEO" at bounding box center [606, 195] width 443 height 45
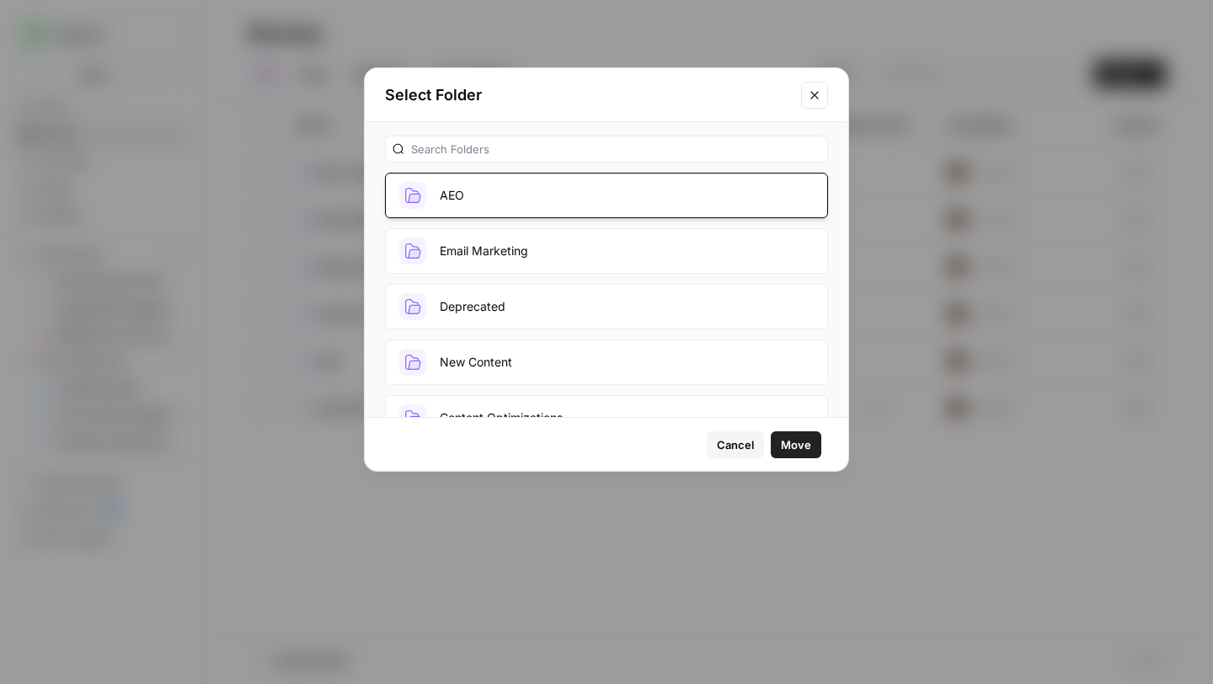
click at [790, 448] on span "Move" at bounding box center [796, 444] width 30 height 17
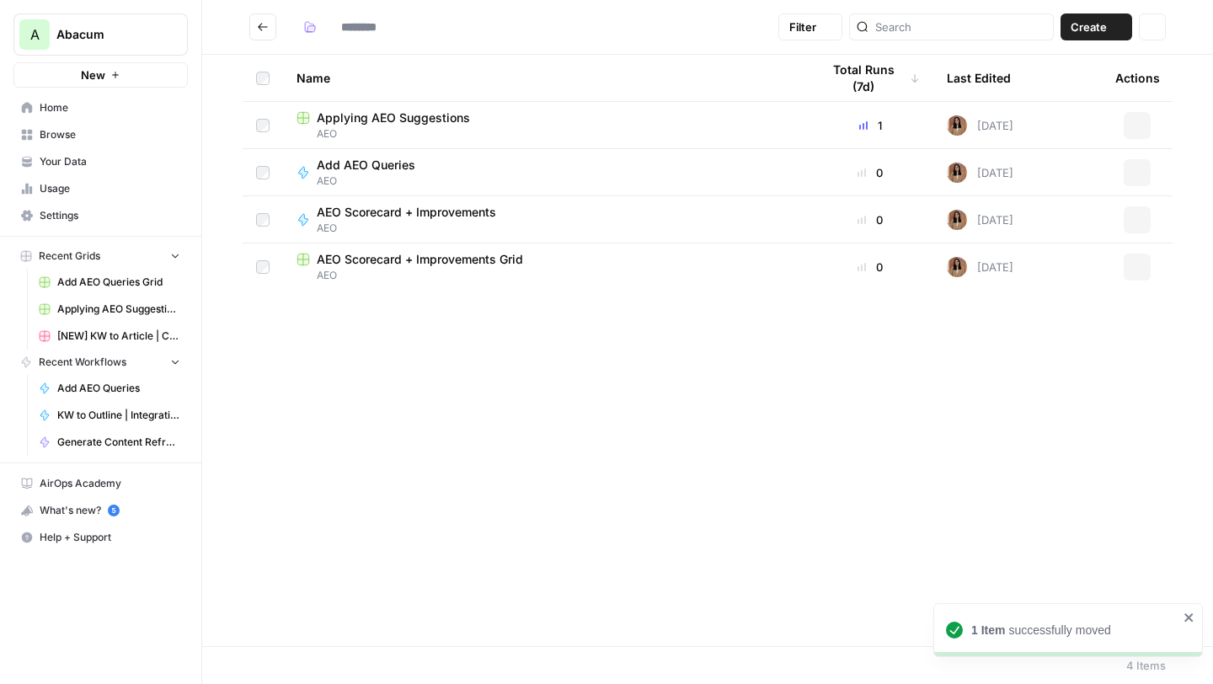
type input "***"
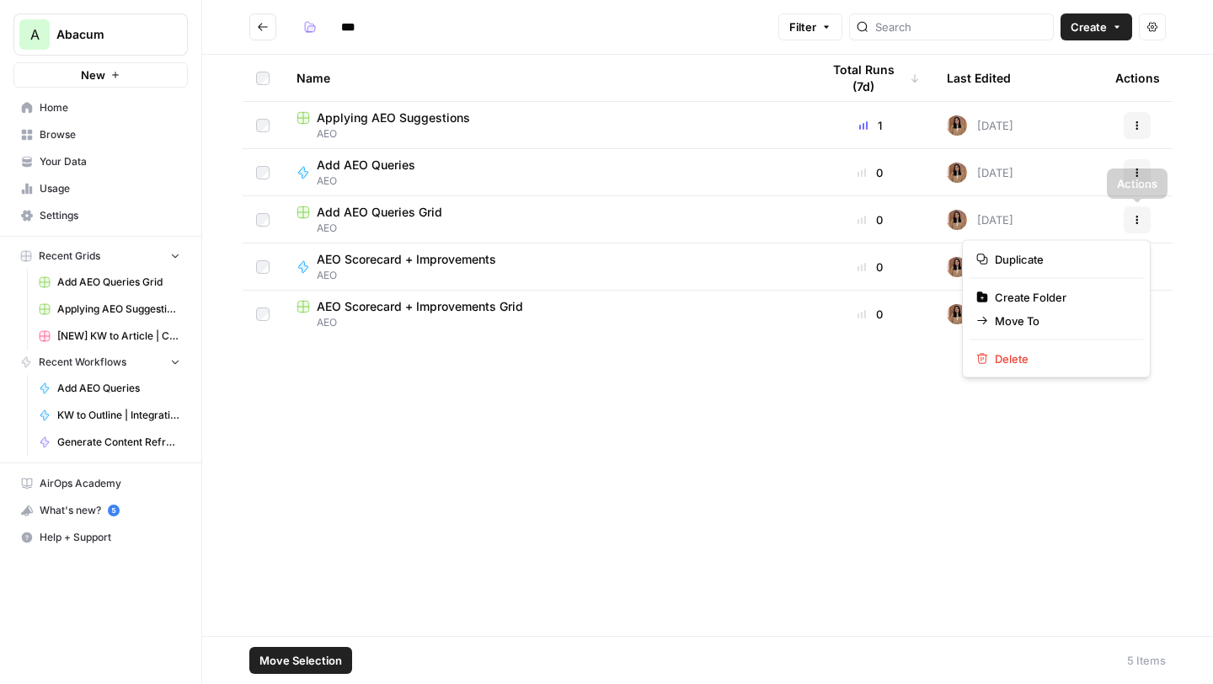
click at [1143, 216] on button "Actions" at bounding box center [1137, 219] width 27 height 27
click at [1017, 353] on span "Delete" at bounding box center [1062, 358] width 135 height 17
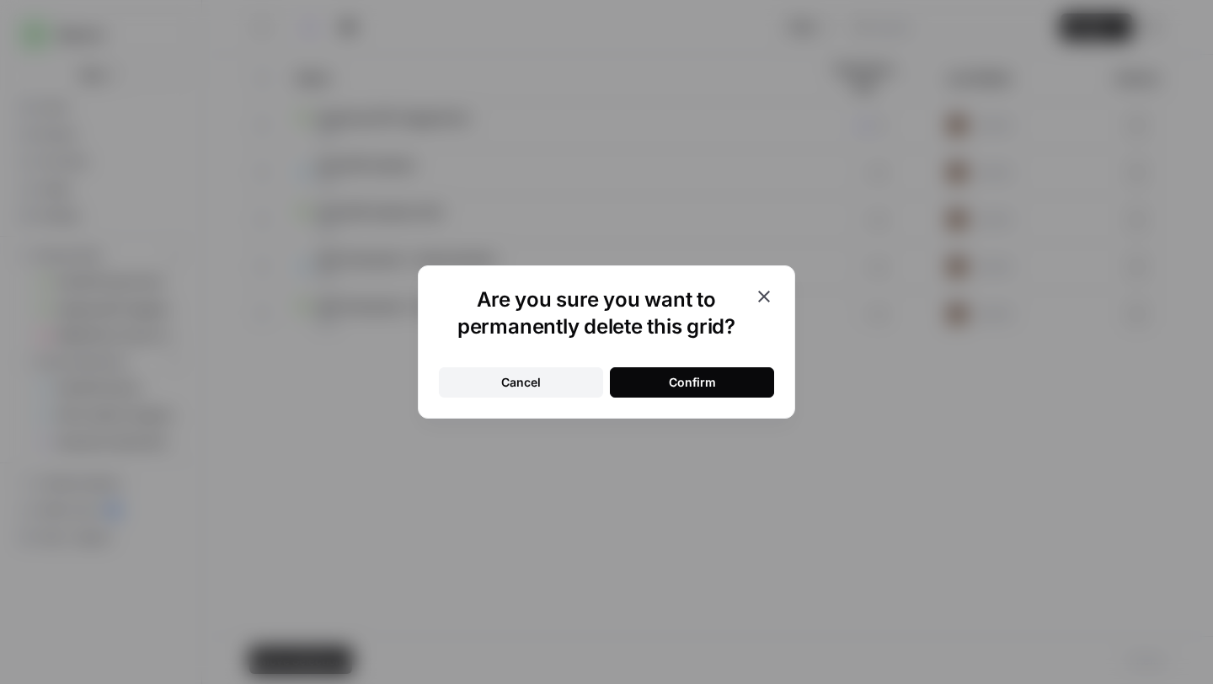
click at [729, 387] on button "Confirm" at bounding box center [692, 382] width 164 height 30
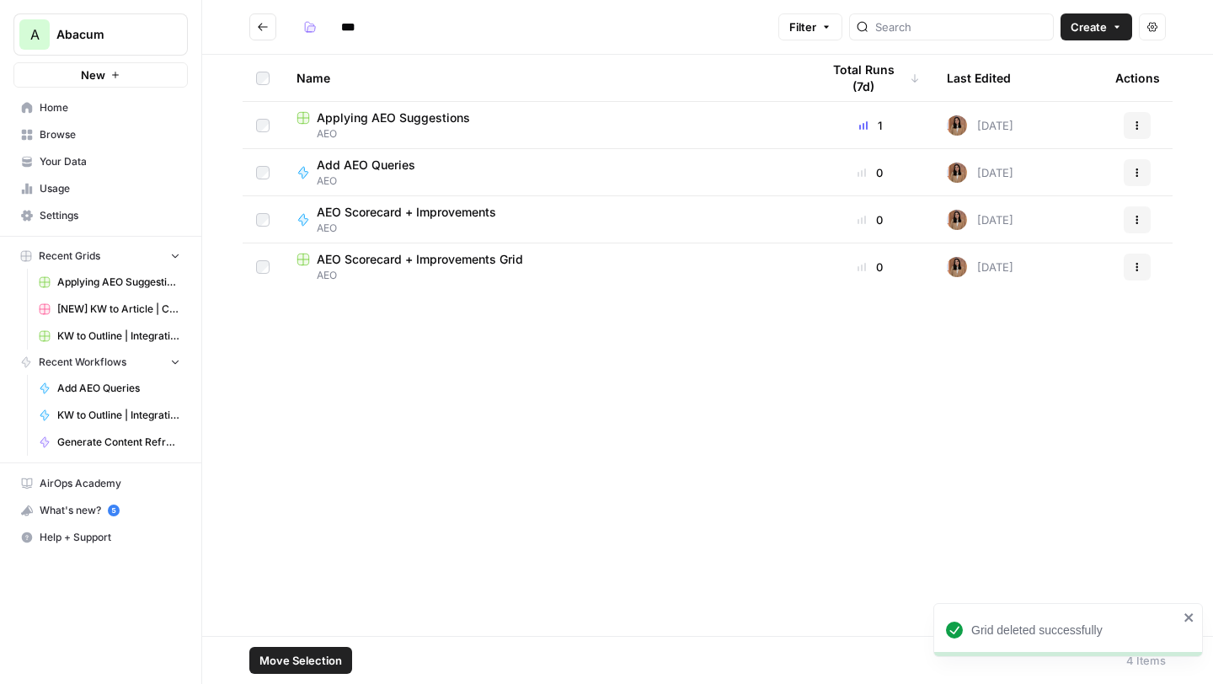
click at [443, 128] on span "AEO" at bounding box center [544, 133] width 497 height 15
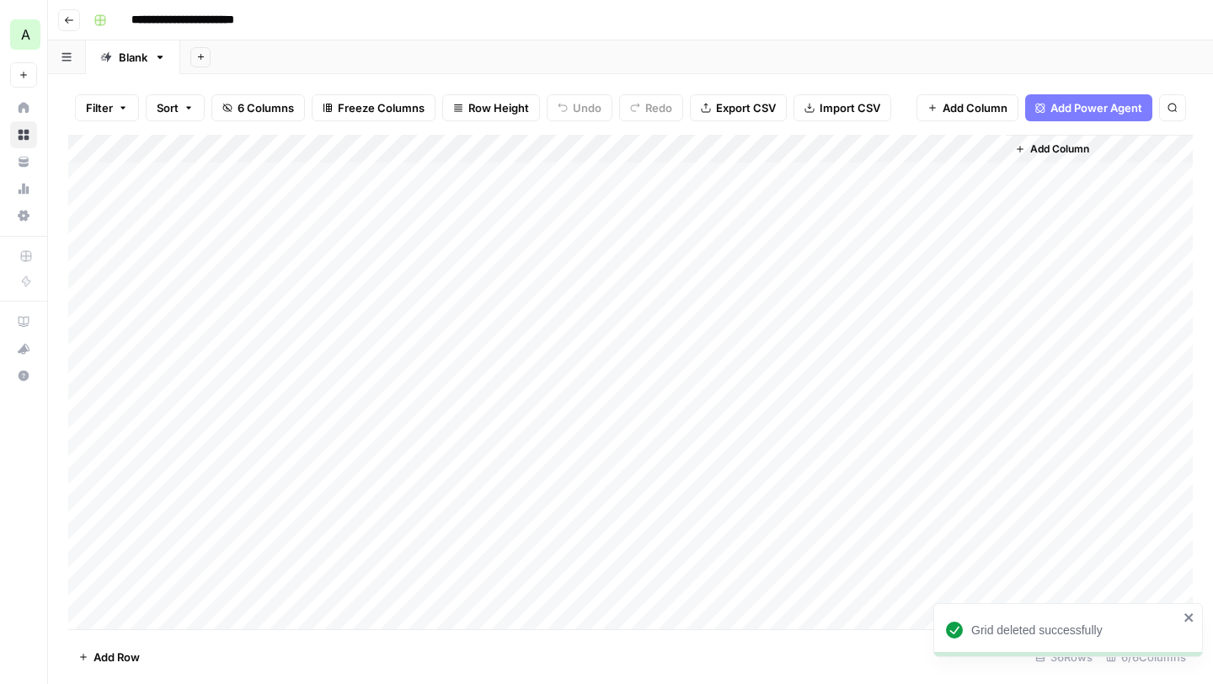
click at [516, 149] on div "Add Column" at bounding box center [630, 382] width 1124 height 494
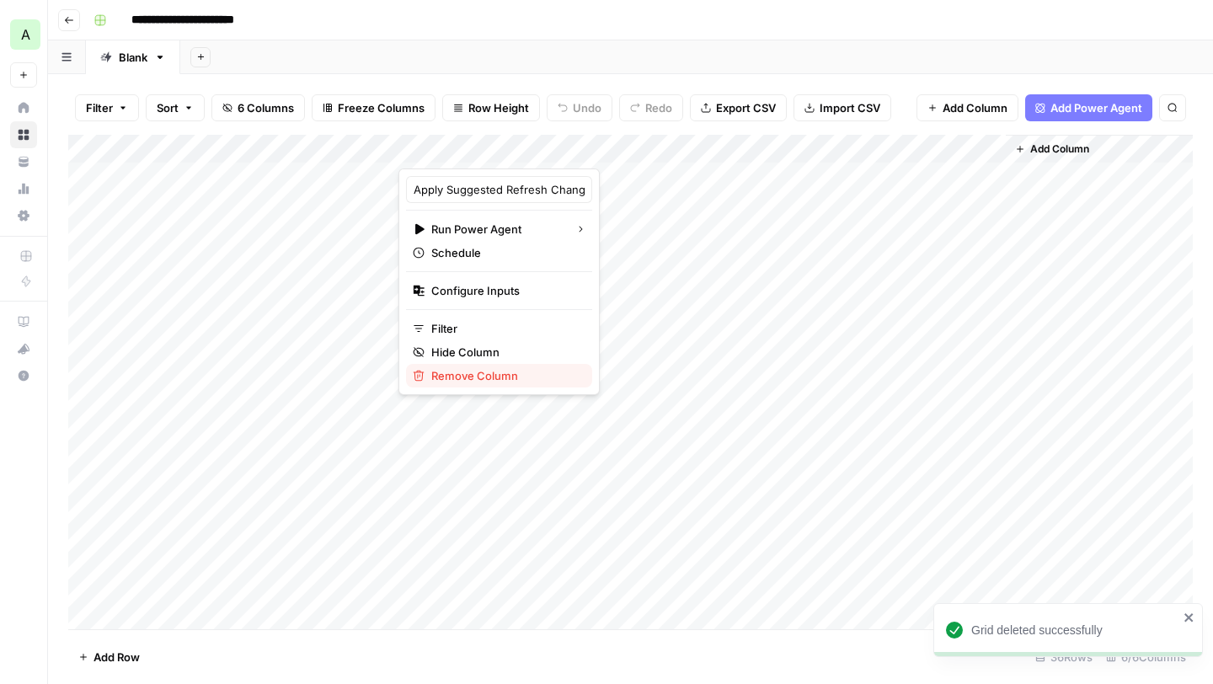
click at [474, 375] on span "Remove Column" at bounding box center [504, 375] width 147 height 17
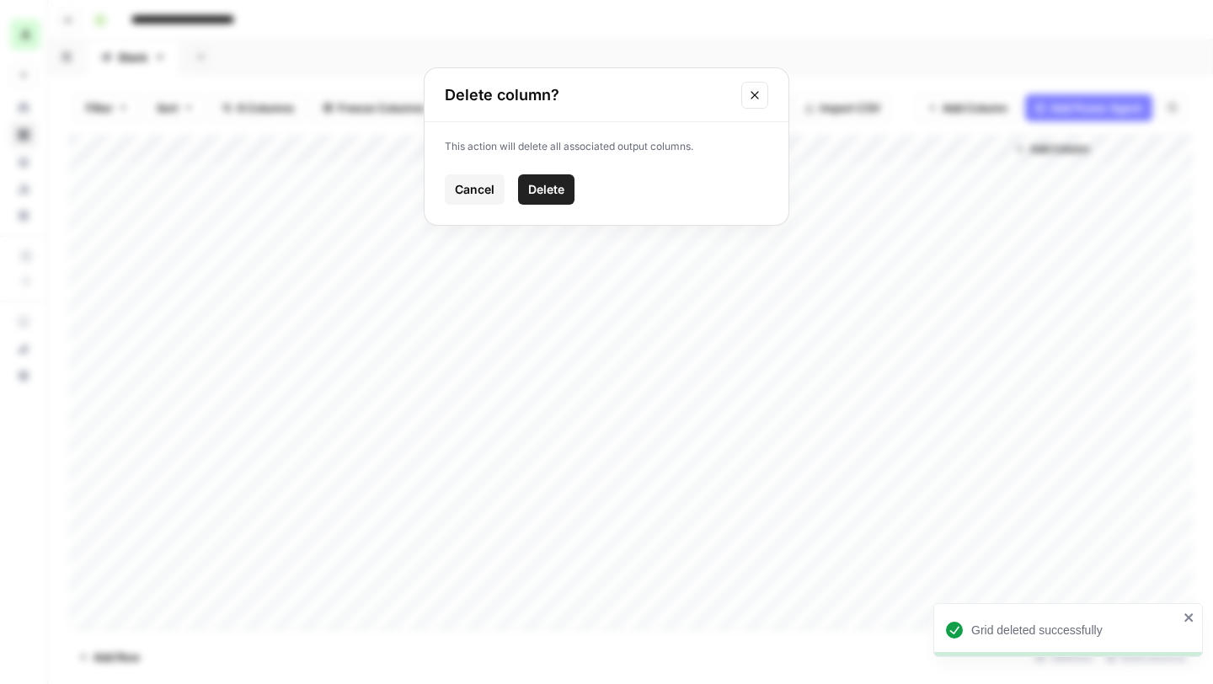
click at [549, 183] on span "Delete" at bounding box center [546, 189] width 36 height 17
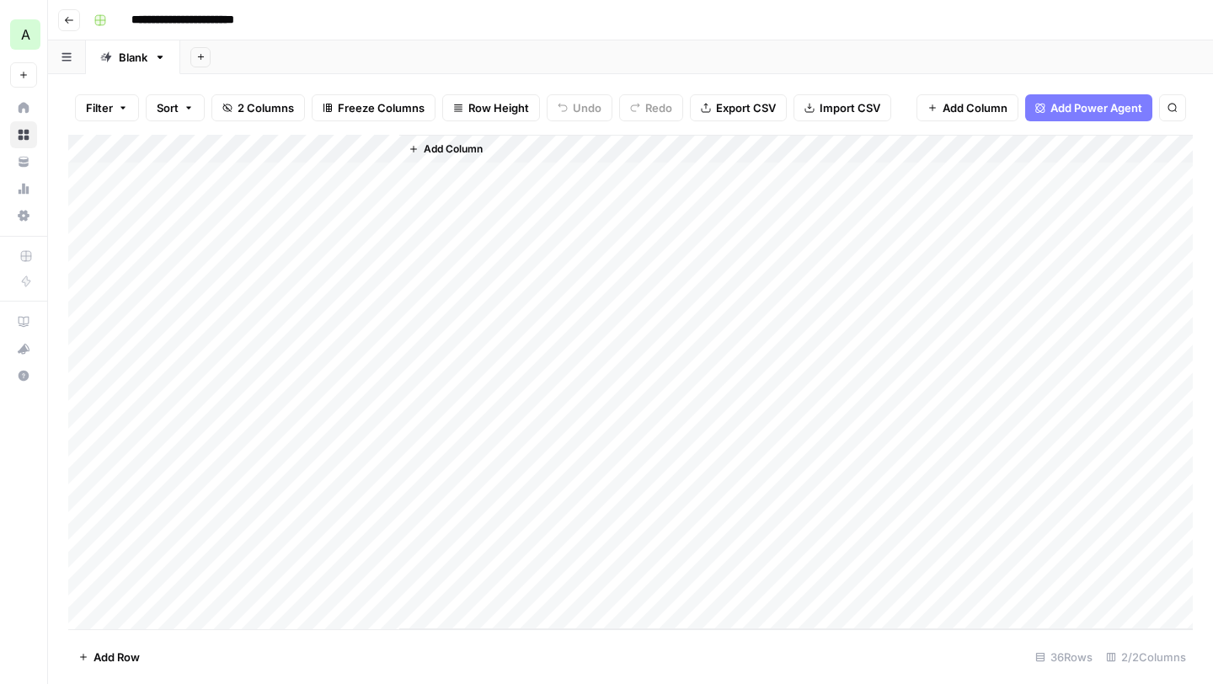
click at [451, 143] on span "Add Column" at bounding box center [453, 148] width 59 height 15
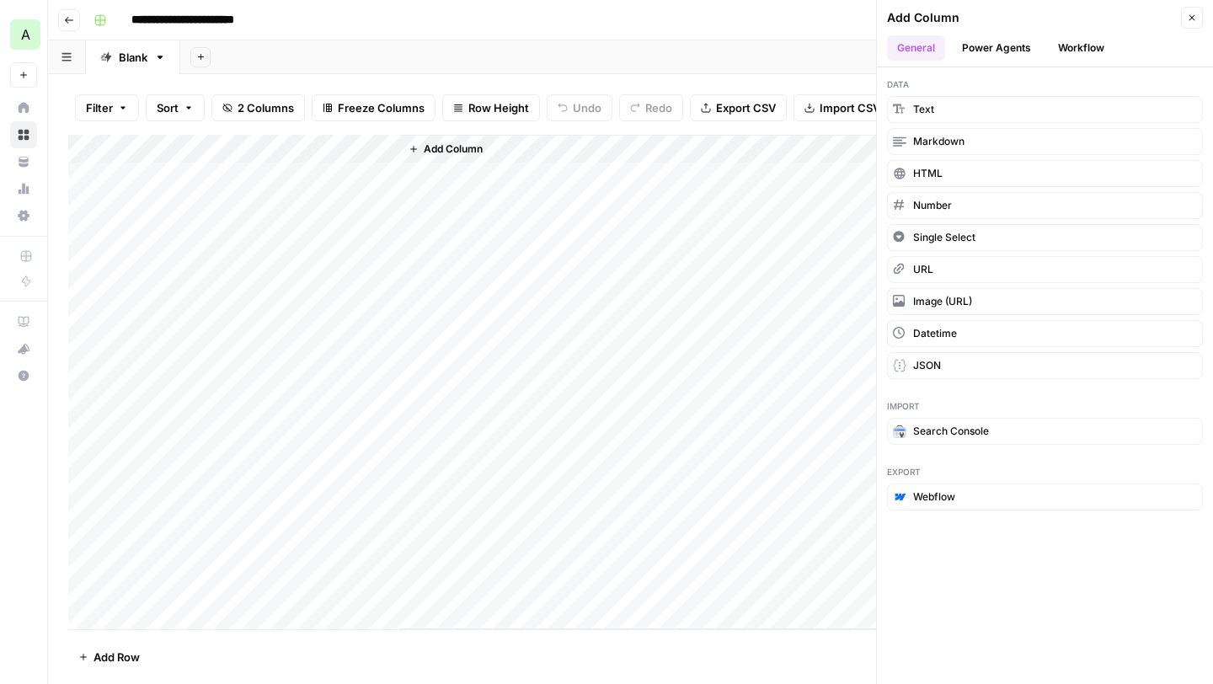
click at [1072, 45] on button "Workflow" at bounding box center [1081, 47] width 67 height 25
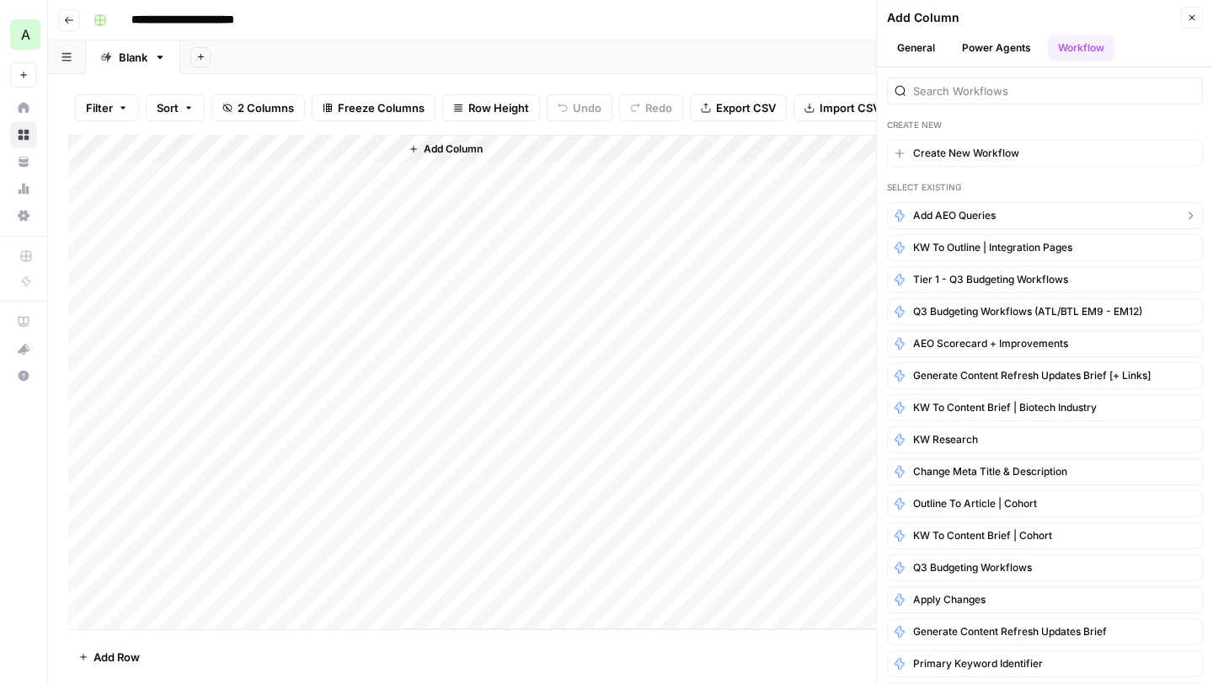
click at [962, 217] on span "Add AEO Queries" at bounding box center [954, 215] width 83 height 15
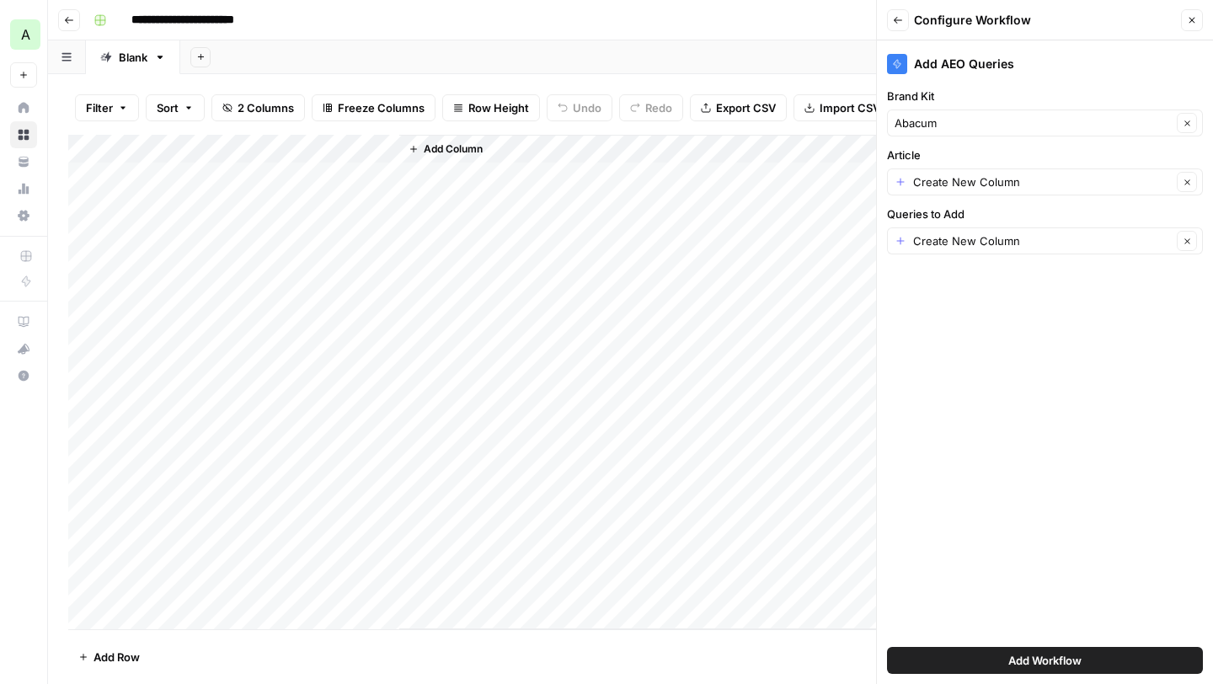
click at [1194, 20] on icon "button" at bounding box center [1192, 20] width 10 height 10
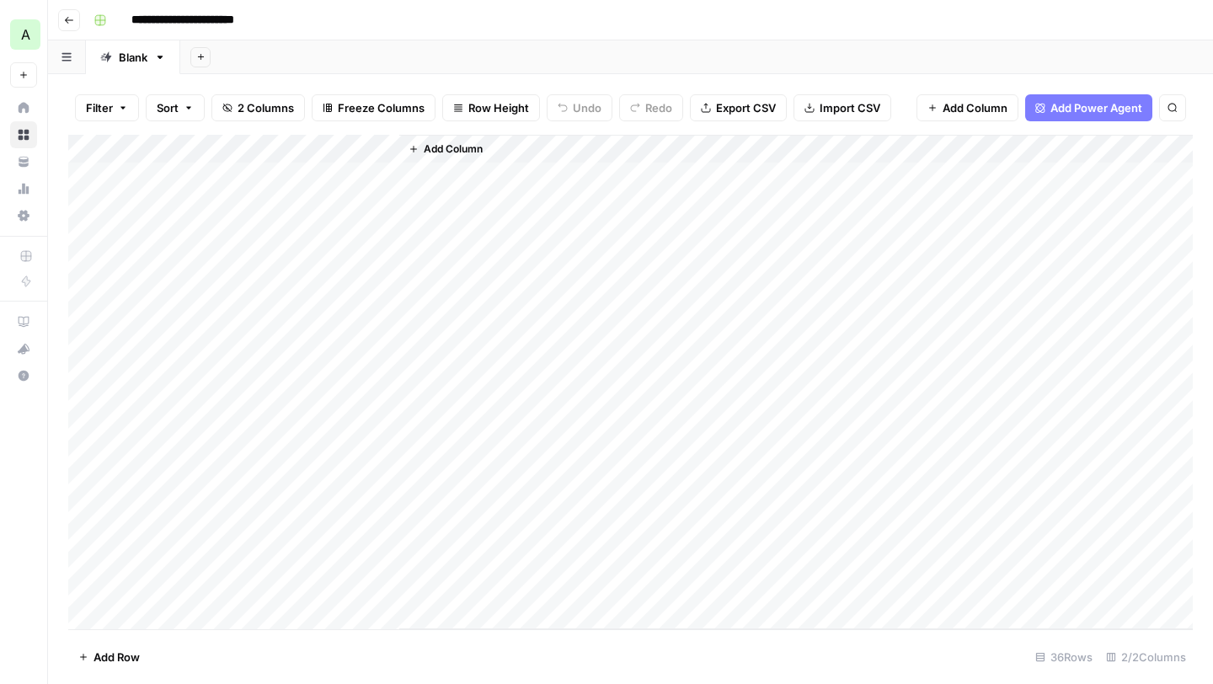
click at [453, 148] on span "Add Column" at bounding box center [453, 148] width 59 height 15
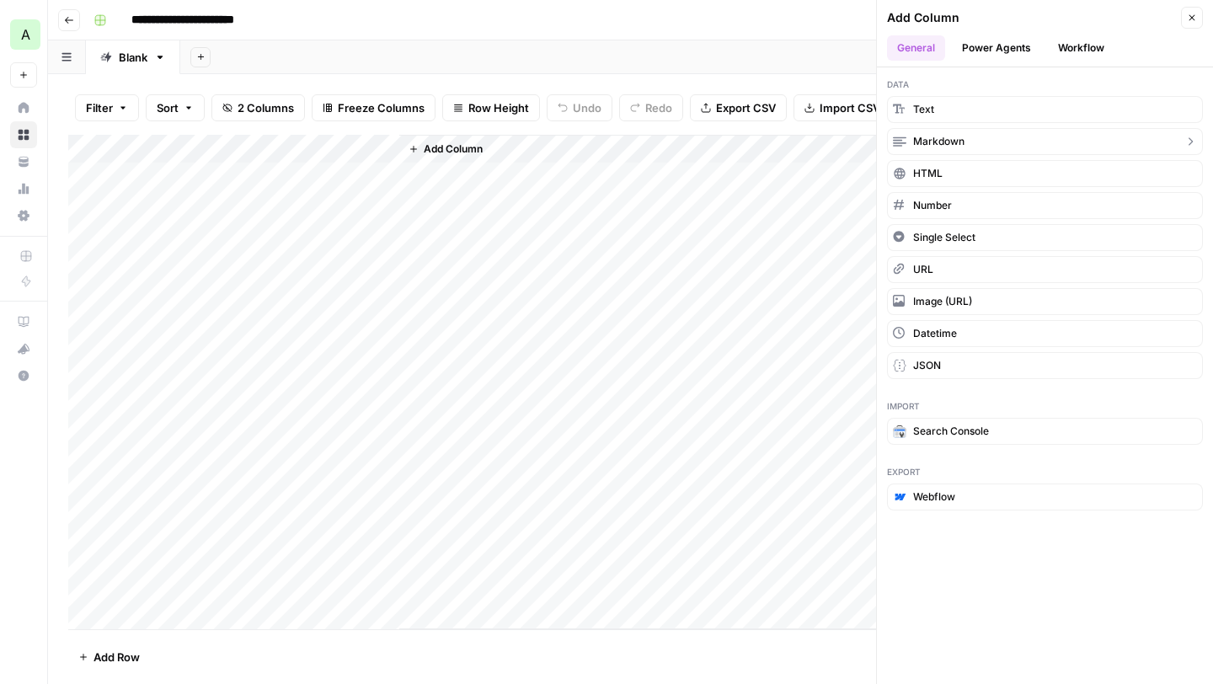
click at [952, 134] on span "Markdown" at bounding box center [938, 141] width 51 height 15
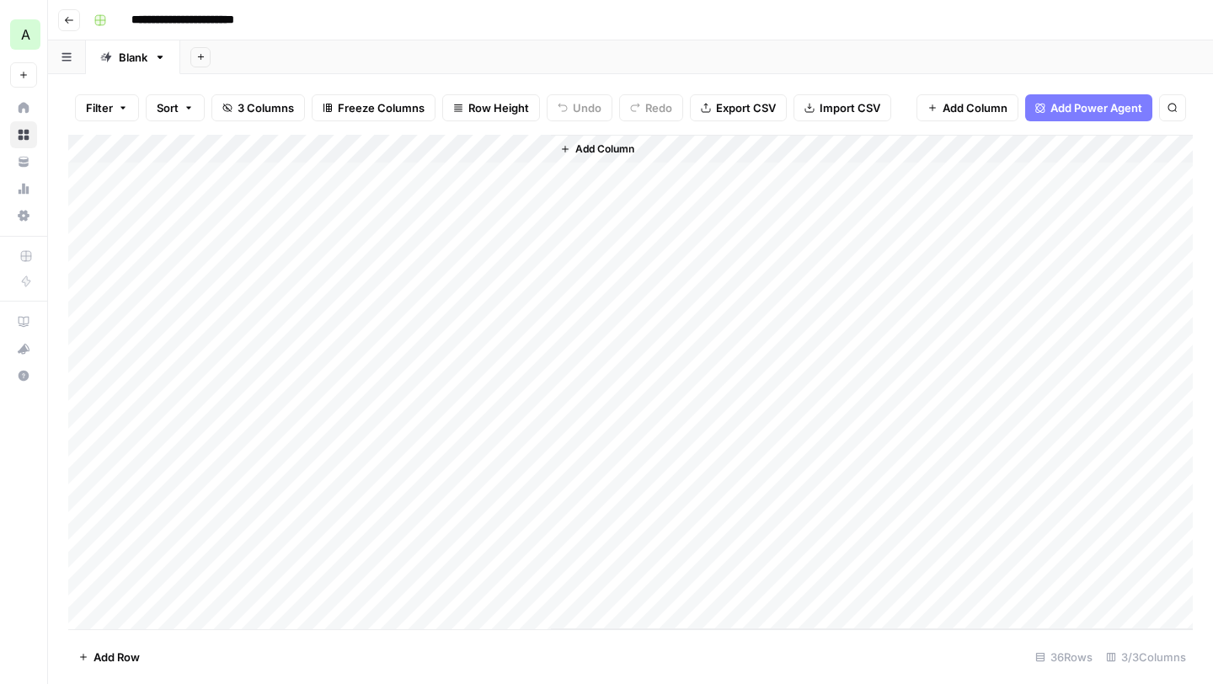
drag, startPoint x: 483, startPoint y: 147, endPoint x: 324, endPoint y: 144, distance: 158.4
click at [324, 144] on div "Add Column" at bounding box center [630, 382] width 1124 height 494
click at [320, 144] on div "Add Column" at bounding box center [630, 382] width 1124 height 494
drag, startPoint x: 344, startPoint y: 193, endPoint x: 234, endPoint y: 193, distance: 109.5
click at [234, 193] on body "**********" at bounding box center [606, 342] width 1213 height 684
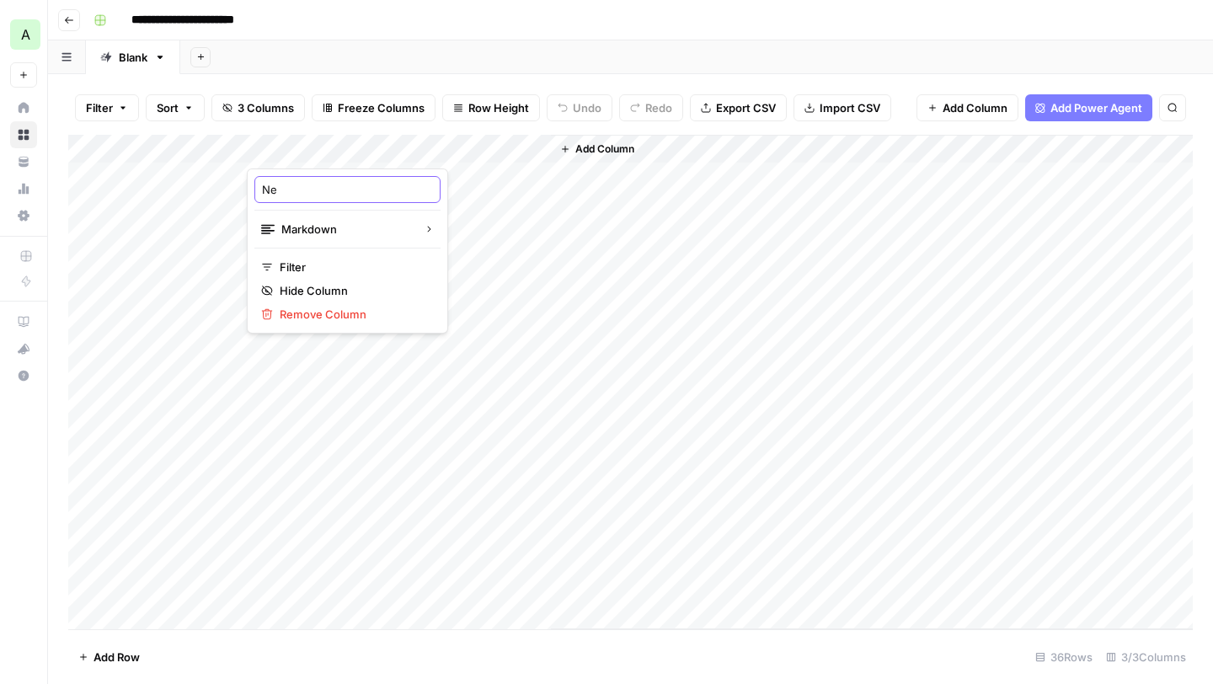
type input "N"
type input "Content"
click at [713, 324] on div "Add Column" at bounding box center [872, 382] width 642 height 494
click at [343, 180] on div "Add Column" at bounding box center [630, 382] width 1124 height 494
click at [168, 173] on div "Add Column" at bounding box center [630, 382] width 1124 height 494
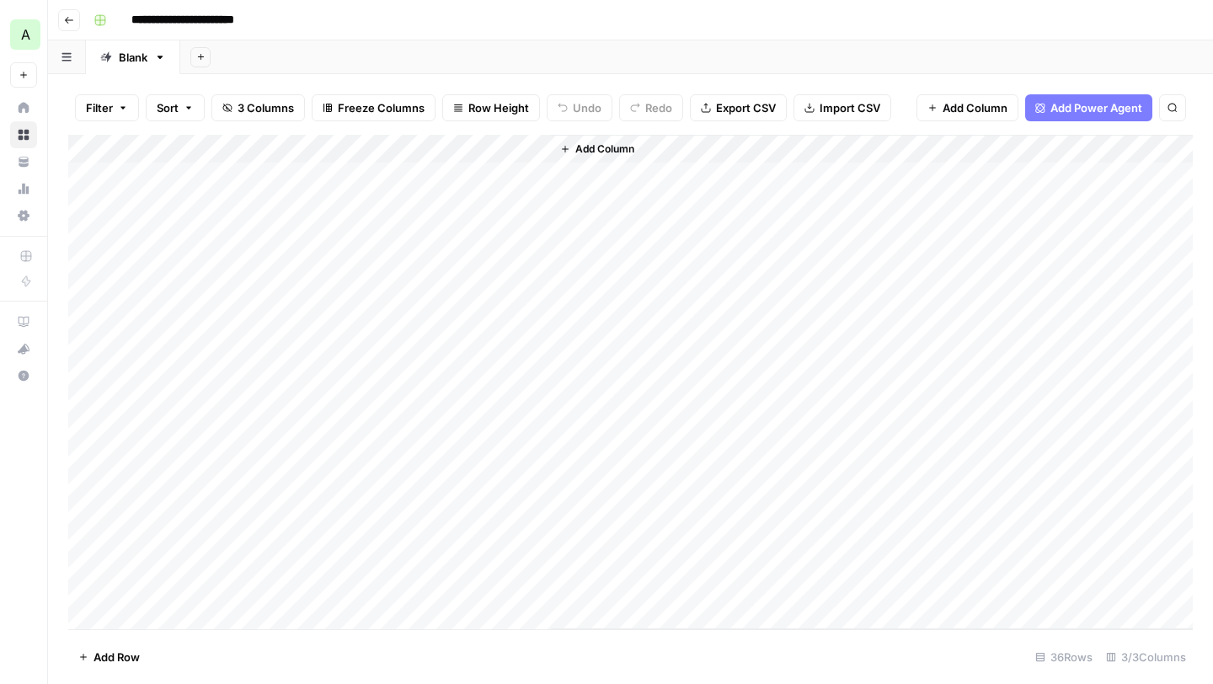
click at [168, 173] on div "Add Column" at bounding box center [630, 382] width 1124 height 494
drag, startPoint x: 245, startPoint y: 180, endPoint x: 415, endPoint y: 180, distance: 170.1
click at [415, 180] on body "**********" at bounding box center [606, 342] width 1213 height 684
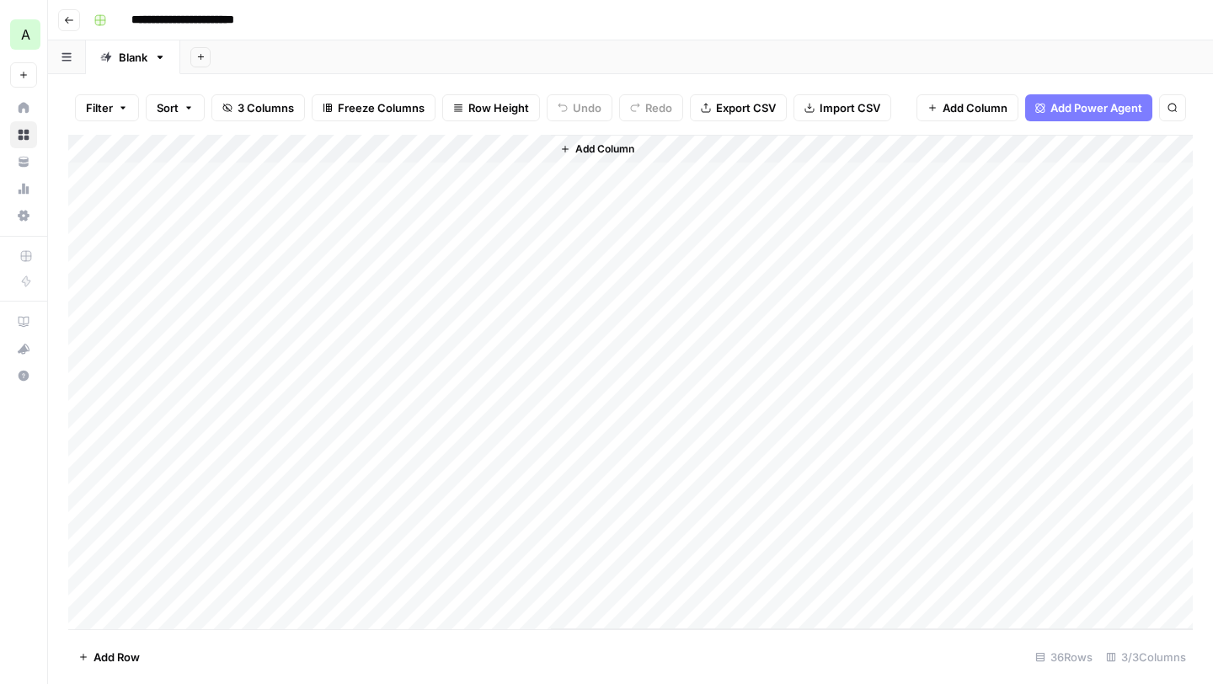
click at [151, 207] on div "Add Column" at bounding box center [630, 382] width 1124 height 494
drag, startPoint x: 370, startPoint y: 208, endPoint x: 253, endPoint y: 205, distance: 117.1
click at [253, 205] on input "**********" at bounding box center [236, 210] width 270 height 20
click at [344, 270] on div "Add Column" at bounding box center [630, 382] width 1124 height 494
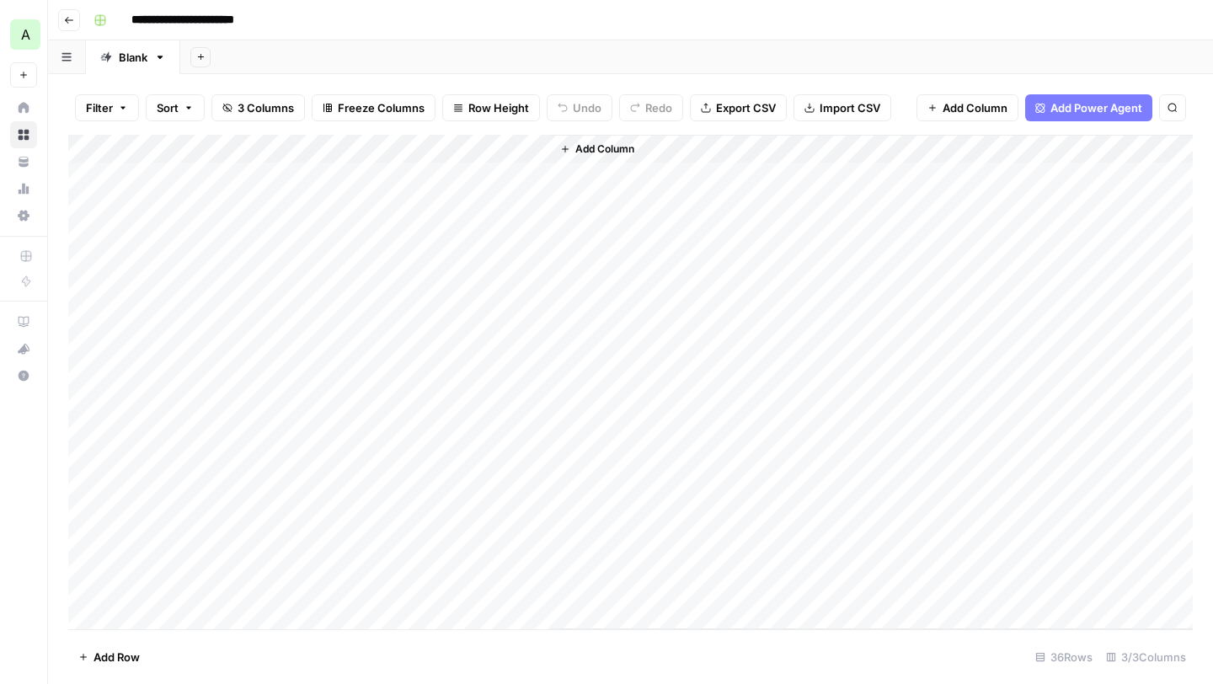
click at [311, 201] on div "Add Column" at bounding box center [630, 382] width 1124 height 494
click at [344, 144] on div "Add Column" at bounding box center [630, 382] width 1124 height 494
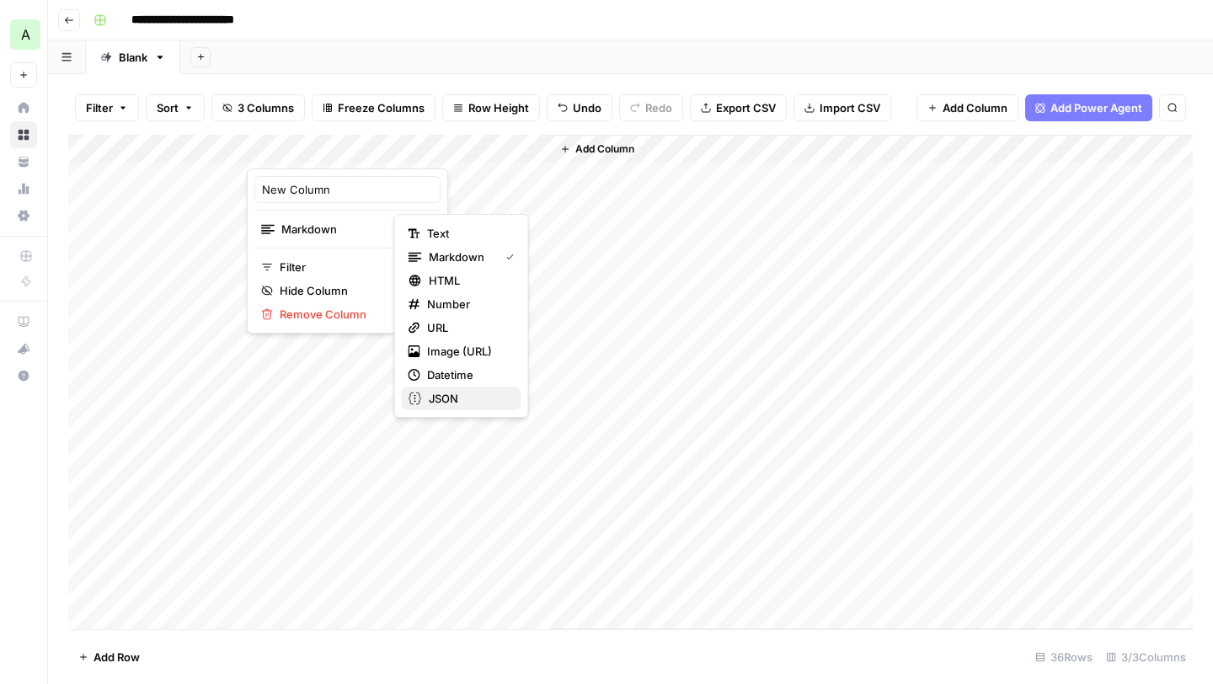
click at [457, 395] on span "JSON" at bounding box center [468, 398] width 79 height 17
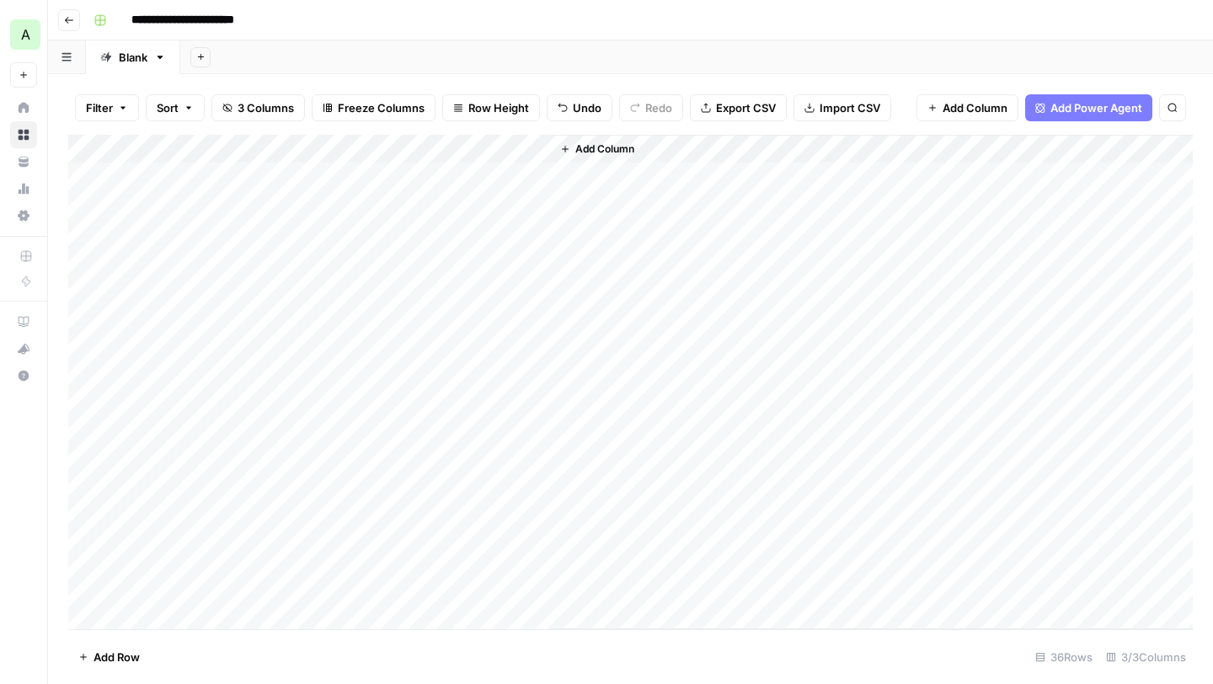
click at [584, 155] on span "Add Column" at bounding box center [604, 148] width 59 height 15
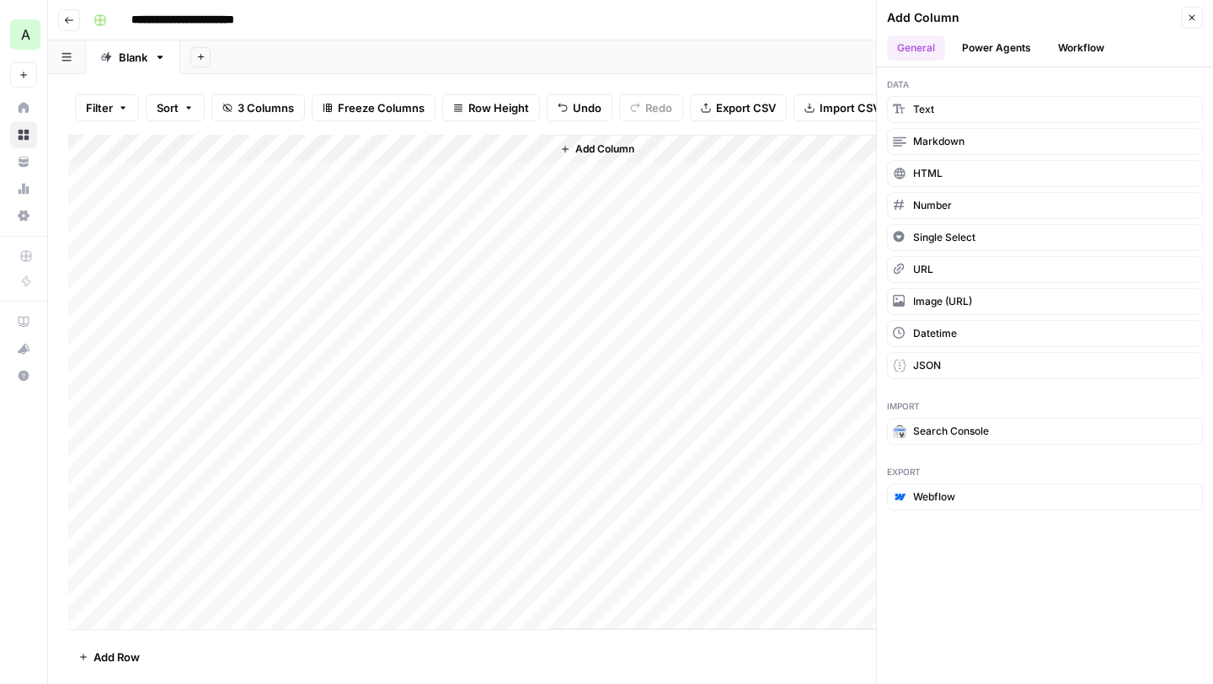
click at [1060, 46] on button "Workflow" at bounding box center [1081, 47] width 67 height 25
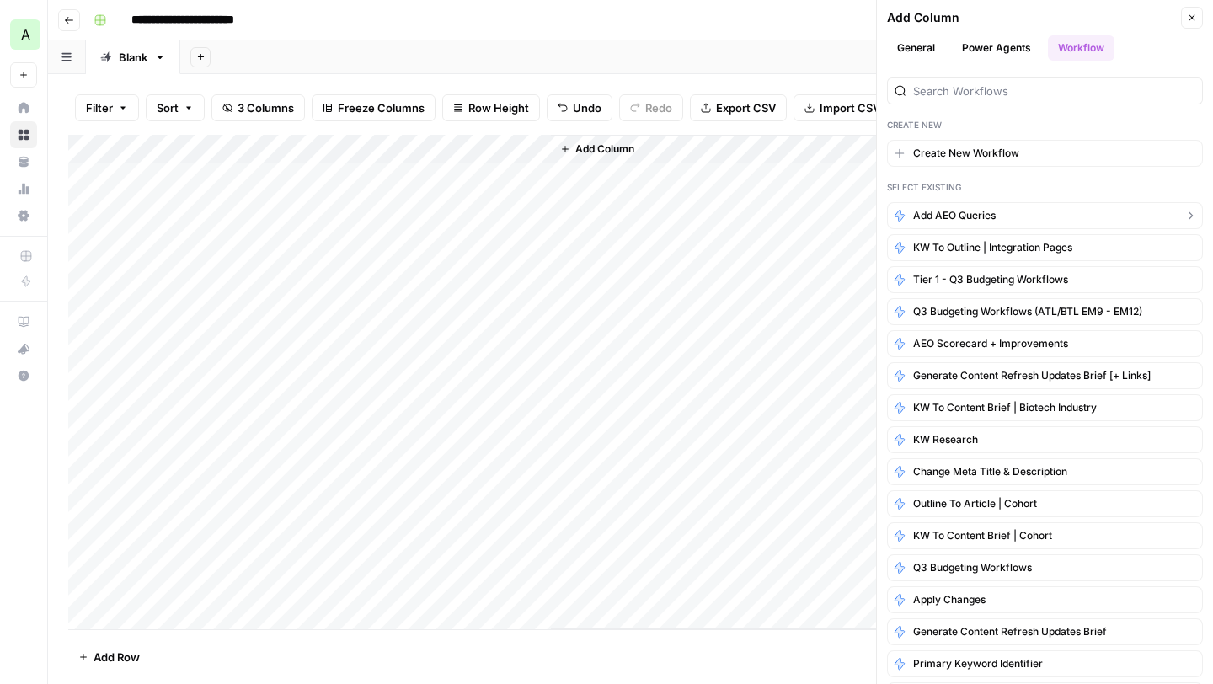
click at [951, 214] on span "Add AEO Queries" at bounding box center [954, 215] width 83 height 15
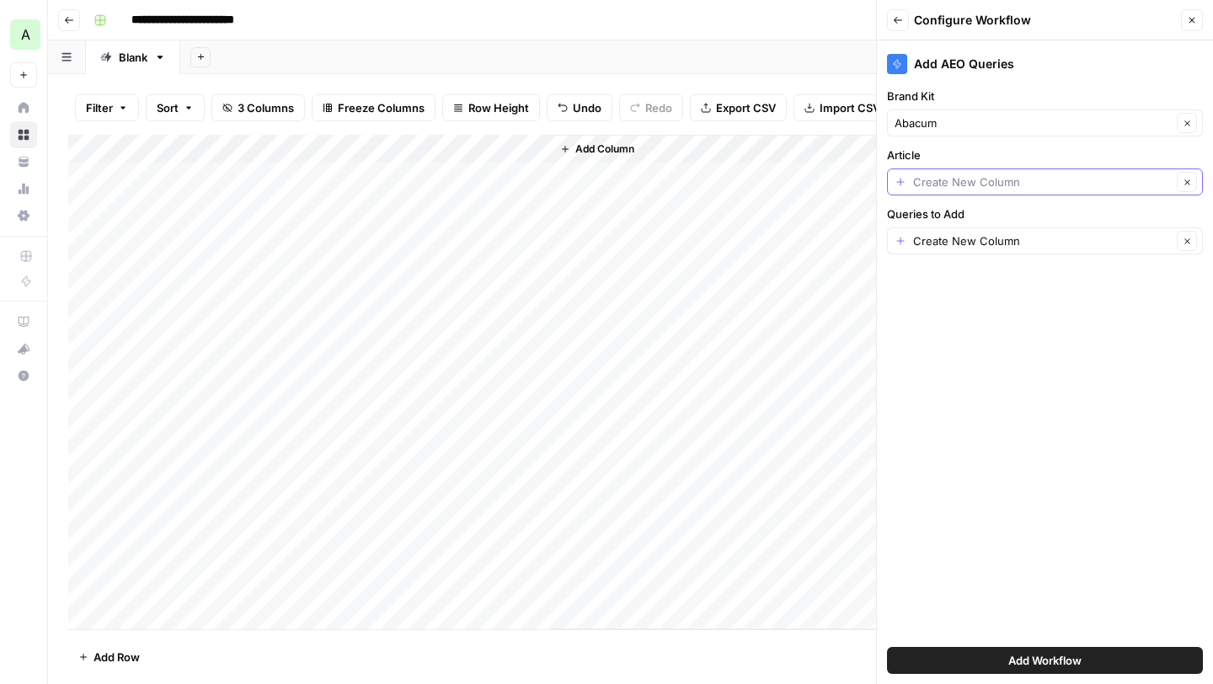
click at [947, 182] on input "Article" at bounding box center [1042, 181] width 259 height 17
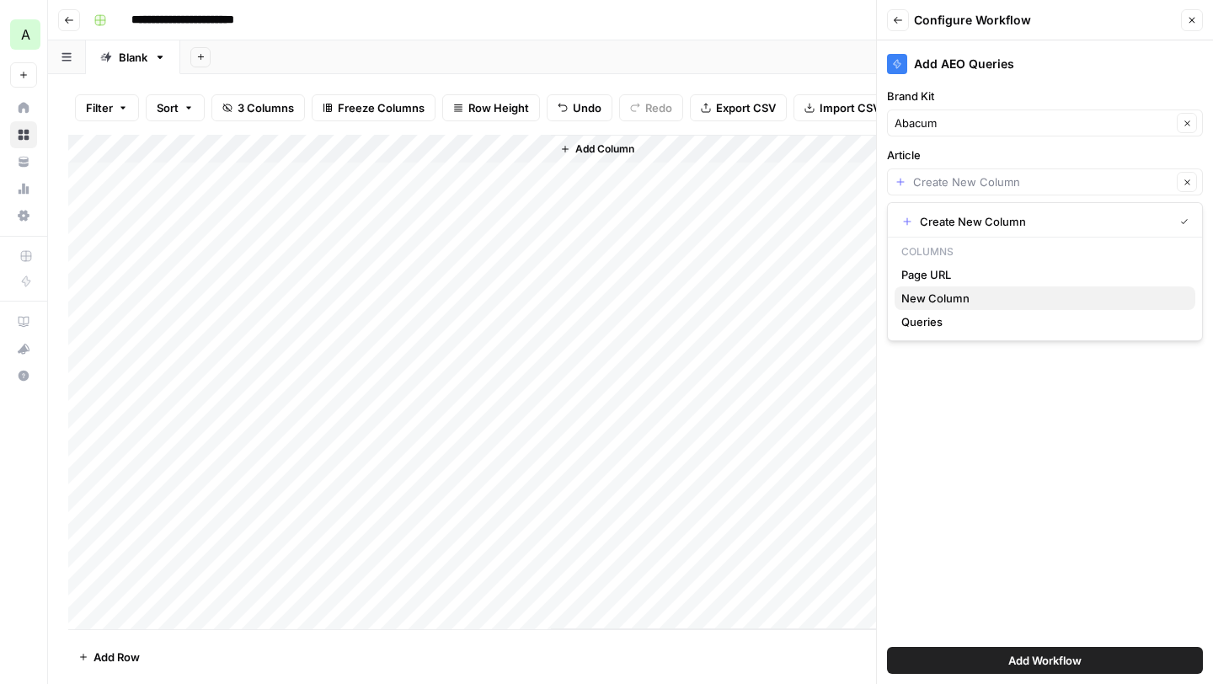
click at [932, 302] on span "New Column" at bounding box center [1041, 298] width 280 height 17
type input "New Column"
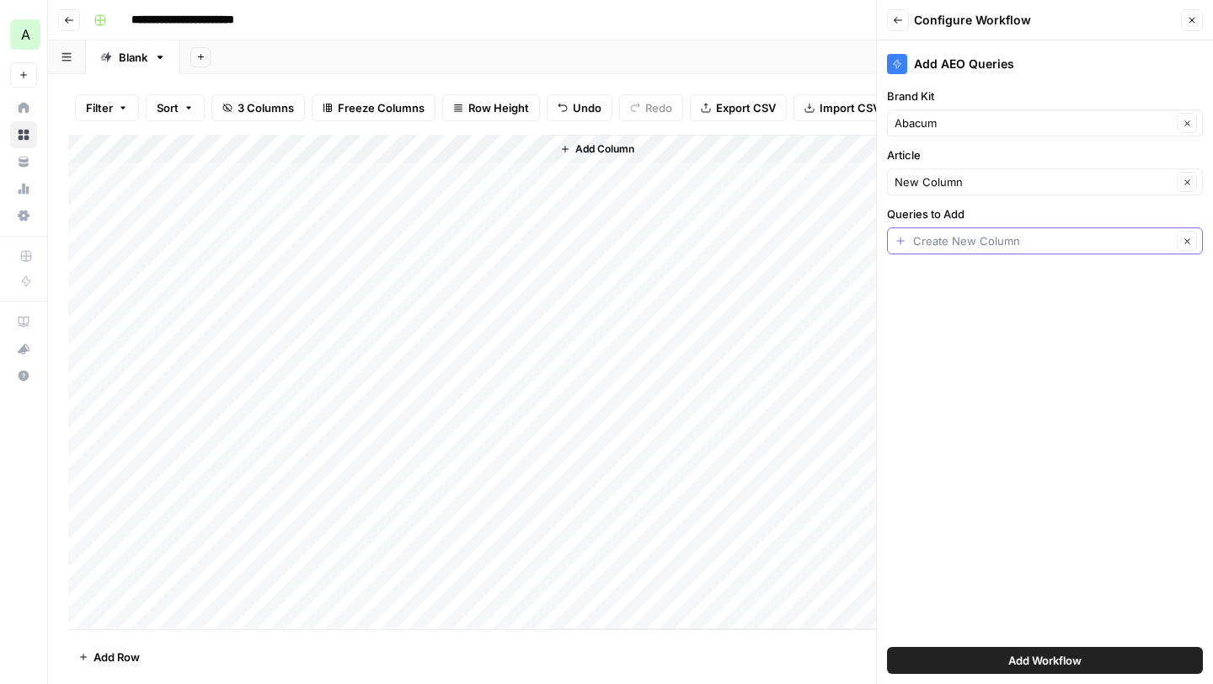
click at [948, 244] on input "Queries to Add" at bounding box center [1042, 240] width 259 height 17
click at [937, 334] on span "Queries" at bounding box center [1031, 335] width 260 height 17
type input "Queries"
click at [990, 664] on button "Add Workflow" at bounding box center [1045, 660] width 316 height 27
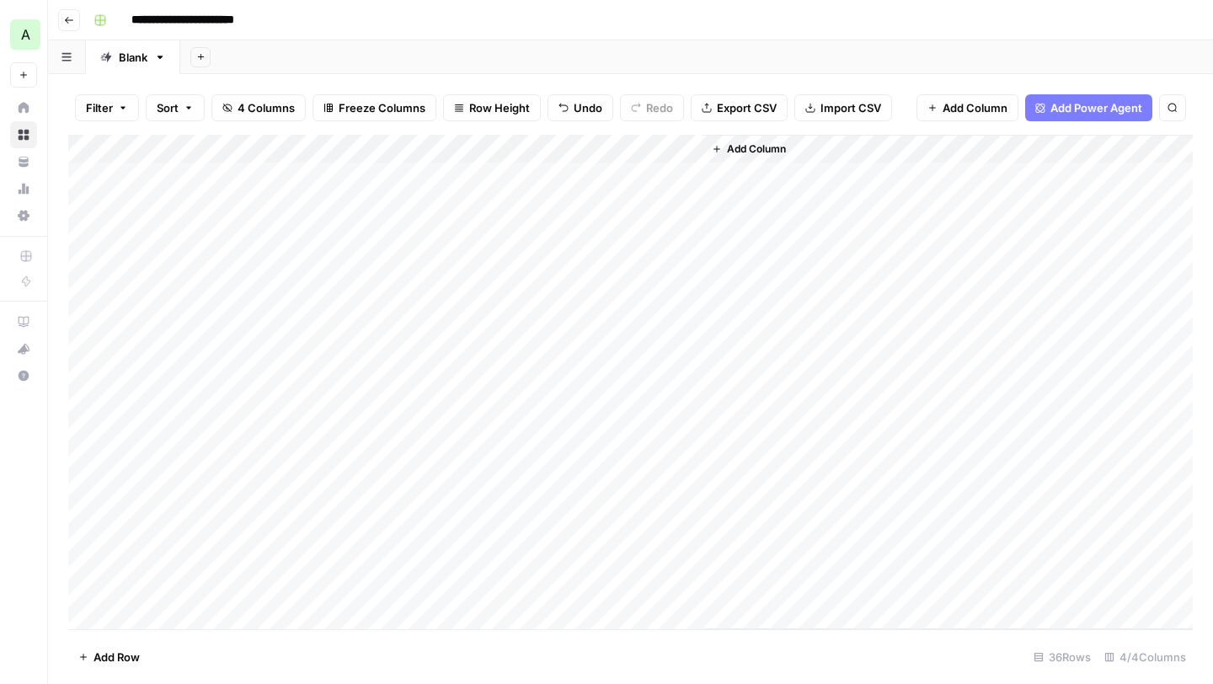
click at [341, 147] on div "Add Column" at bounding box center [630, 382] width 1124 height 494
drag, startPoint x: 360, startPoint y: 193, endPoint x: 221, endPoint y: 191, distance: 139.8
click at [221, 191] on body "**********" at bounding box center [606, 342] width 1213 height 684
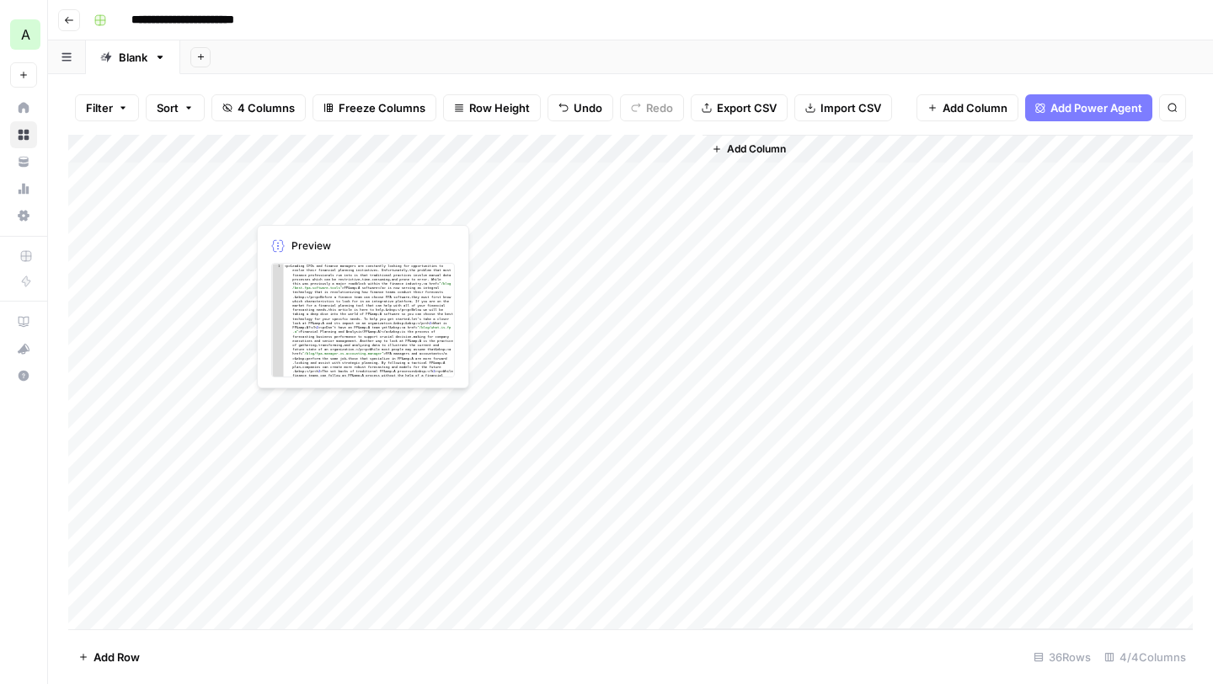
drag, startPoint x: 351, startPoint y: 202, endPoint x: 310, endPoint y: 194, distance: 42.1
click at [324, 148] on div "Add Column" at bounding box center [630, 382] width 1124 height 494
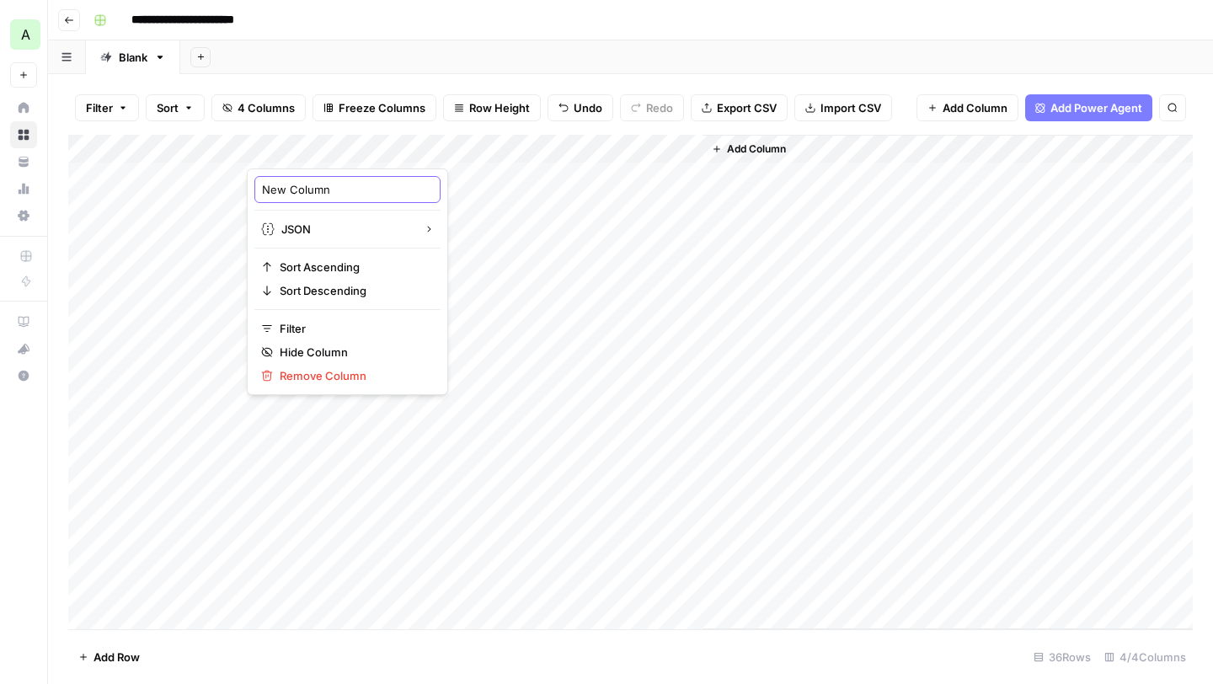
drag, startPoint x: 339, startPoint y: 195, endPoint x: 264, endPoint y: 195, distance: 75.8
click at [264, 195] on input "New Column" at bounding box center [347, 189] width 171 height 17
type input "Content"
click at [623, 205] on div "Add Column" at bounding box center [630, 382] width 1124 height 494
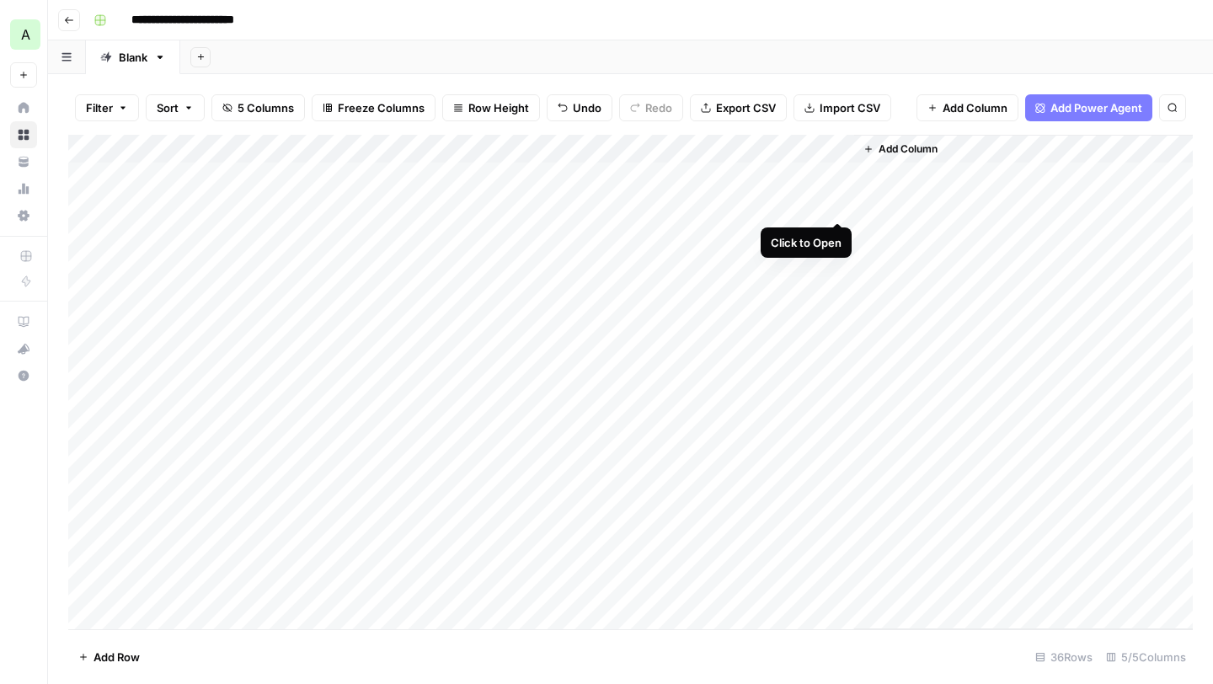
click at [834, 204] on div "Add Column" at bounding box center [630, 382] width 1124 height 494
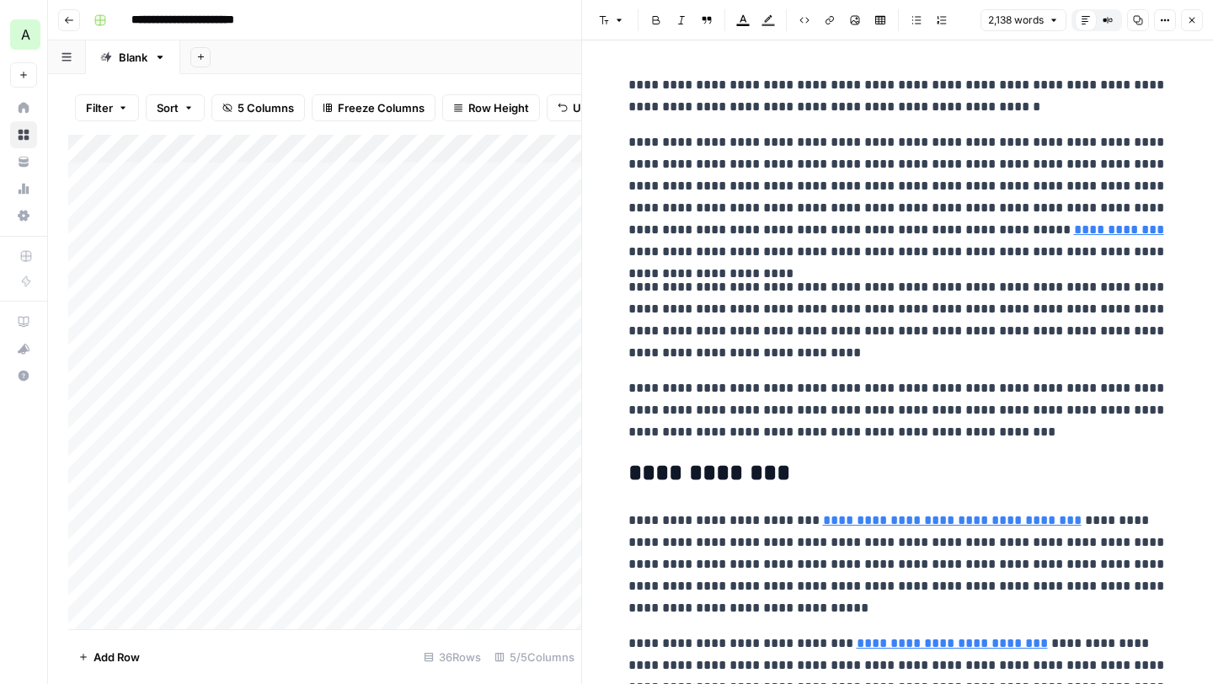
click at [1194, 19] on icon "button" at bounding box center [1192, 20] width 10 height 10
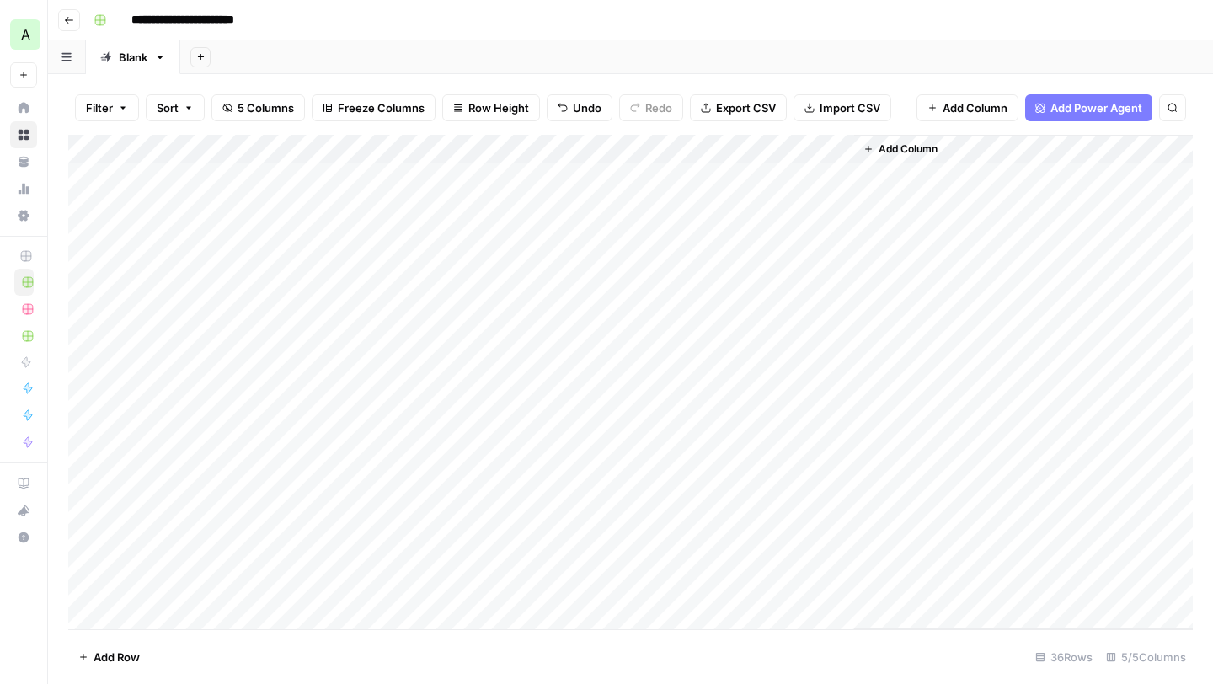
click at [667, 149] on div "Add Column" at bounding box center [630, 382] width 1124 height 494
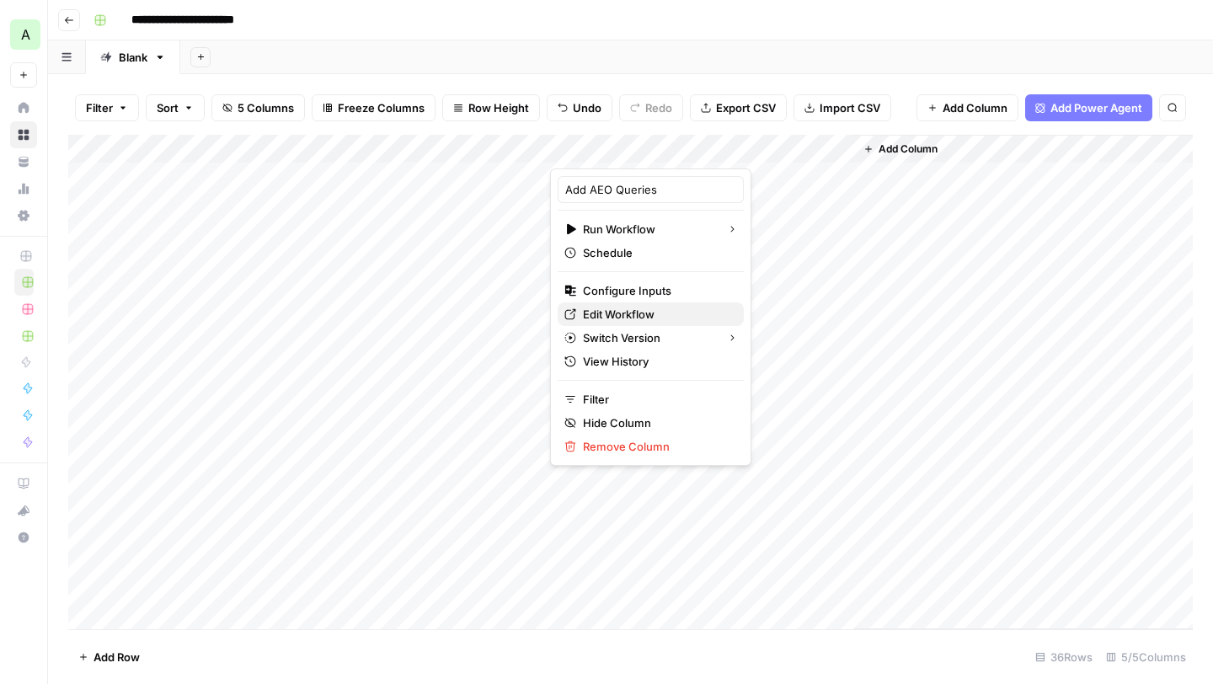
click at [593, 306] on span "Edit Workflow" at bounding box center [656, 314] width 147 height 17
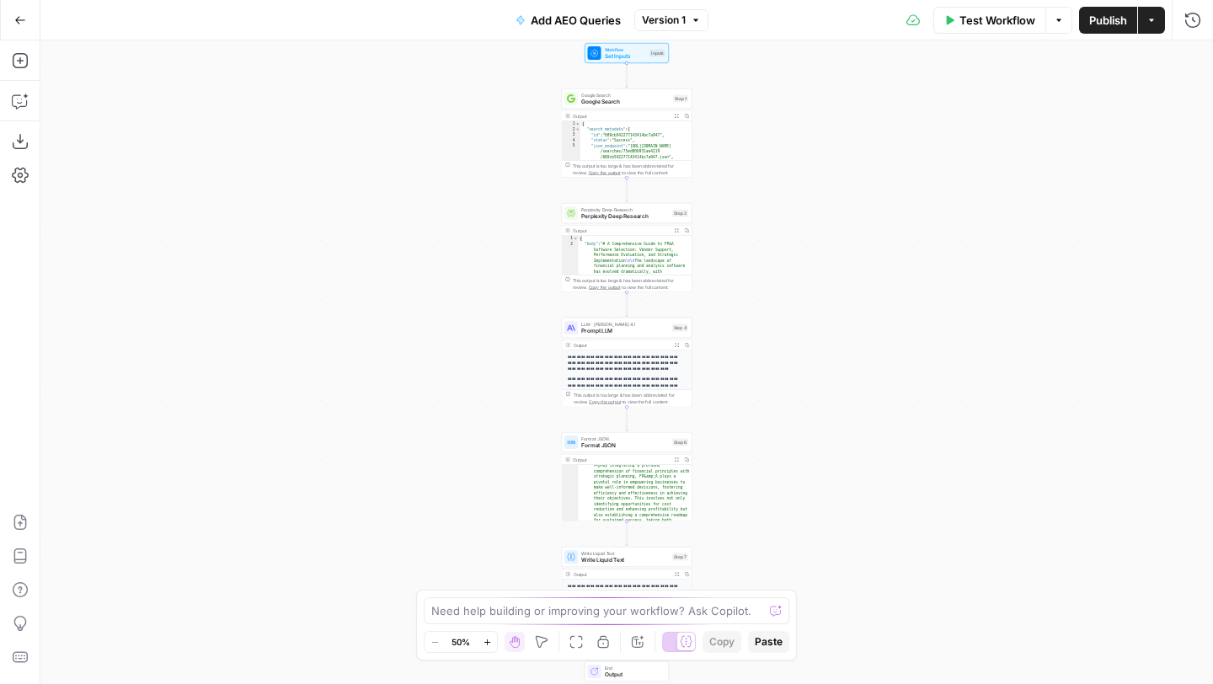
scroll to position [311, 0]
click at [598, 328] on span "Prompt LLM" at bounding box center [625, 331] width 88 height 8
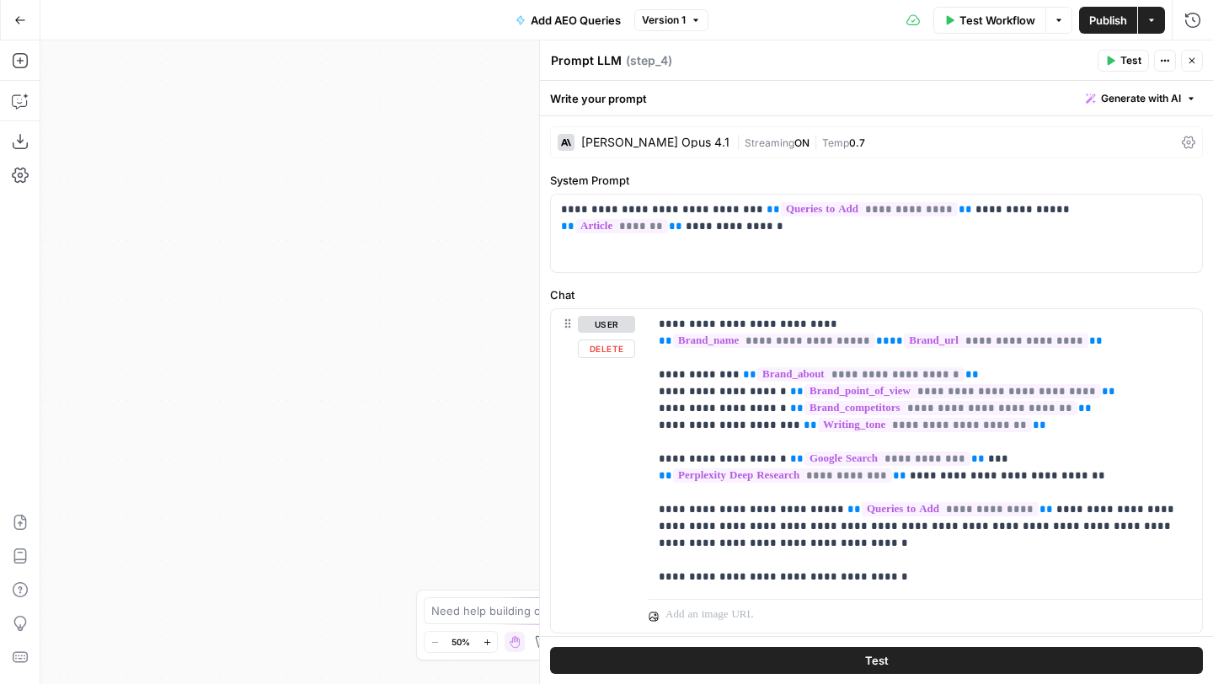
scroll to position [46, 0]
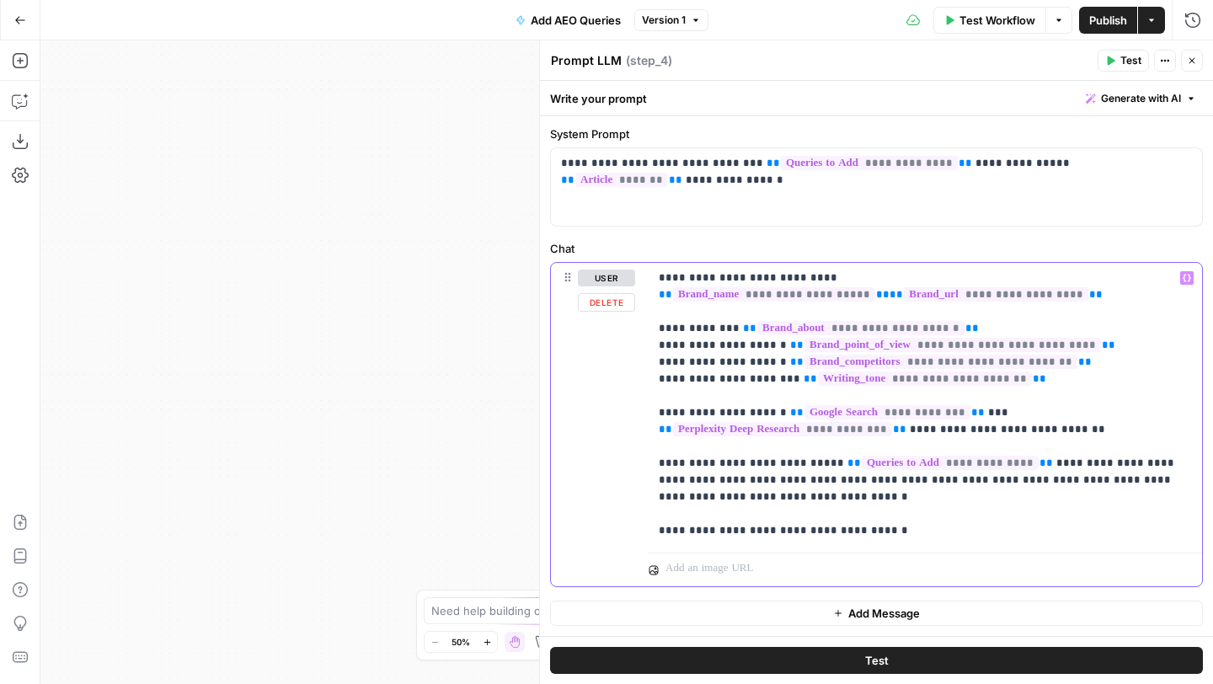
click at [789, 536] on p "**********" at bounding box center [925, 405] width 533 height 270
click at [893, 533] on p "**********" at bounding box center [925, 405] width 533 height 270
drag, startPoint x: 885, startPoint y: 532, endPoint x: 622, endPoint y: 530, distance: 262.8
click at [622, 530] on div "**********" at bounding box center [876, 424] width 651 height 323
click at [802, 531] on p "**********" at bounding box center [925, 405] width 533 height 270
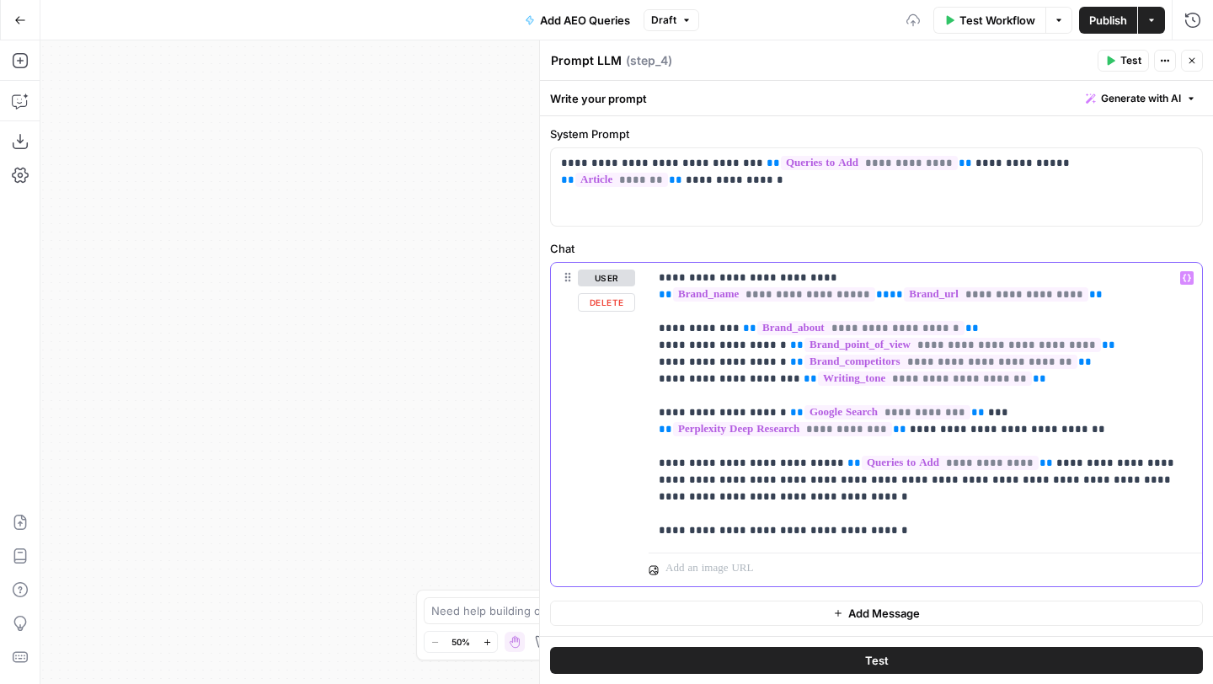
click at [852, 527] on p "**********" at bounding box center [925, 405] width 533 height 270
click at [952, 526] on p "**********" at bounding box center [925, 405] width 533 height 270
click at [993, 528] on p "**********" at bounding box center [925, 405] width 533 height 270
drag, startPoint x: 1158, startPoint y: 527, endPoint x: 987, endPoint y: 528, distance: 171.0
click at [987, 528] on p "**********" at bounding box center [925, 405] width 533 height 270
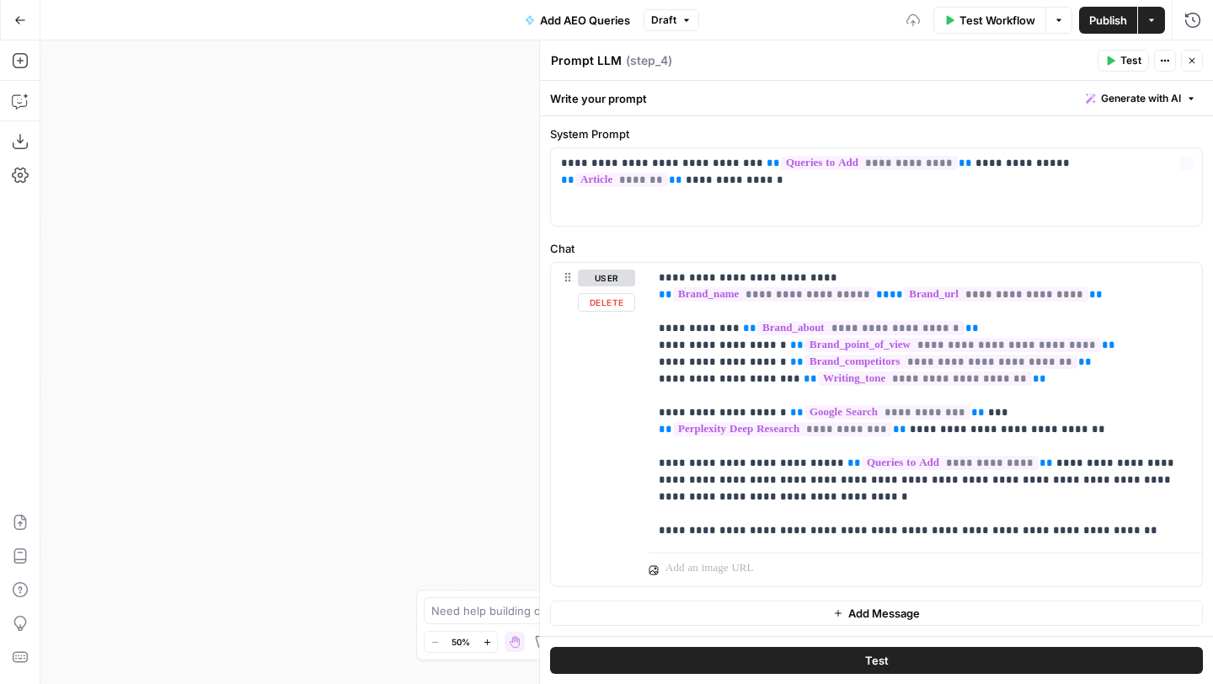
click at [1106, 20] on span "Publish" at bounding box center [1108, 20] width 38 height 17
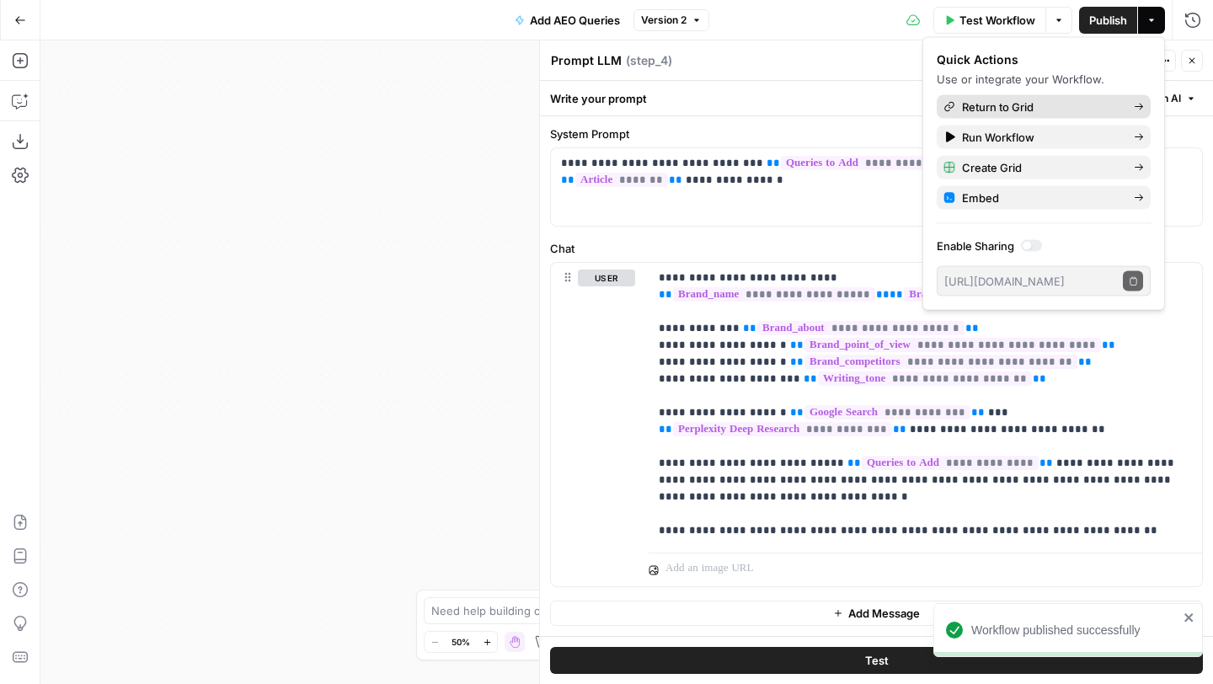
click at [1039, 109] on span "Return to Grid" at bounding box center [1041, 107] width 158 height 17
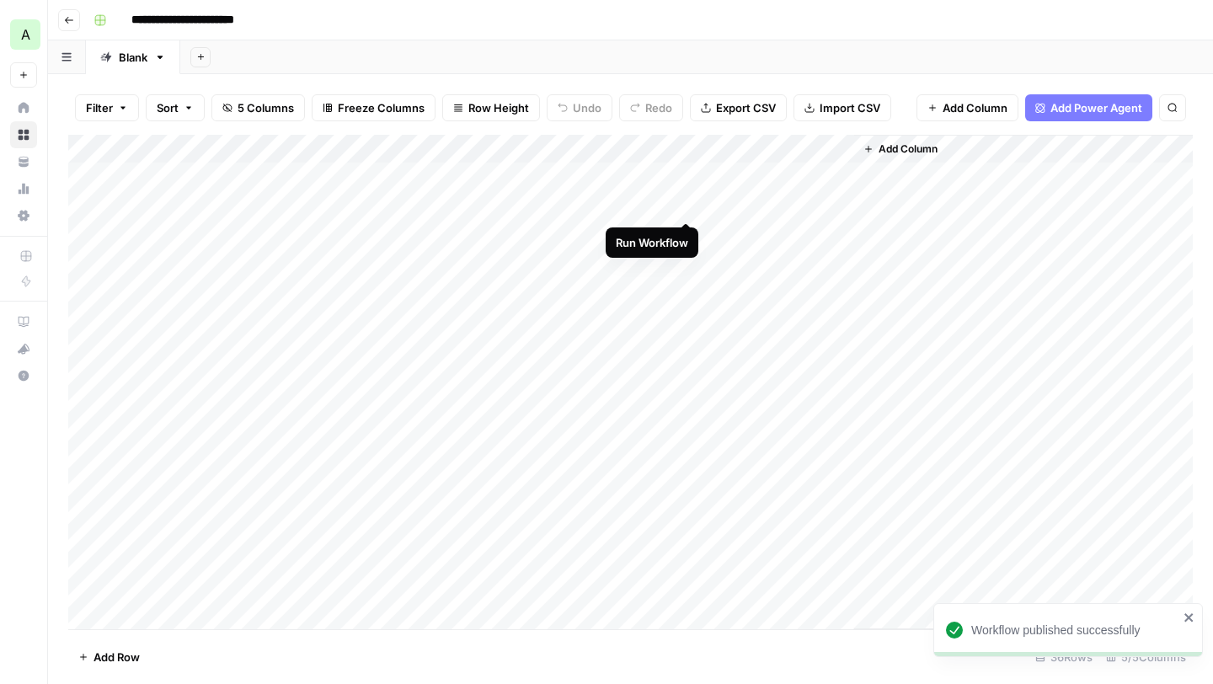
click at [691, 205] on div "Add Column" at bounding box center [630, 382] width 1124 height 494
